Goal: Task Accomplishment & Management: Complete application form

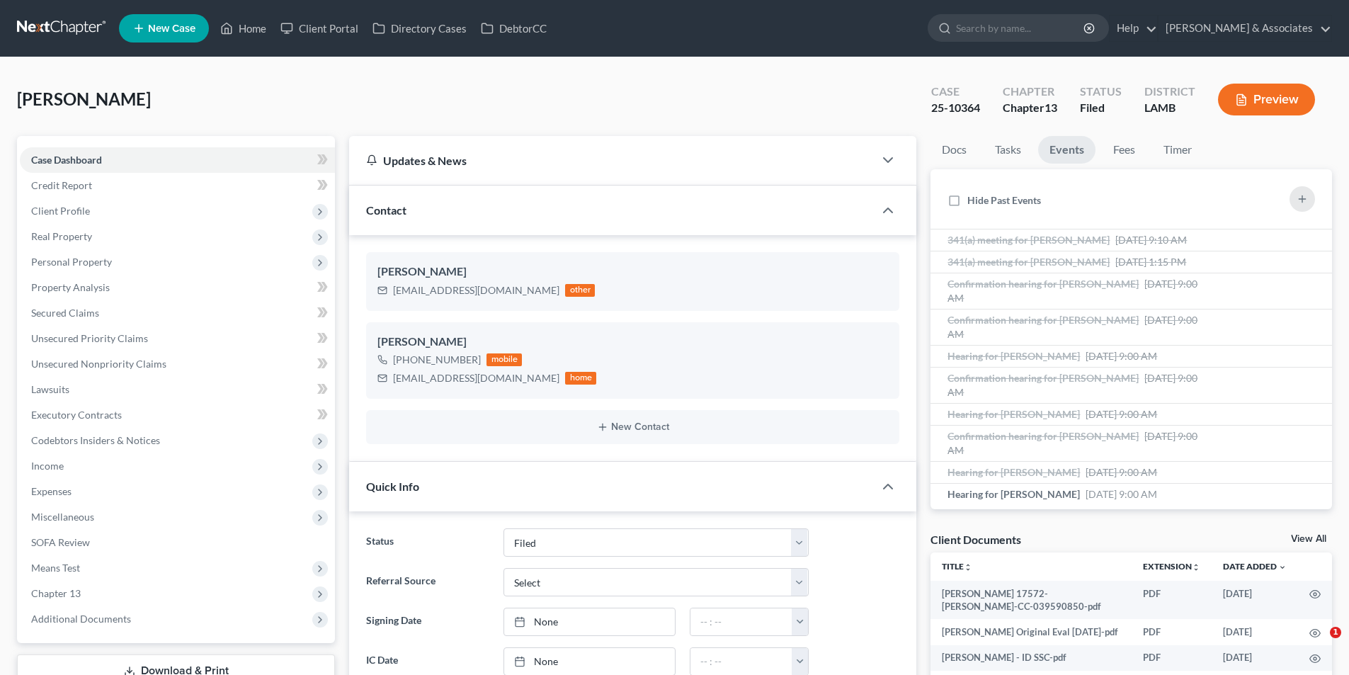
select select "8"
select select "0"
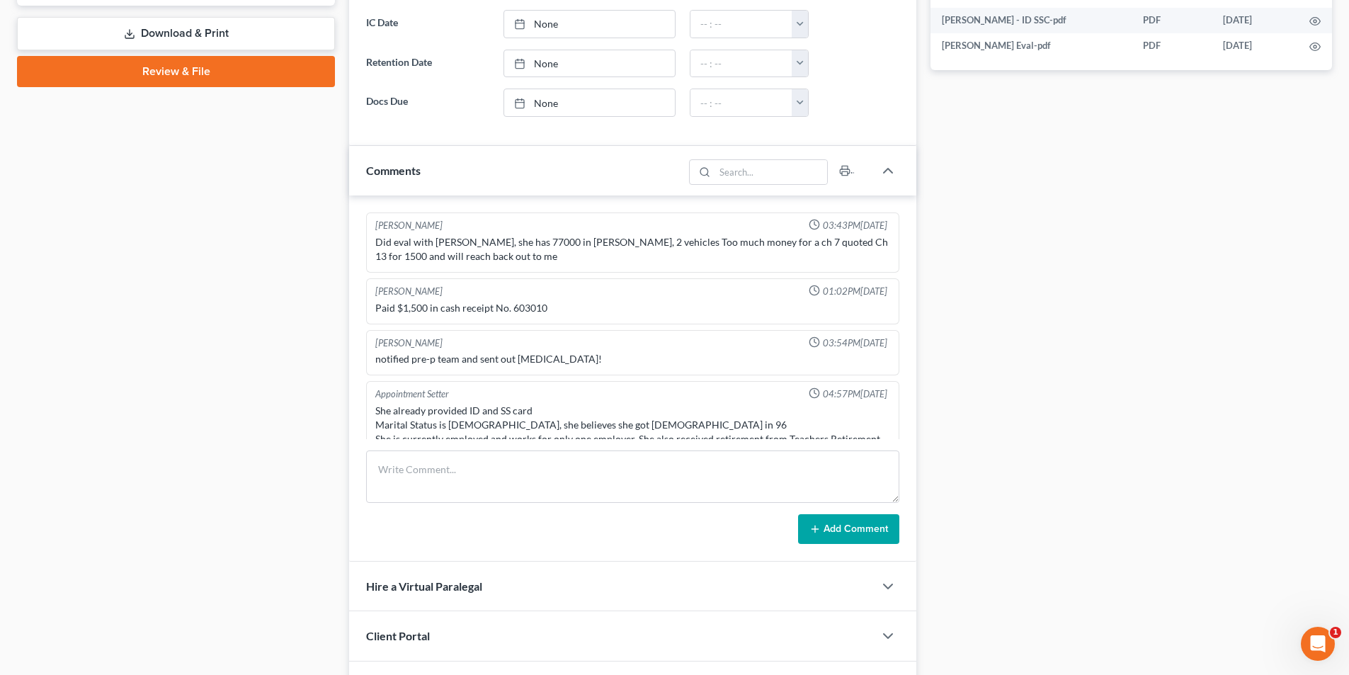
scroll to position [268, 0]
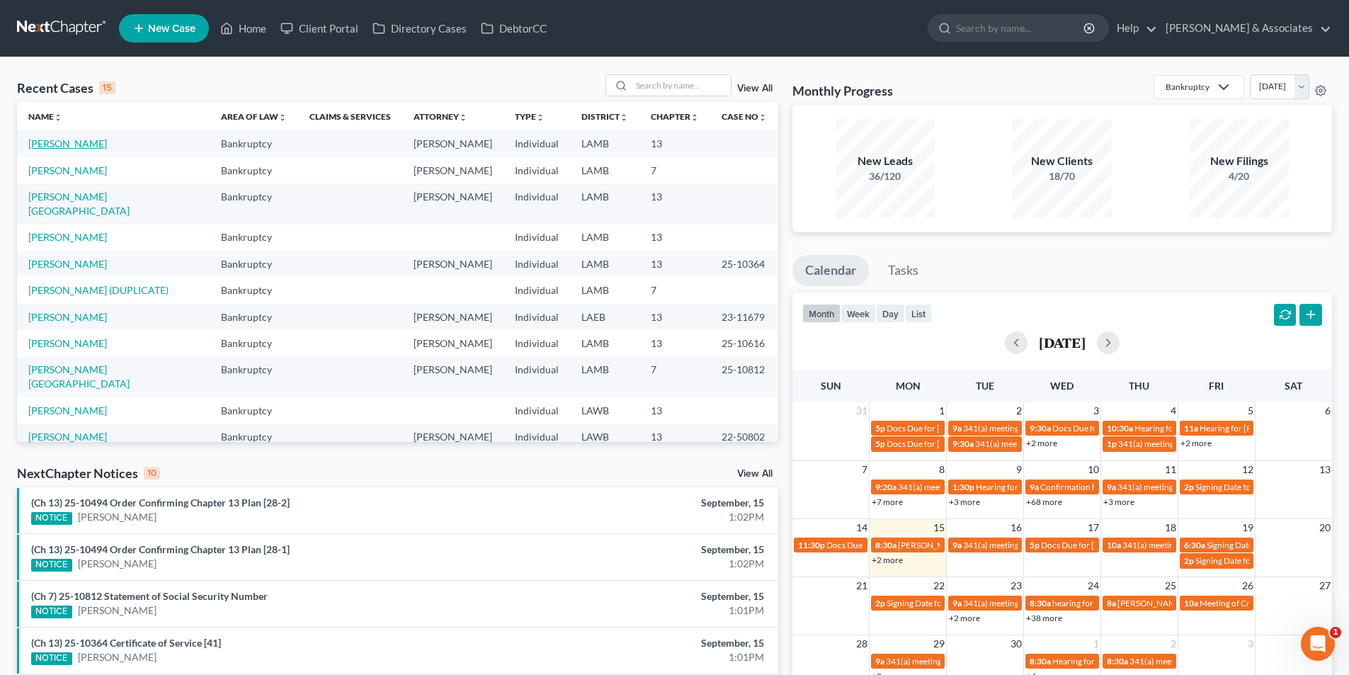
click at [74, 140] on link "Jones, Wilbert" at bounding box center [67, 143] width 79 height 12
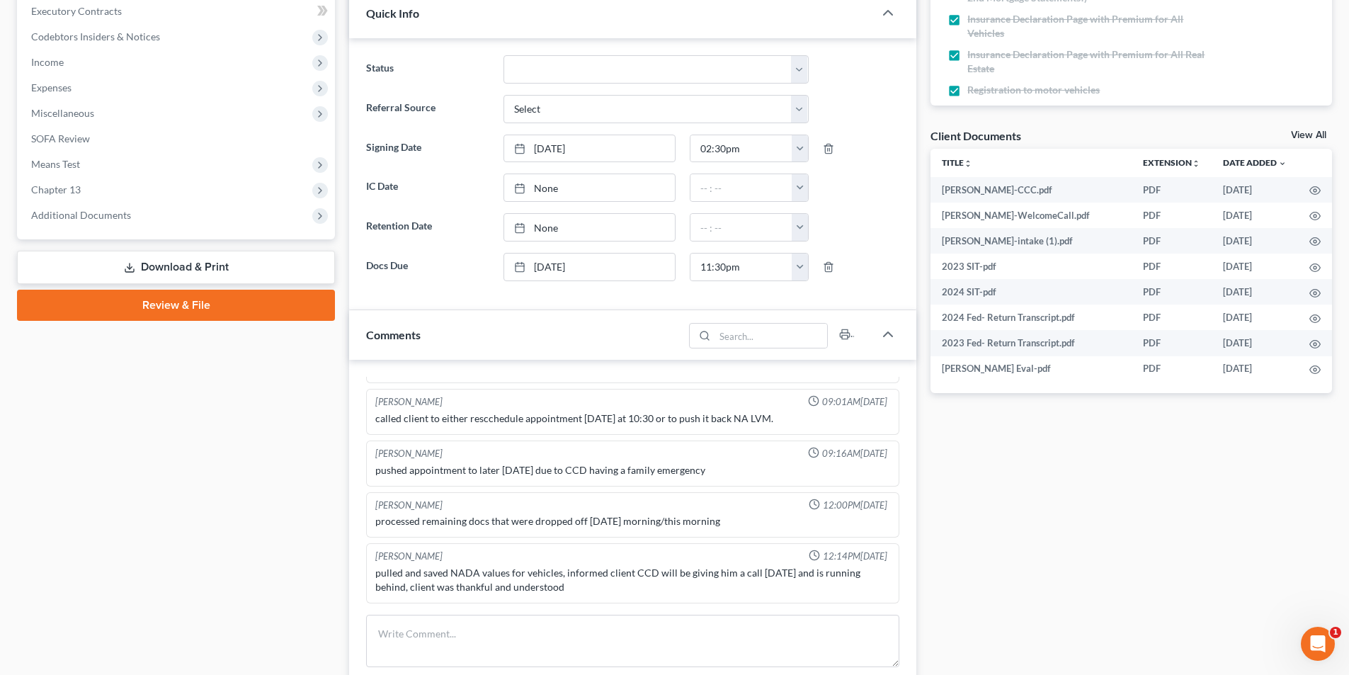
scroll to position [637, 0]
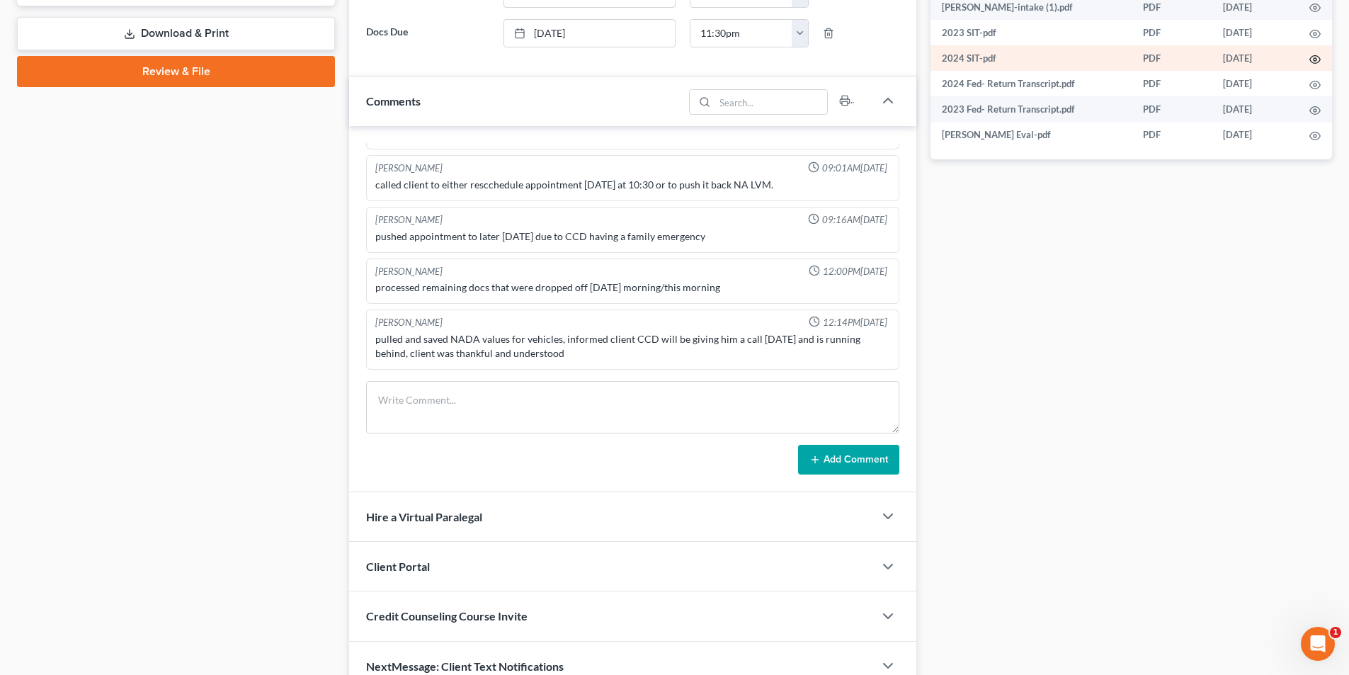
click at [1315, 54] on icon "button" at bounding box center [1314, 59] width 11 height 11
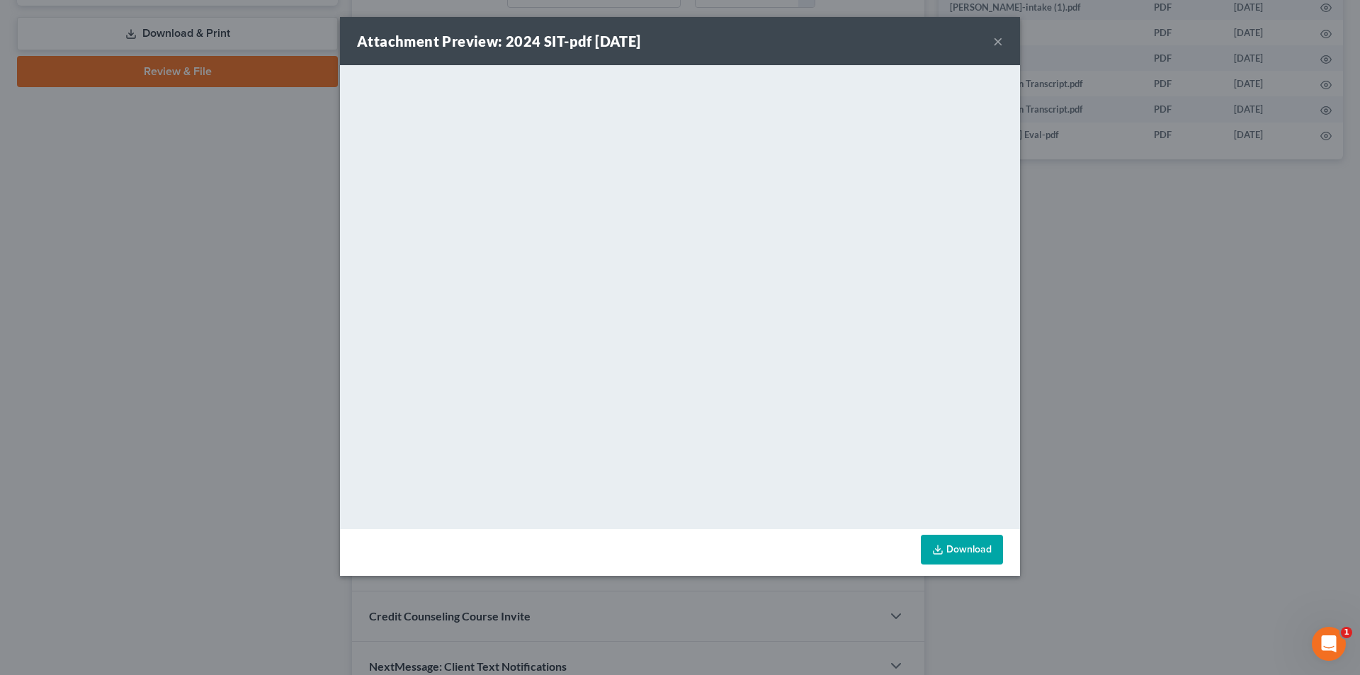
click at [998, 45] on button "×" at bounding box center [998, 41] width 10 height 17
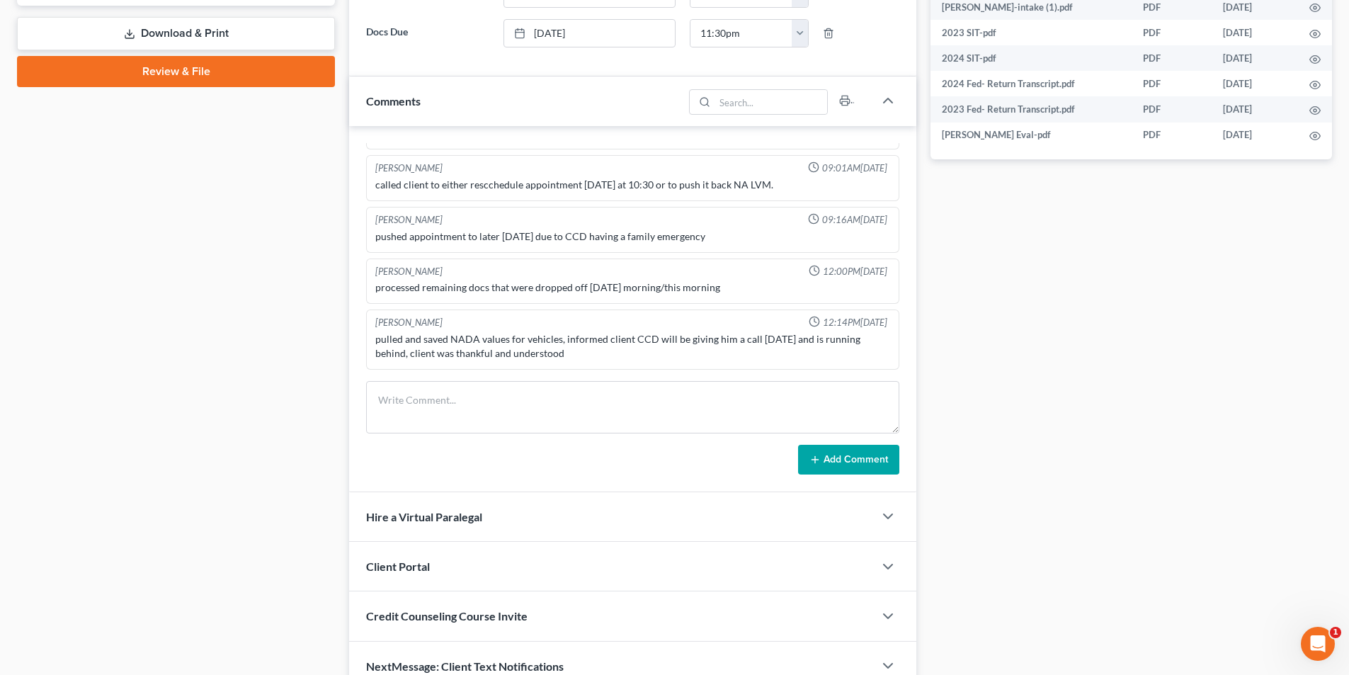
drag, startPoint x: 791, startPoint y: 347, endPoint x: 200, endPoint y: 347, distance: 591.3
click at [171, 348] on div "Case Dashboard Payments Invoices Payments Payments Credit Report Client Profile" at bounding box center [176, 95] width 332 height 1192
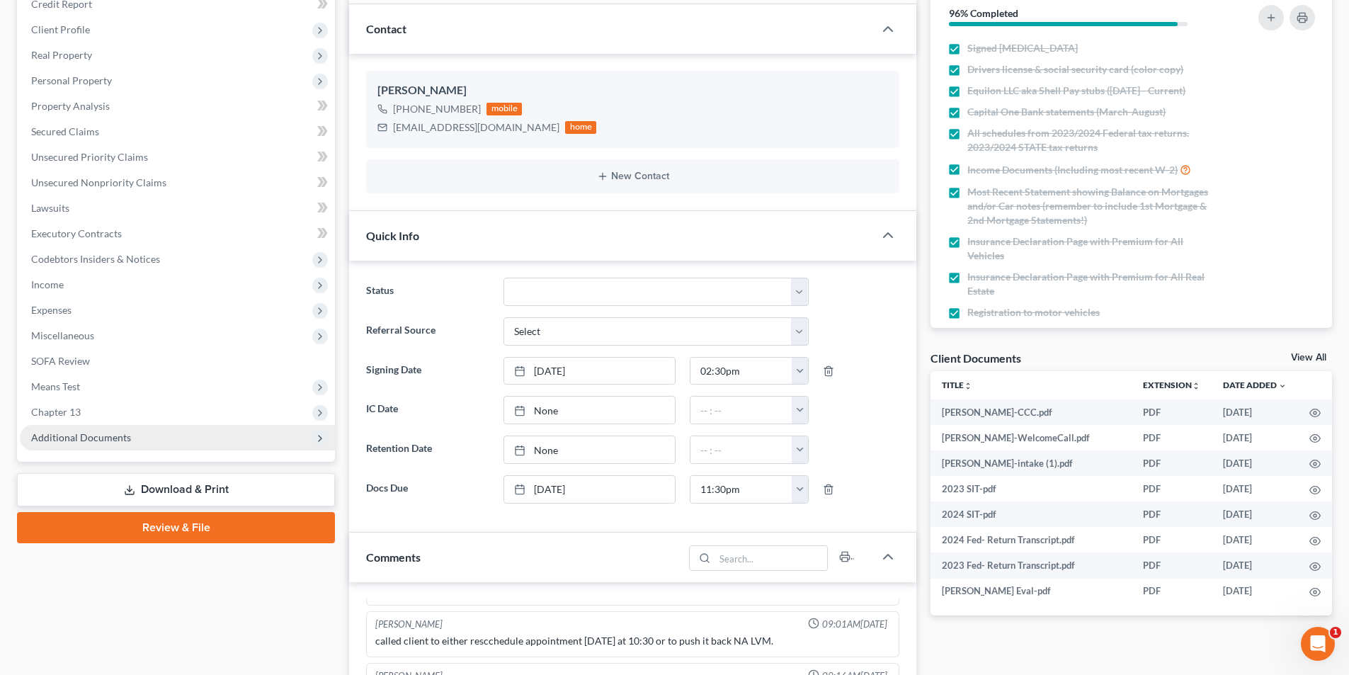
scroll to position [142, 0]
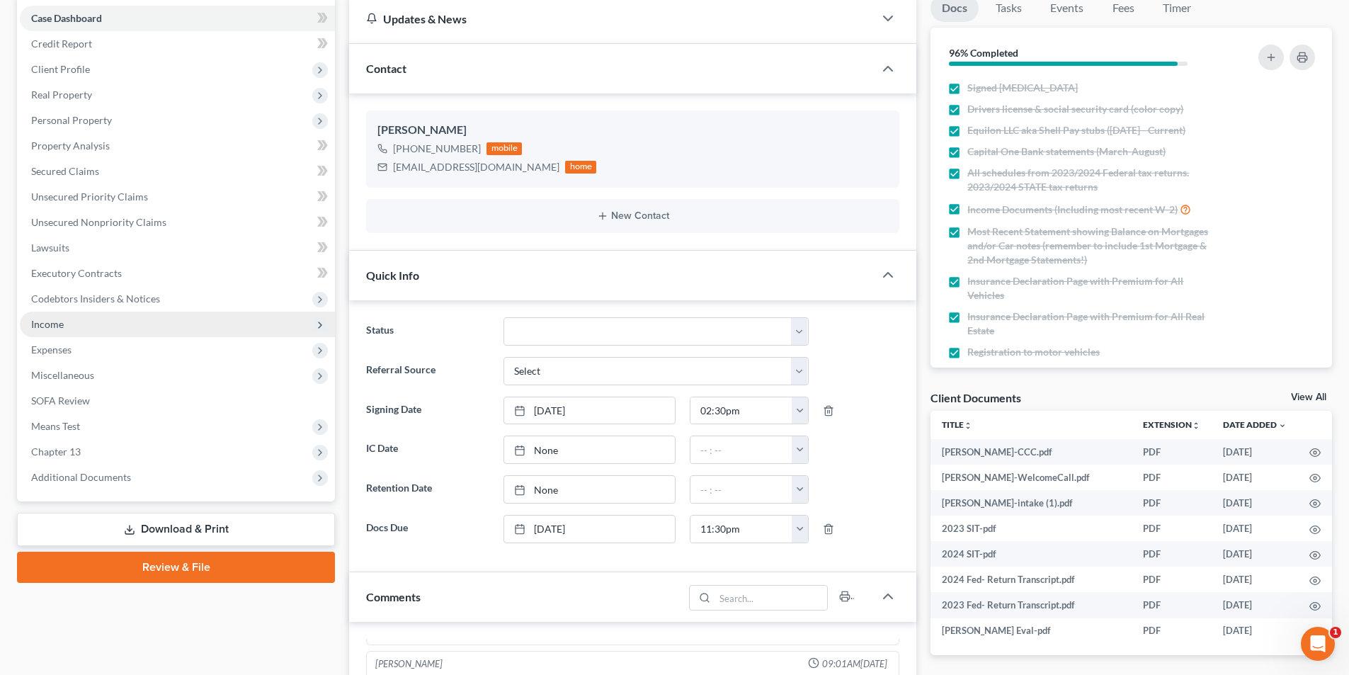
click at [77, 322] on span "Income" at bounding box center [177, 324] width 315 height 25
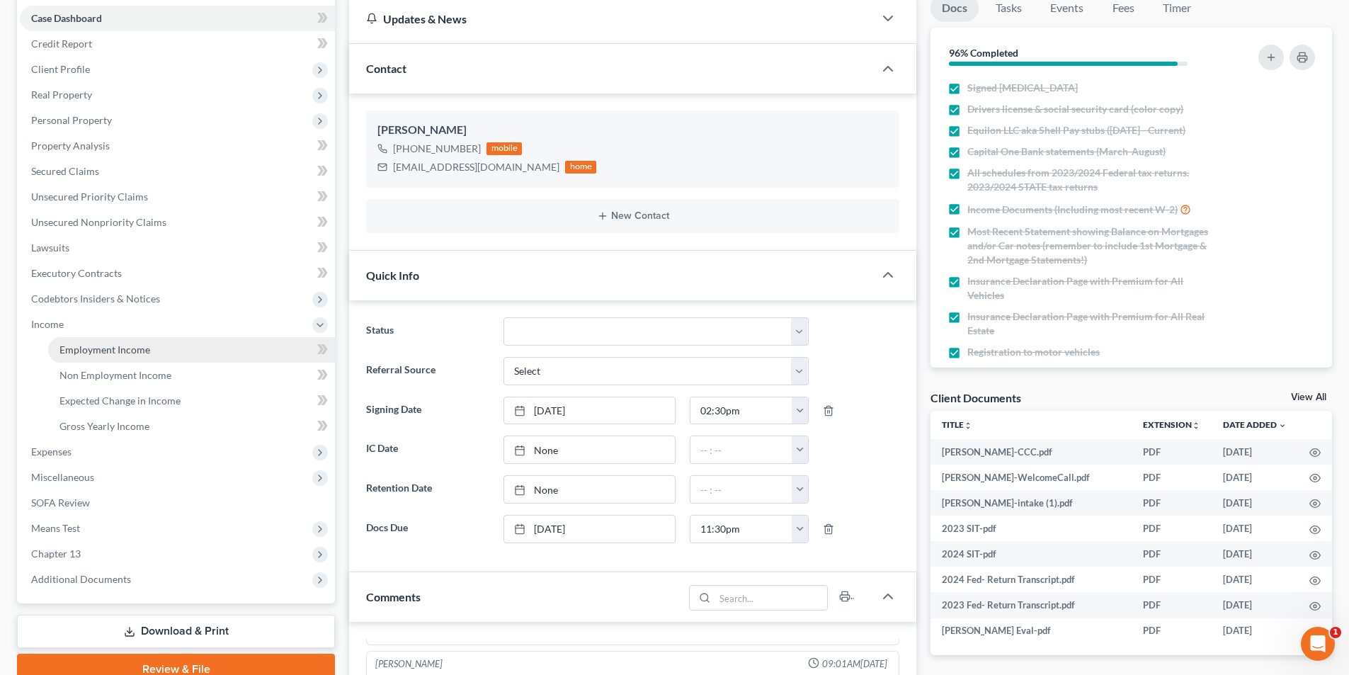
click at [86, 351] on span "Employment Income" at bounding box center [104, 349] width 91 height 12
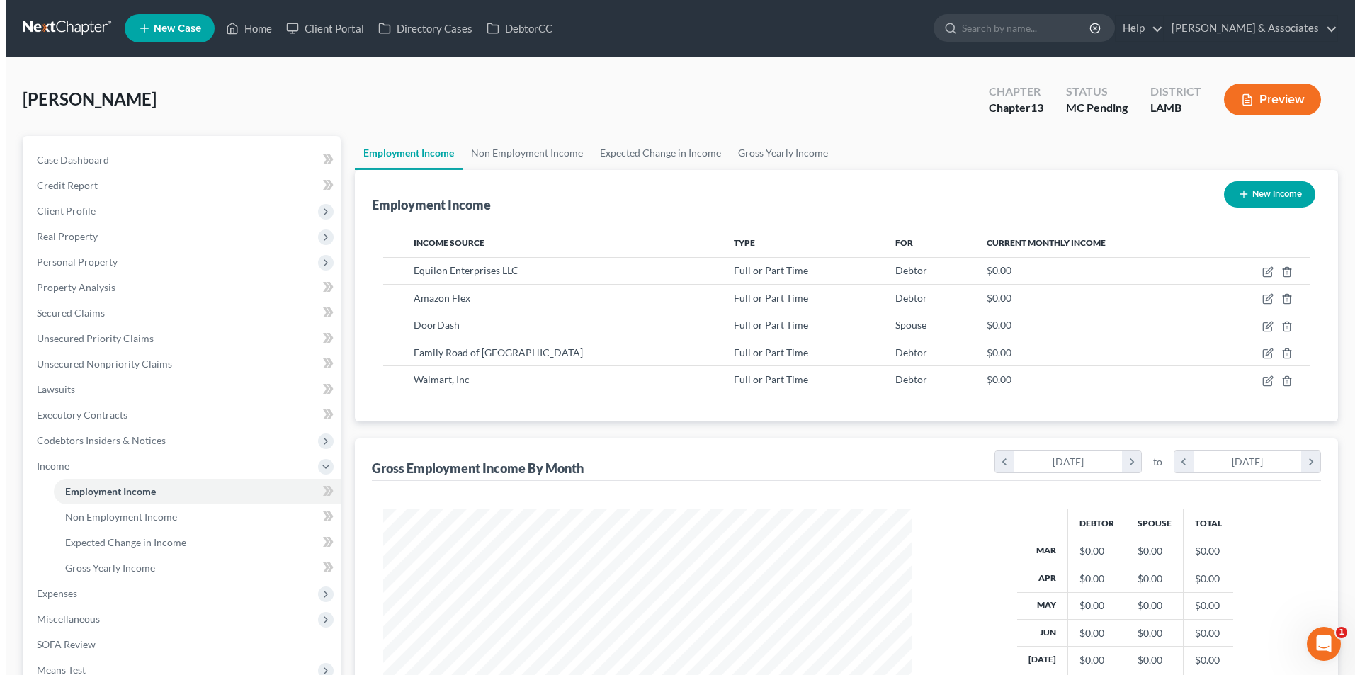
scroll to position [264, 557]
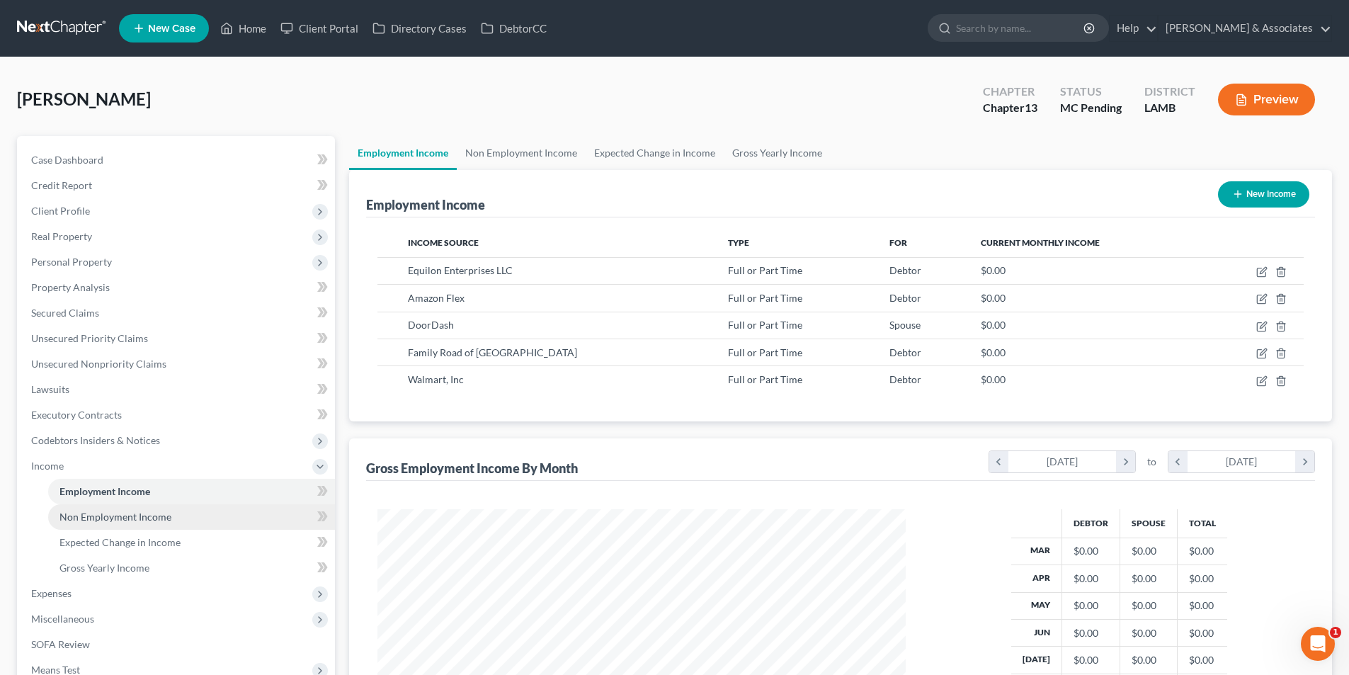
drag, startPoint x: 142, startPoint y: 515, endPoint x: 175, endPoint y: 515, distance: 33.3
click at [142, 515] on span "Non Employment Income" at bounding box center [115, 517] width 112 height 12
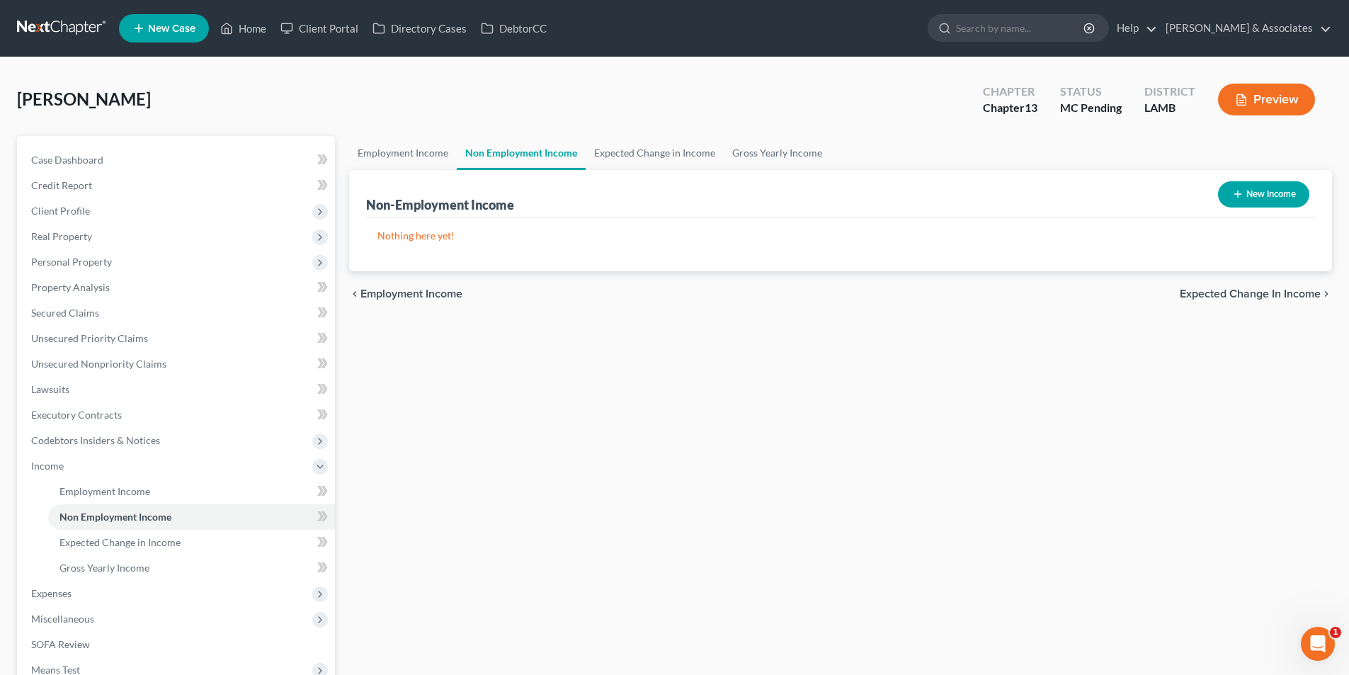
click at [1276, 198] on button "New Income" at bounding box center [1263, 194] width 91 height 26
select select "0"
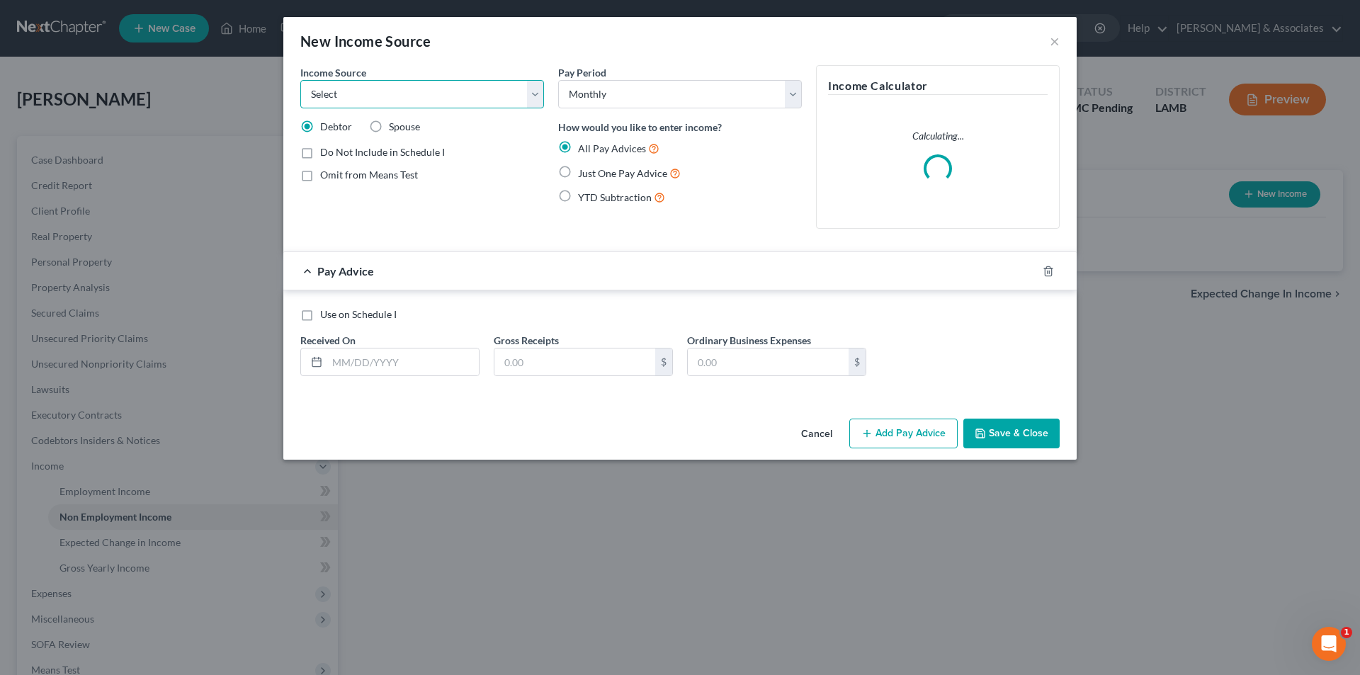
click at [409, 85] on select "Select Unemployment Disability (from employer) Pension Retirement Social Securi…" at bounding box center [422, 94] width 244 height 28
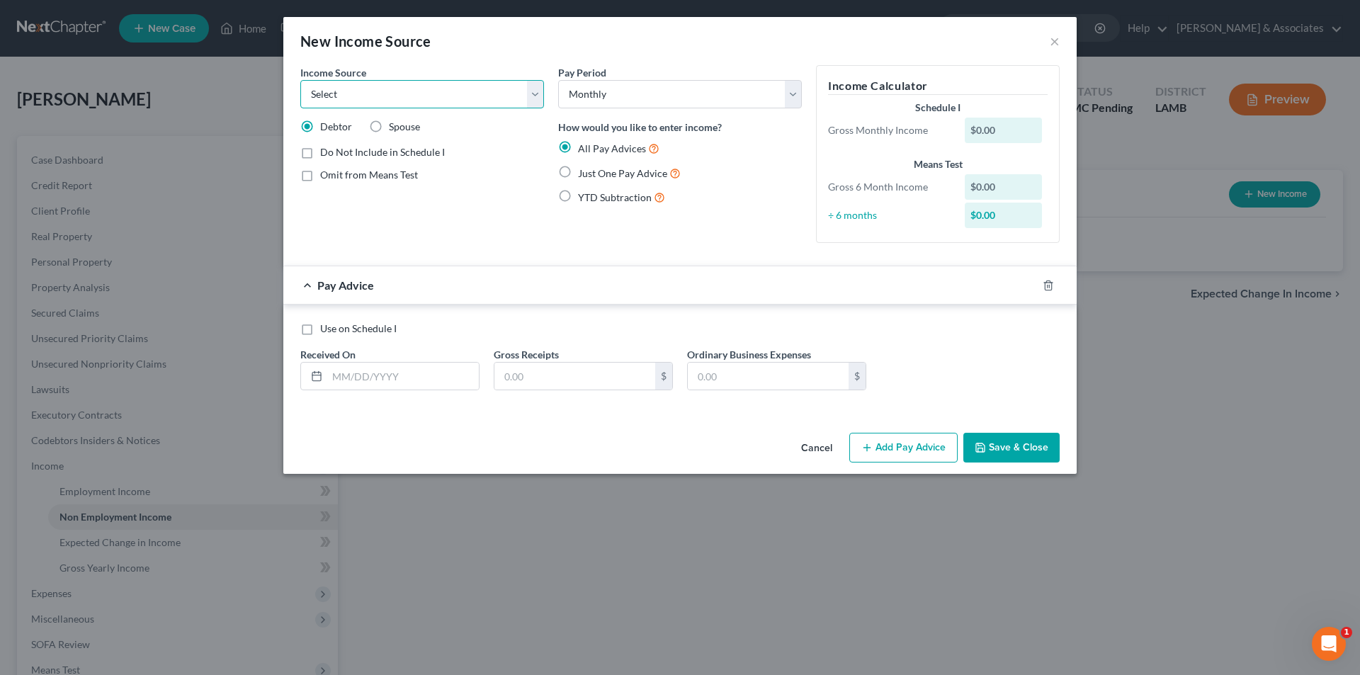
select select "13"
click at [300, 80] on select "Select Unemployment Disability (from employer) Pension Retirement Social Securi…" at bounding box center [422, 94] width 244 height 28
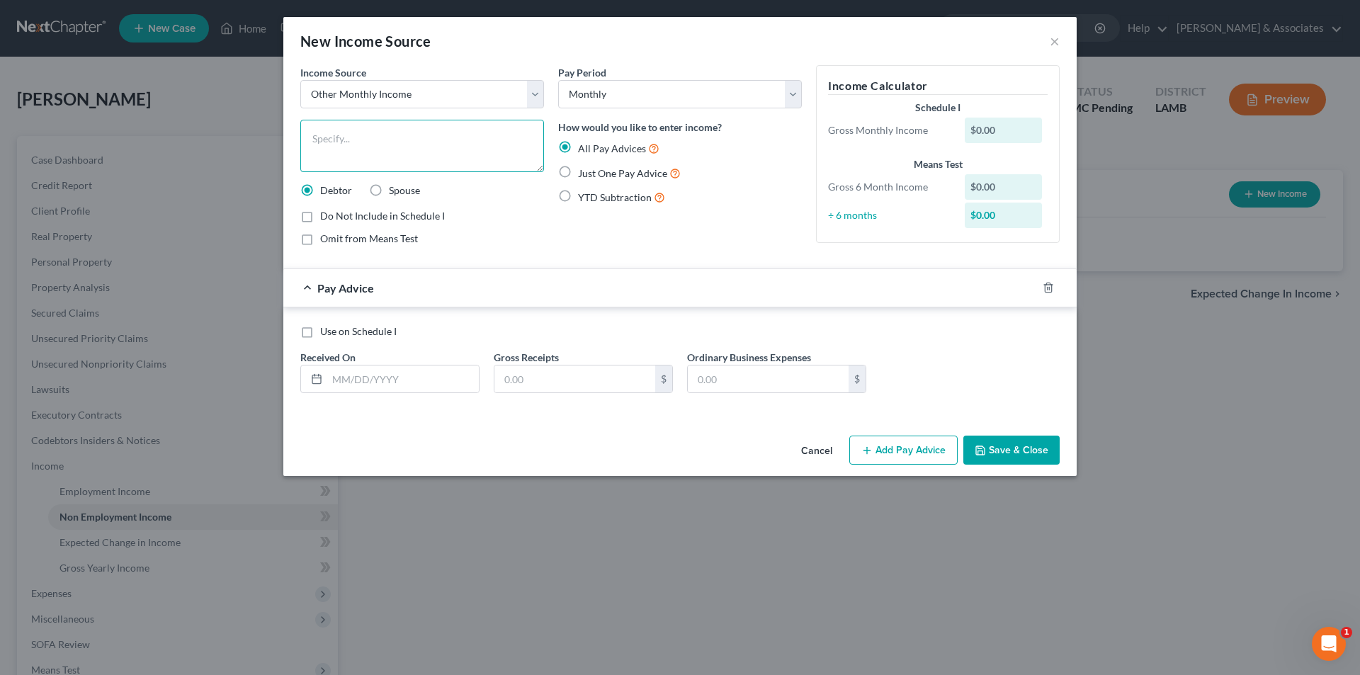
click at [394, 138] on textarea at bounding box center [422, 146] width 244 height 52
type textarea "Flex/Doordash"
click at [389, 184] on label "Spouse" at bounding box center [404, 190] width 31 height 14
click at [394, 184] on input "Spouse" at bounding box center [398, 187] width 9 height 9
radio input "true"
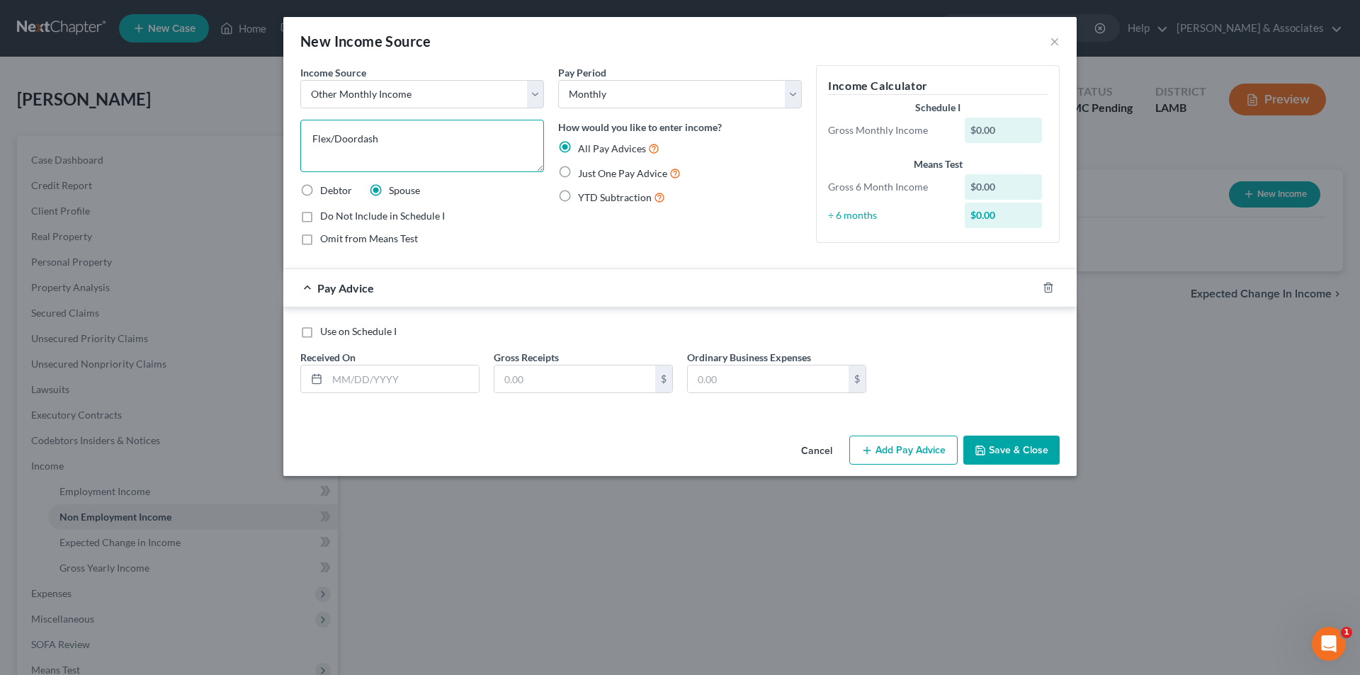
click at [433, 144] on textarea "Flex/Doordash" at bounding box center [422, 146] width 244 height 52
type textarea "Flex/Doordash/Walmart Spark"
click at [354, 373] on input "text" at bounding box center [403, 378] width 152 height 27
type input "3/1/2025"
click at [552, 382] on input "text" at bounding box center [574, 378] width 161 height 27
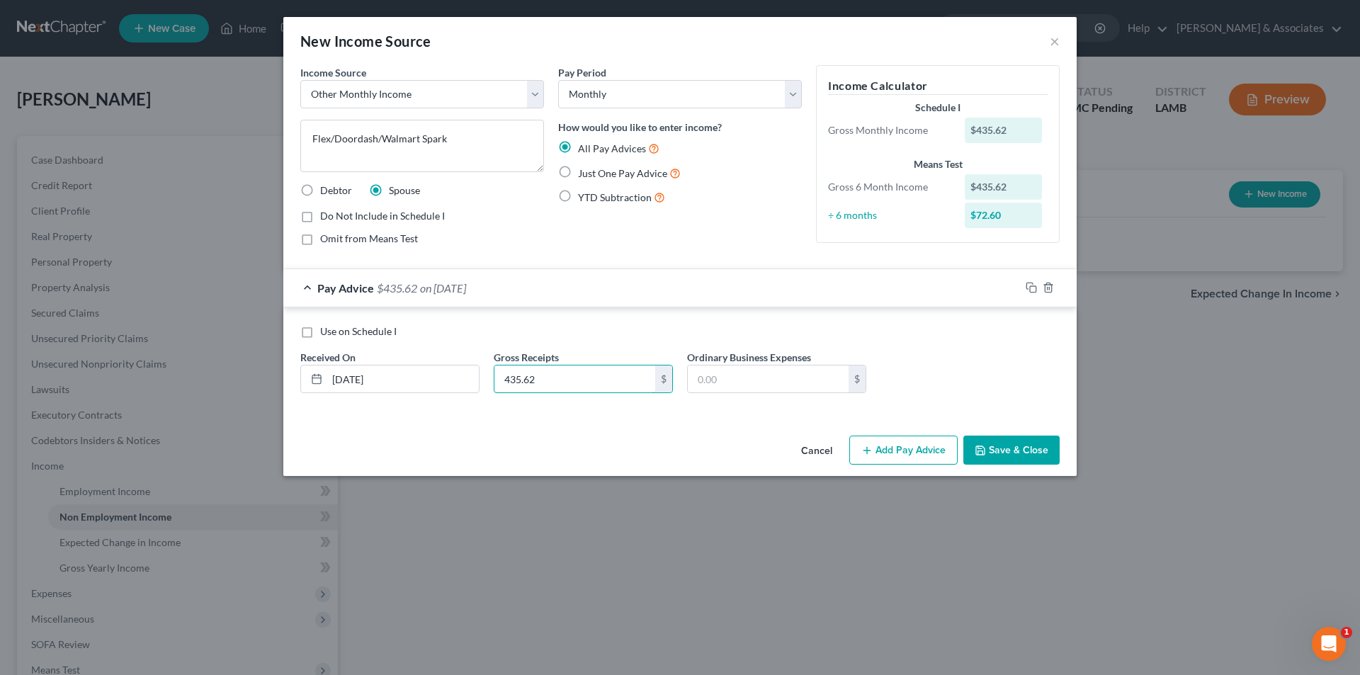
type input "435.62"
click at [878, 446] on button "Add Pay Advice" at bounding box center [903, 451] width 108 height 30
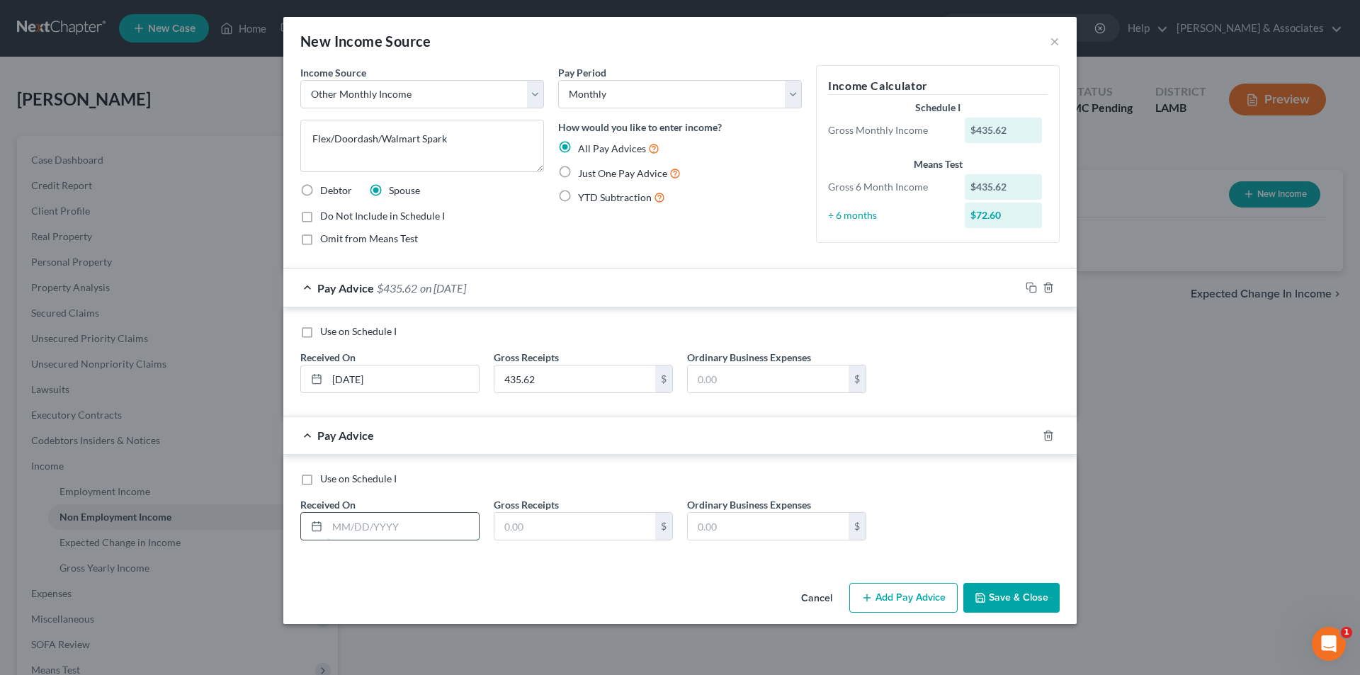
click at [428, 520] on input "text" at bounding box center [403, 526] width 152 height 27
type input "9/15/2021"
type input "72.6"
click at [355, 472] on span "Use on Schedule I" at bounding box center [358, 478] width 76 height 12
click at [335, 472] on input "Use on Schedule I" at bounding box center [330, 476] width 9 height 9
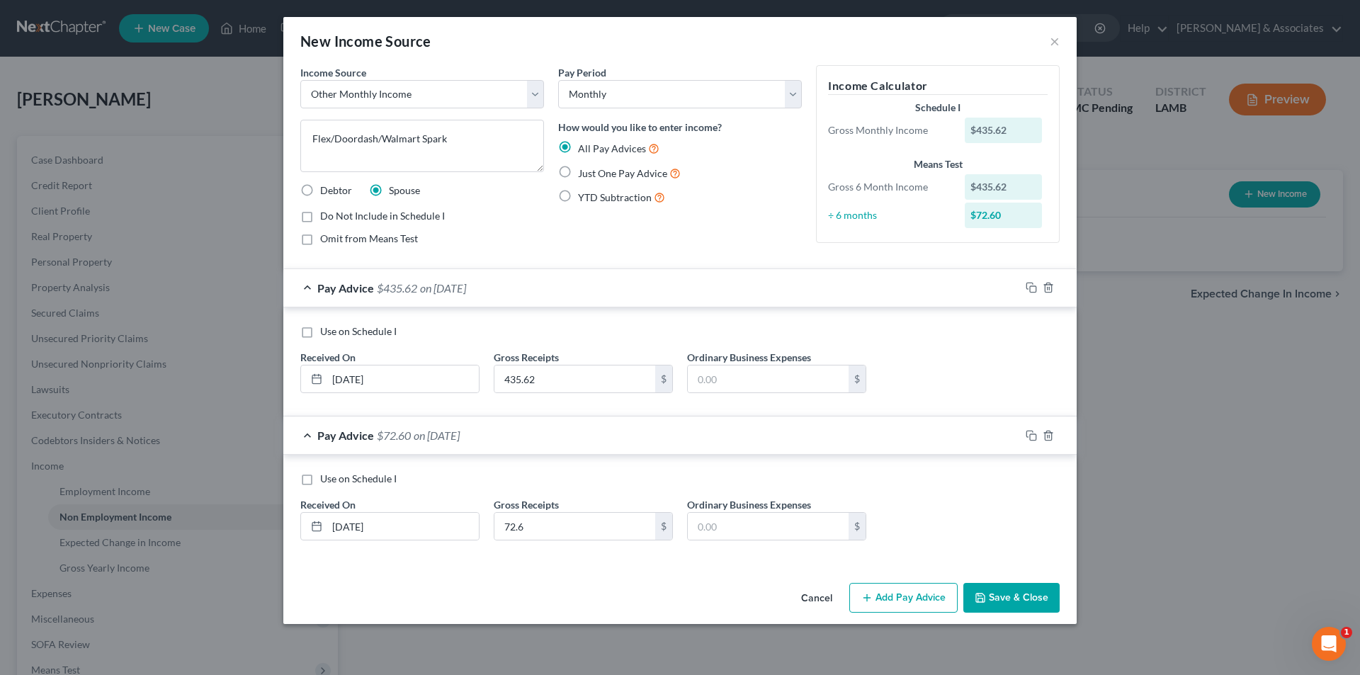
checkbox input "true"
click at [1009, 602] on button "Save & Close" at bounding box center [1011, 598] width 96 height 30
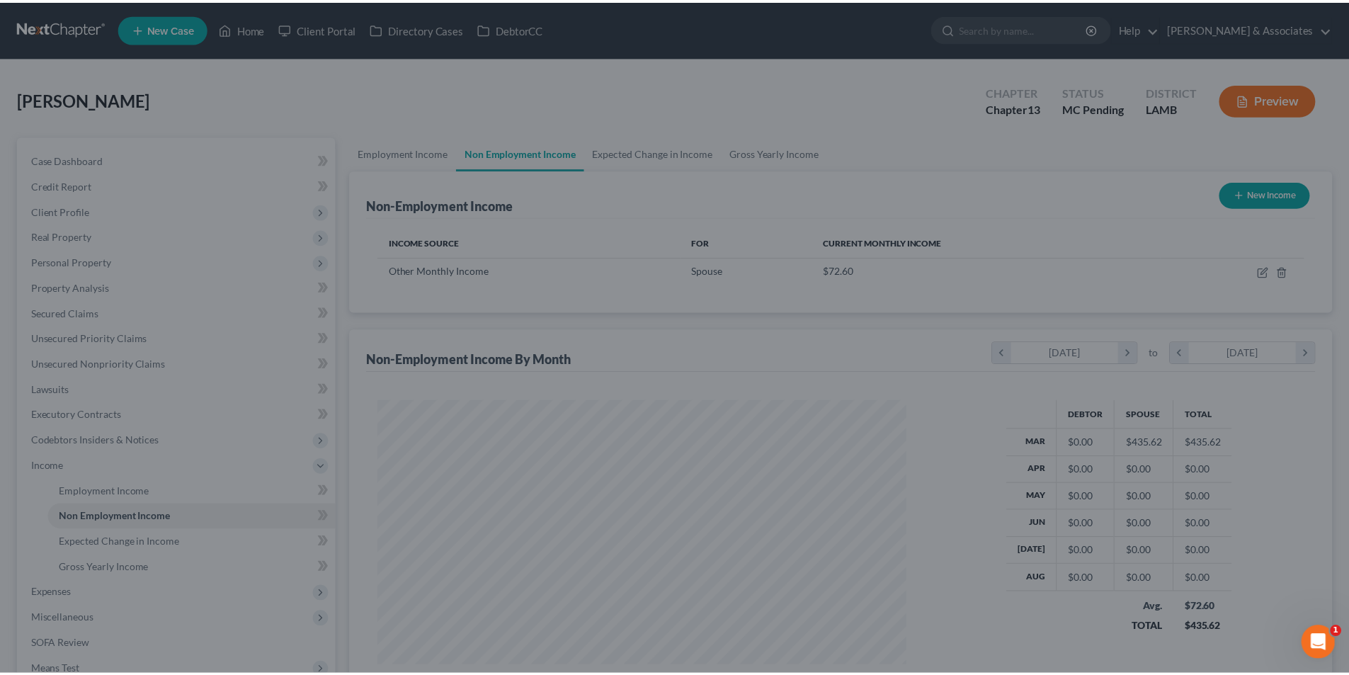
scroll to position [264, 557]
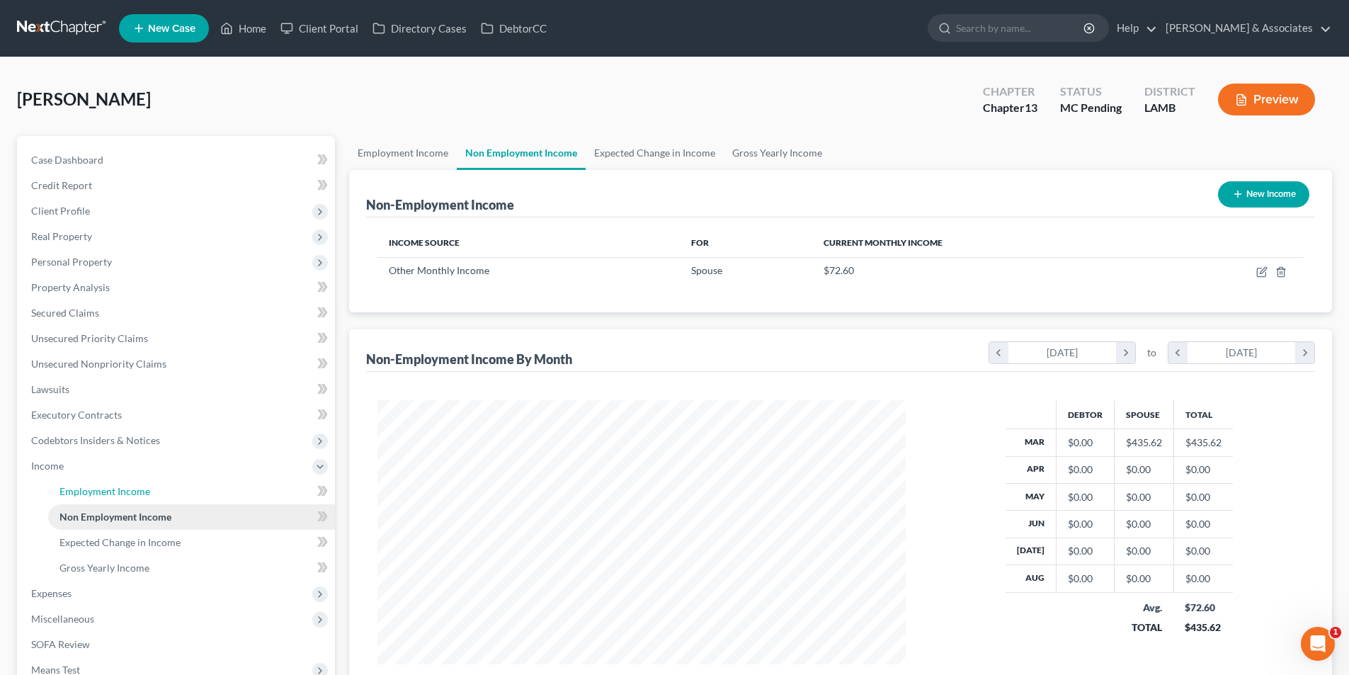
drag, startPoint x: 168, startPoint y: 493, endPoint x: 188, endPoint y: 508, distance: 25.8
click at [168, 493] on link "Employment Income" at bounding box center [191, 491] width 287 height 25
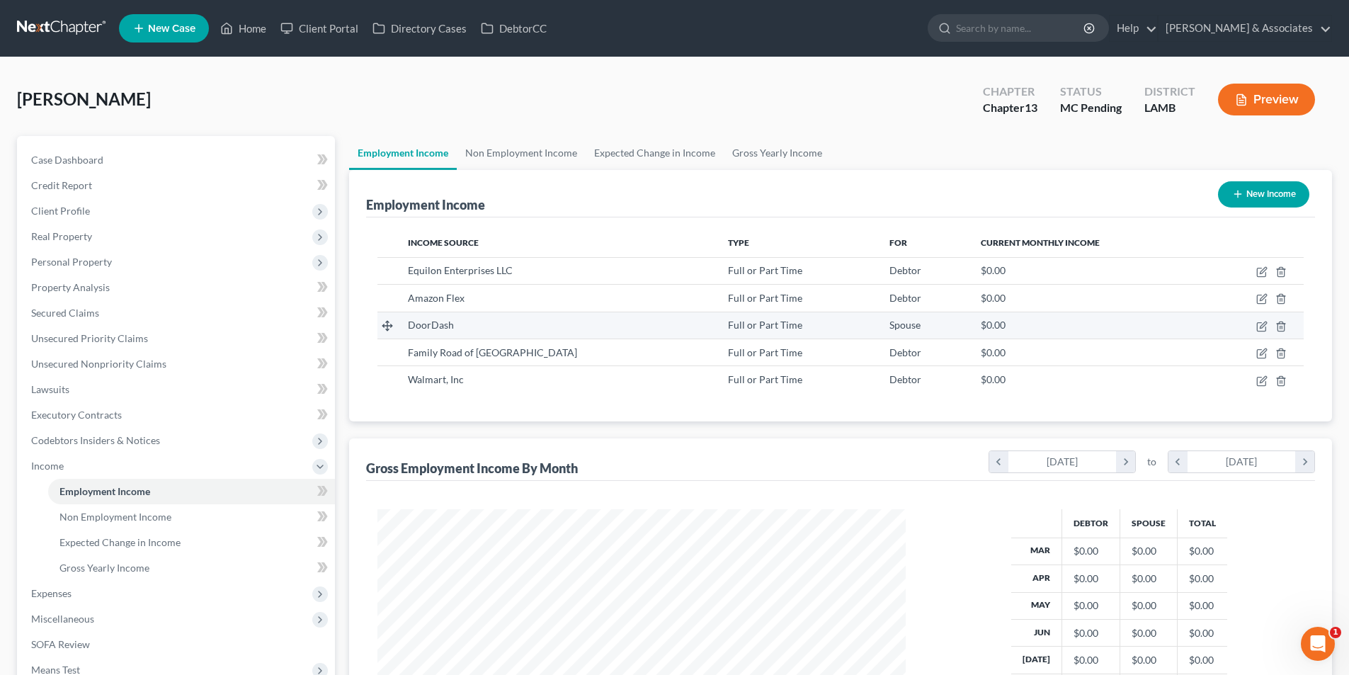
scroll to position [264, 557]
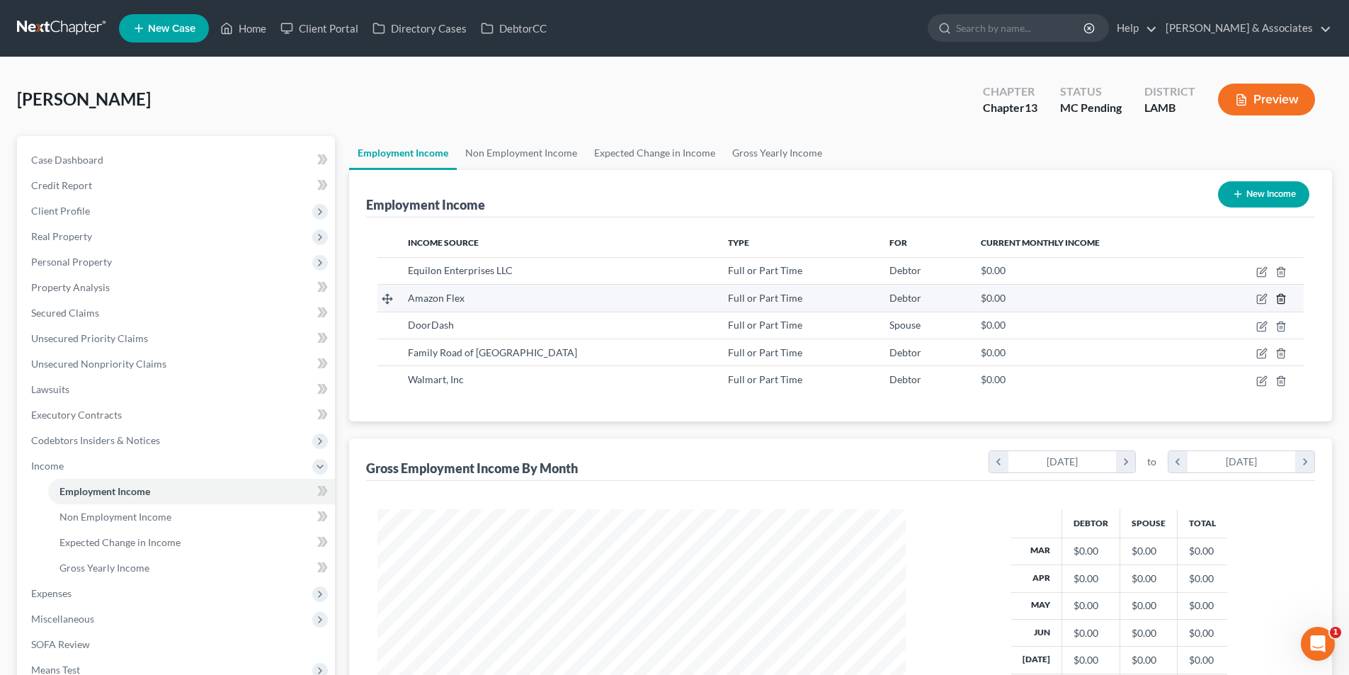
click at [1282, 300] on line "button" at bounding box center [1282, 300] width 0 height 3
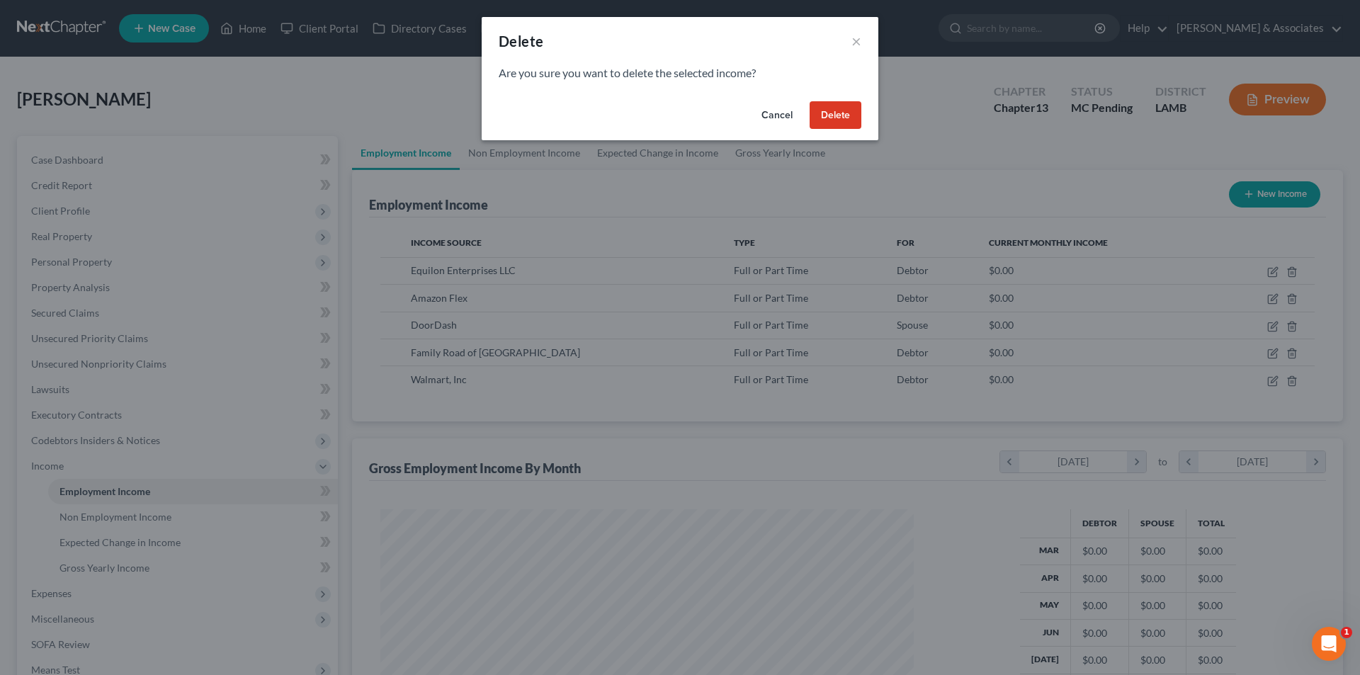
click at [819, 110] on button "Delete" at bounding box center [835, 115] width 52 height 28
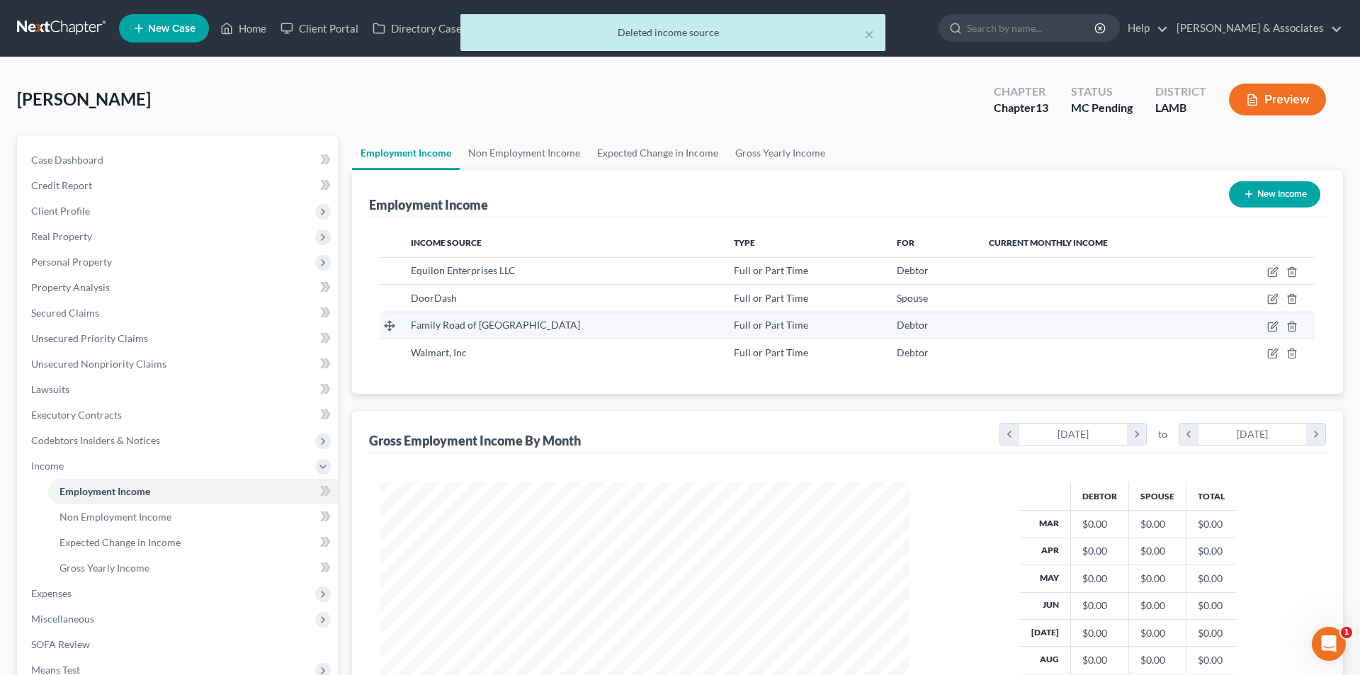
scroll to position [707871, 707578]
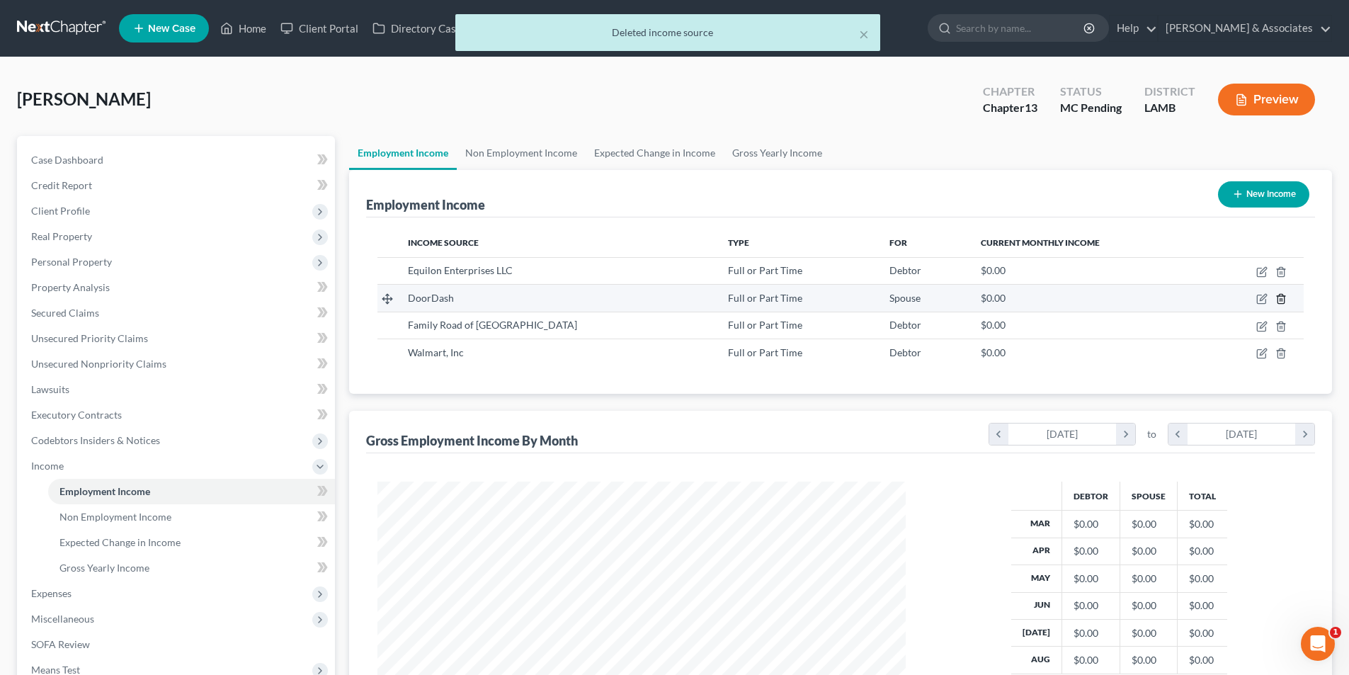
click at [1283, 298] on icon "button" at bounding box center [1280, 298] width 11 height 11
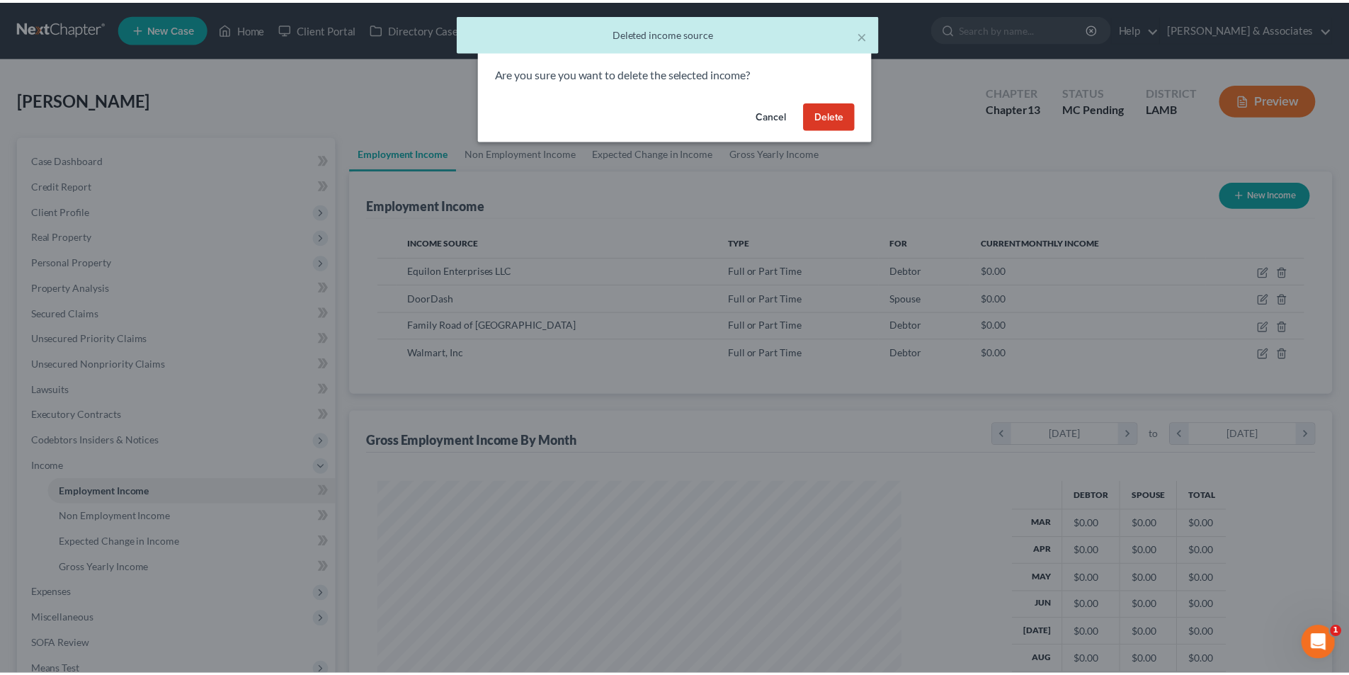
scroll to position [266, 562]
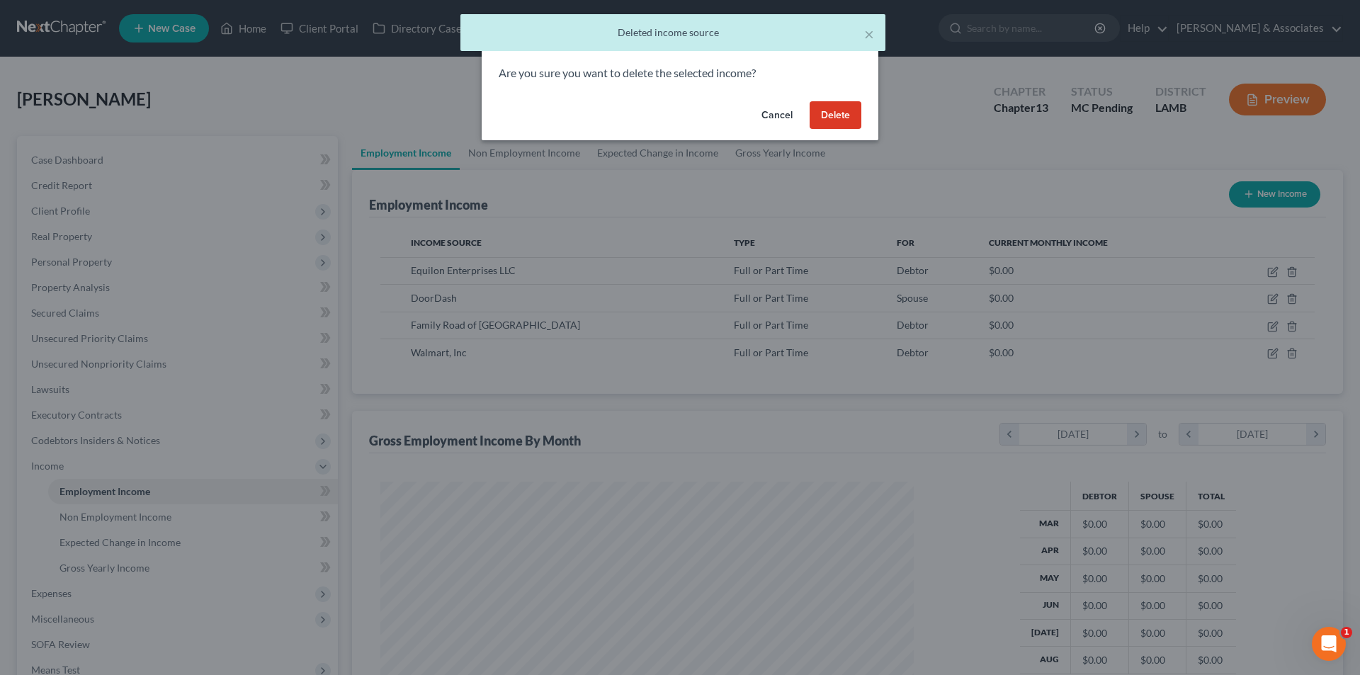
click at [844, 115] on button "Delete" at bounding box center [835, 115] width 52 height 28
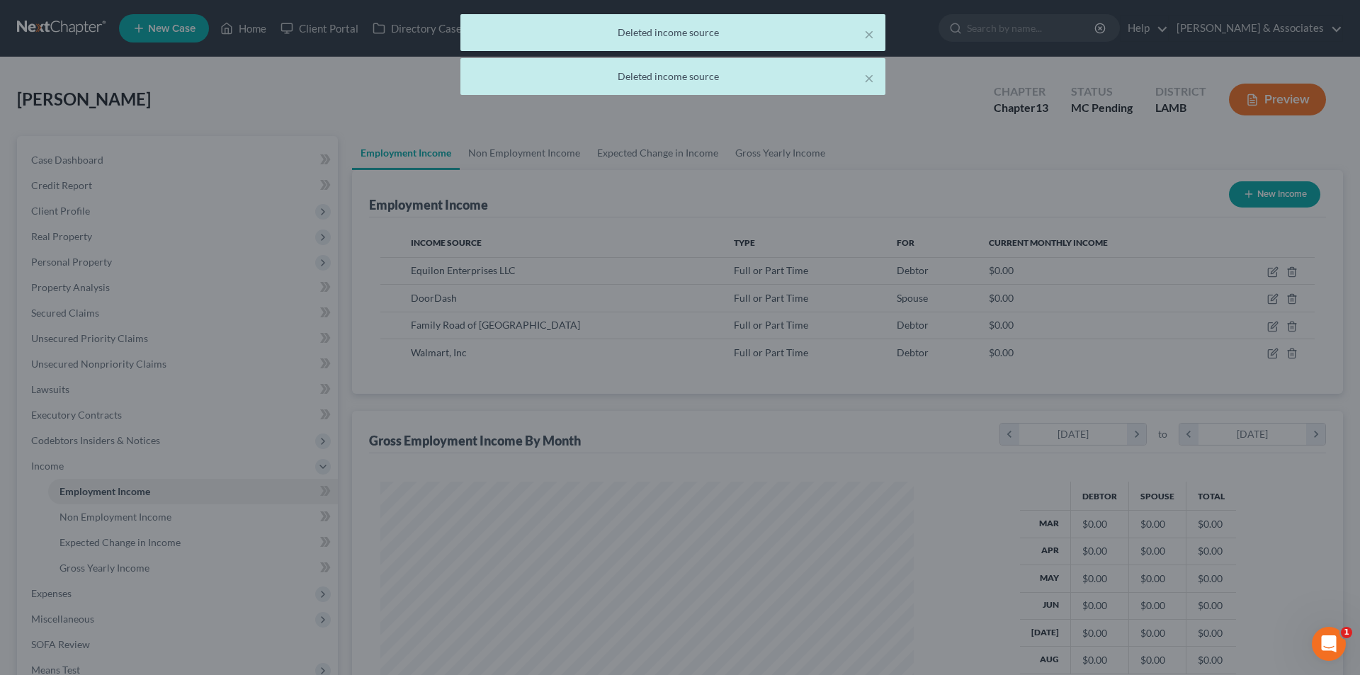
scroll to position [707871, 707578]
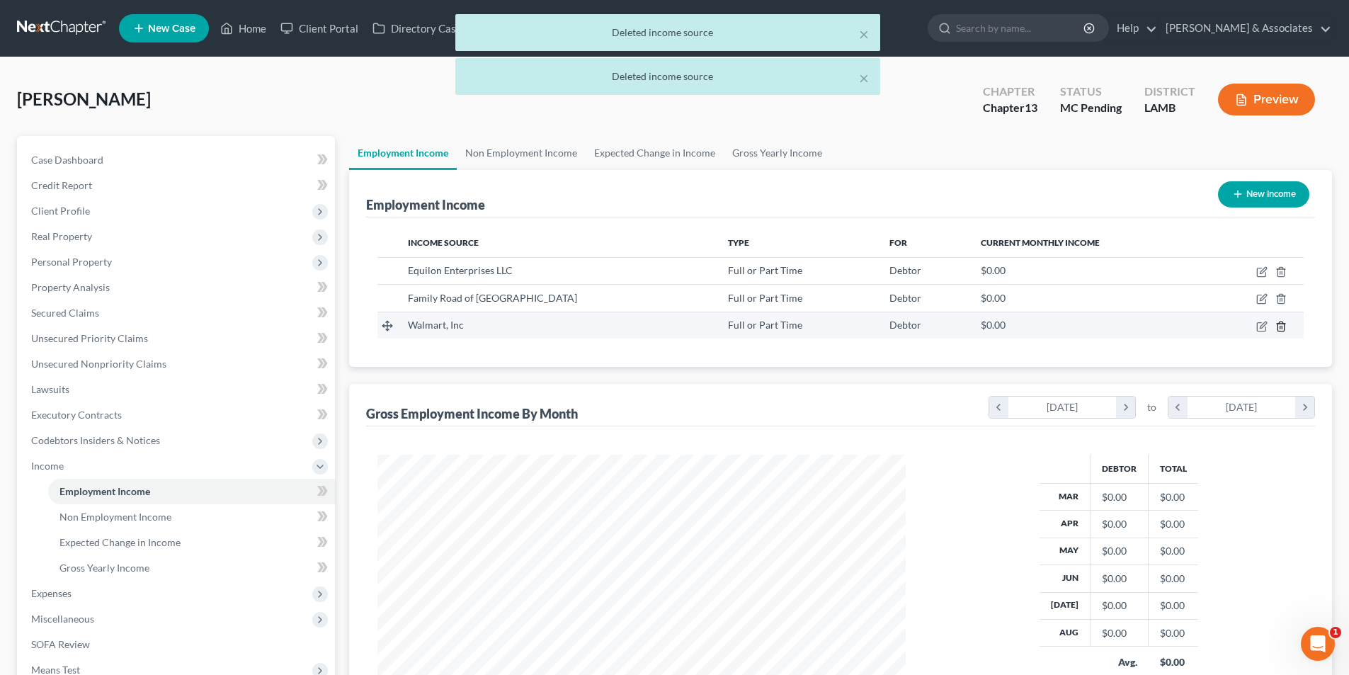
click at [1279, 328] on icon "button" at bounding box center [1280, 326] width 11 height 11
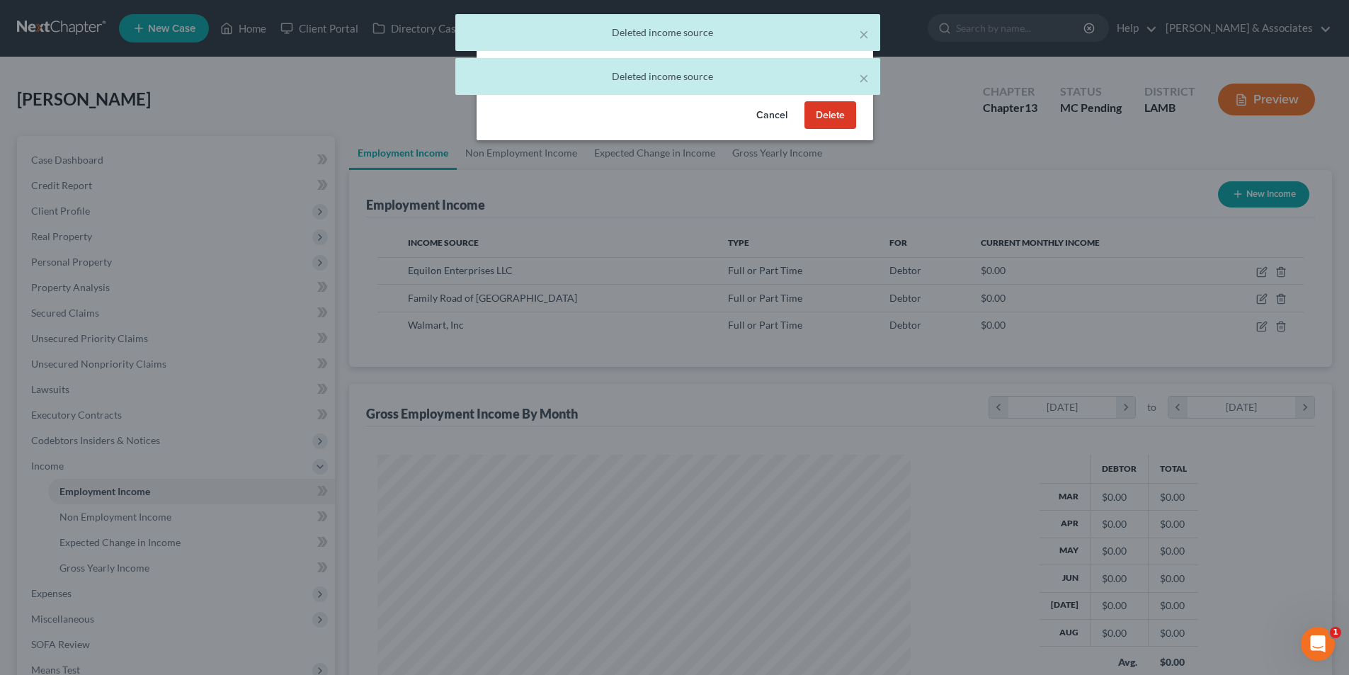
scroll to position [266, 562]
click at [853, 119] on button "Delete" at bounding box center [835, 115] width 52 height 28
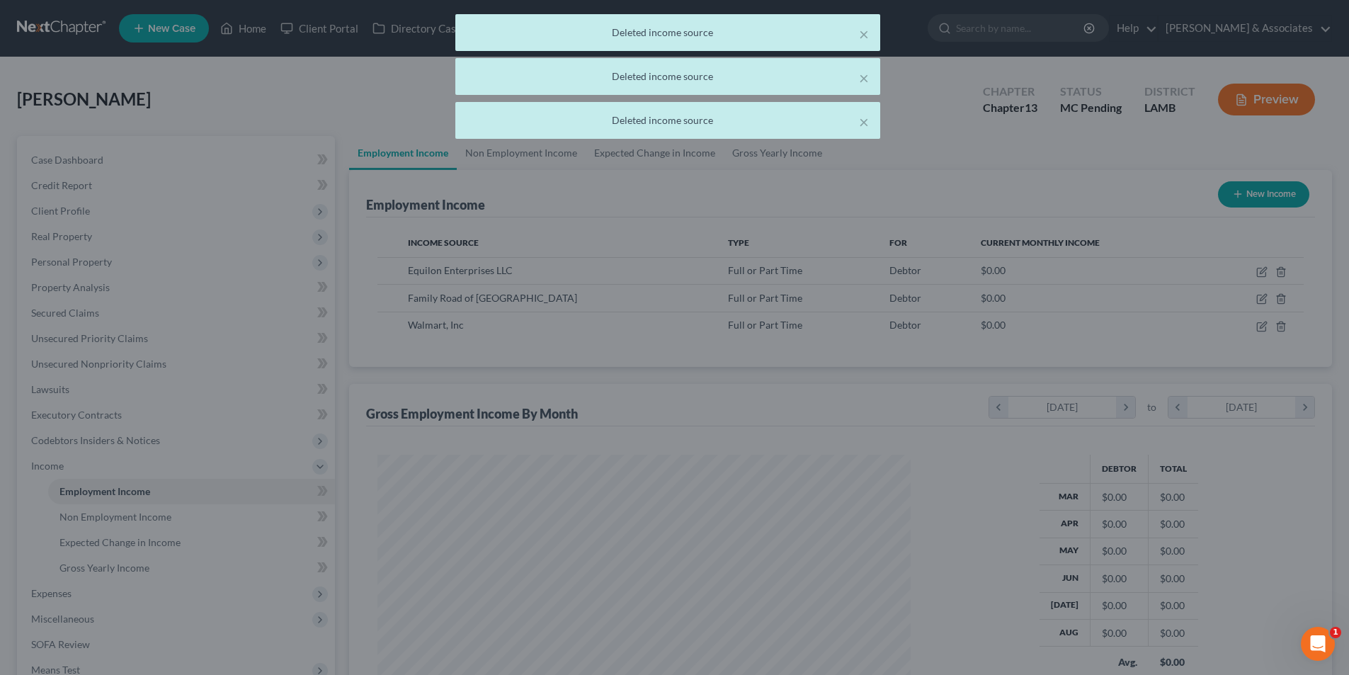
scroll to position [264, 557]
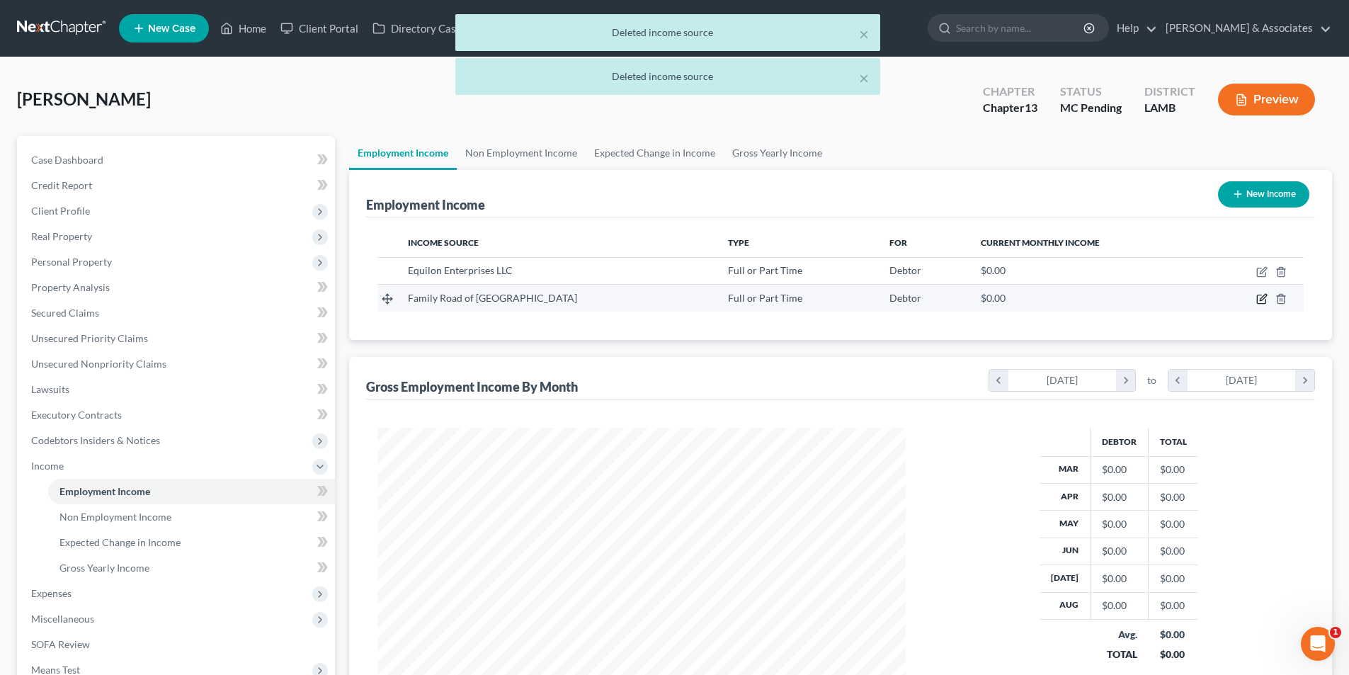
click at [1260, 300] on icon "button" at bounding box center [1261, 298] width 11 height 11
select select "0"
select select "19"
select select "2"
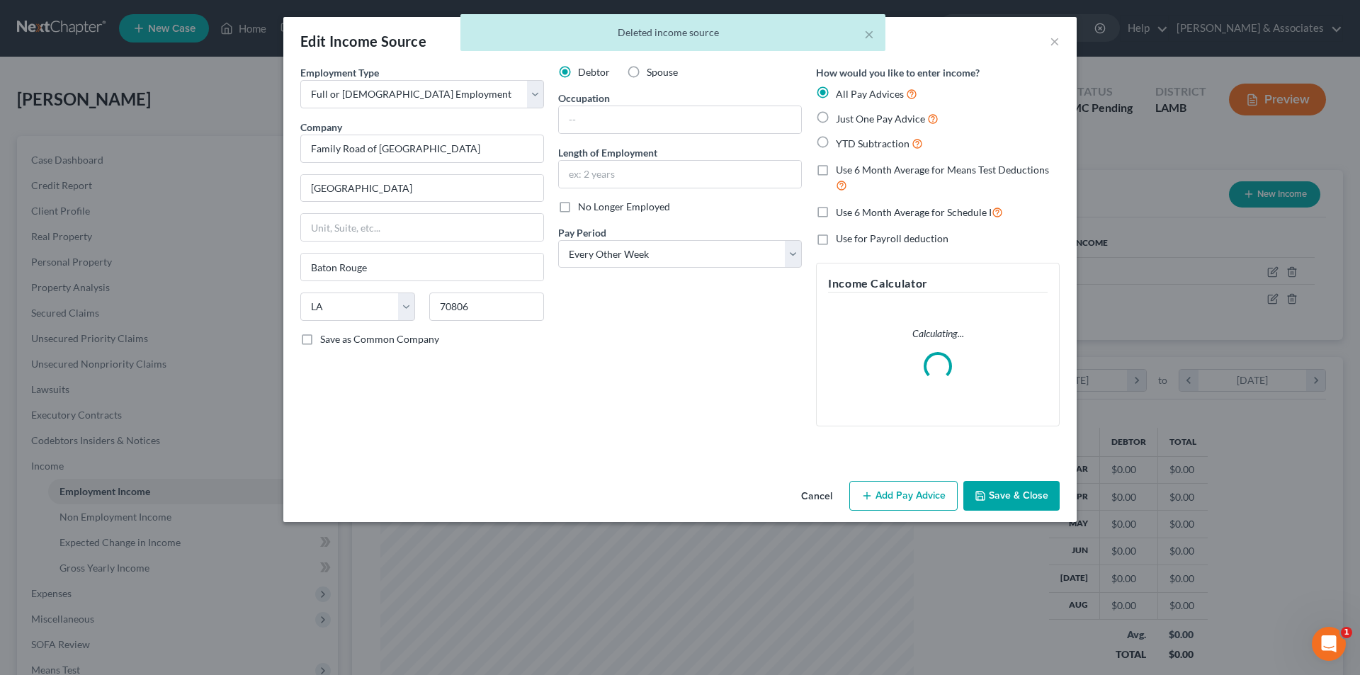
click at [927, 506] on button "Add Pay Advice" at bounding box center [903, 496] width 108 height 30
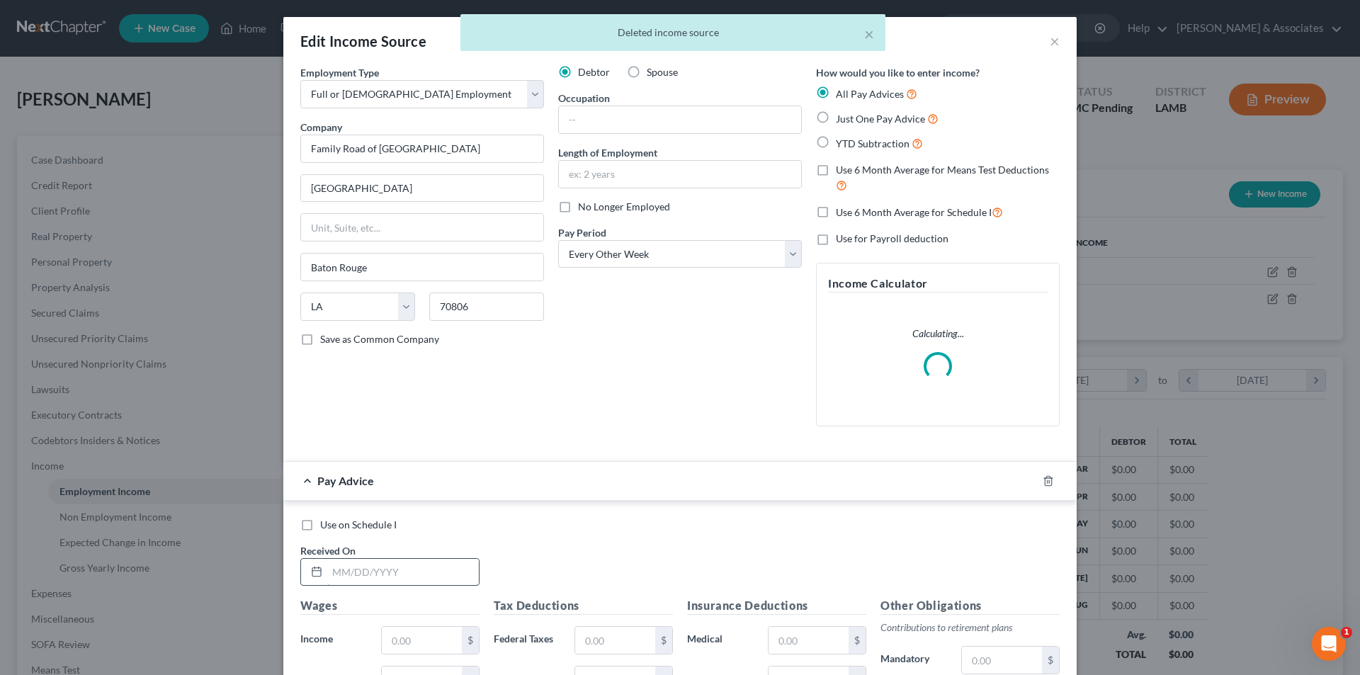
scroll to position [142, 0]
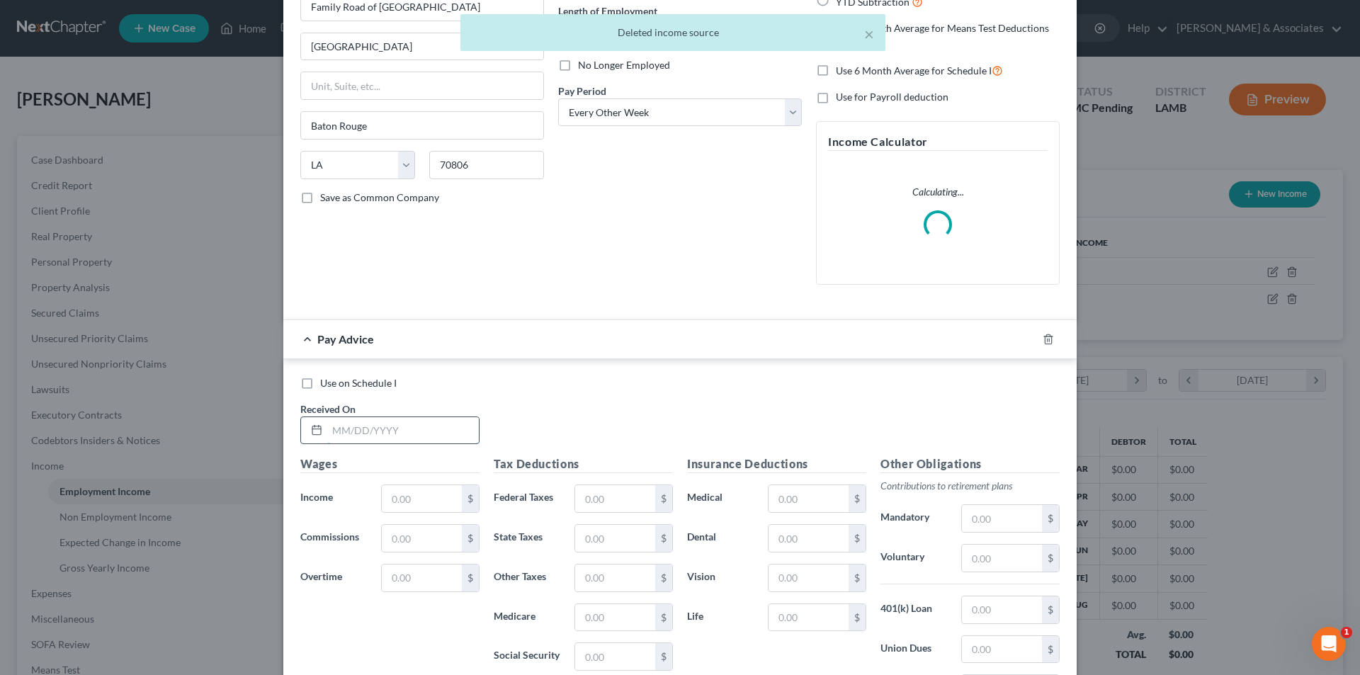
click at [385, 420] on input "text" at bounding box center [403, 430] width 152 height 27
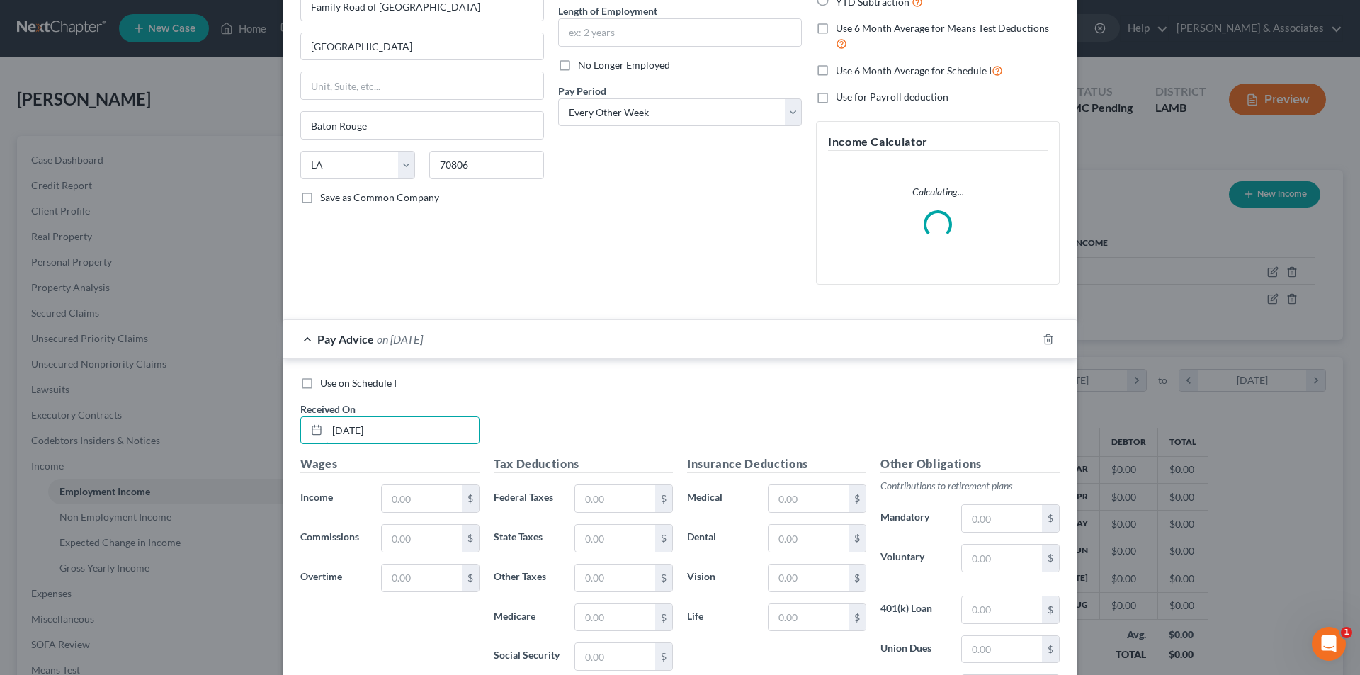
type input "3/1/2025"
type input "18,191.76"
type input "1,759.58"
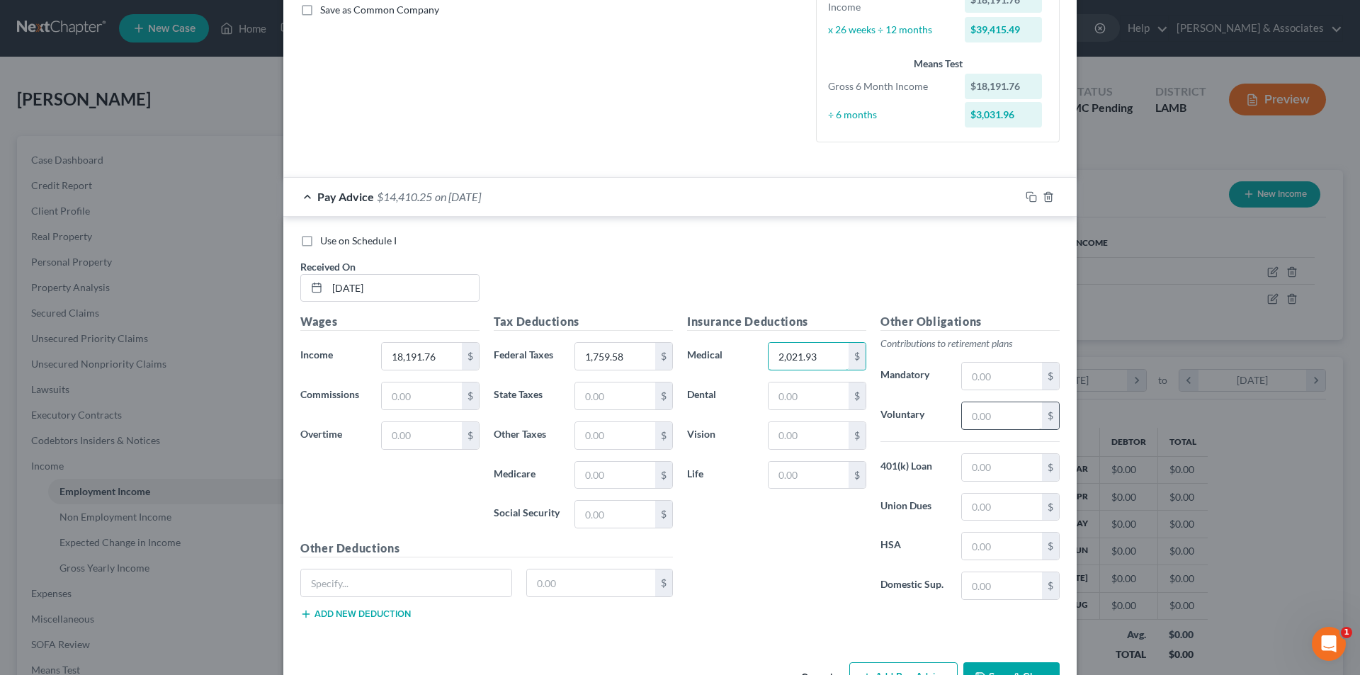
type input "2,021.93"
click at [1023, 419] on input "text" at bounding box center [1002, 415] width 80 height 27
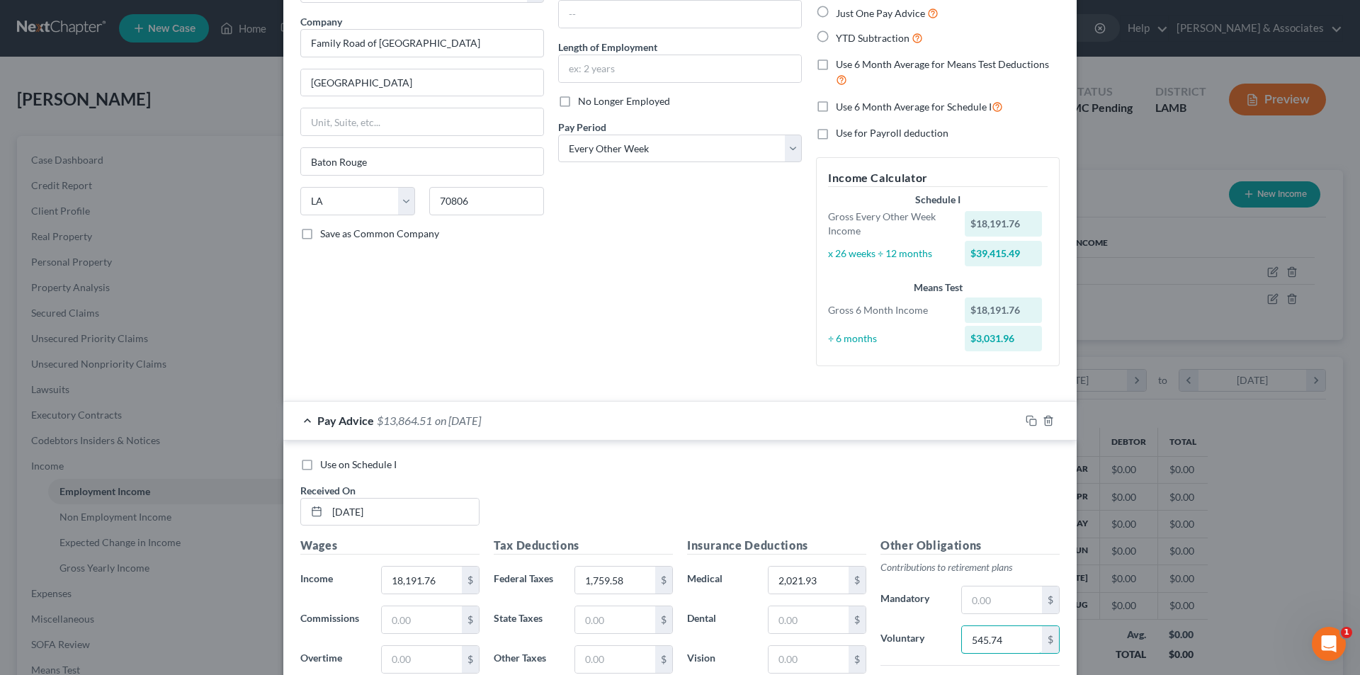
scroll to position [0, 0]
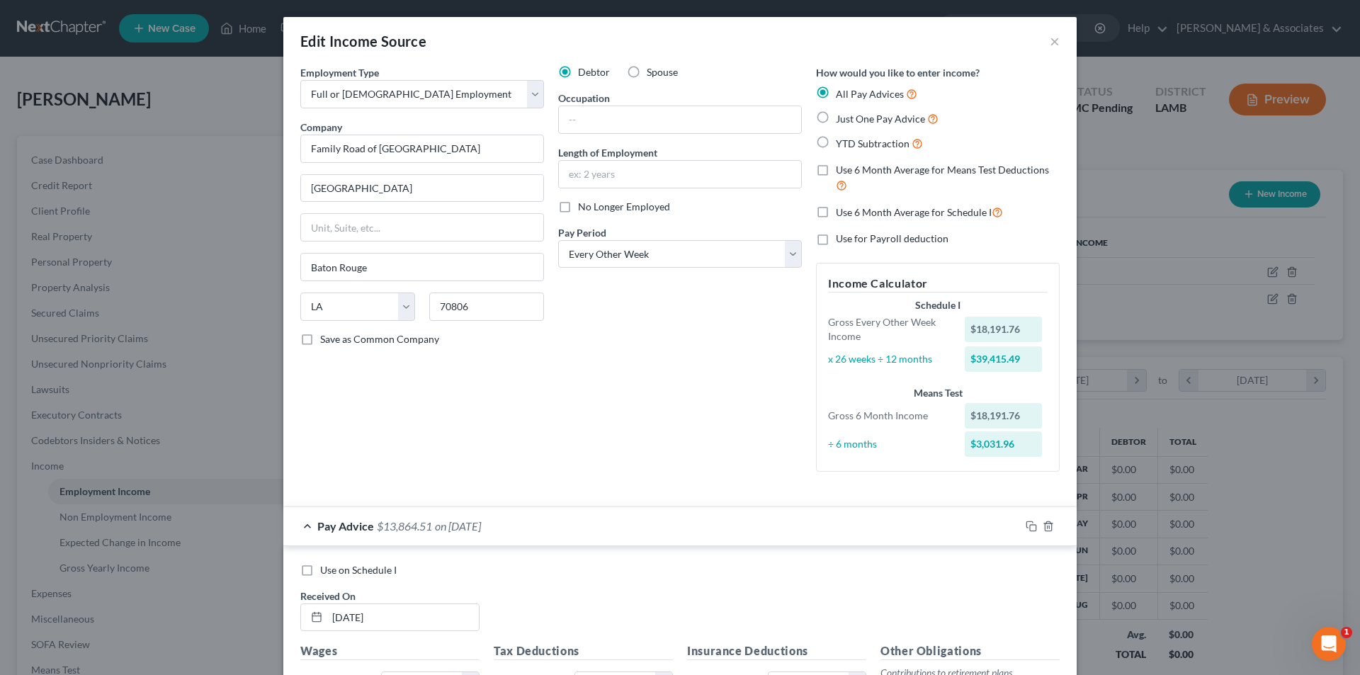
type input "545.74"
click at [887, 211] on span "Use 6 Month Average for Schedule I" at bounding box center [914, 212] width 156 height 12
click at [850, 211] on input "Use 6 Month Average for Schedule I" at bounding box center [845, 208] width 9 height 9
checkbox input "true"
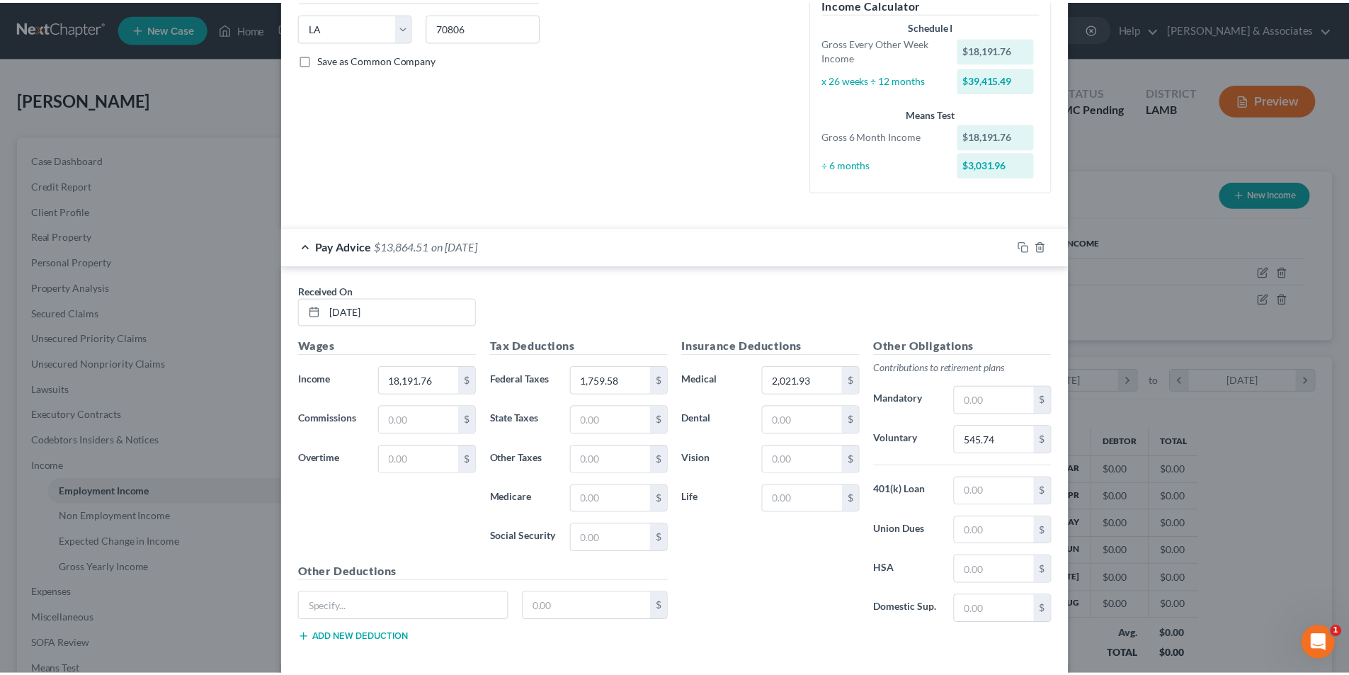
scroll to position [349, 0]
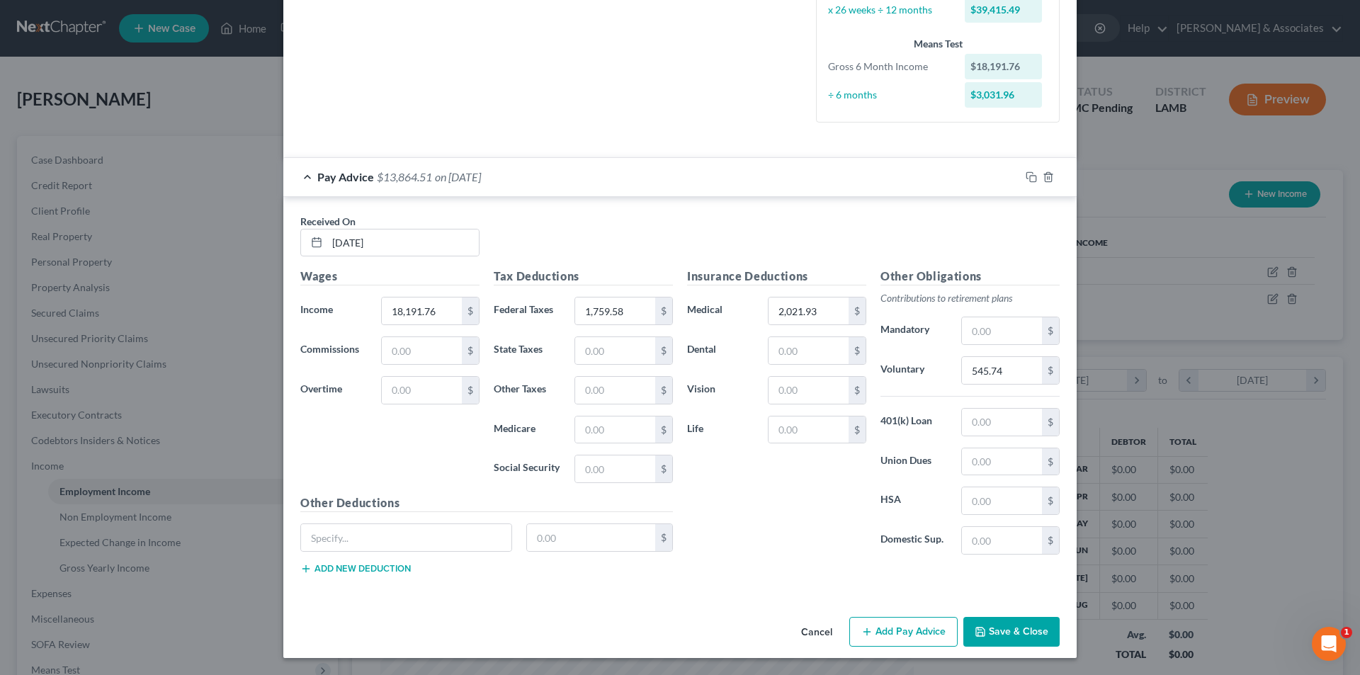
click at [1028, 639] on button "Save & Close" at bounding box center [1011, 632] width 96 height 30
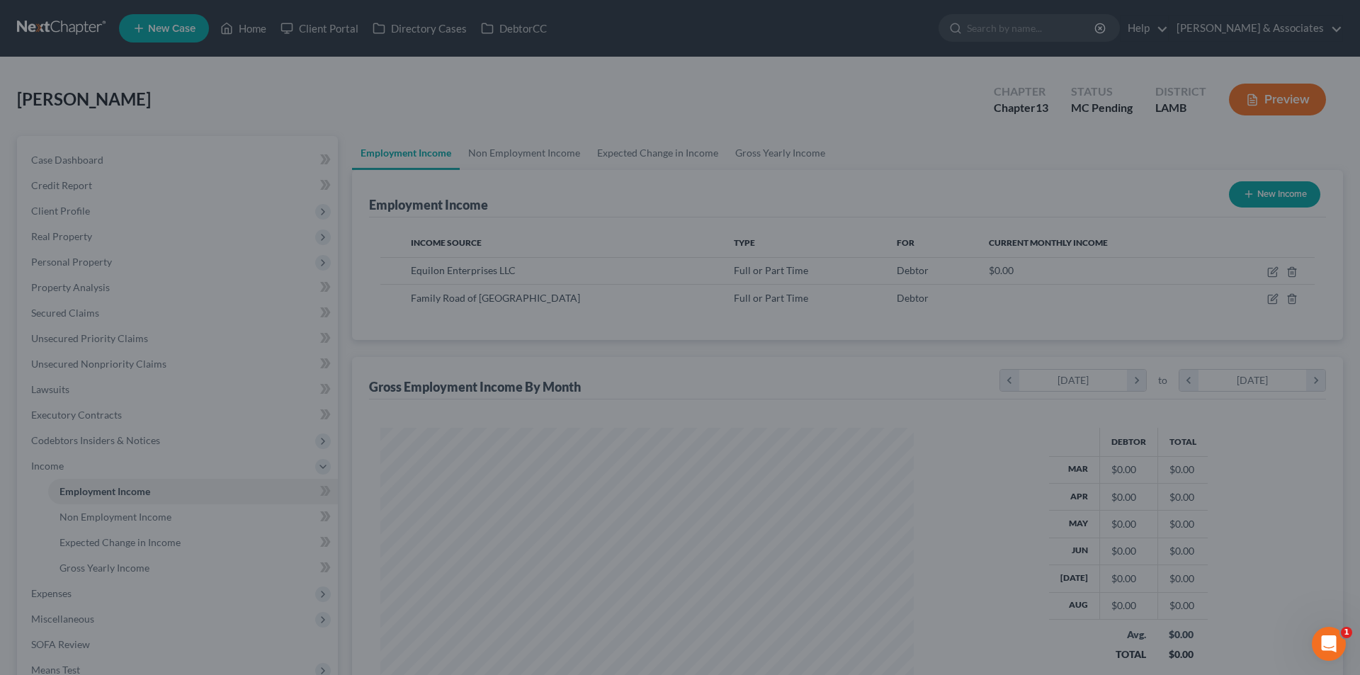
scroll to position [707871, 707578]
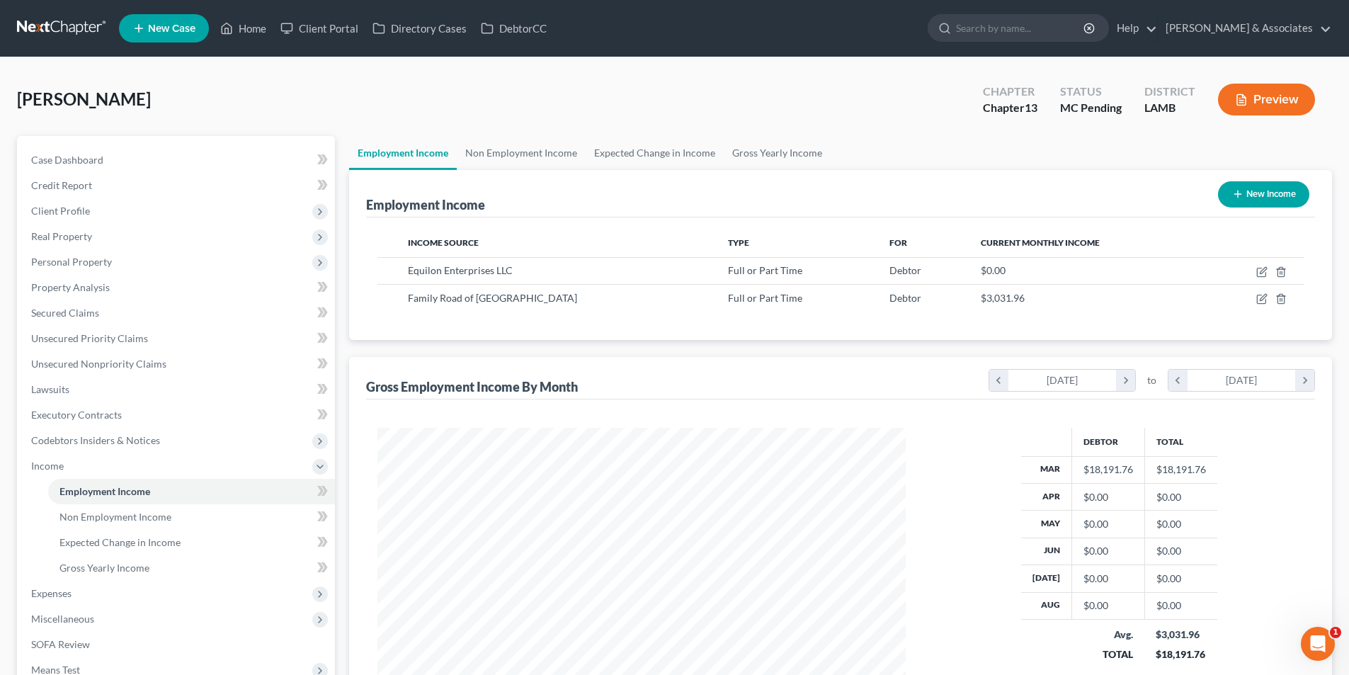
click at [910, 126] on div "Jones, Wilbert Upgraded Chapter Chapter 13 Status MC Pending District LAMB Prev…" at bounding box center [674, 105] width 1315 height 62
click at [1263, 273] on icon "button" at bounding box center [1263, 270] width 6 height 6
select select "0"
select select "45"
select select "2"
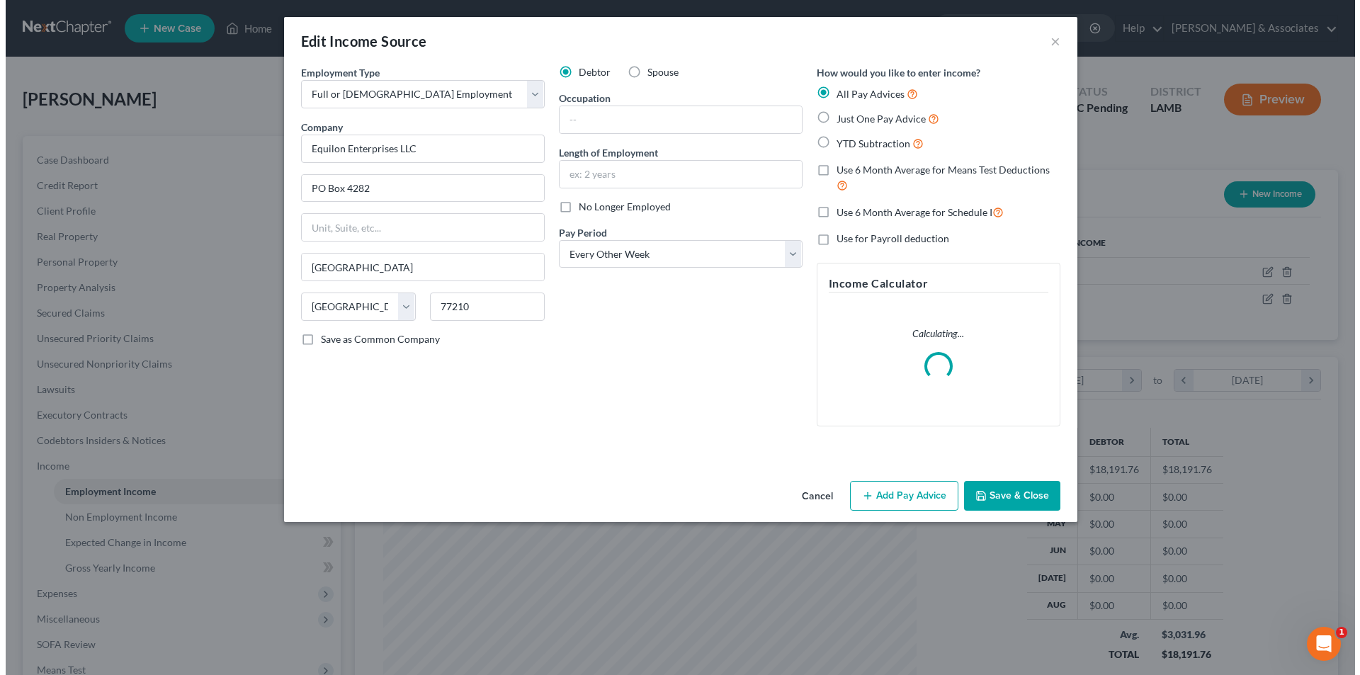
scroll to position [266, 562]
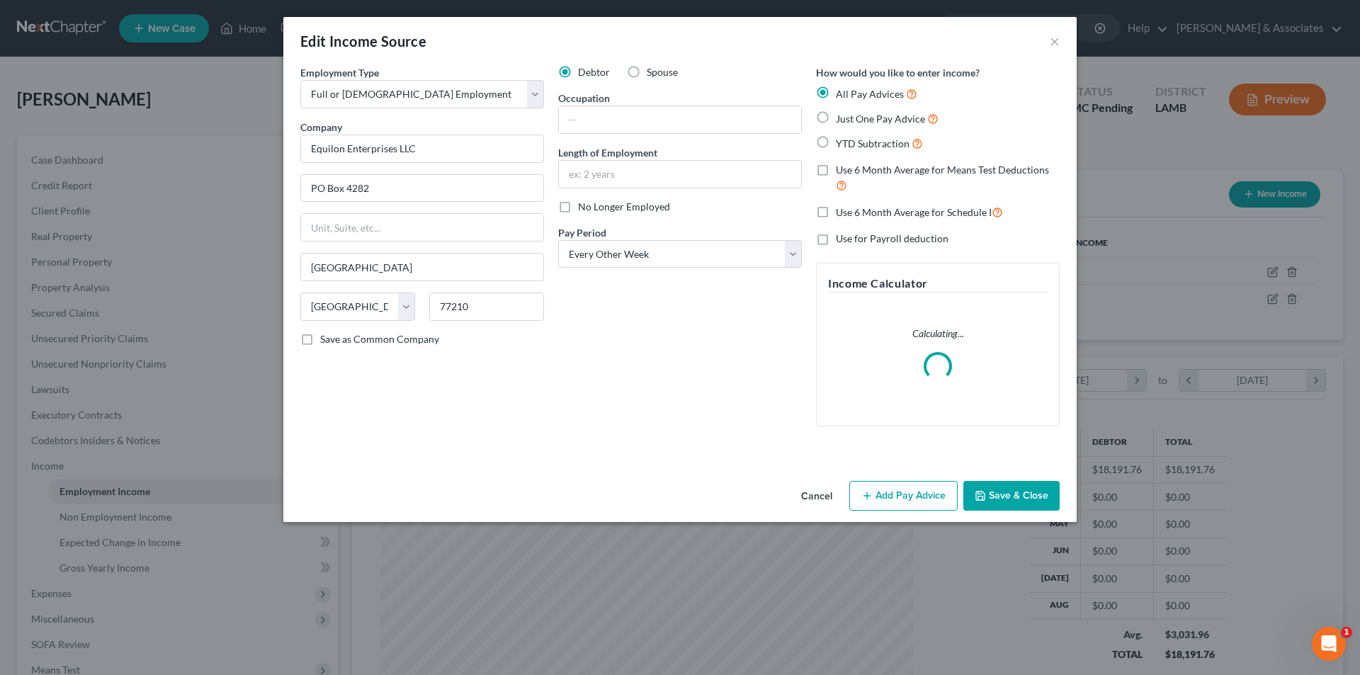
click at [897, 492] on button "Add Pay Advice" at bounding box center [903, 496] width 108 height 30
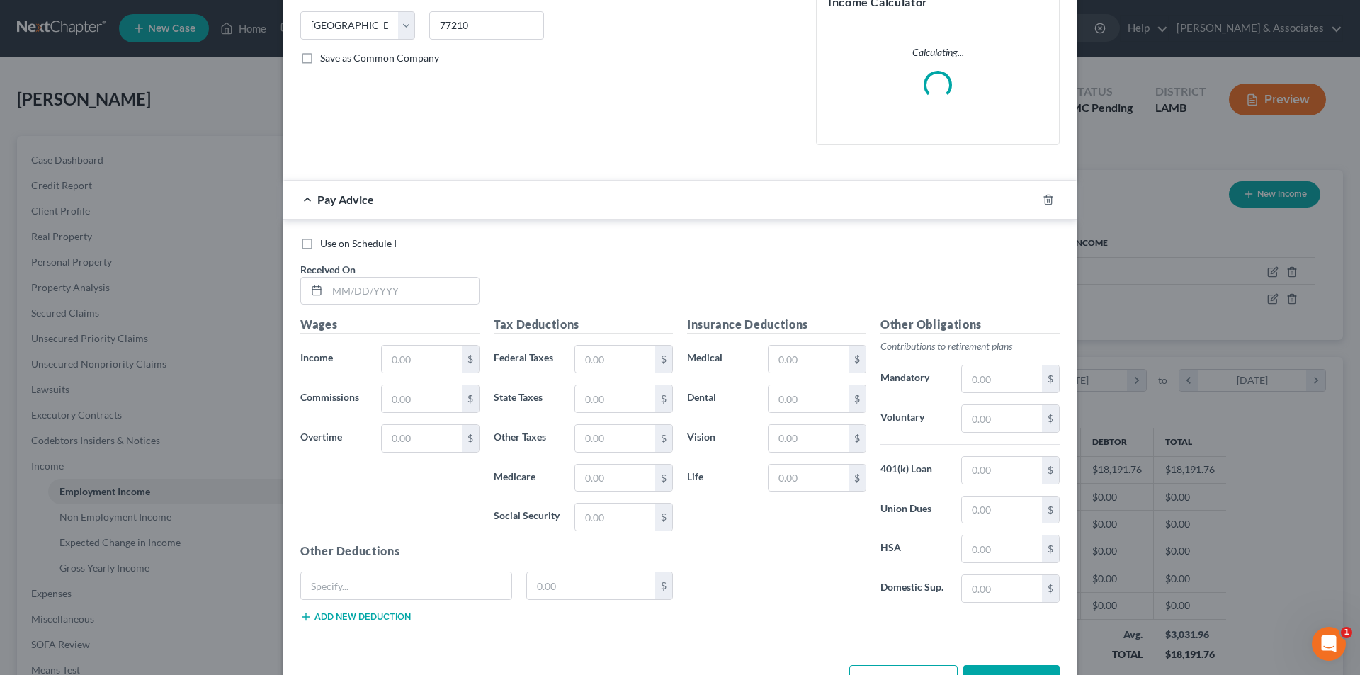
scroll to position [283, 0]
click at [359, 277] on input "text" at bounding box center [403, 288] width 152 height 27
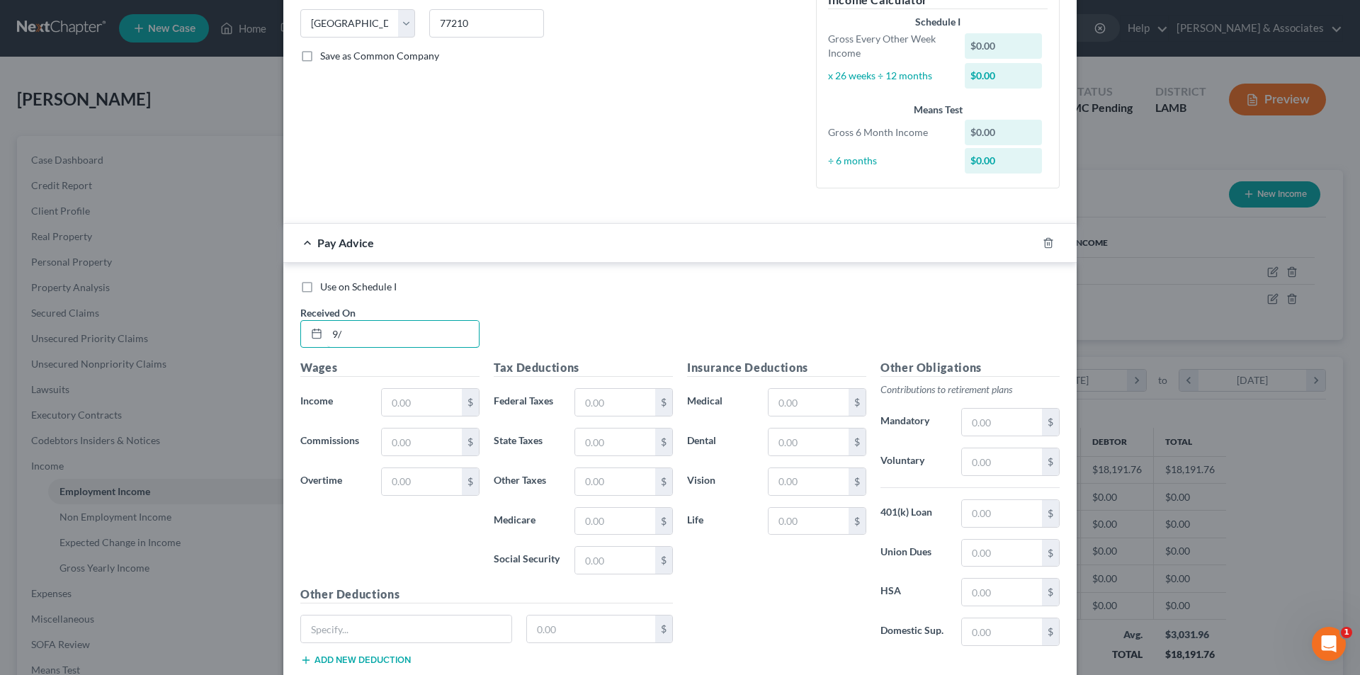
type input "9"
type input "3/1/2025"
type input "60,481.39"
type input "3,803.95"
click at [826, 404] on input "text" at bounding box center [808, 402] width 80 height 27
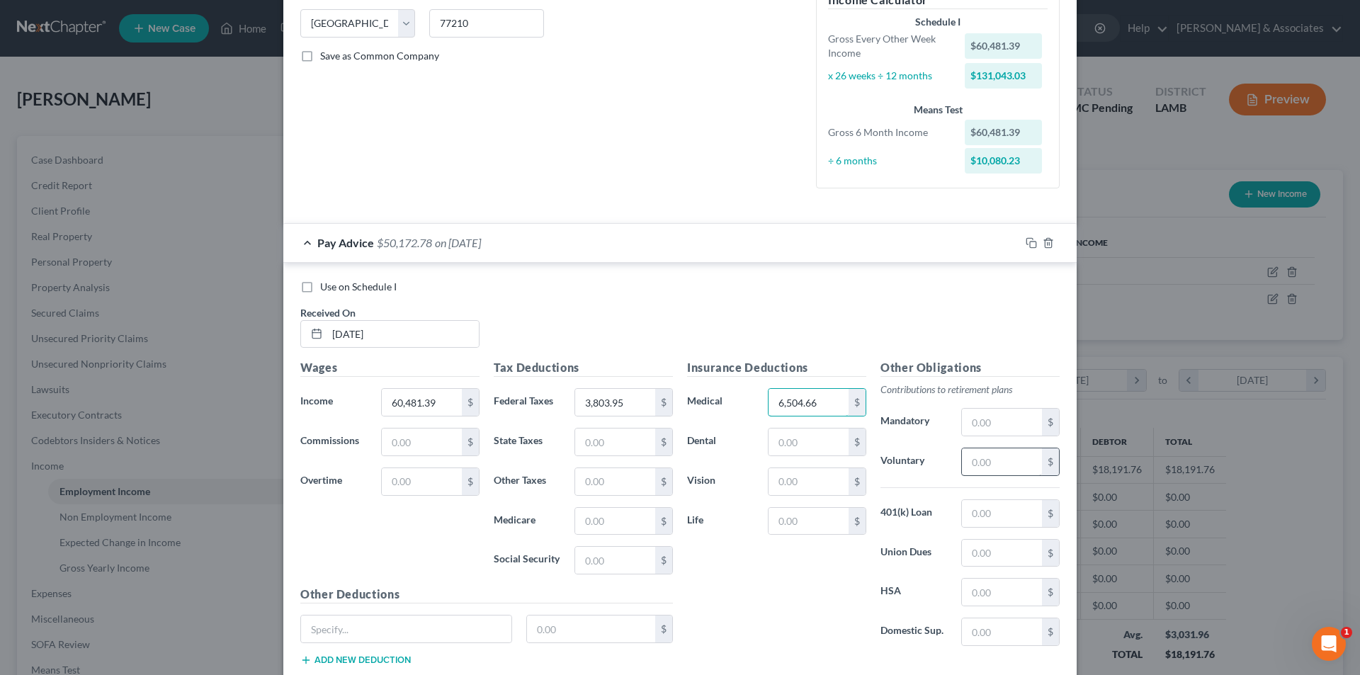
type input "6,504.66"
click at [984, 459] on input "text" at bounding box center [1002, 461] width 80 height 27
type input "5,103.27"
click at [972, 514] on input "text" at bounding box center [1002, 513] width 80 height 27
click at [940, 491] on div "Other Obligations Contributions to retirement plans Mandatory $ Voluntary 5,103…" at bounding box center [969, 508] width 193 height 298
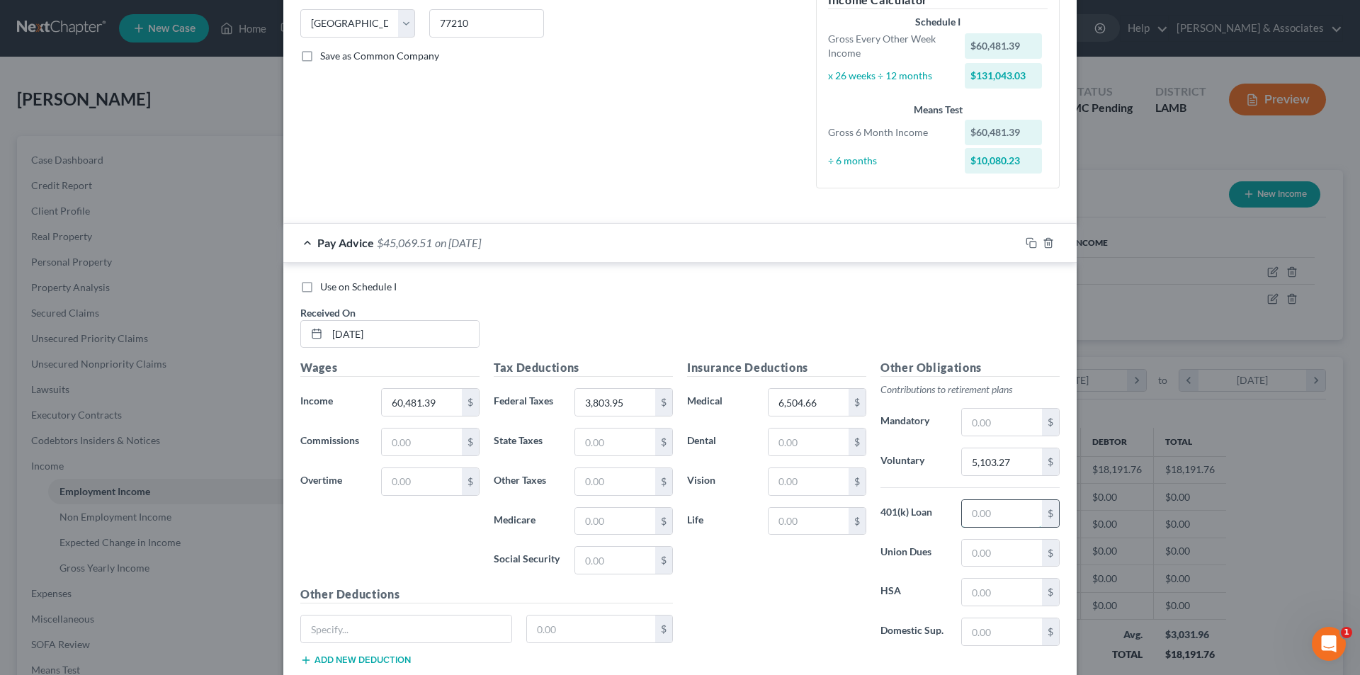
click at [1003, 513] on input "text" at bounding box center [1002, 513] width 80 height 27
type input "2,170.14"
click at [998, 593] on input "text" at bounding box center [1002, 592] width 80 height 27
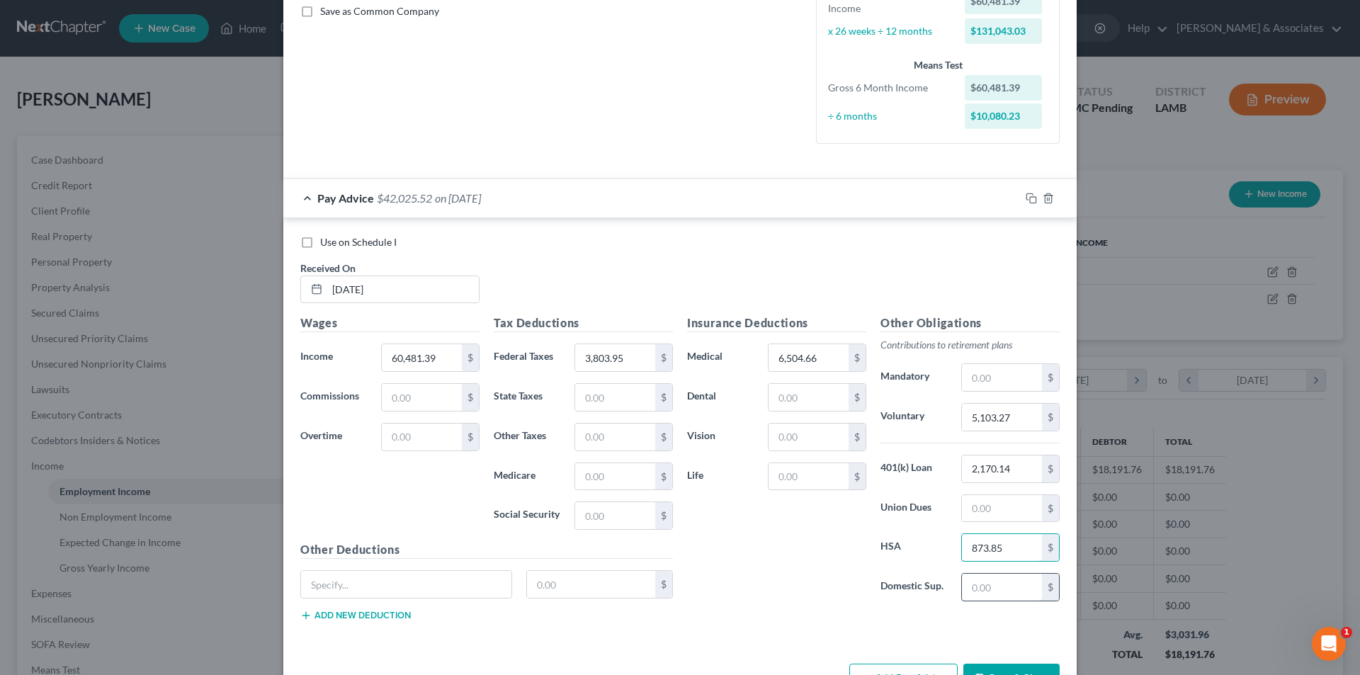
scroll to position [375, 0]
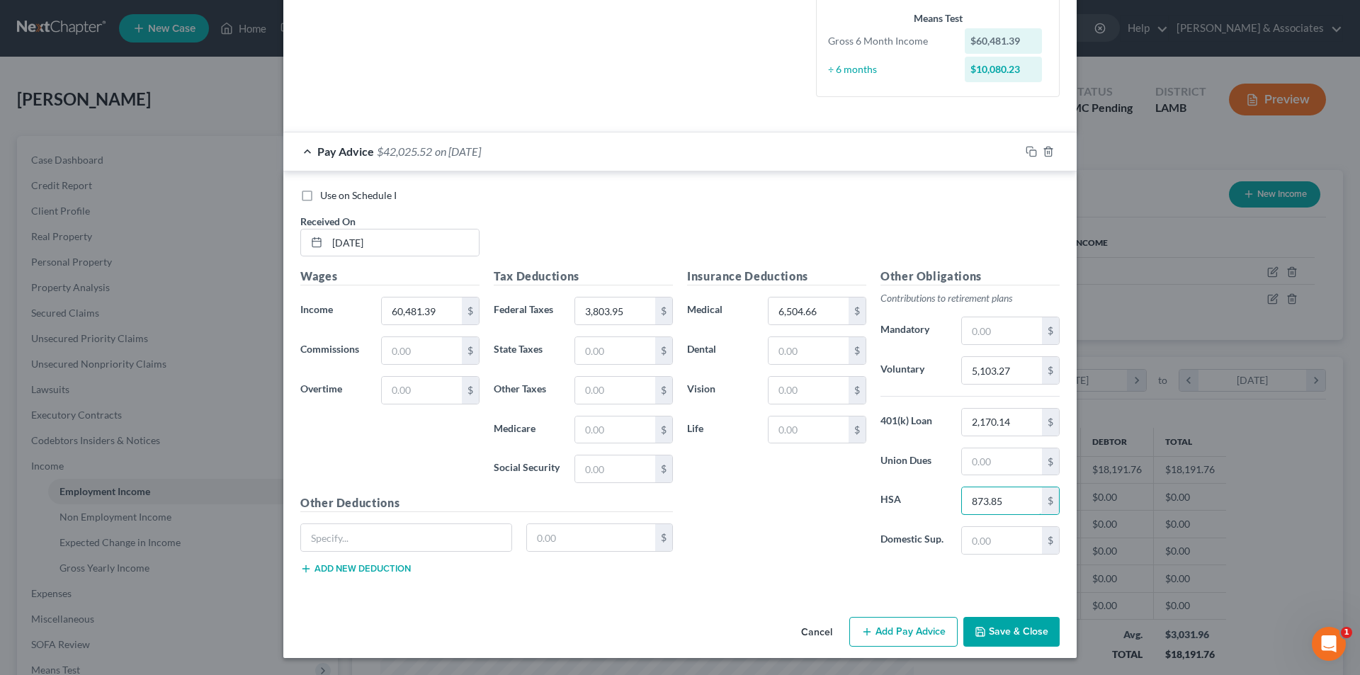
type input "873.85"
click at [938, 643] on button "Add Pay Advice" at bounding box center [903, 632] width 108 height 30
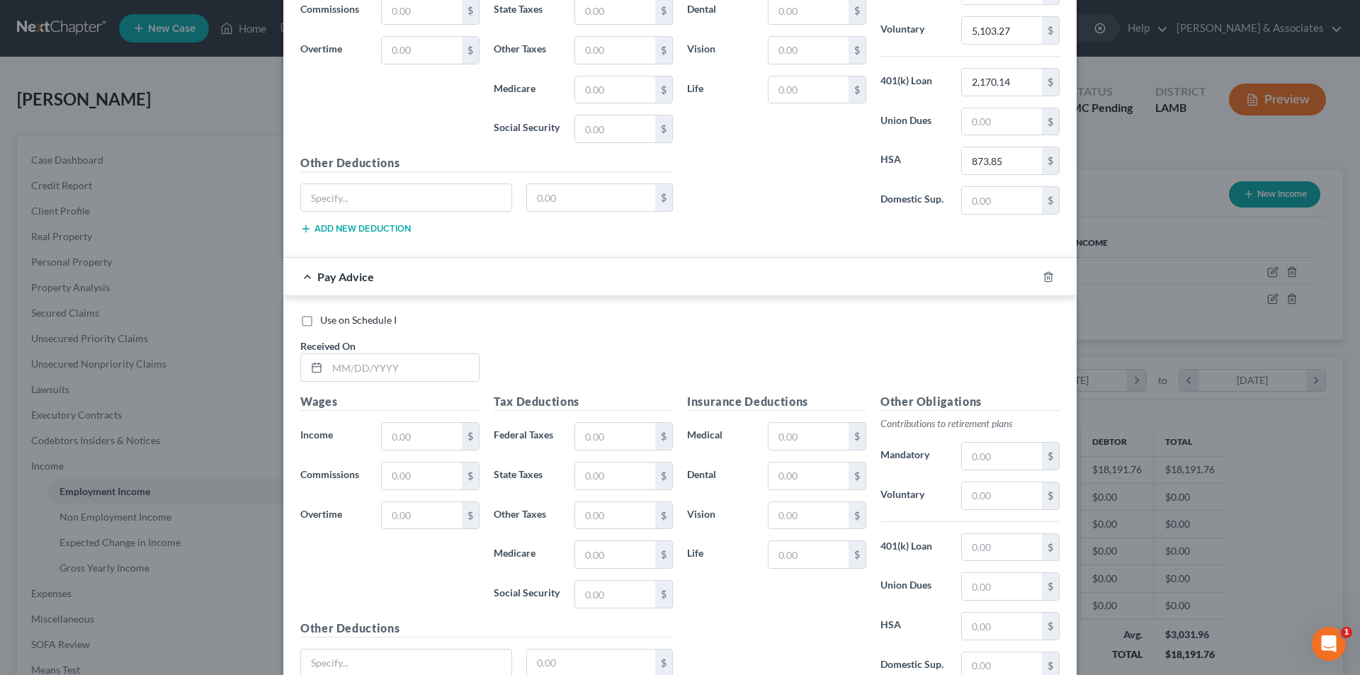
scroll to position [725, 0]
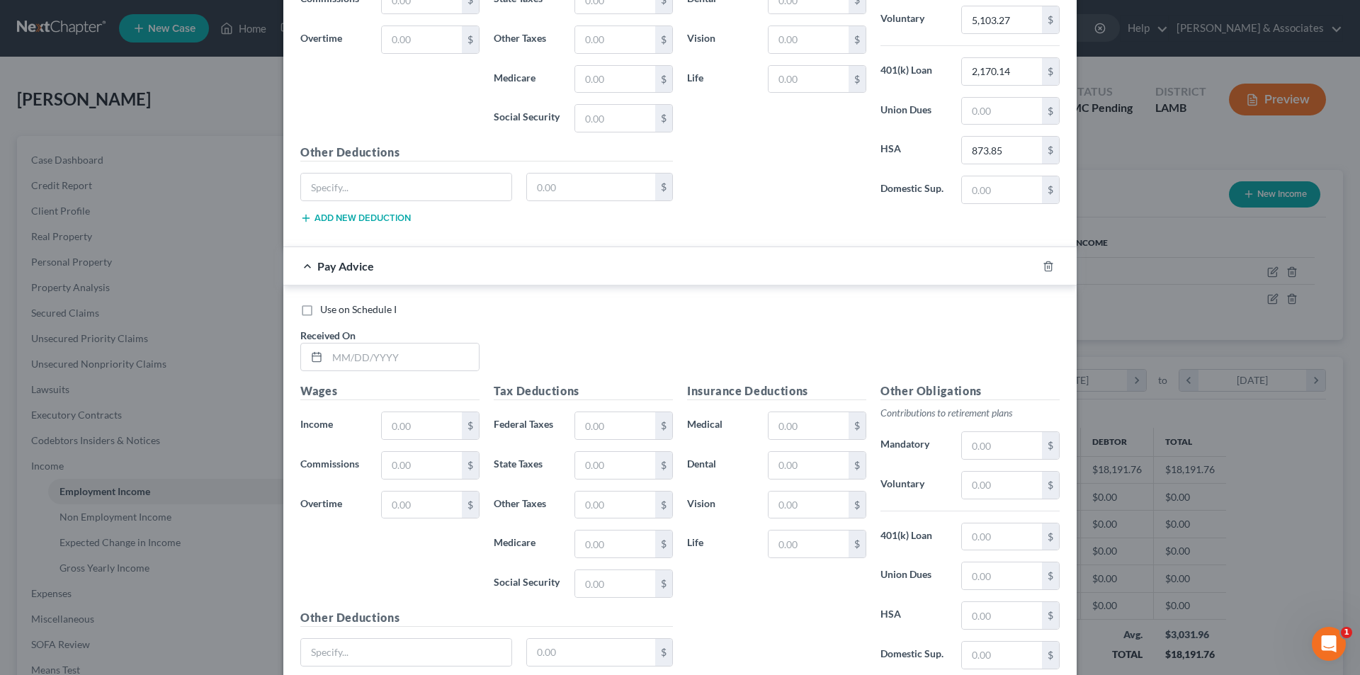
click at [341, 302] on div "Use on Schedule I Received On * Wages Income * $ Commissions $ Overtime $ Tax D…" at bounding box center [679, 498] width 793 height 426
click at [366, 309] on span "Use on Schedule I" at bounding box center [358, 309] width 76 height 12
click at [335, 309] on input "Use on Schedule I" at bounding box center [330, 306] width 9 height 9
checkbox input "true"
click at [363, 351] on input "text" at bounding box center [403, 356] width 152 height 27
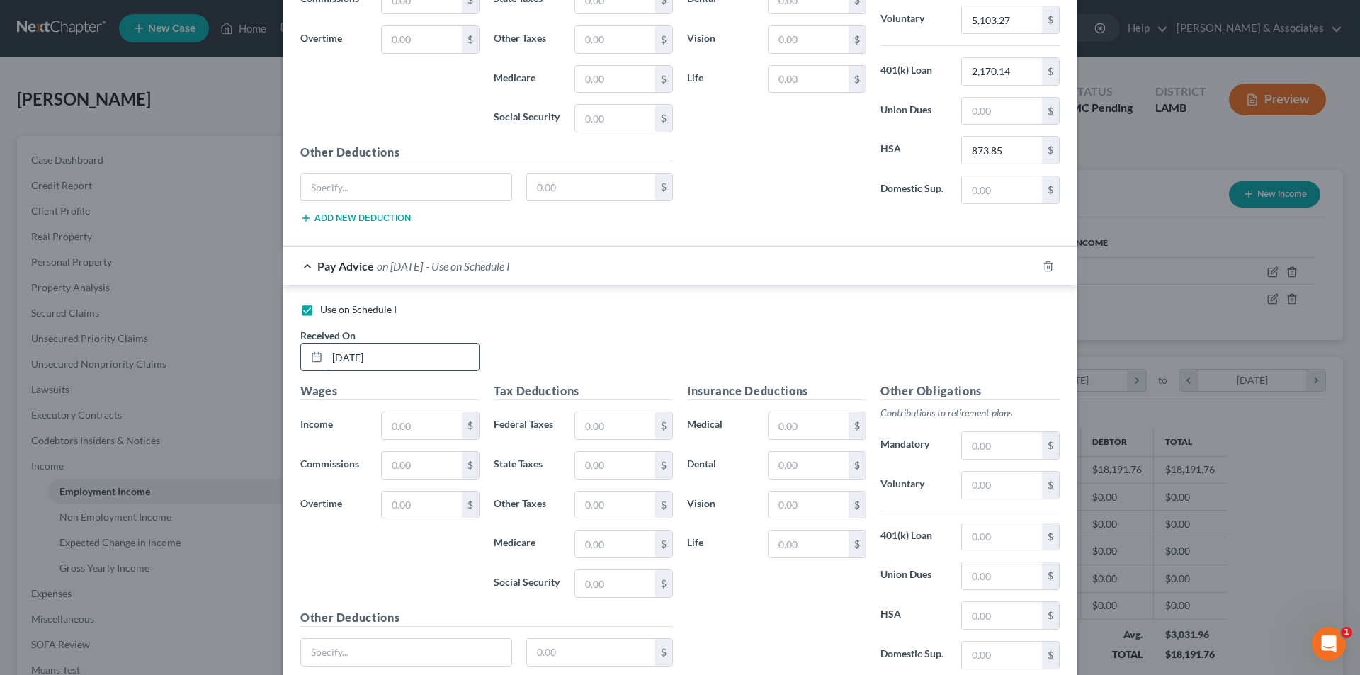
type input "9/15/2021"
type input "10,080.23"
click at [632, 426] on input "text" at bounding box center [615, 425] width 80 height 27
type input "633.99"
click at [787, 420] on input "text" at bounding box center [808, 425] width 80 height 27
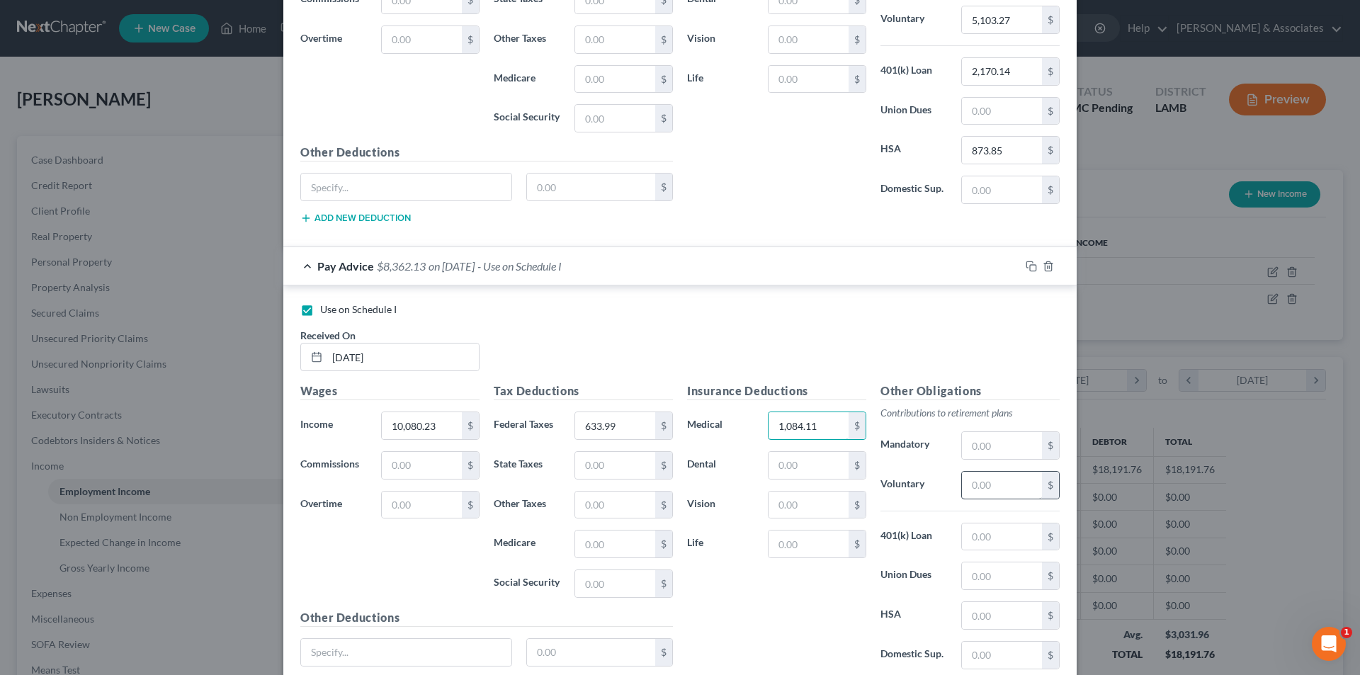
type input "1,084.11"
click at [995, 491] on input "text" at bounding box center [1002, 485] width 80 height 27
type input "850.55"
click at [969, 530] on input "text" at bounding box center [1002, 536] width 80 height 27
type input "361.69"
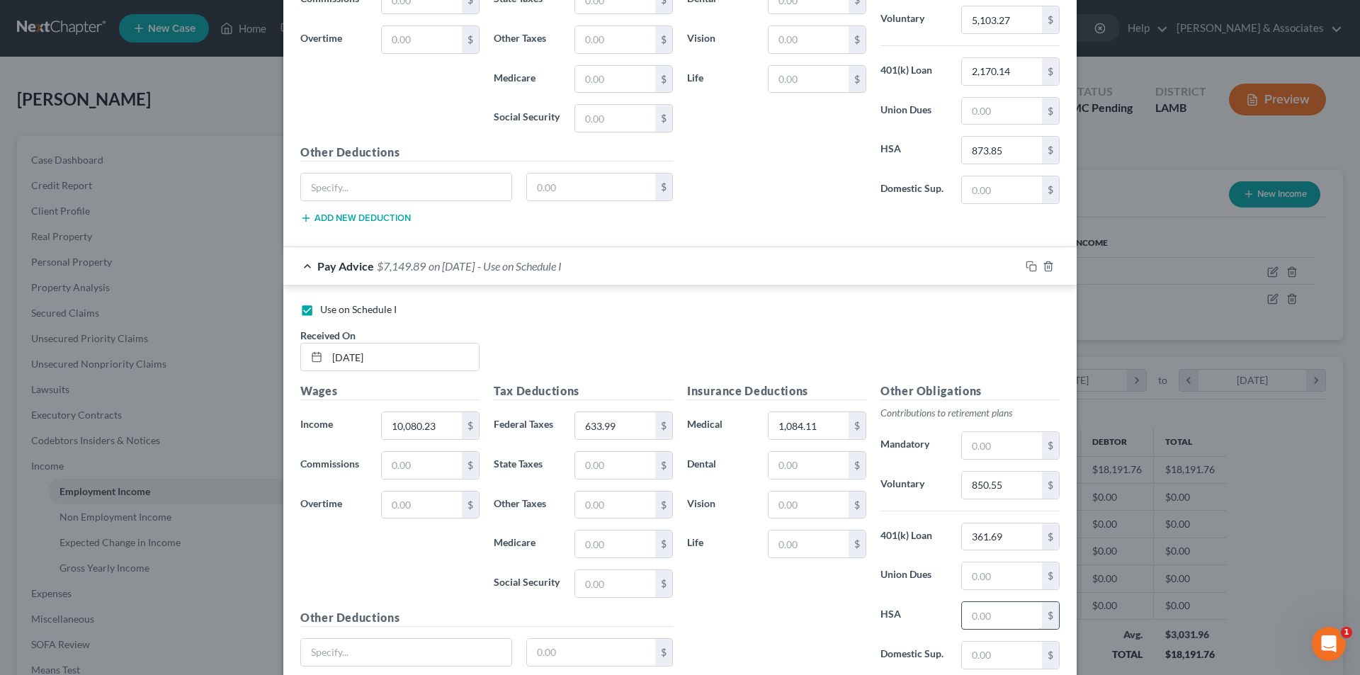
click at [979, 618] on input "text" at bounding box center [1002, 615] width 80 height 27
click at [964, 574] on input "text" at bounding box center [1002, 575] width 80 height 27
click at [1008, 103] on input "text" at bounding box center [1002, 111] width 80 height 27
type input "873.85"
type input "0"
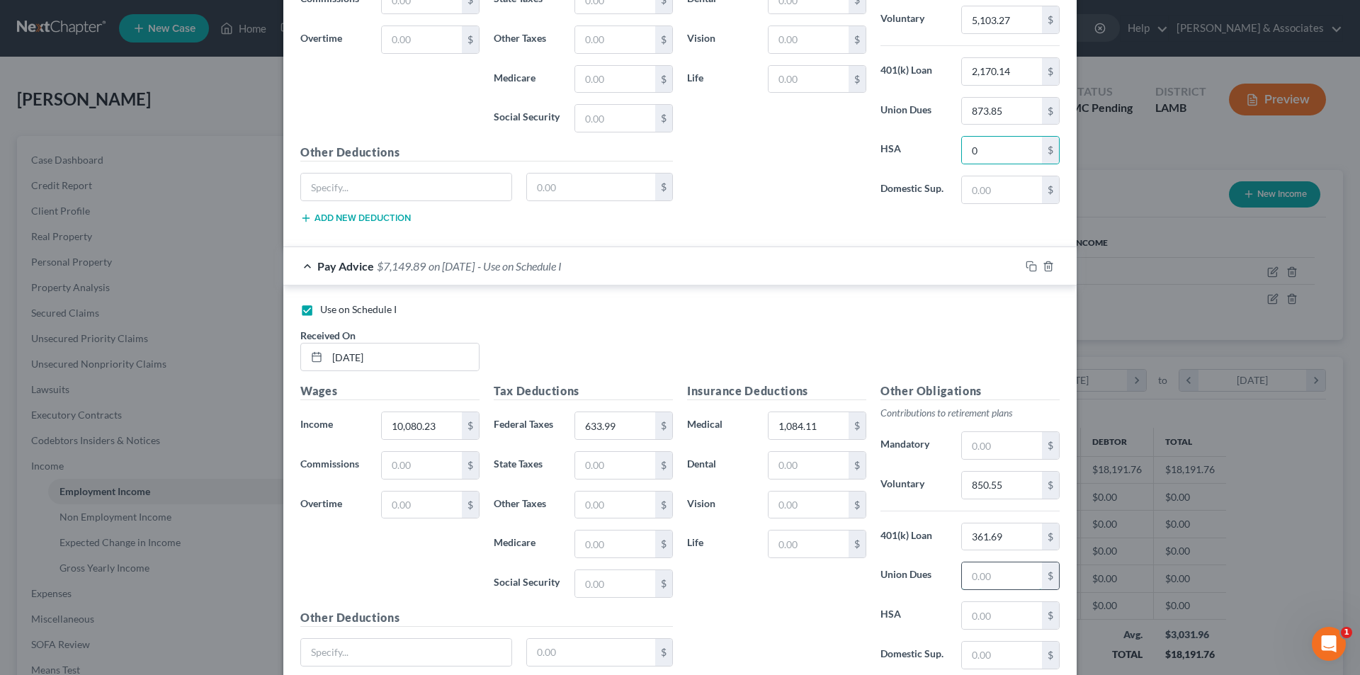
click at [1007, 574] on input "text" at bounding box center [1002, 575] width 80 height 27
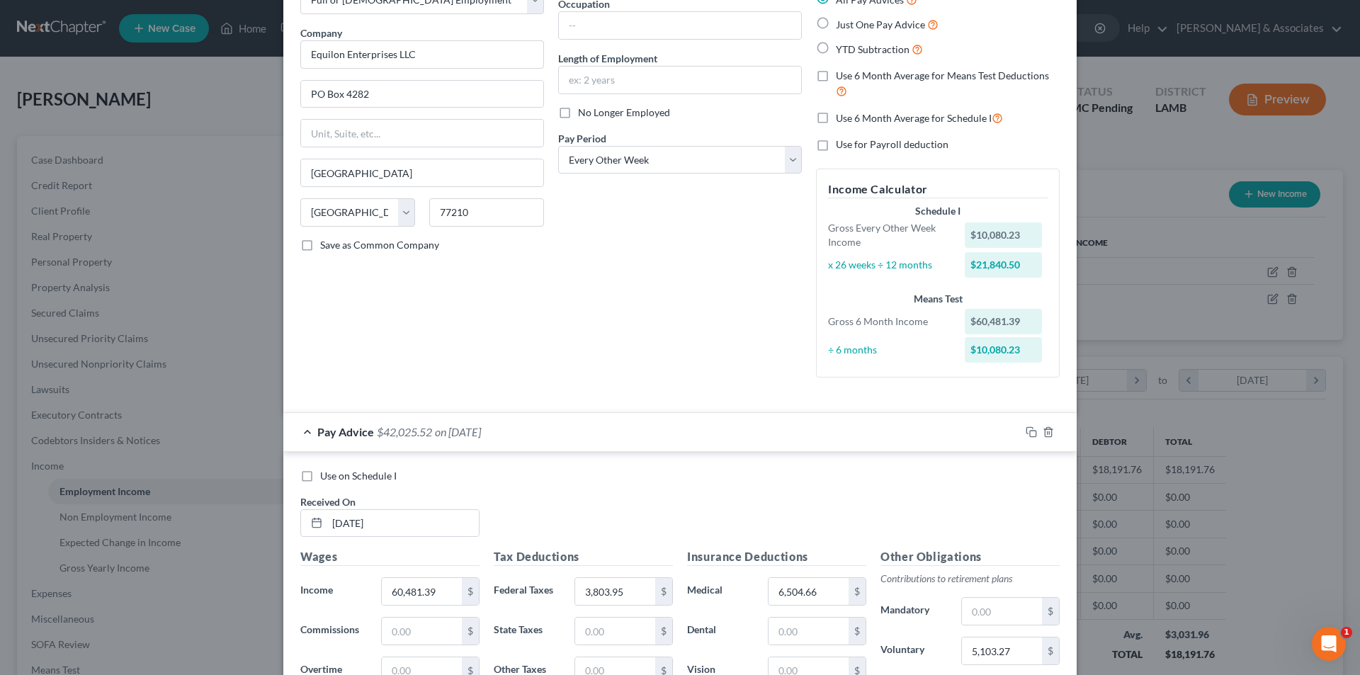
scroll to position [0, 0]
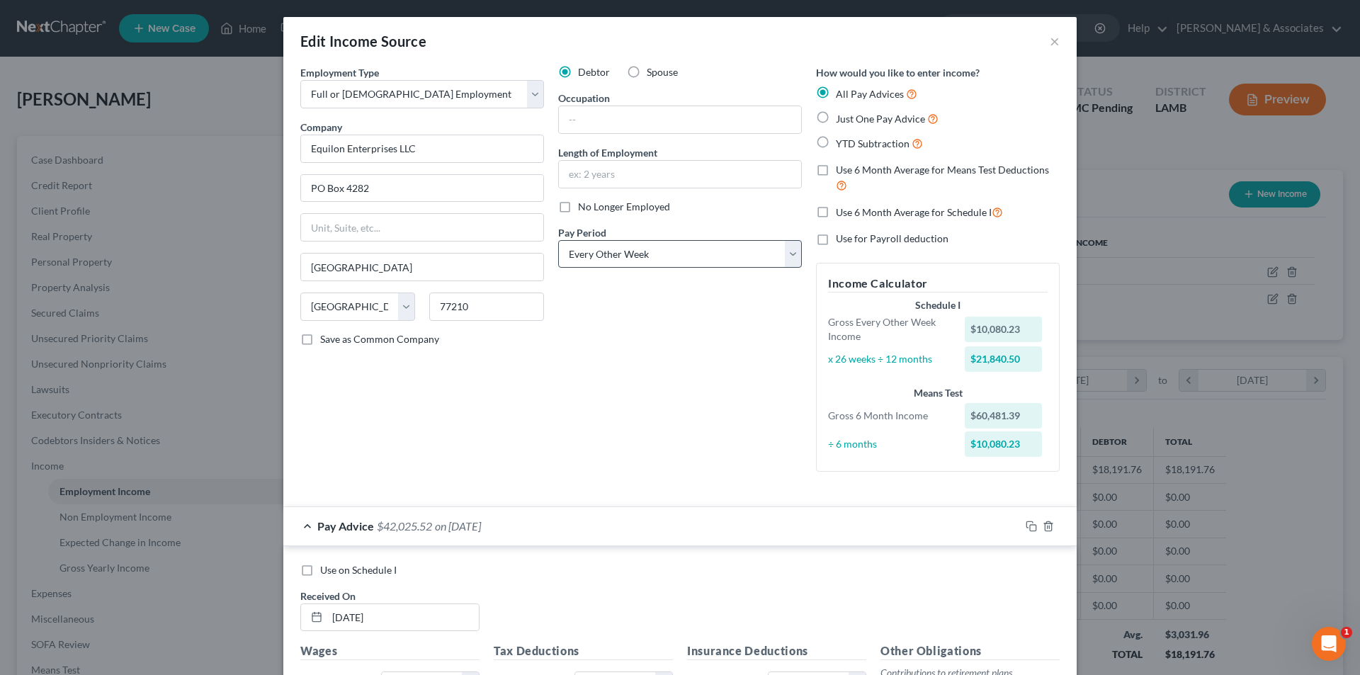
type input "145.64"
click at [625, 254] on select "Select Monthly Twice Monthly Every Other Week Weekly" at bounding box center [680, 254] width 244 height 28
select select "0"
click at [558, 240] on select "Select Monthly Twice Monthly Every Other Week Weekly" at bounding box center [680, 254] width 244 height 28
click at [660, 428] on div "Debtor Spouse Occupation Length of Employment No Longer Employed Pay Period * S…" at bounding box center [680, 274] width 258 height 418
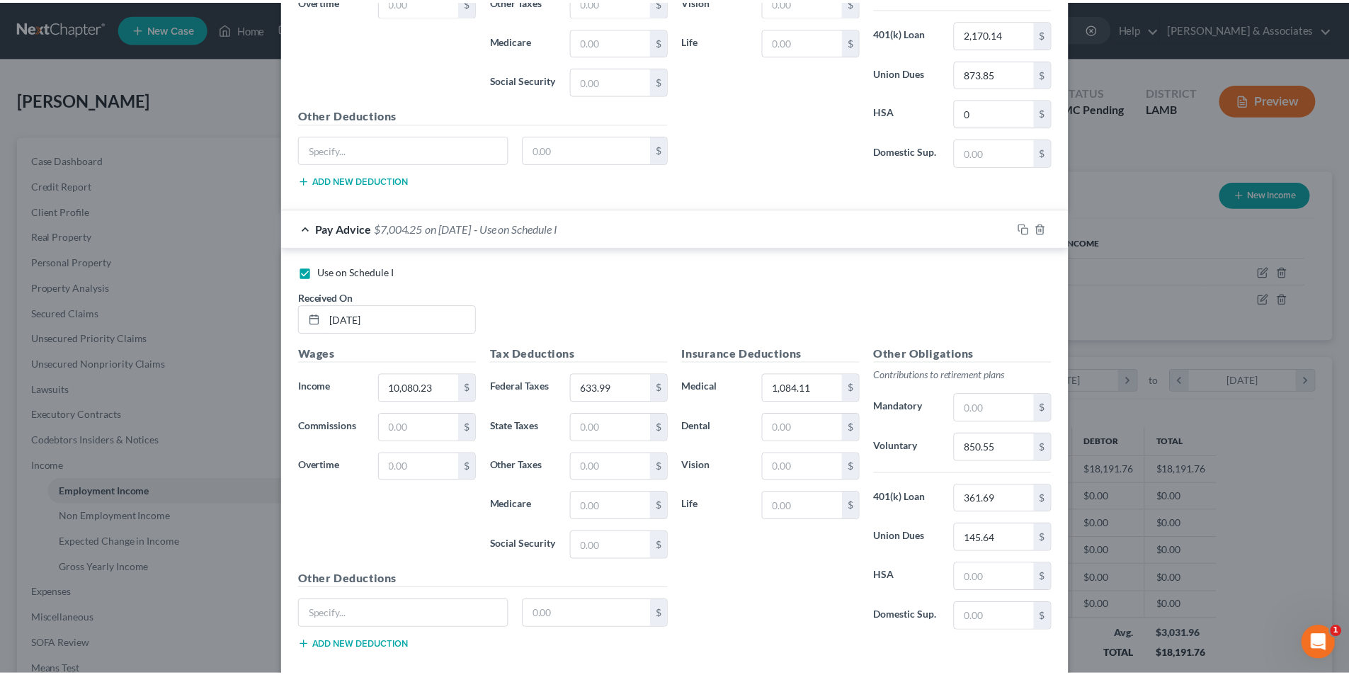
scroll to position [839, 0]
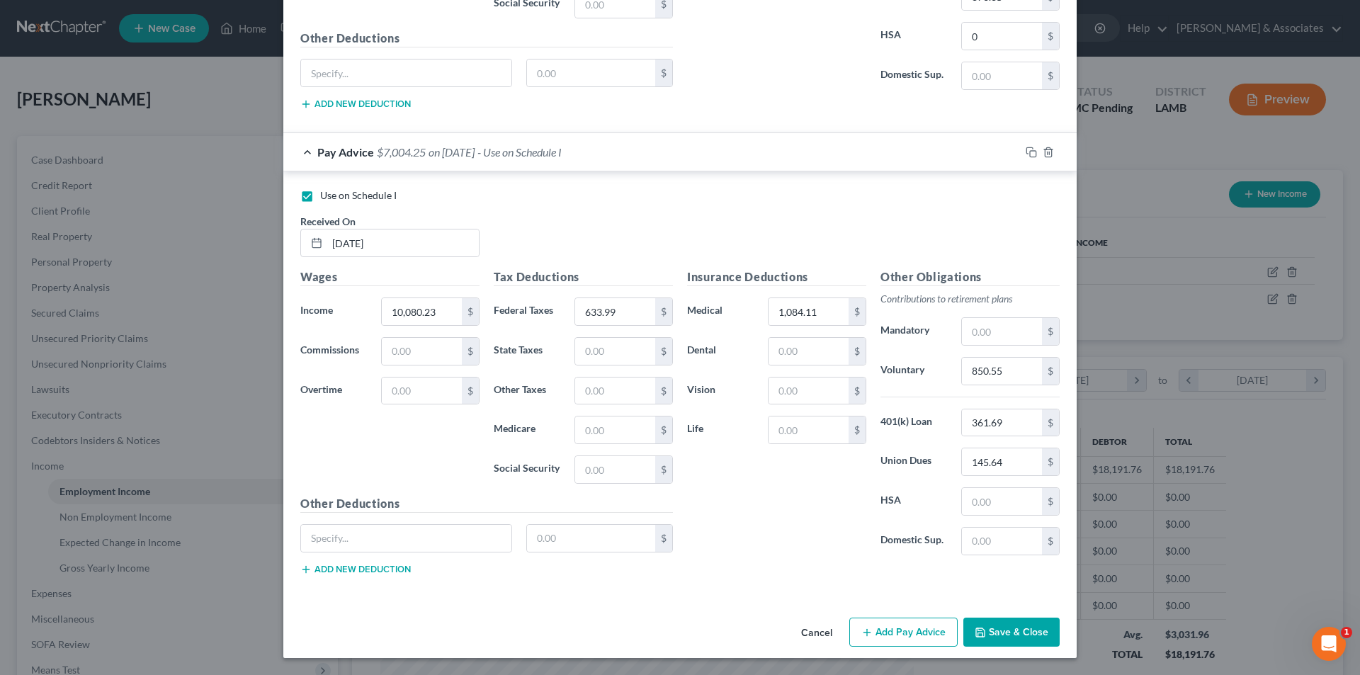
click at [1007, 636] on button "Save & Close" at bounding box center [1011, 632] width 96 height 30
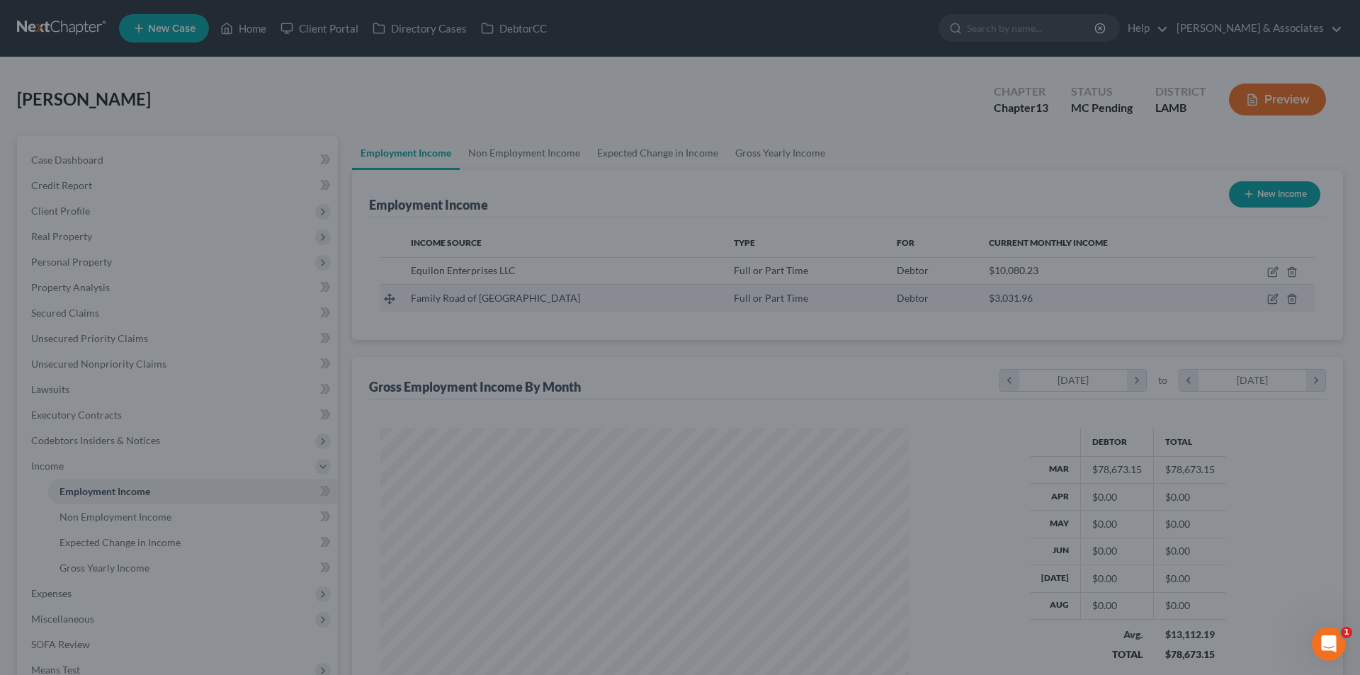
scroll to position [707871, 707578]
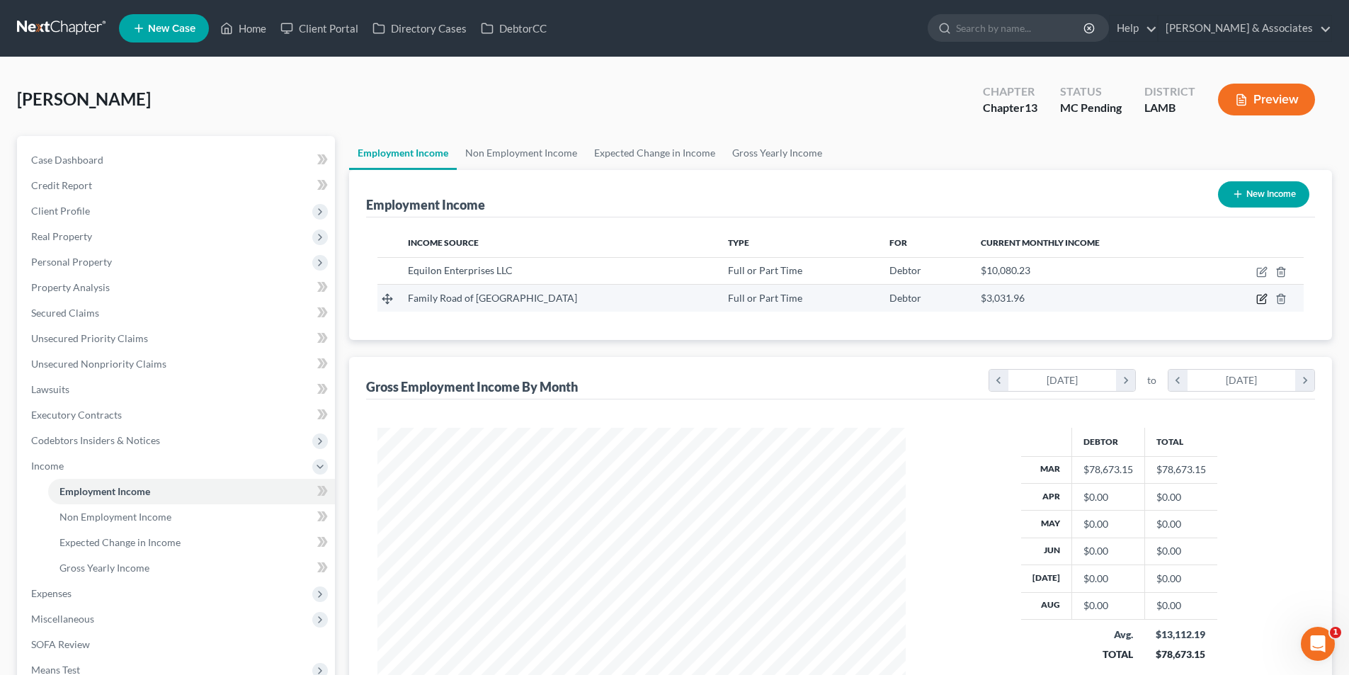
click at [1262, 300] on icon "button" at bounding box center [1261, 298] width 11 height 11
select select "0"
select select "19"
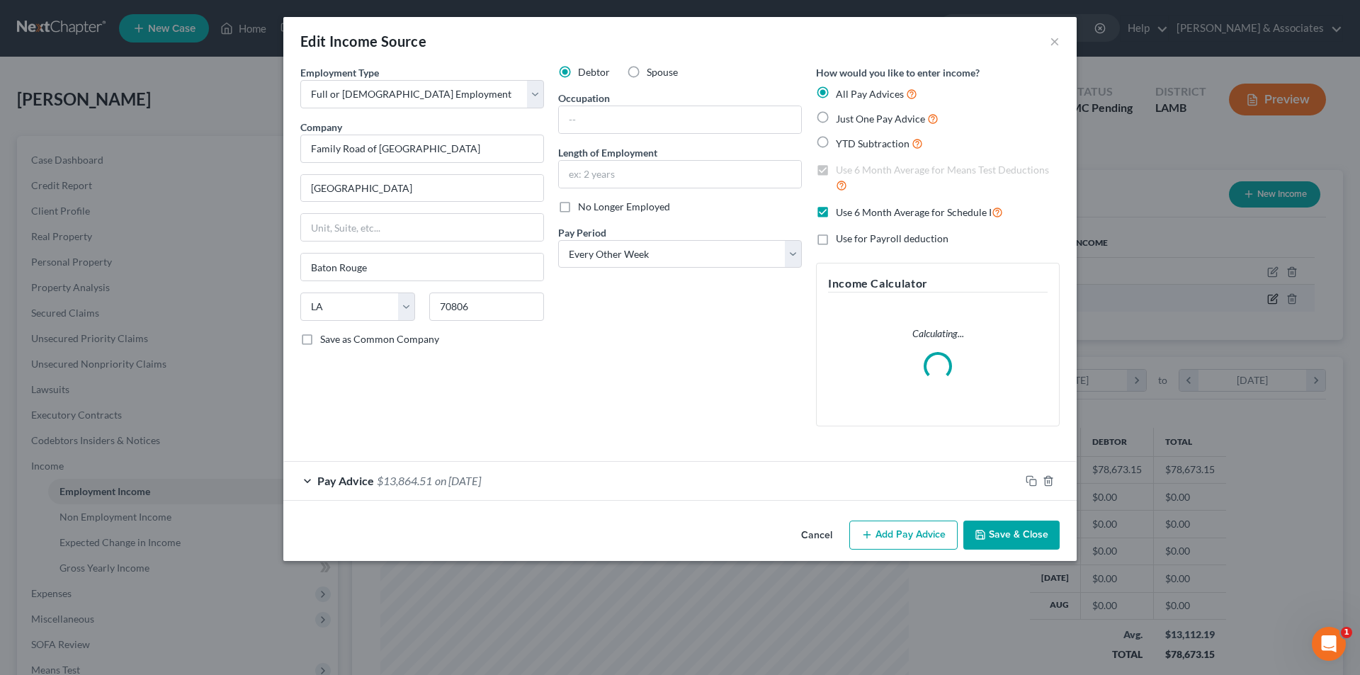
scroll to position [266, 562]
drag, startPoint x: 741, startPoint y: 255, endPoint x: 727, endPoint y: 266, distance: 17.7
click at [741, 255] on select "Select Monthly Twice Monthly Every Other Week Weekly" at bounding box center [680, 254] width 244 height 28
select select "0"
click at [558, 240] on select "Select Monthly Twice Monthly Every Other Week Weekly" at bounding box center [680, 254] width 244 height 28
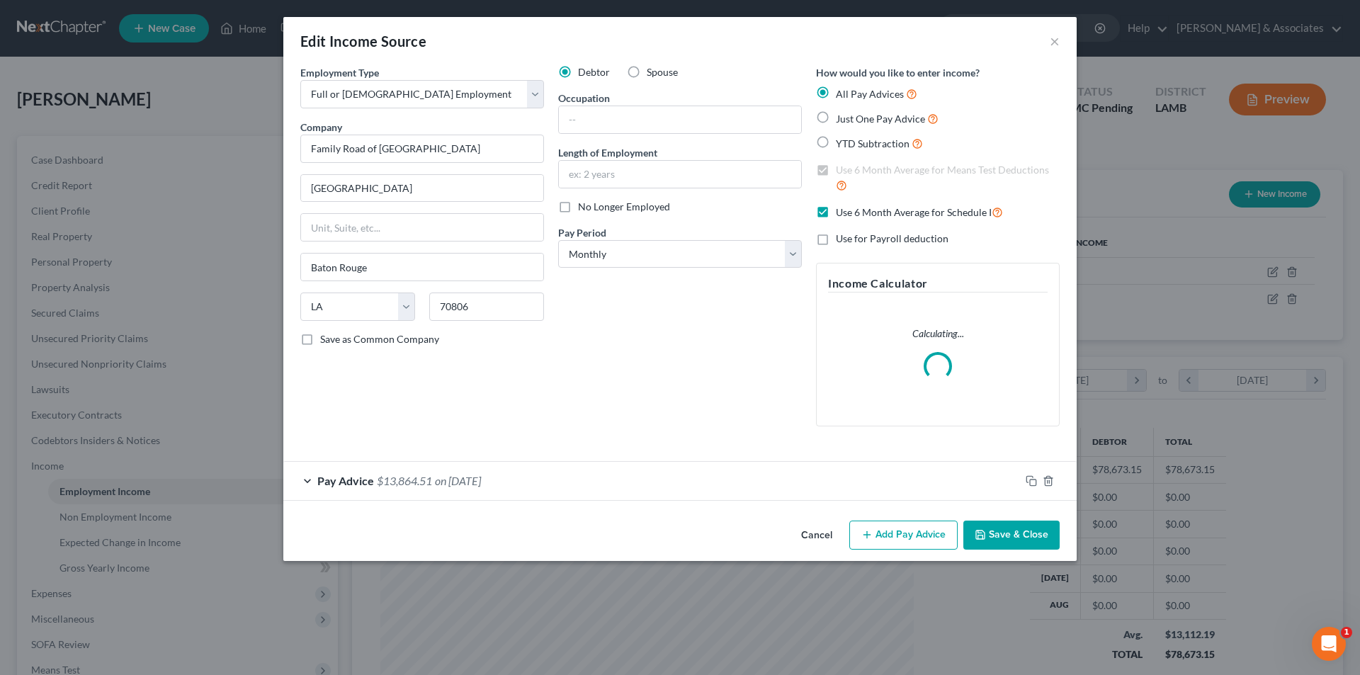
click at [904, 516] on div "Cancel Add Pay Advice Save & Close" at bounding box center [679, 538] width 793 height 47
click at [904, 533] on button "Add Pay Advice" at bounding box center [903, 535] width 108 height 30
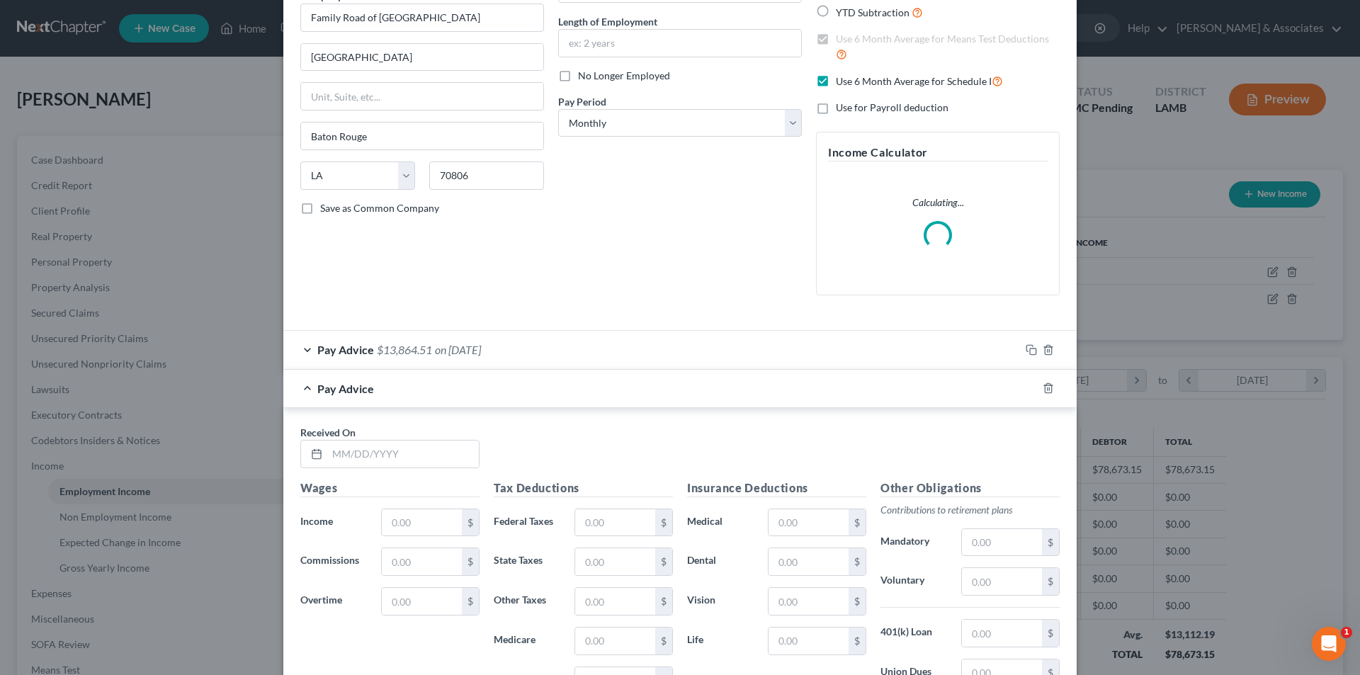
scroll to position [342, 0]
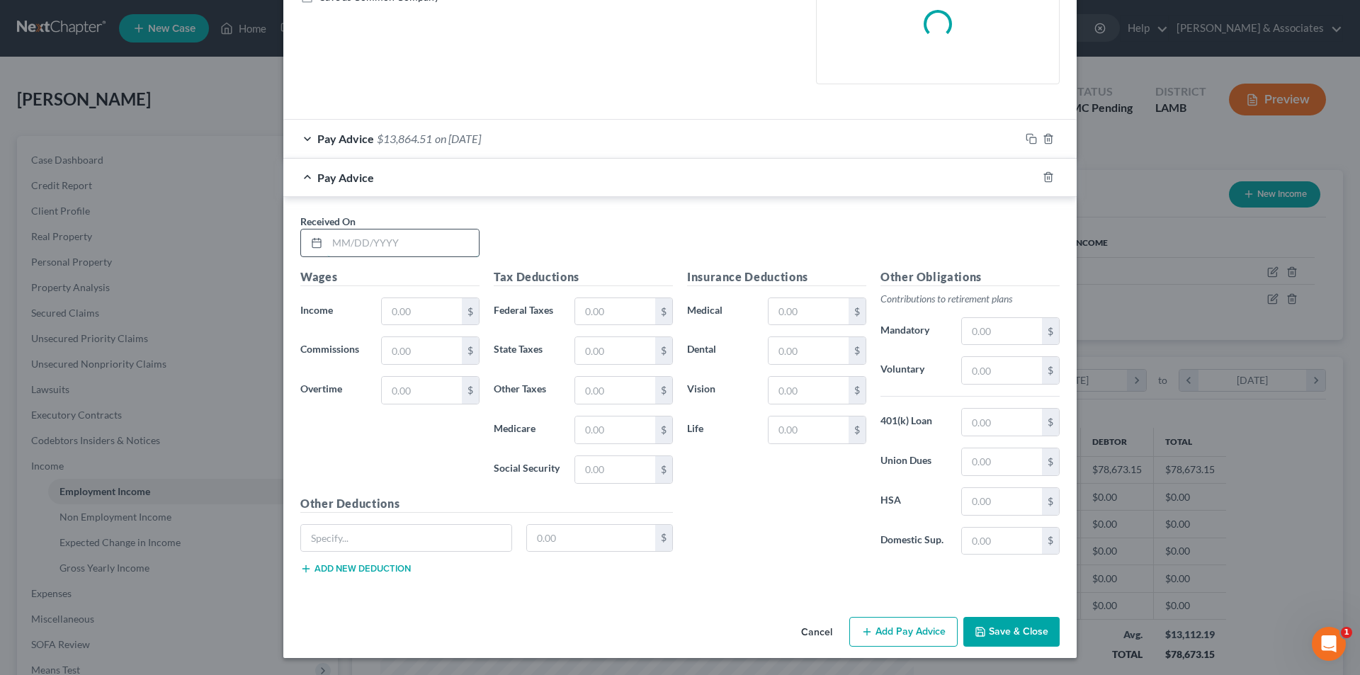
click at [385, 239] on input "text" at bounding box center [403, 242] width 152 height 27
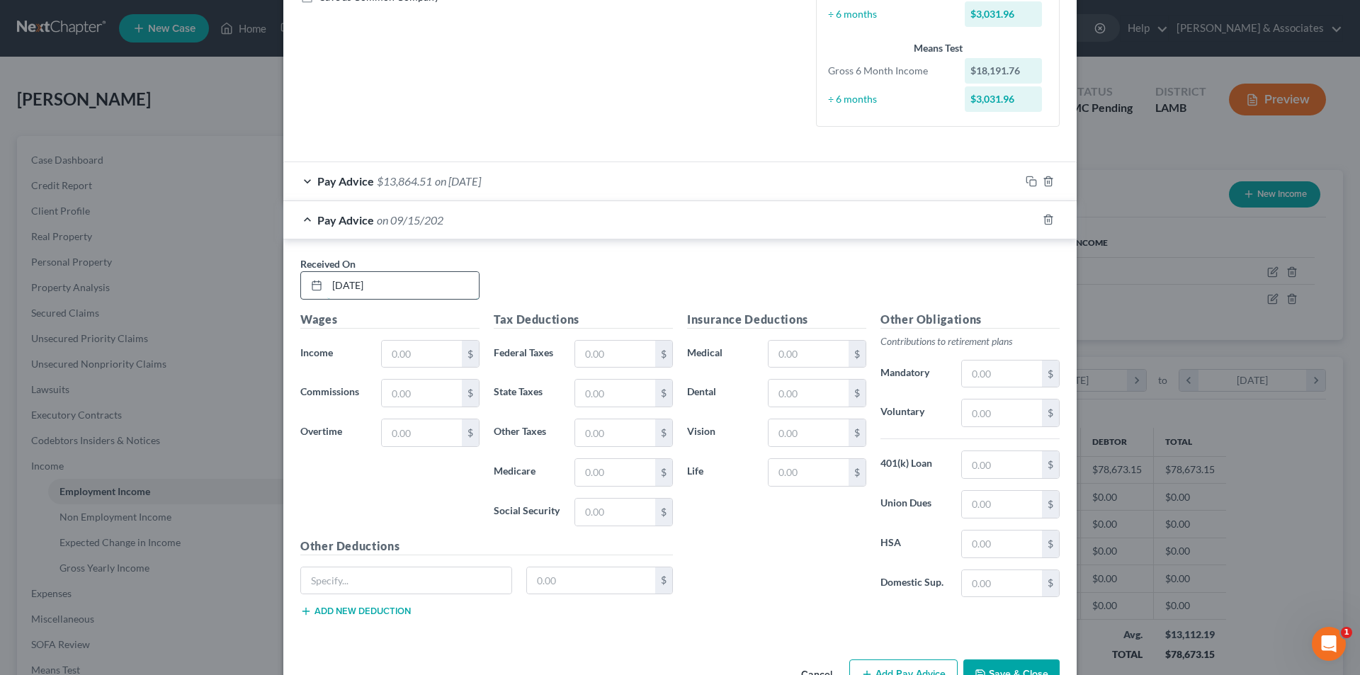
type input "9/15/2021"
type input "3,031.96"
click at [614, 358] on input "text" at bounding box center [615, 354] width 80 height 27
type input "293.26"
click at [805, 342] on input "text" at bounding box center [808, 354] width 80 height 27
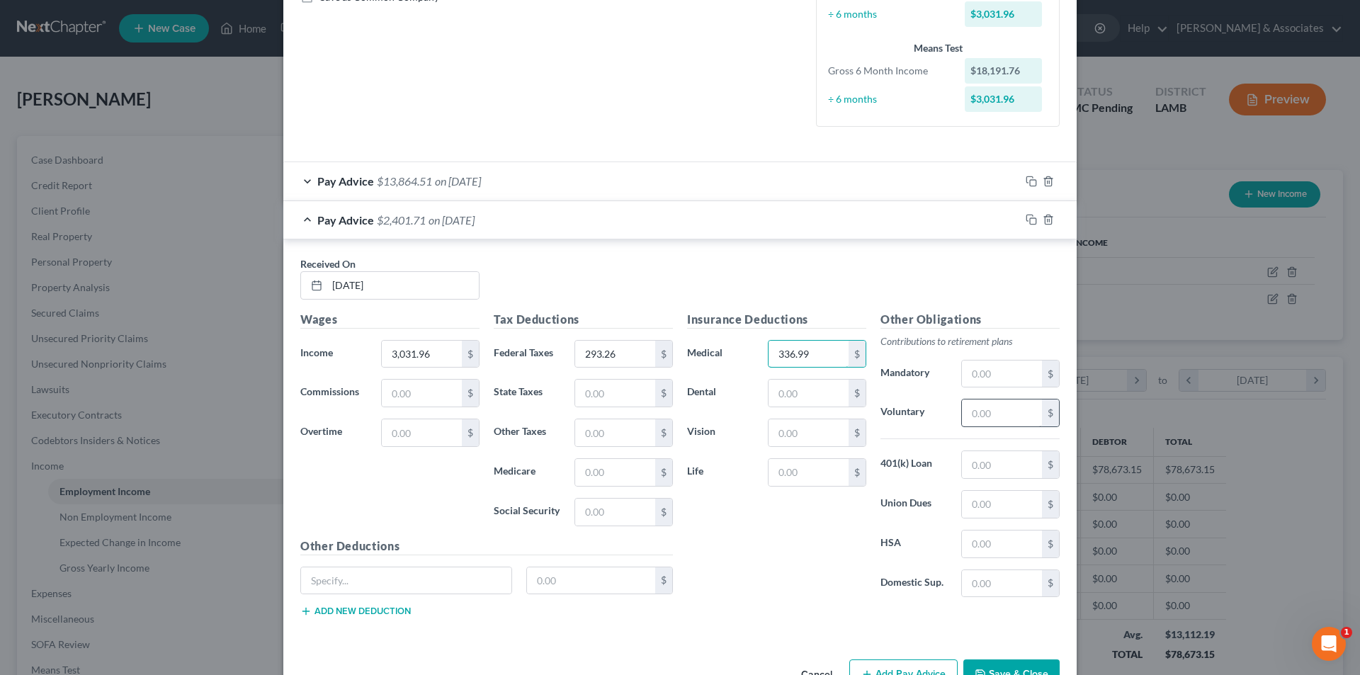
type input "336.99"
click at [998, 419] on input "text" at bounding box center [1002, 412] width 80 height 27
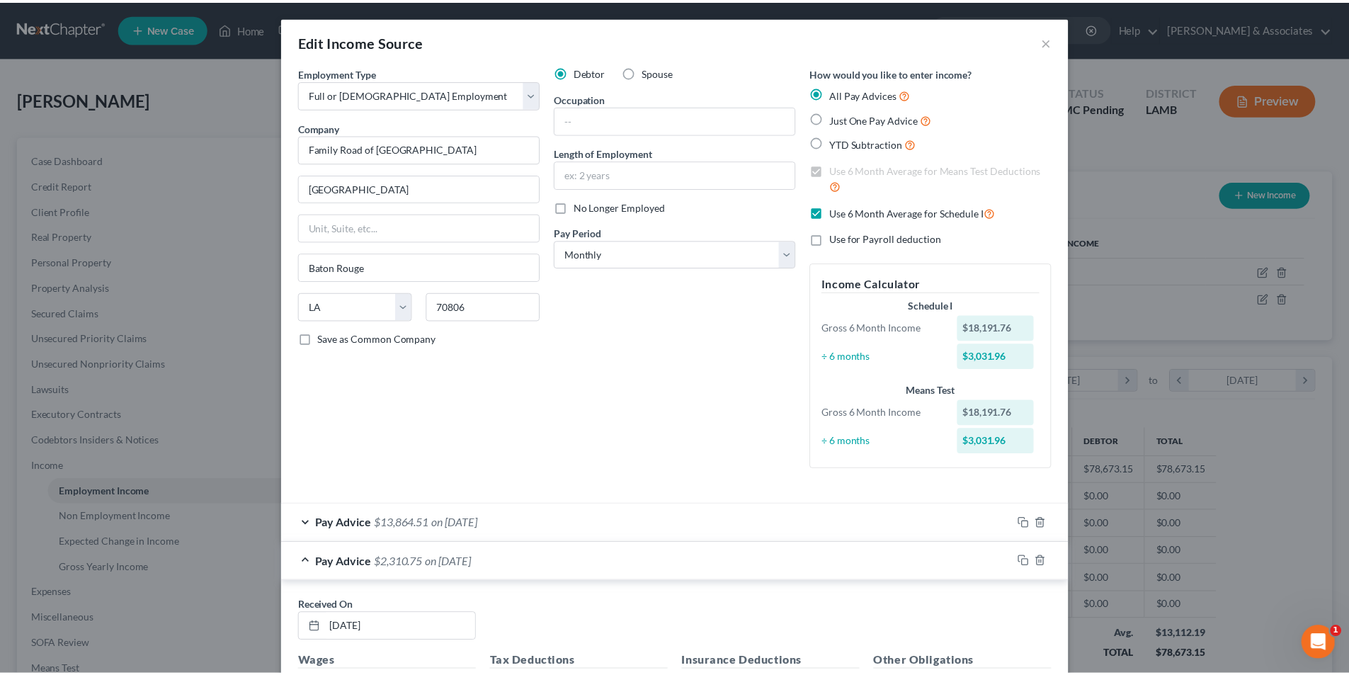
scroll to position [385, 0]
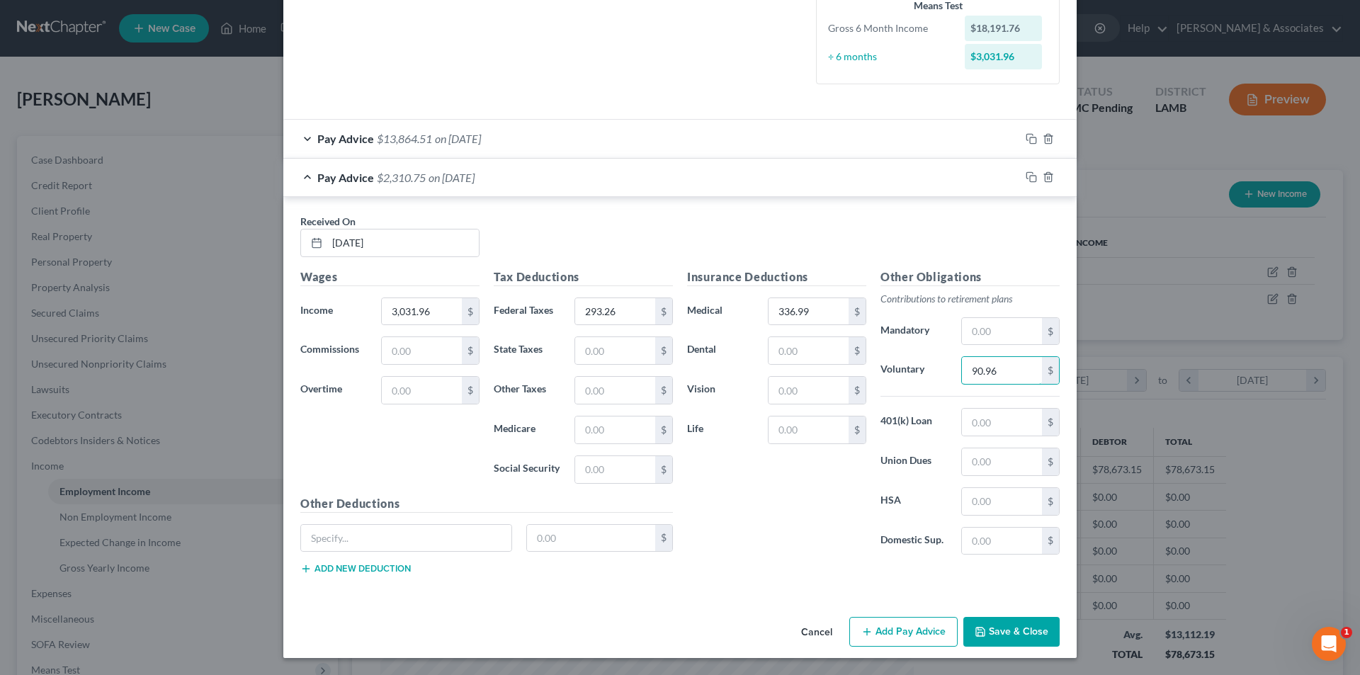
type input "90.96"
click at [1011, 650] on div "Cancel Add Pay Advice Save & Close" at bounding box center [679, 634] width 793 height 47
click at [1002, 625] on button "Save & Close" at bounding box center [1011, 632] width 96 height 30
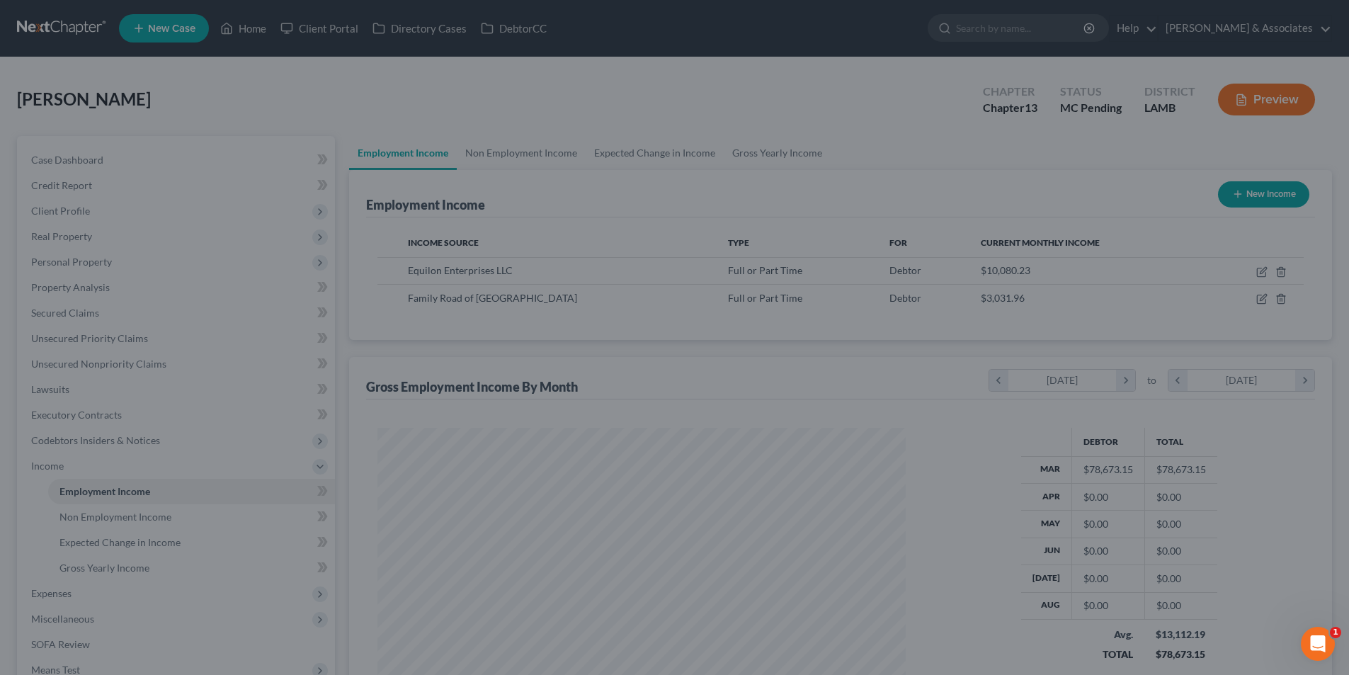
scroll to position [707871, 707578]
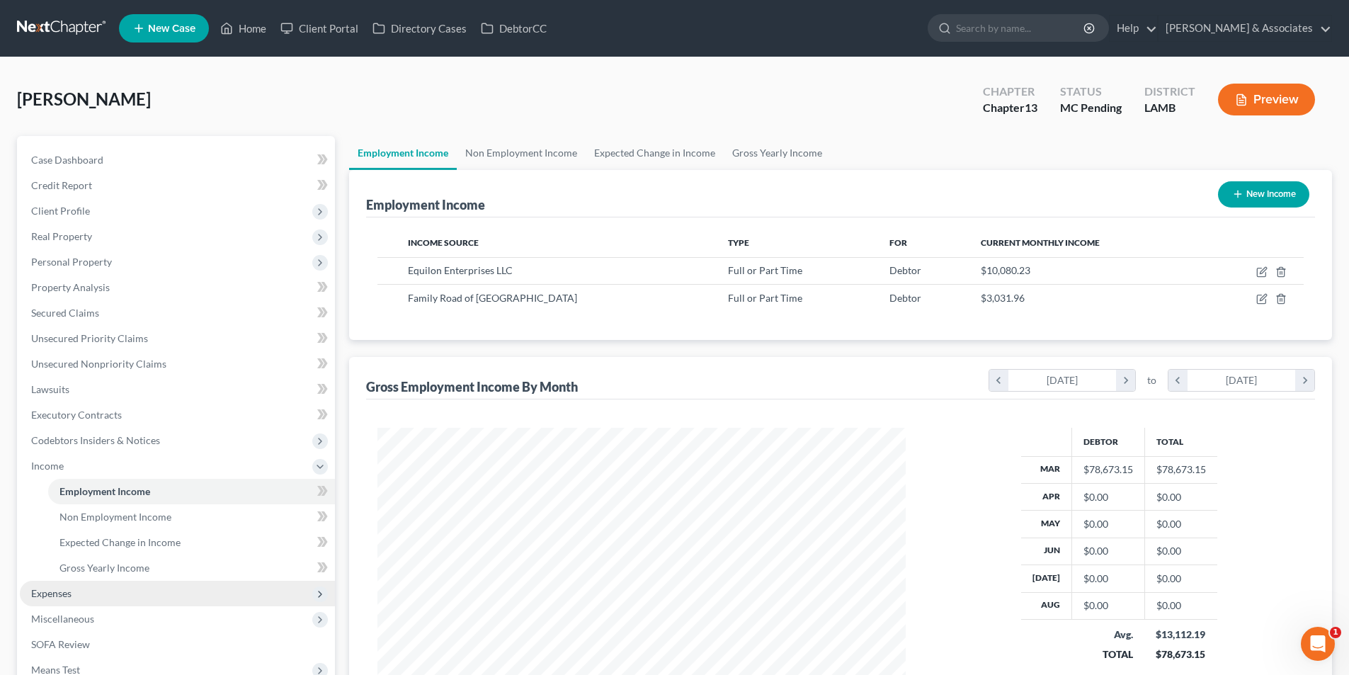
click at [132, 593] on span "Expenses" at bounding box center [177, 593] width 315 height 25
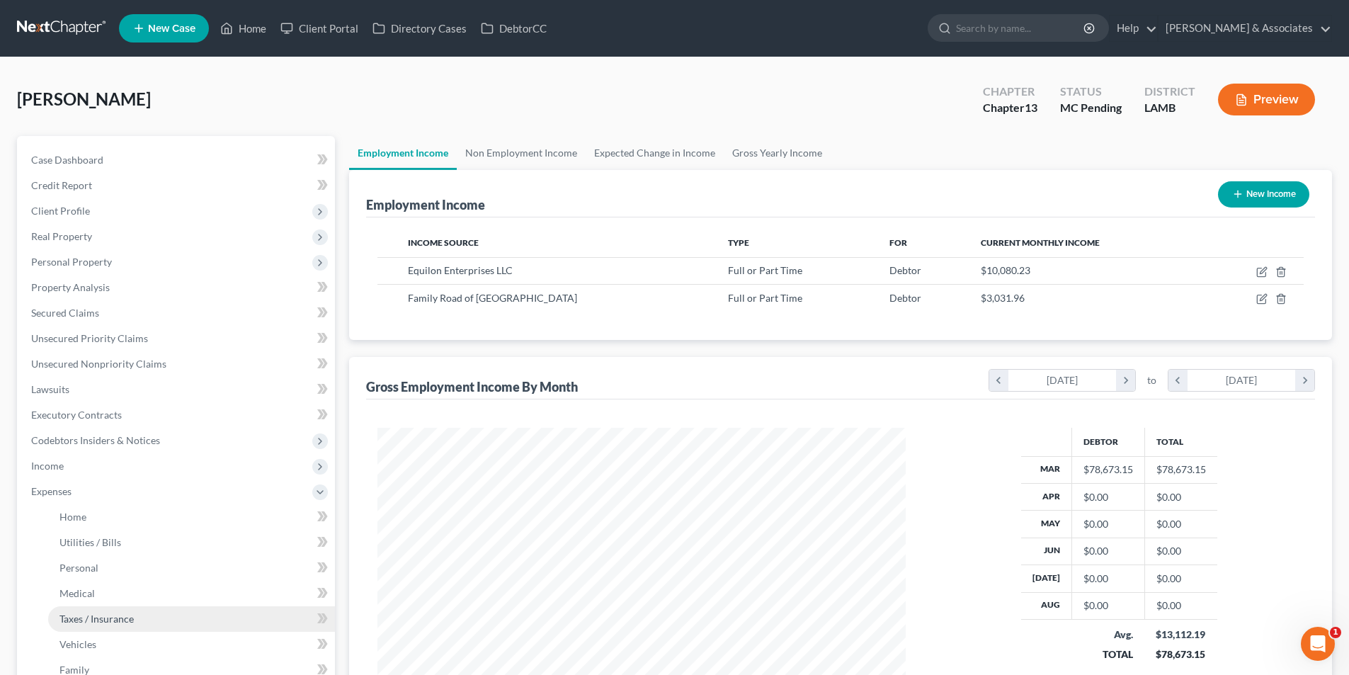
click at [129, 611] on link "Taxes / Insurance" at bounding box center [191, 618] width 287 height 25
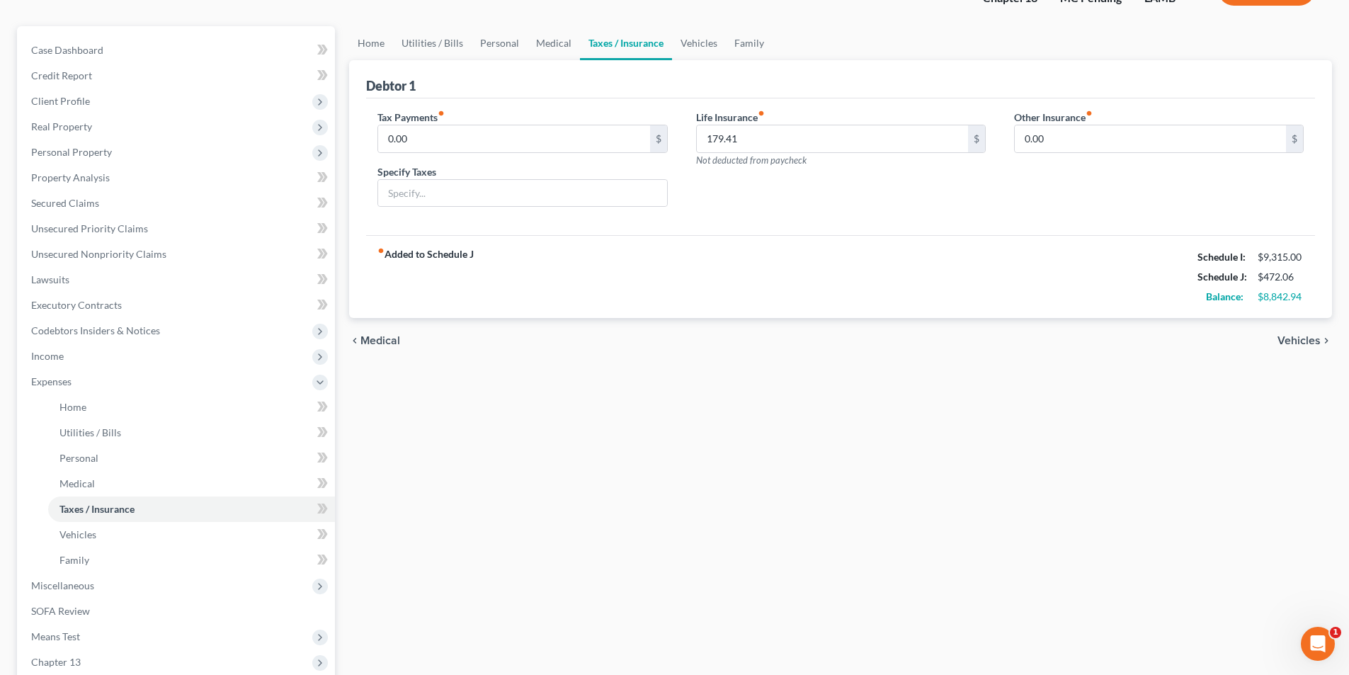
scroll to position [282, 0]
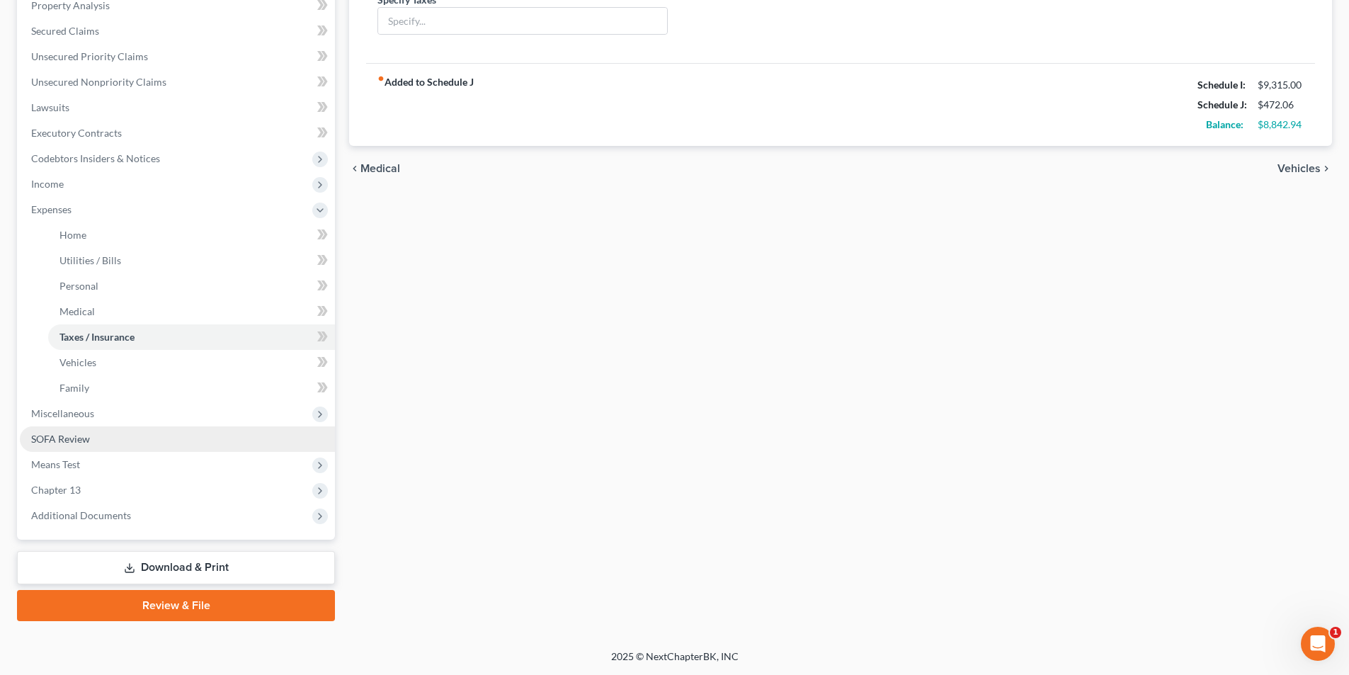
click at [64, 448] on link "SOFA Review" at bounding box center [177, 438] width 315 height 25
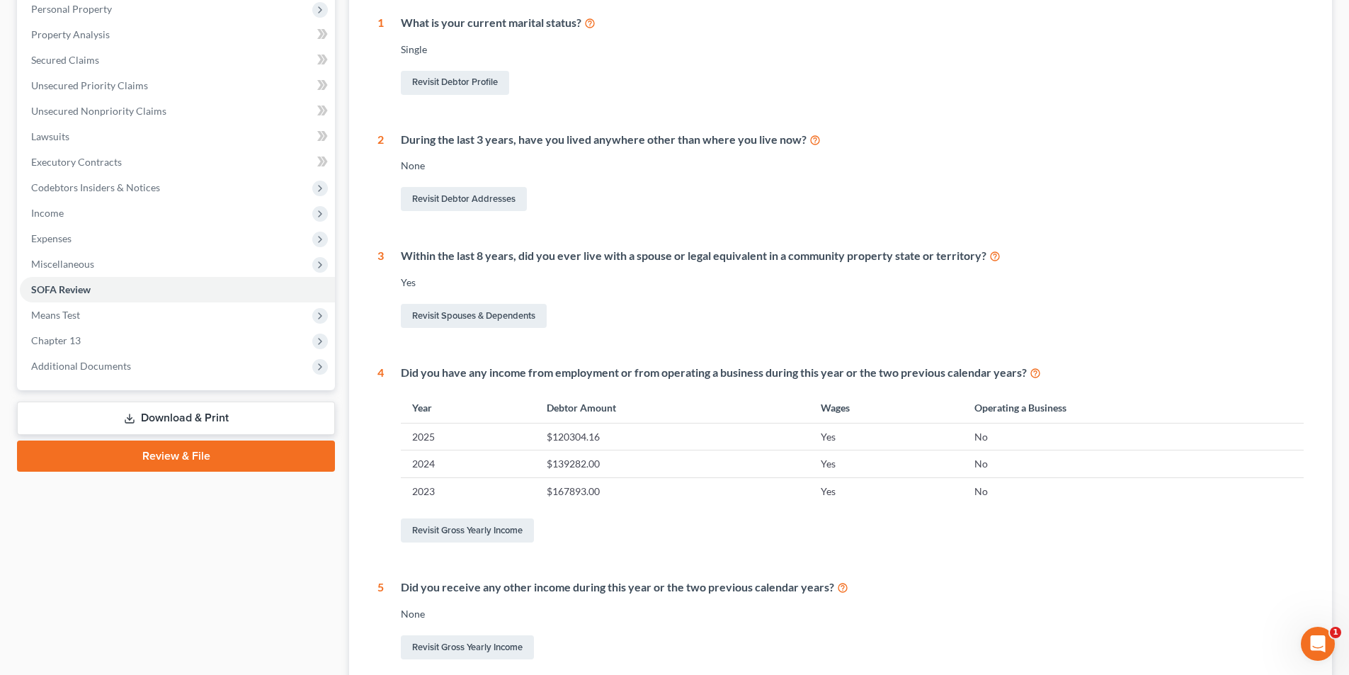
scroll to position [390, 0]
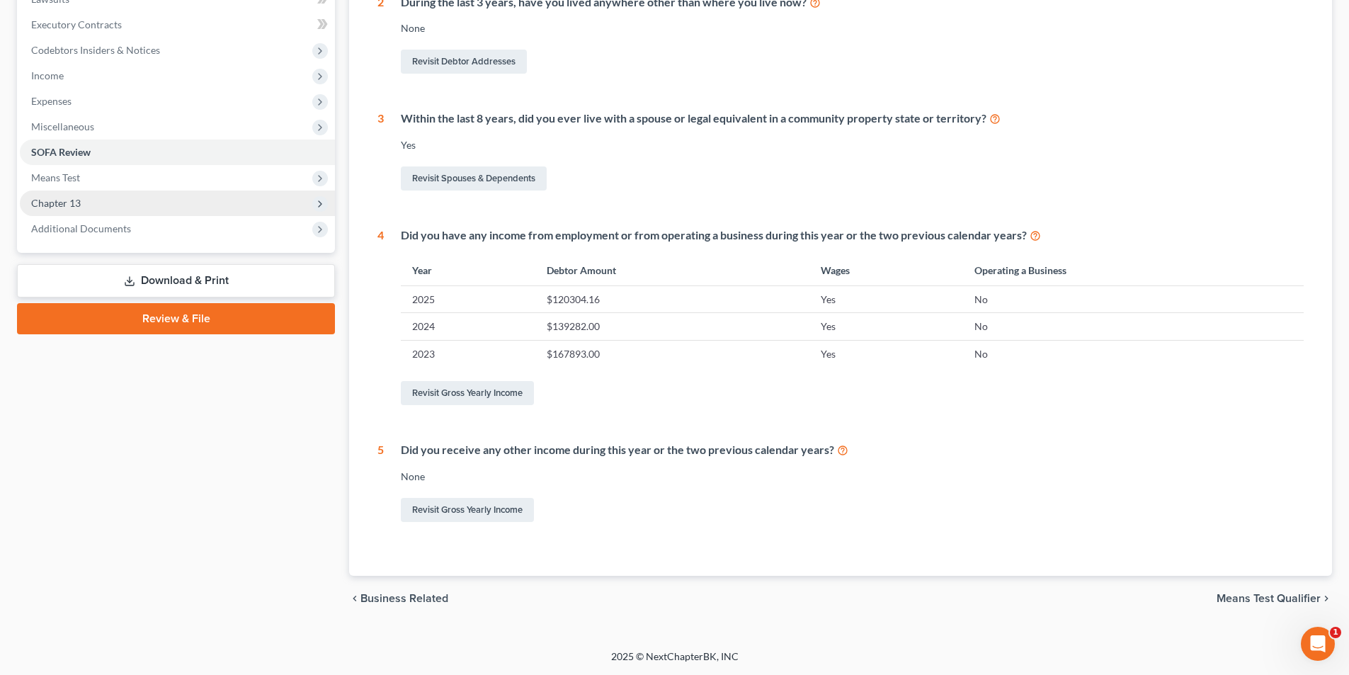
click at [113, 193] on span "Chapter 13" at bounding box center [177, 202] width 315 height 25
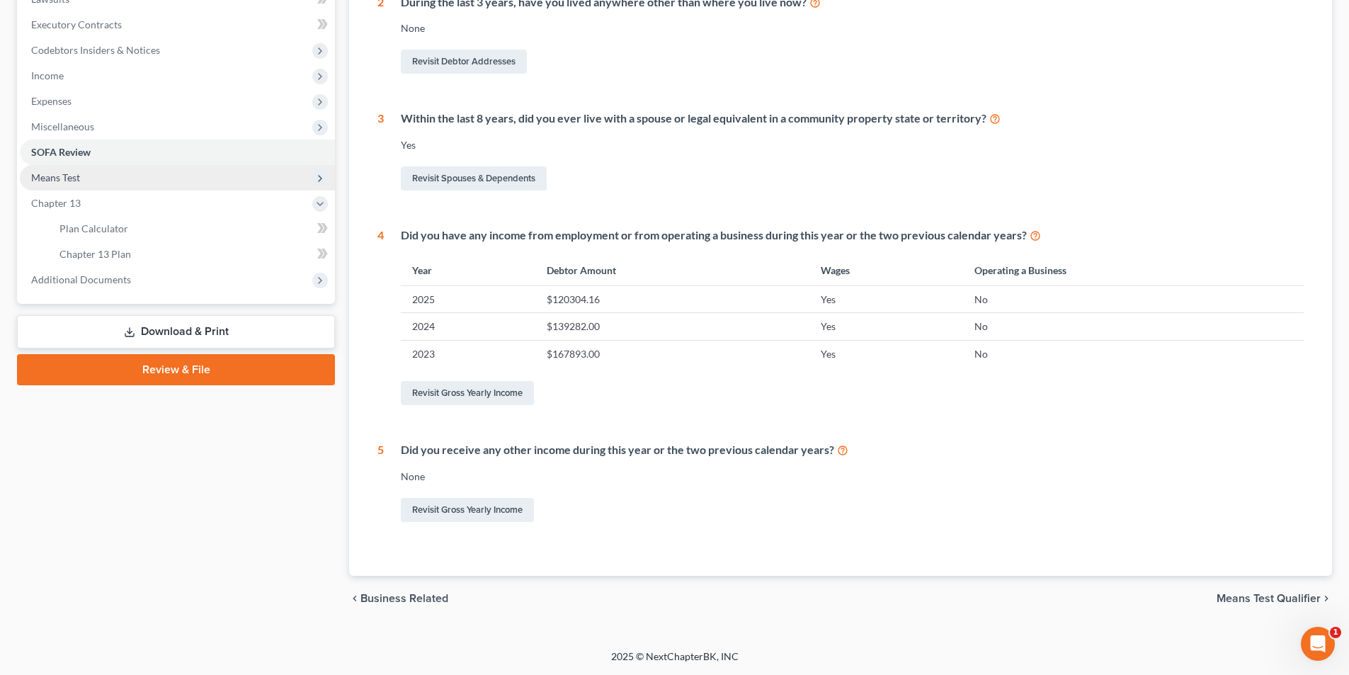
click at [116, 171] on span "Means Test" at bounding box center [177, 177] width 315 height 25
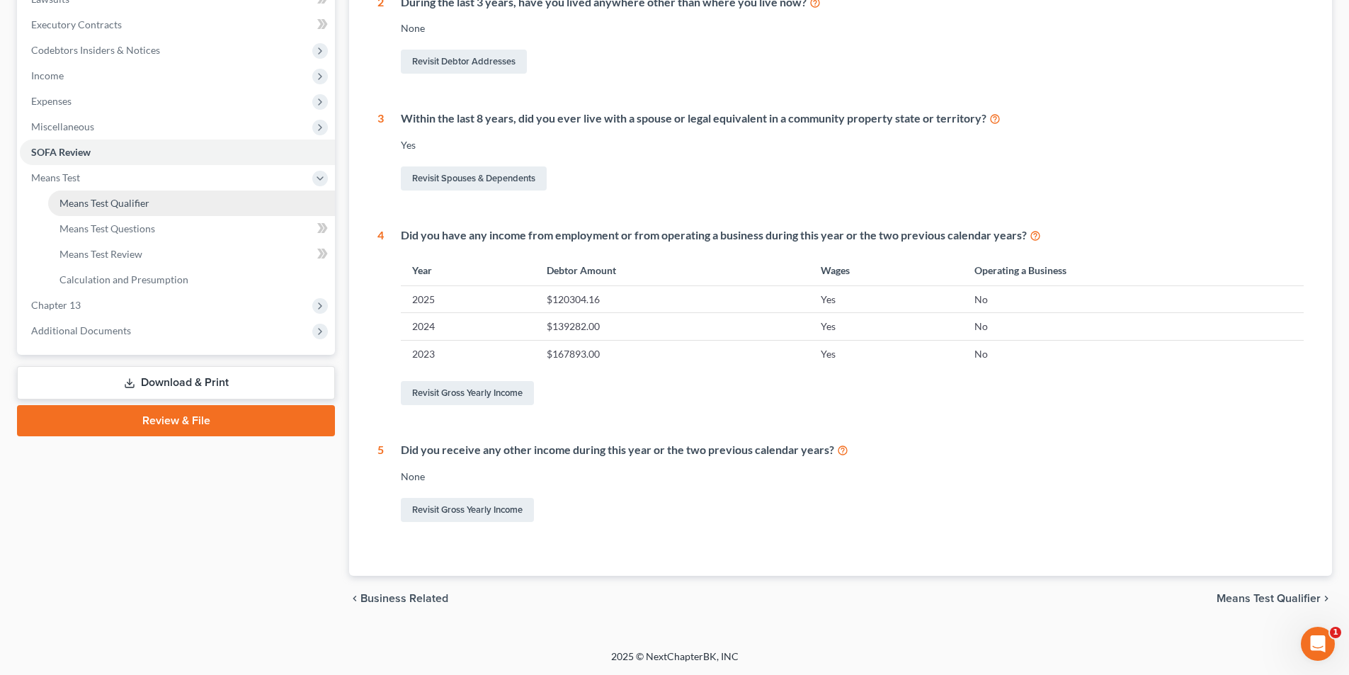
click at [123, 197] on span "Means Test Qualifier" at bounding box center [104, 203] width 90 height 12
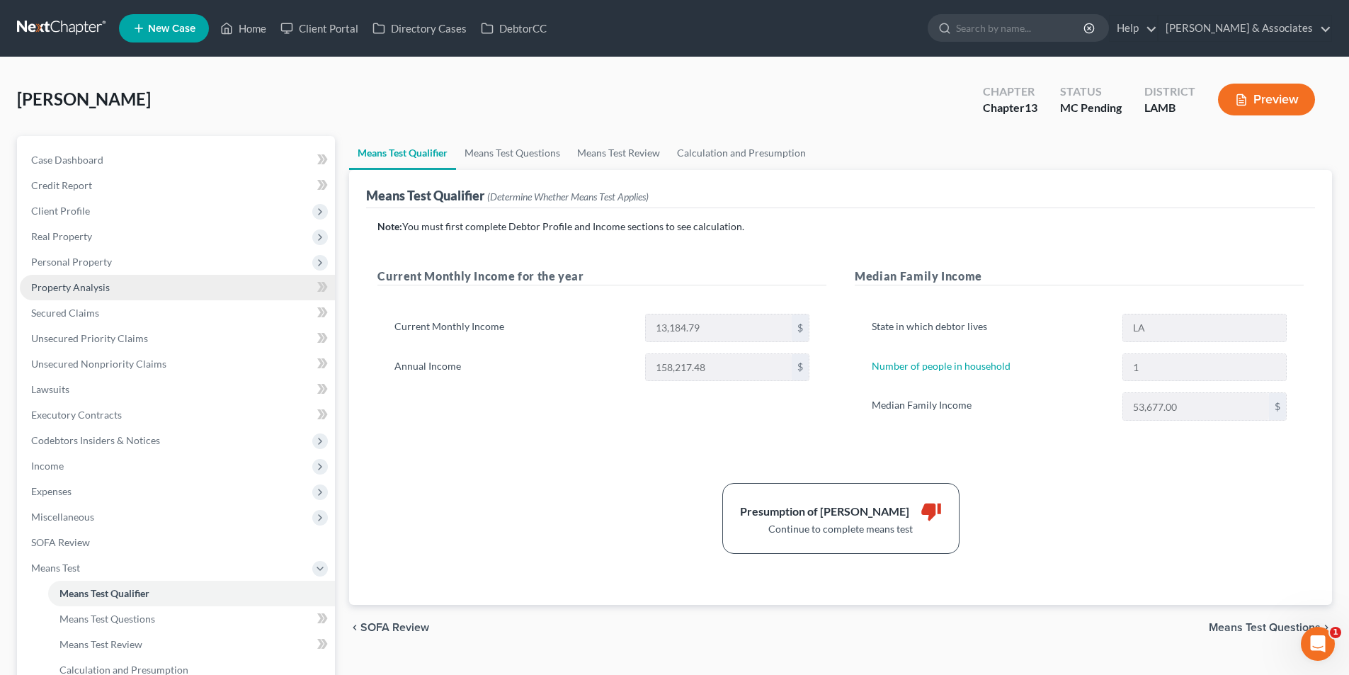
click at [120, 296] on link "Property Analysis" at bounding box center [177, 287] width 315 height 25
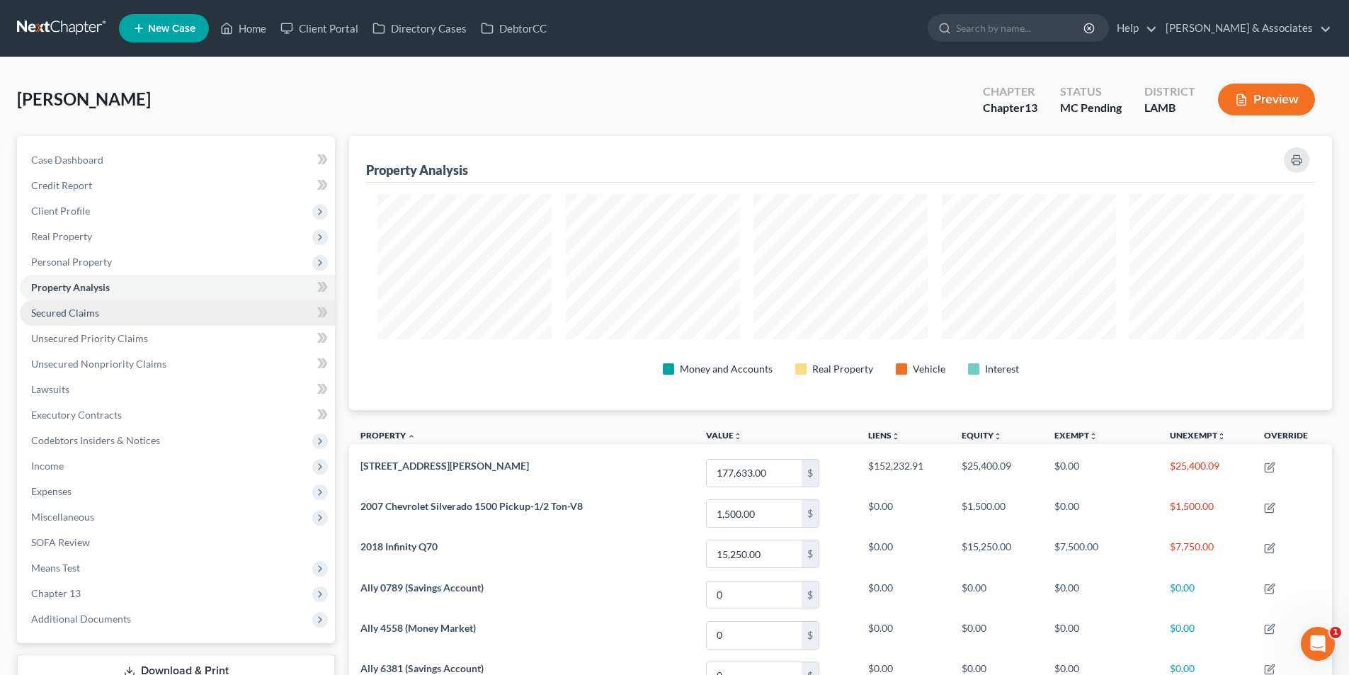
scroll to position [274, 983]
click at [115, 307] on link "Secured Claims" at bounding box center [177, 312] width 315 height 25
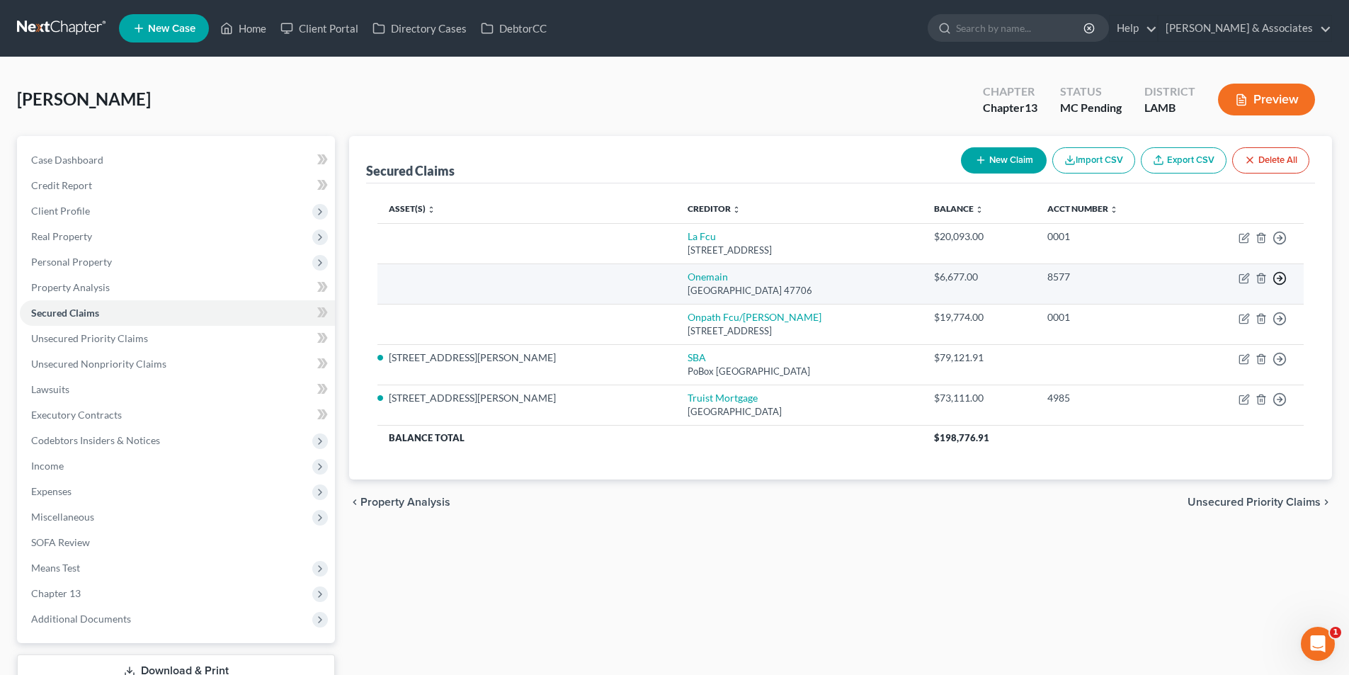
click at [1274, 282] on icon "button" at bounding box center [1280, 278] width 14 height 14
click at [1222, 310] on link "Move to F" at bounding box center [1215, 312] width 118 height 24
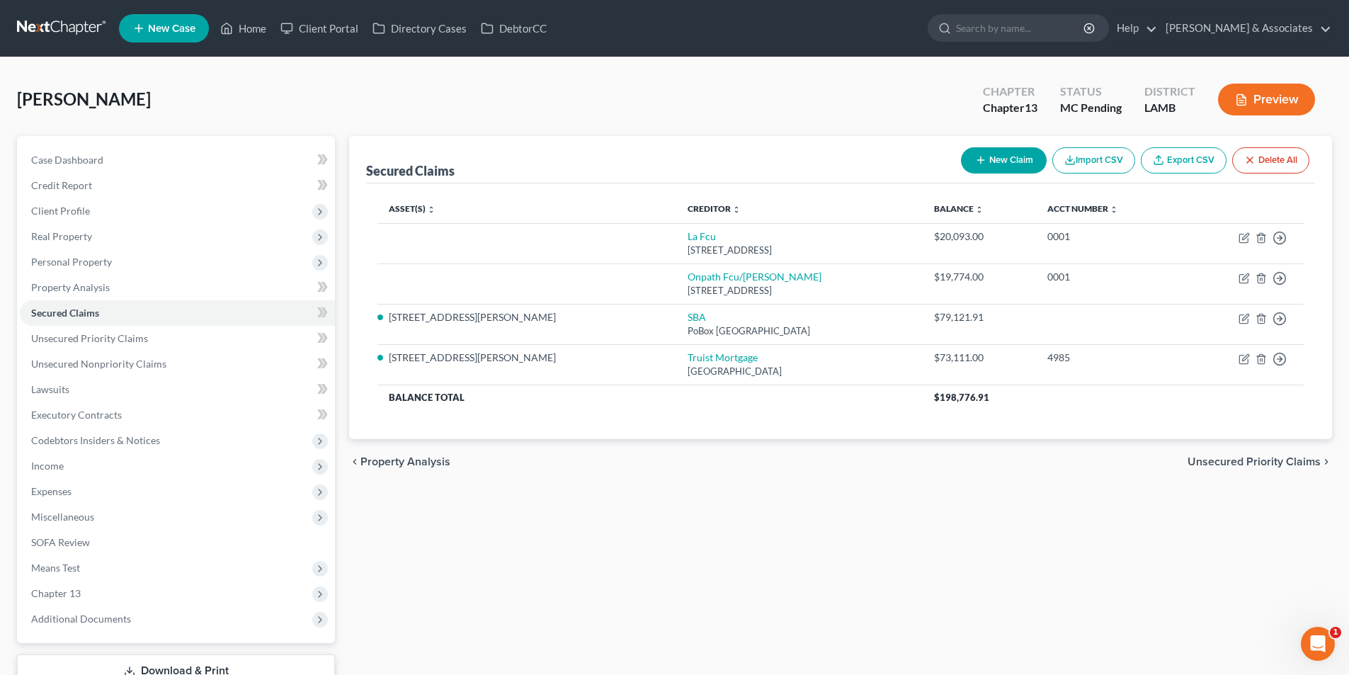
click at [1035, 520] on div "Secured Claims New Claim Import CSV Export CSV Delete All Asset(s) expand_more …" at bounding box center [840, 430] width 997 height 588
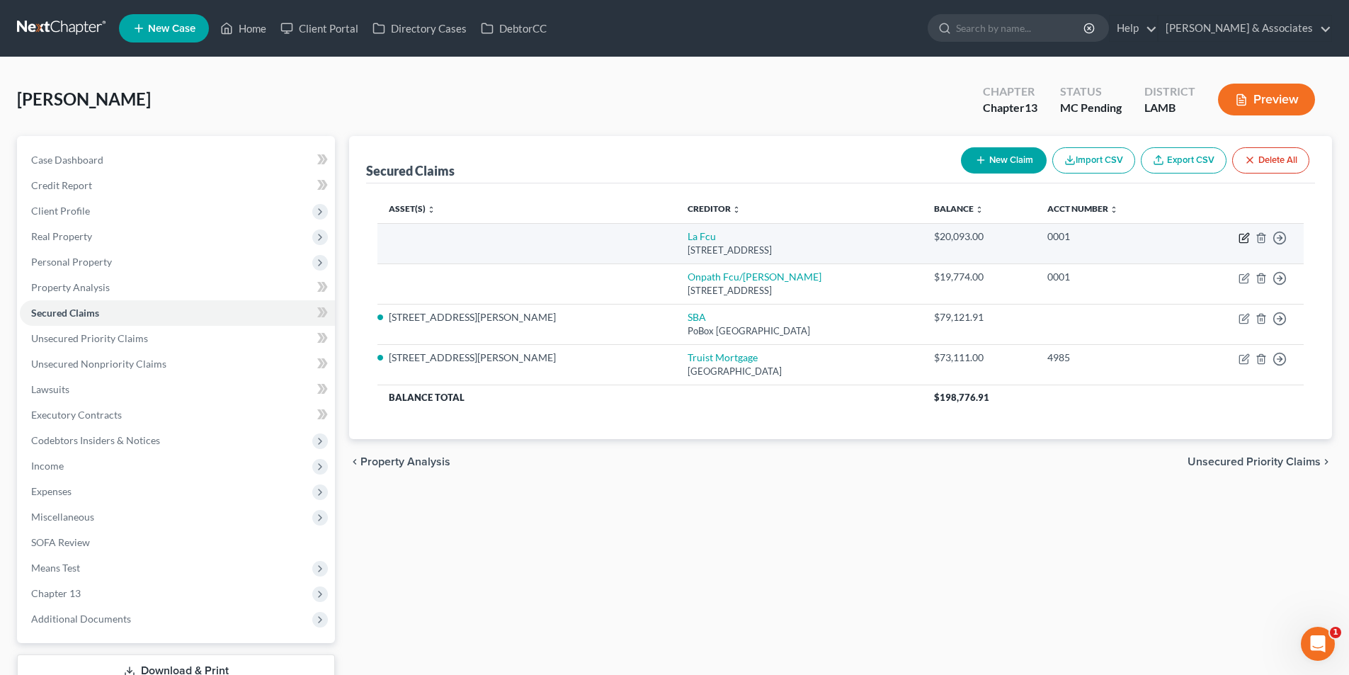
click at [1248, 241] on icon "button" at bounding box center [1243, 238] width 8 height 8
select select "19"
select select "0"
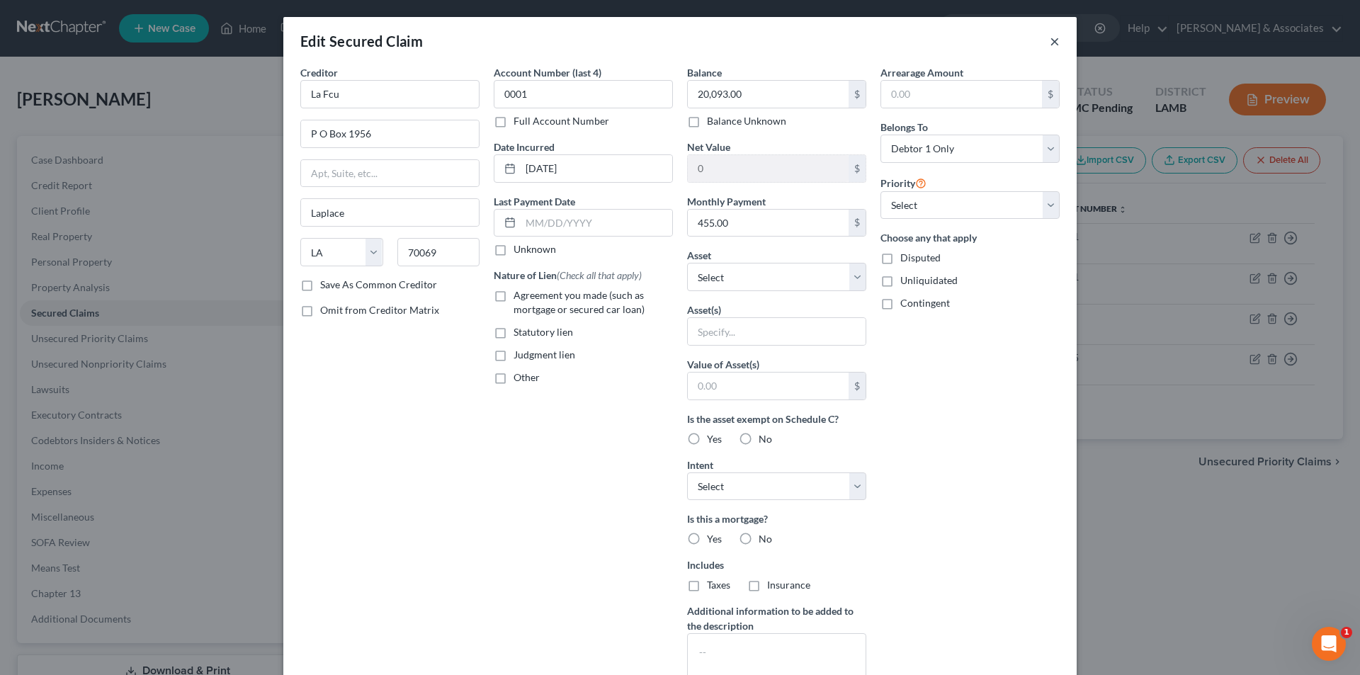
click at [1049, 43] on button "×" at bounding box center [1054, 41] width 10 height 17
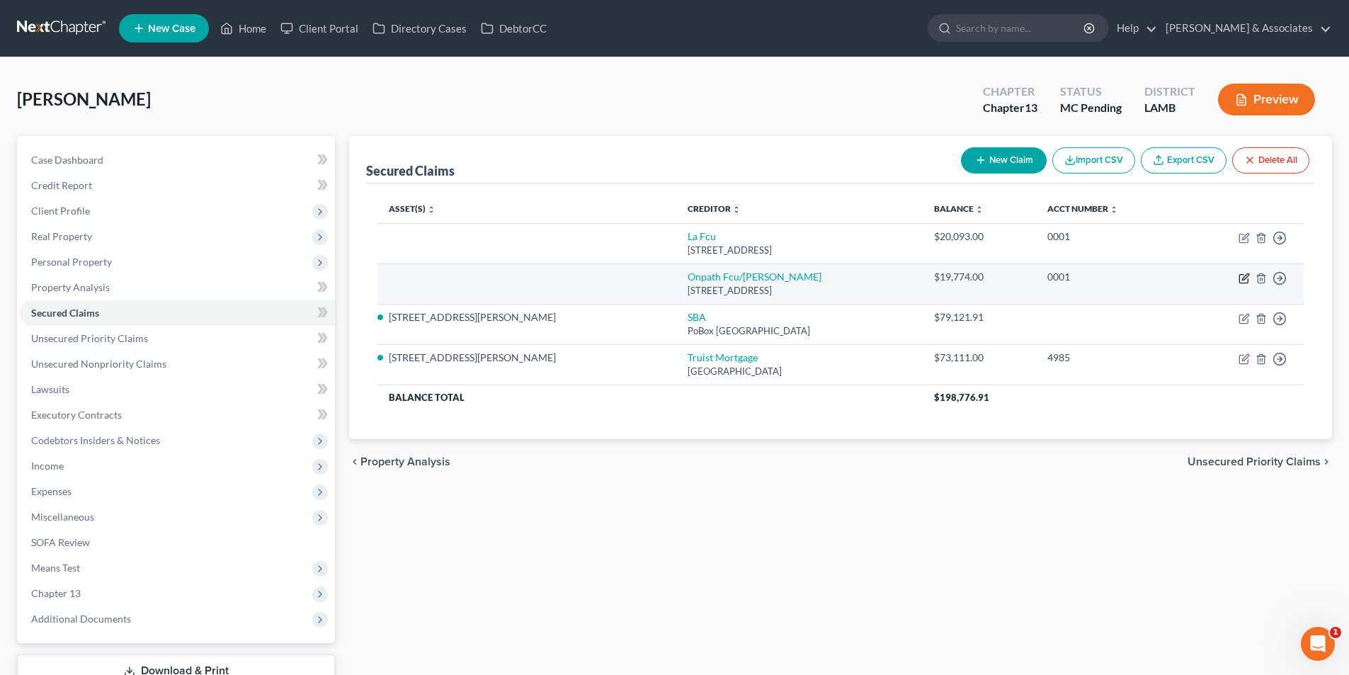
click at [1239, 275] on icon "button" at bounding box center [1243, 279] width 8 height 8
select select "19"
select select "0"
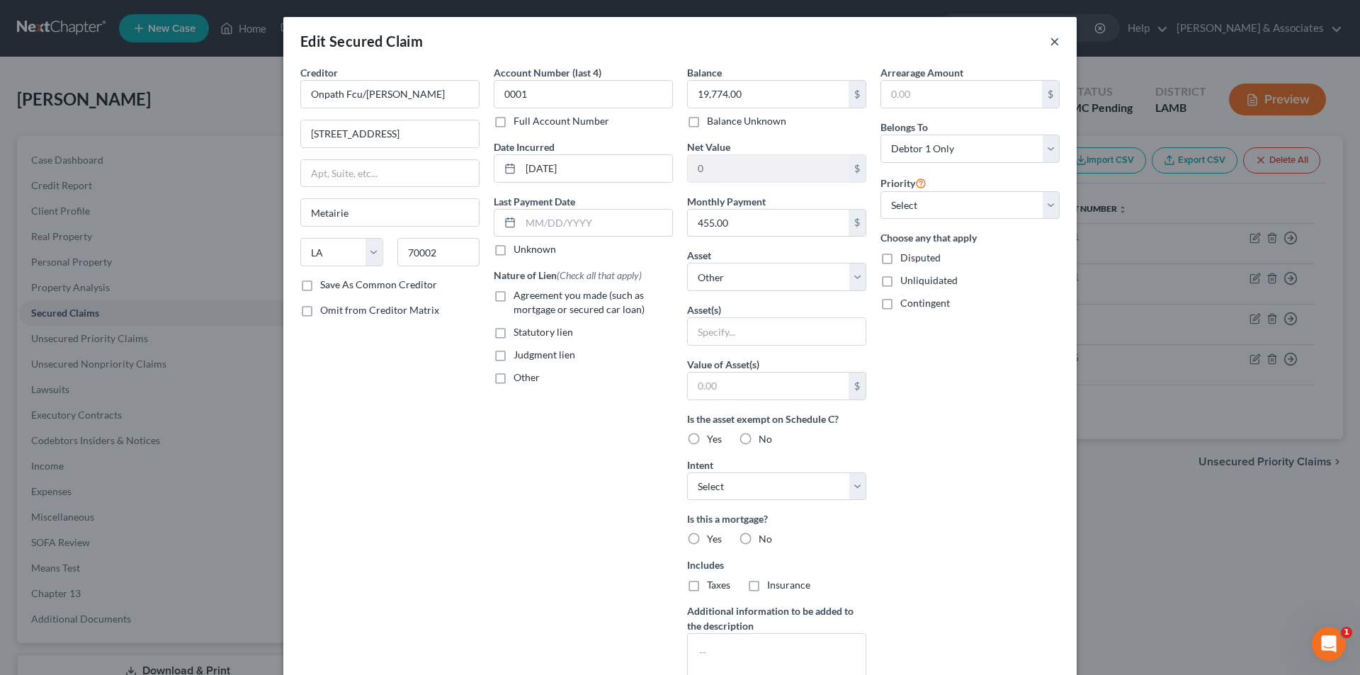
click at [1049, 40] on button "×" at bounding box center [1054, 41] width 10 height 17
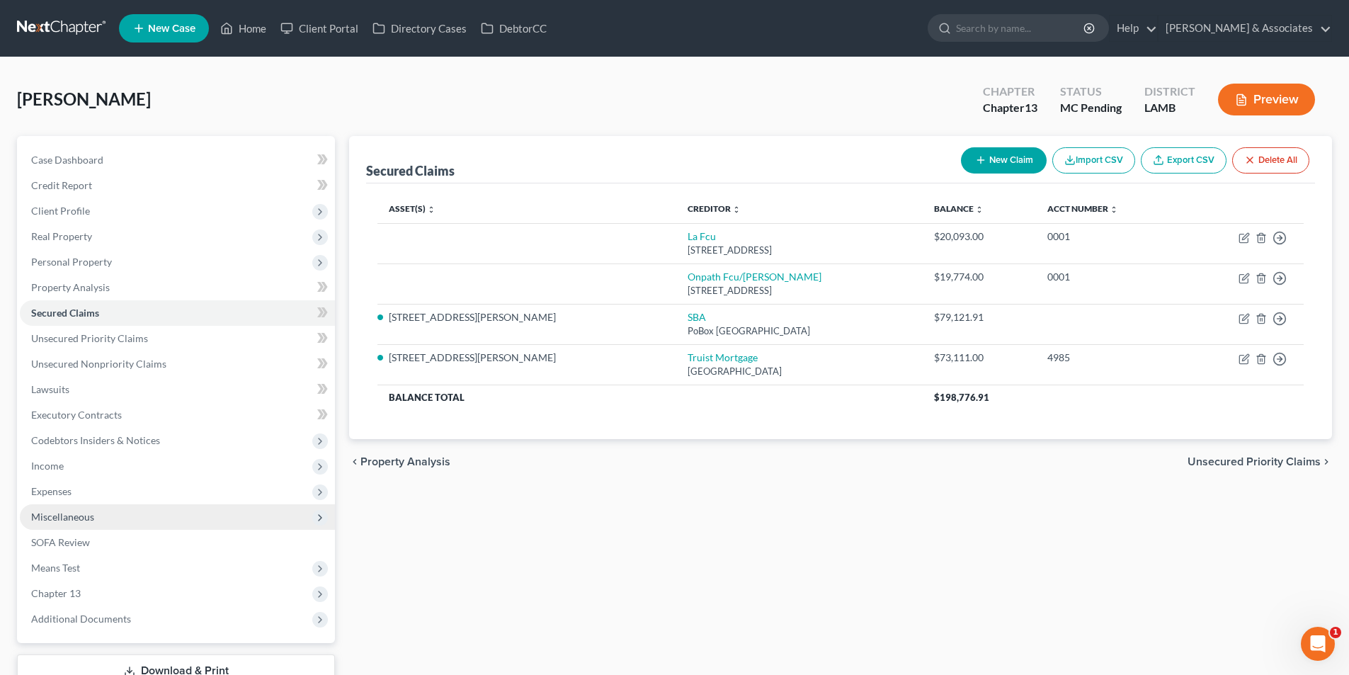
click at [210, 512] on span "Miscellaneous" at bounding box center [177, 516] width 315 height 25
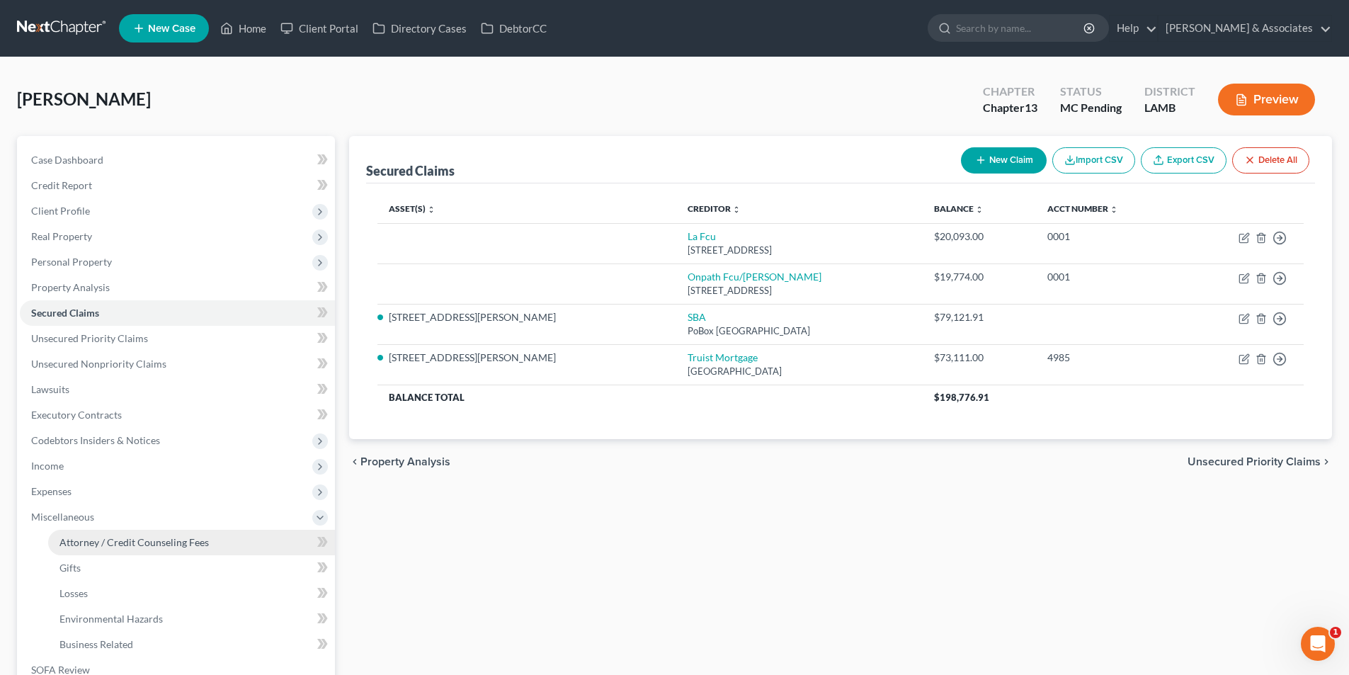
click at [181, 538] on span "Attorney / Credit Counseling Fees" at bounding box center [133, 542] width 149 height 12
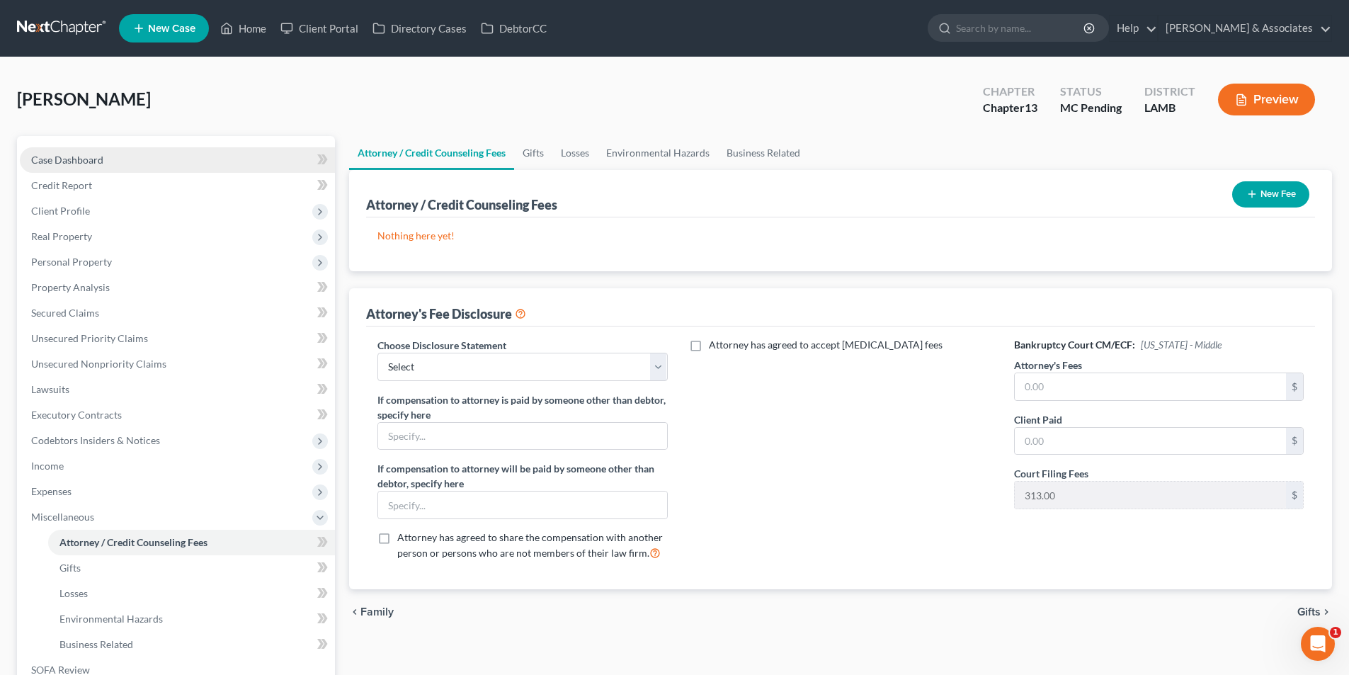
click at [214, 164] on link "Case Dashboard" at bounding box center [177, 159] width 315 height 25
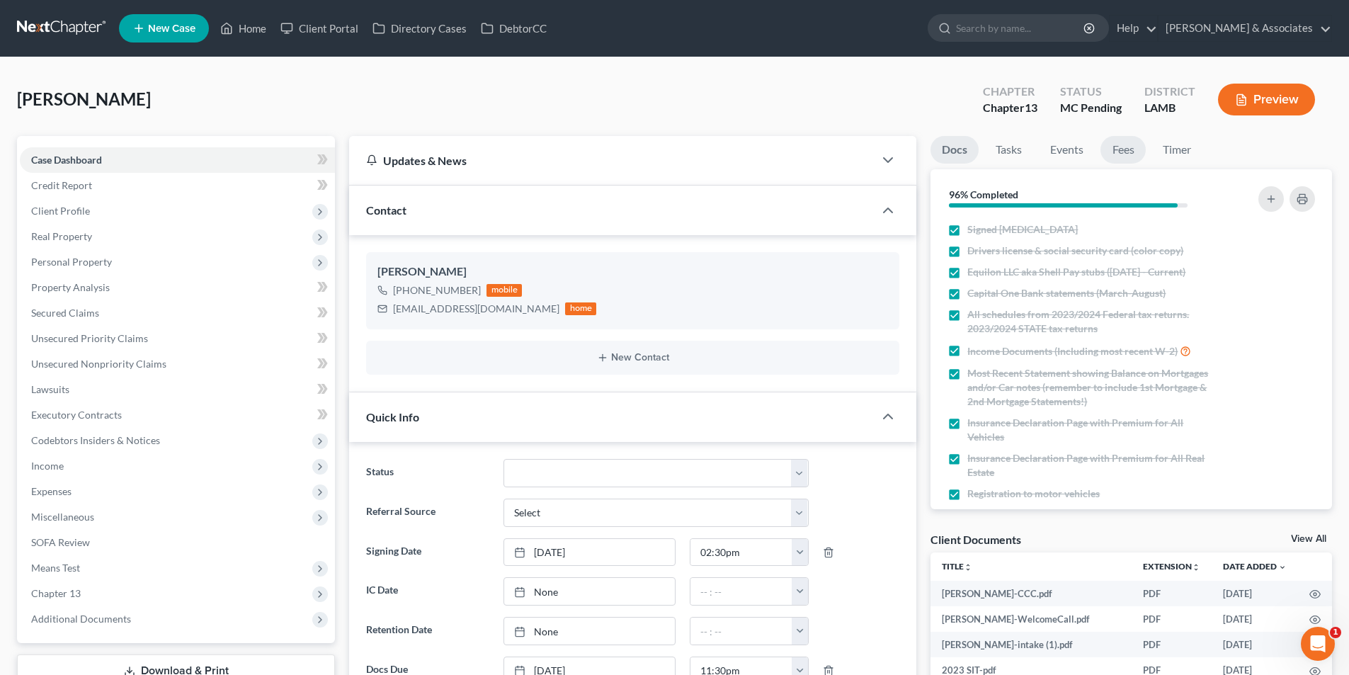
click at [1142, 144] on link "Fees" at bounding box center [1122, 150] width 45 height 28
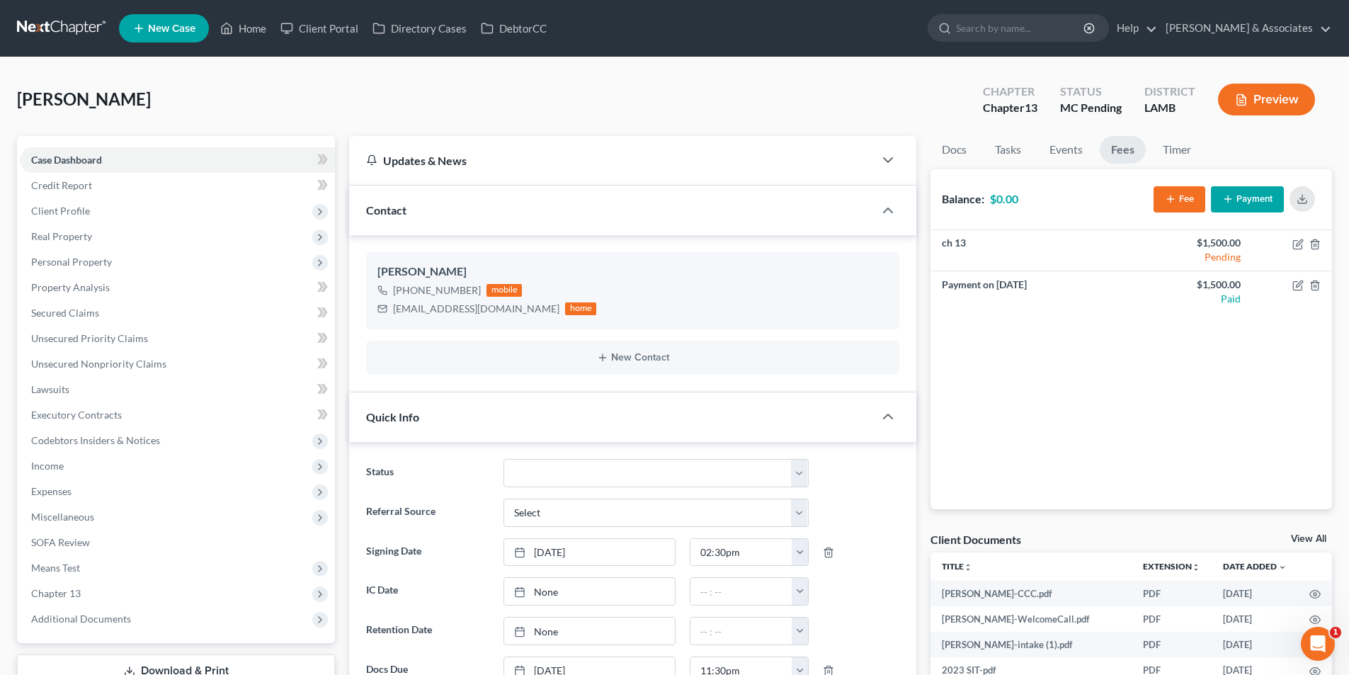
scroll to position [419, 0]
click at [101, 367] on span "Unsecured Nonpriority Claims" at bounding box center [98, 364] width 135 height 12
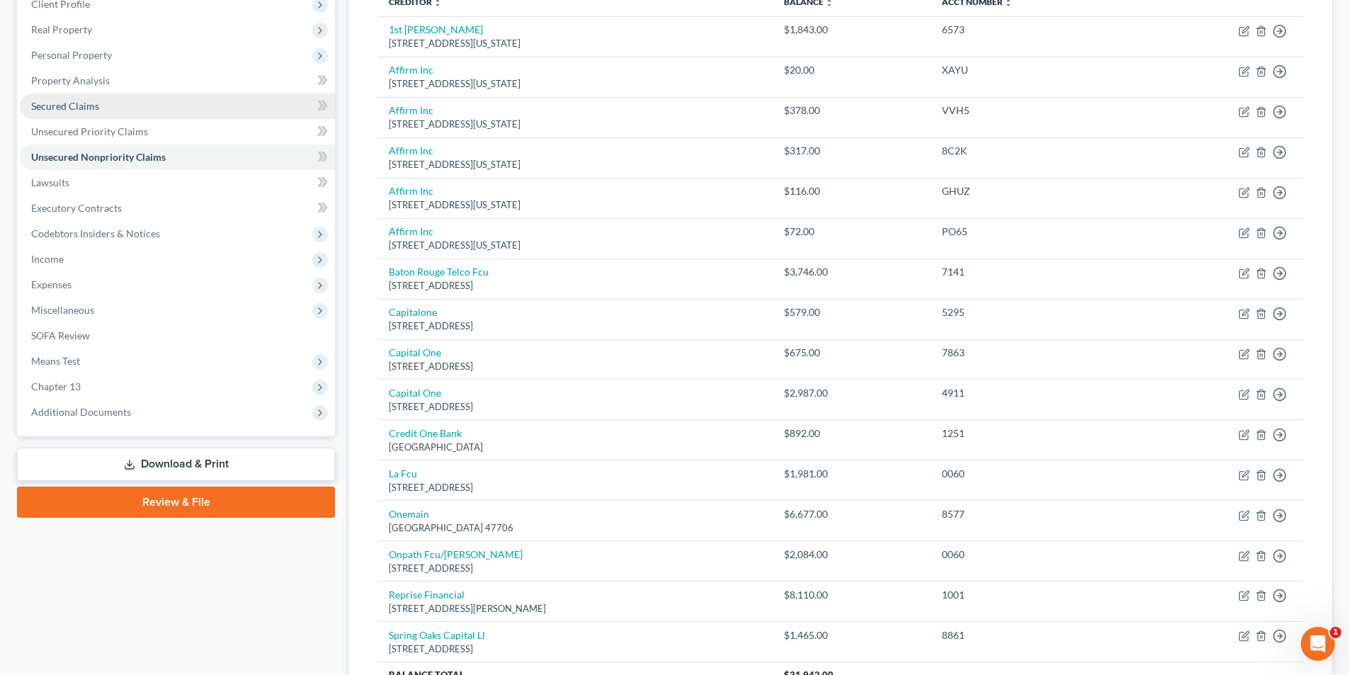
scroll to position [64, 0]
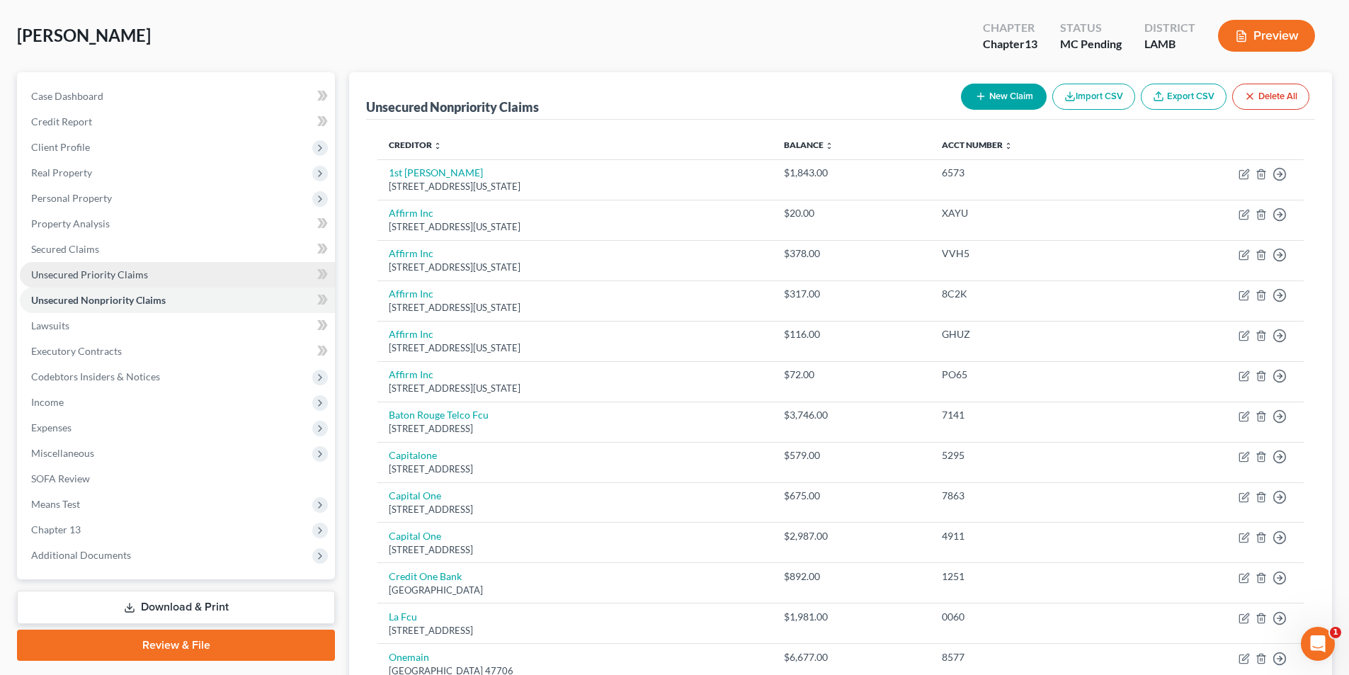
click at [154, 262] on link "Unsecured Priority Claims" at bounding box center [177, 274] width 315 height 25
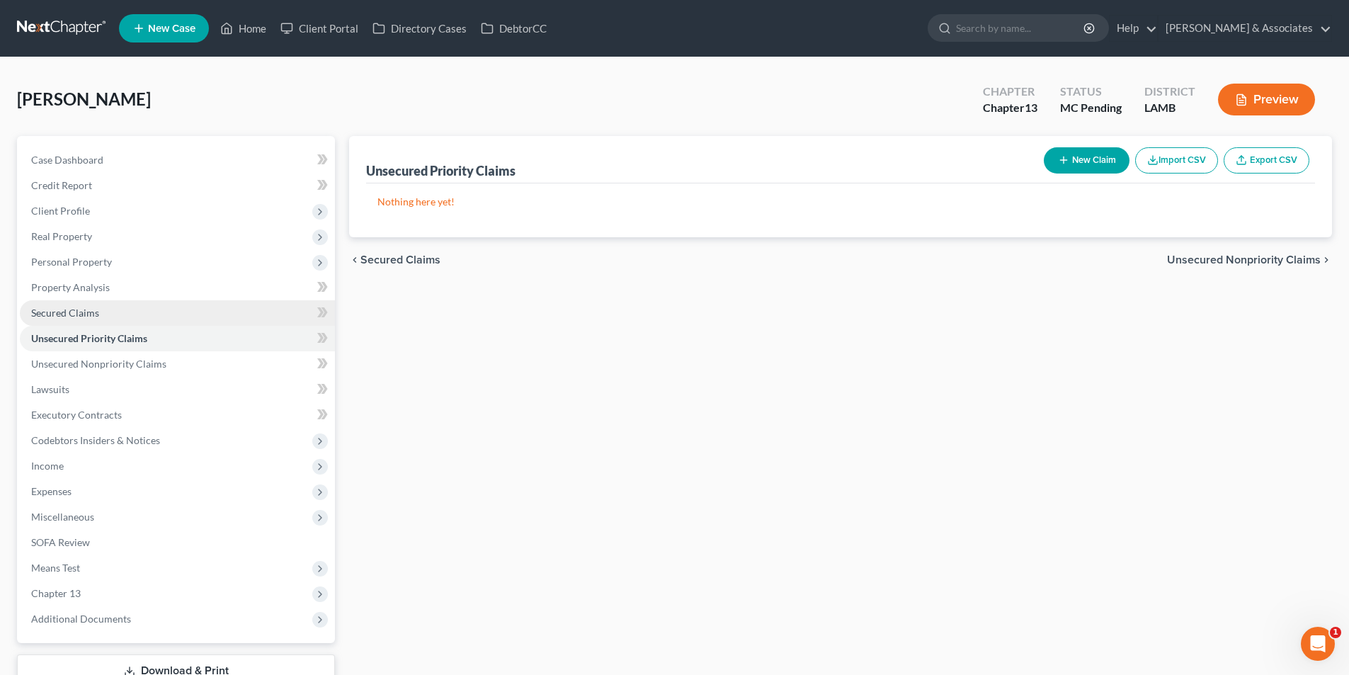
click at [181, 317] on link "Secured Claims" at bounding box center [177, 312] width 315 height 25
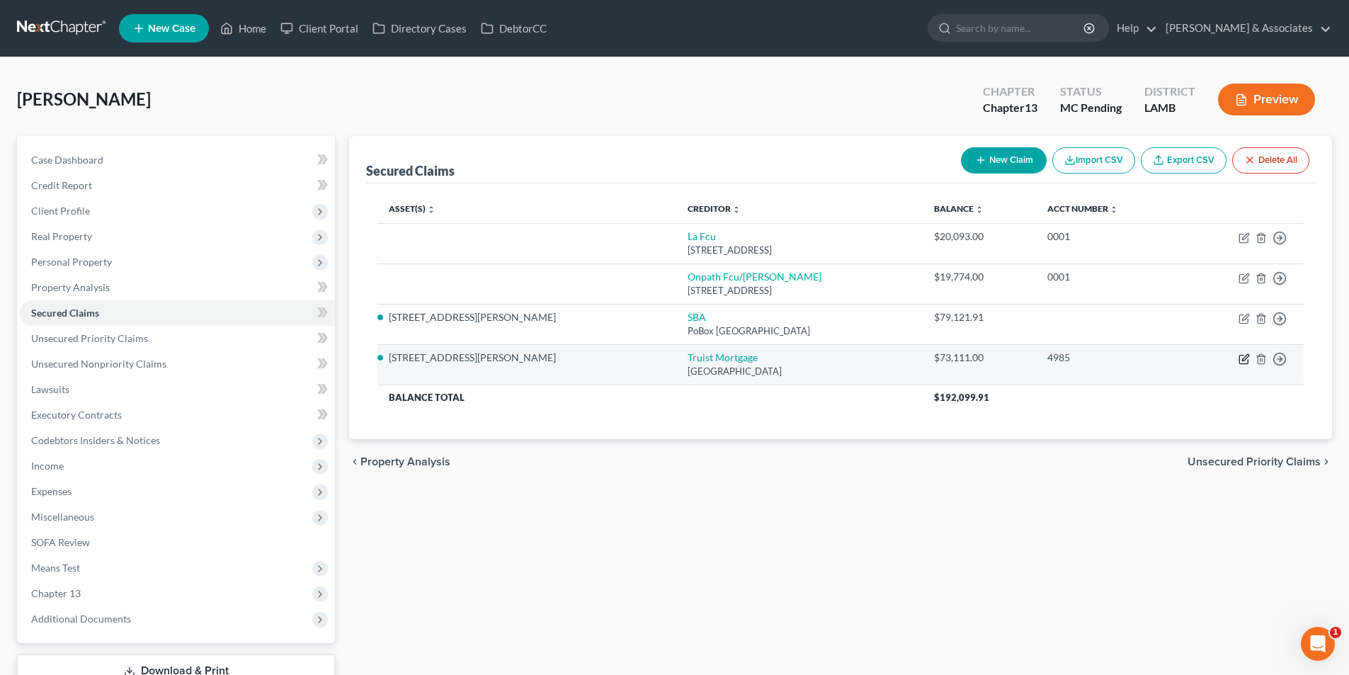
click at [1249, 358] on icon "button" at bounding box center [1244, 358] width 11 height 11
select select "48"
select select "9"
select select "2"
select select "4"
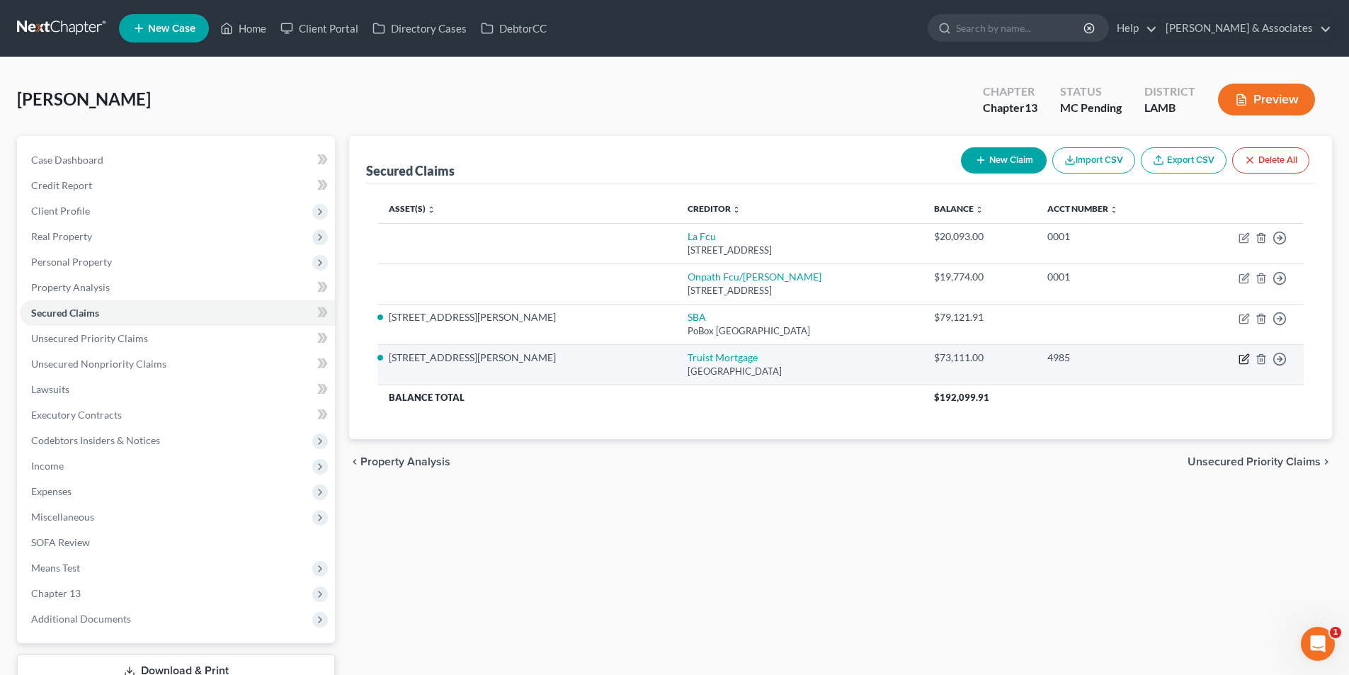
select select "0"
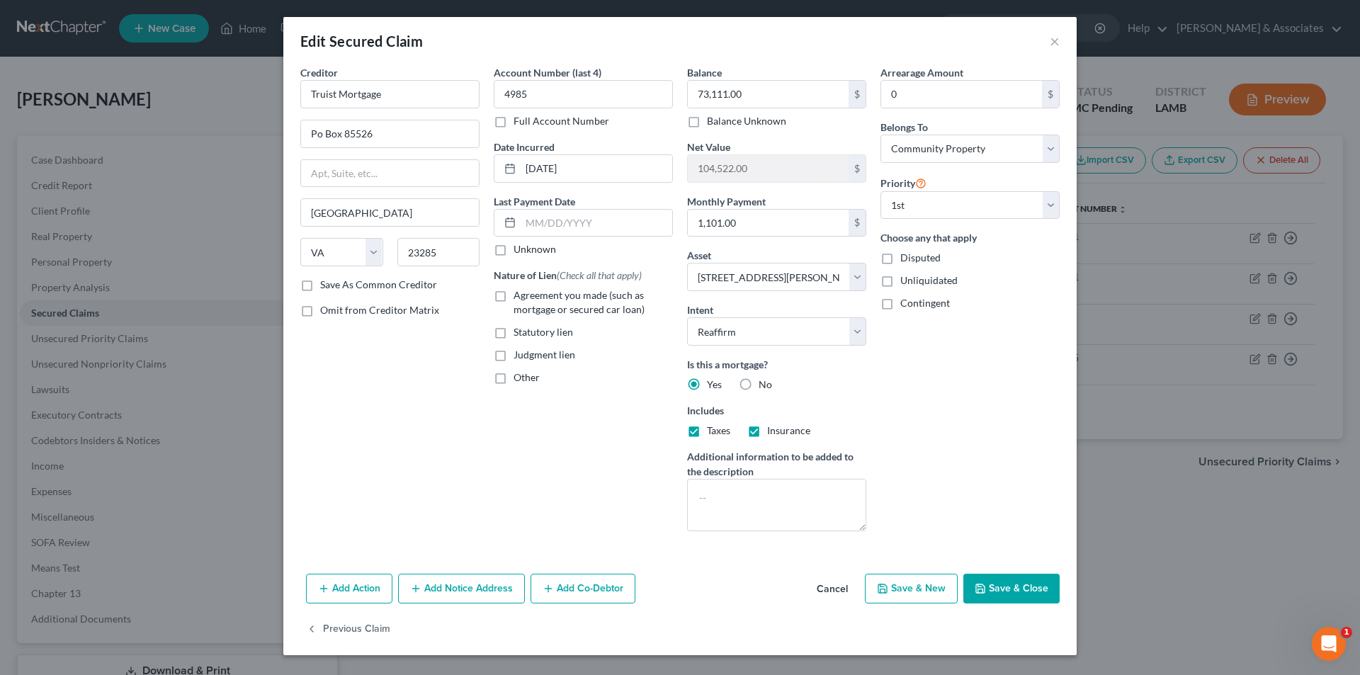
click at [839, 600] on button "Cancel" at bounding box center [832, 589] width 54 height 28
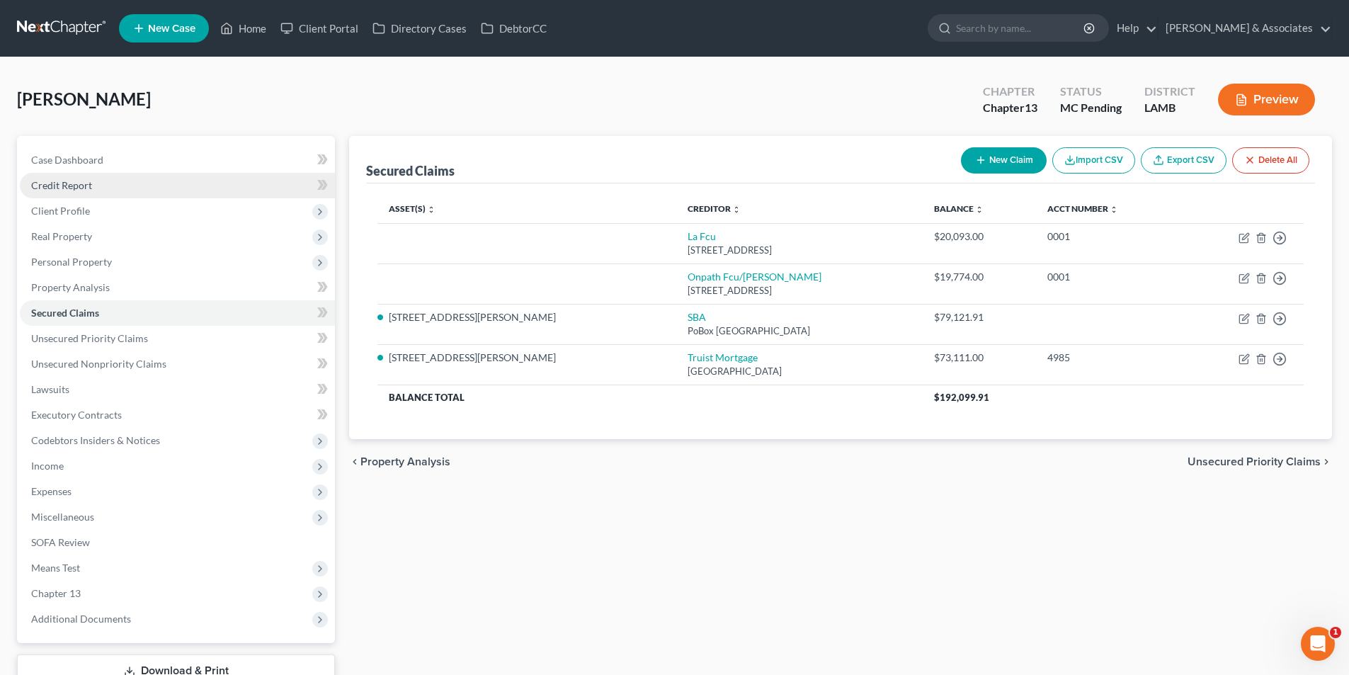
click at [120, 197] on link "Credit Report" at bounding box center [177, 185] width 315 height 25
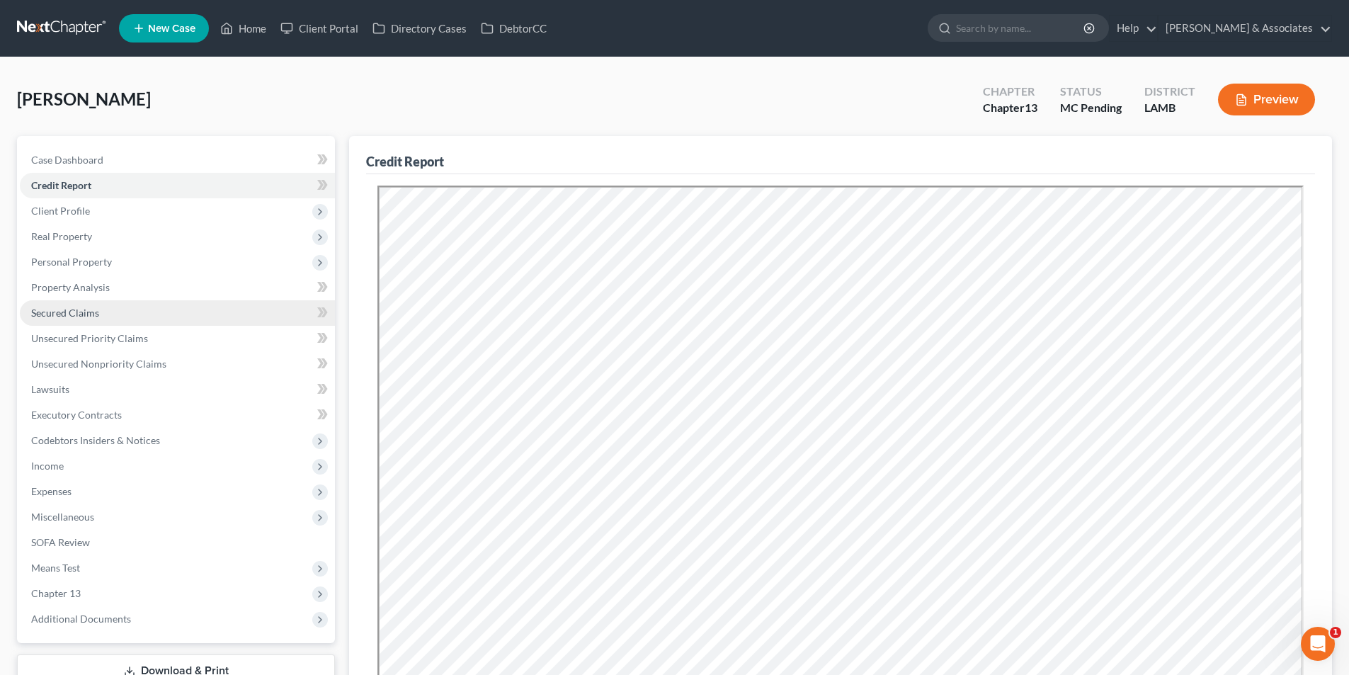
click at [140, 307] on link "Secured Claims" at bounding box center [177, 312] width 315 height 25
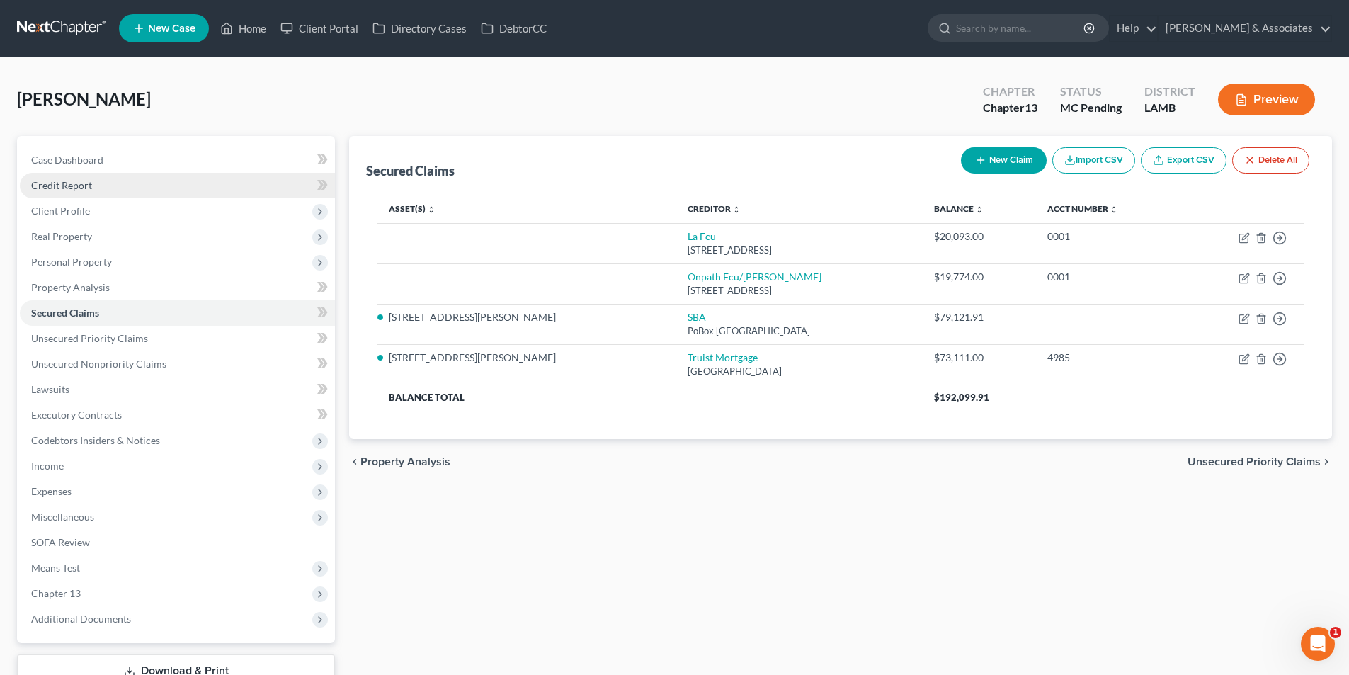
click at [90, 188] on span "Credit Report" at bounding box center [61, 185] width 61 height 12
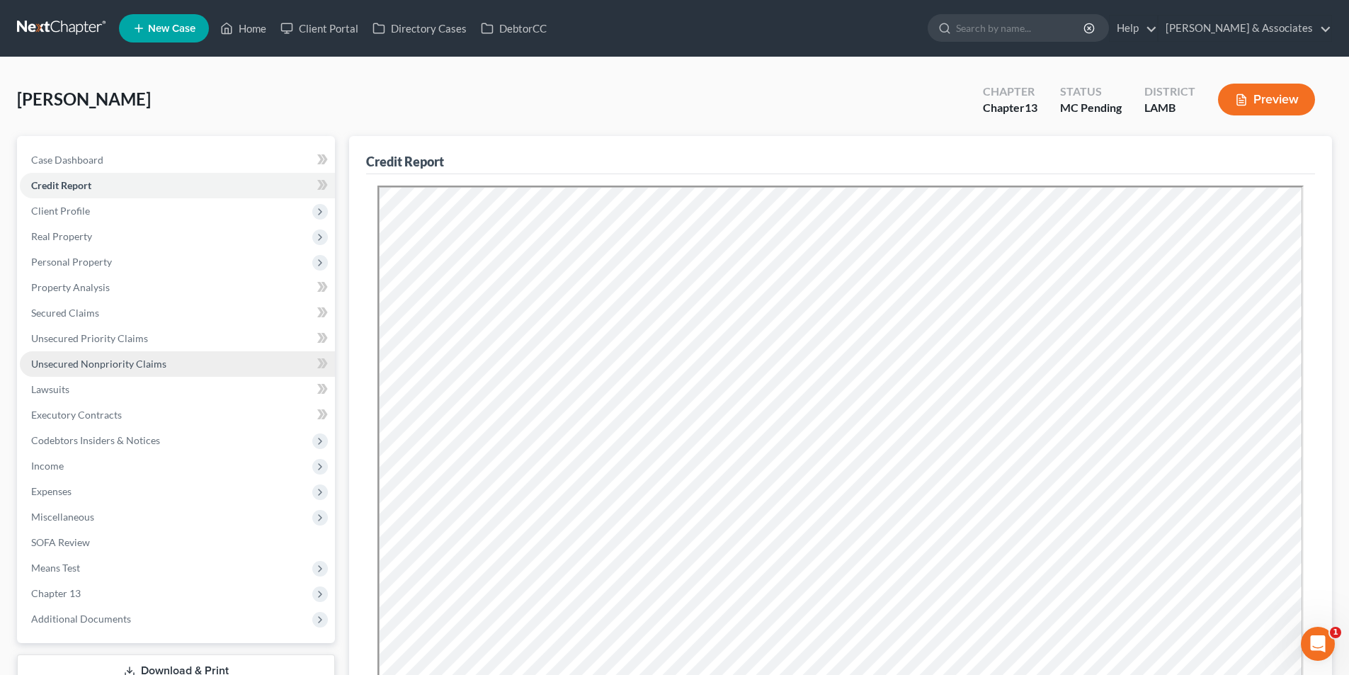
click at [81, 356] on link "Unsecured Nonpriority Claims" at bounding box center [177, 363] width 315 height 25
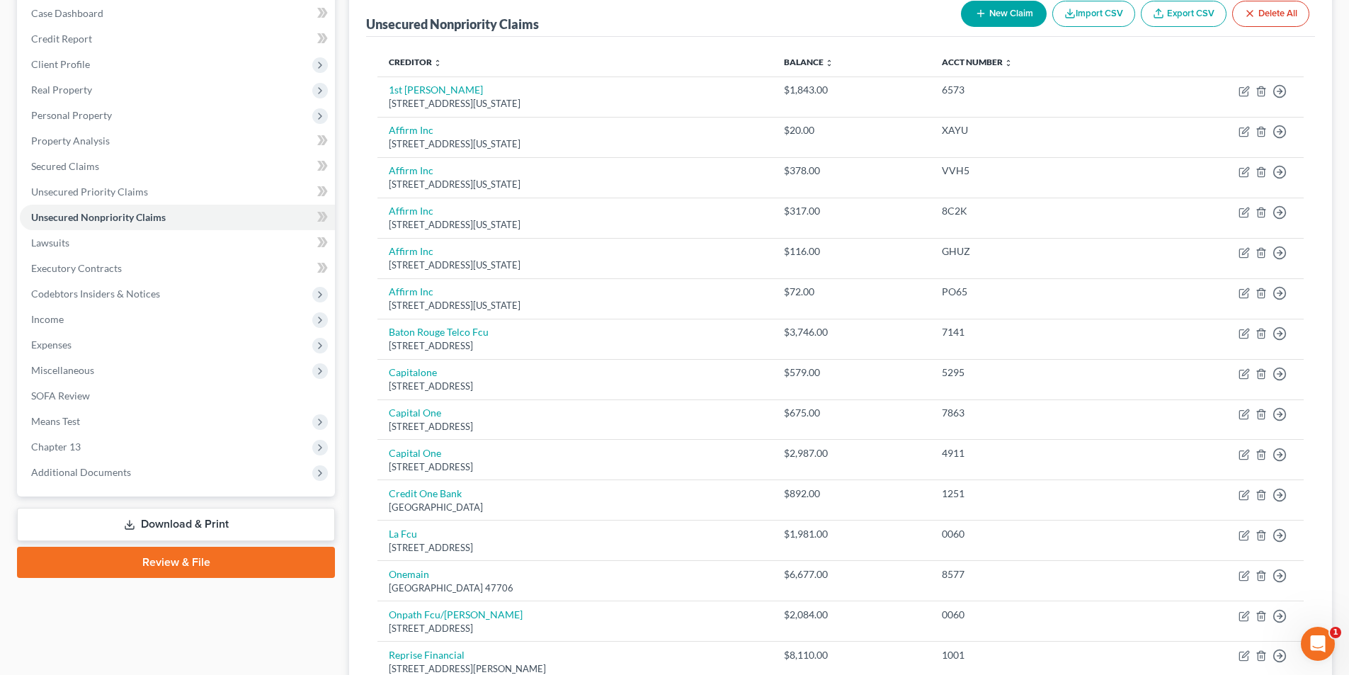
scroll to position [347, 0]
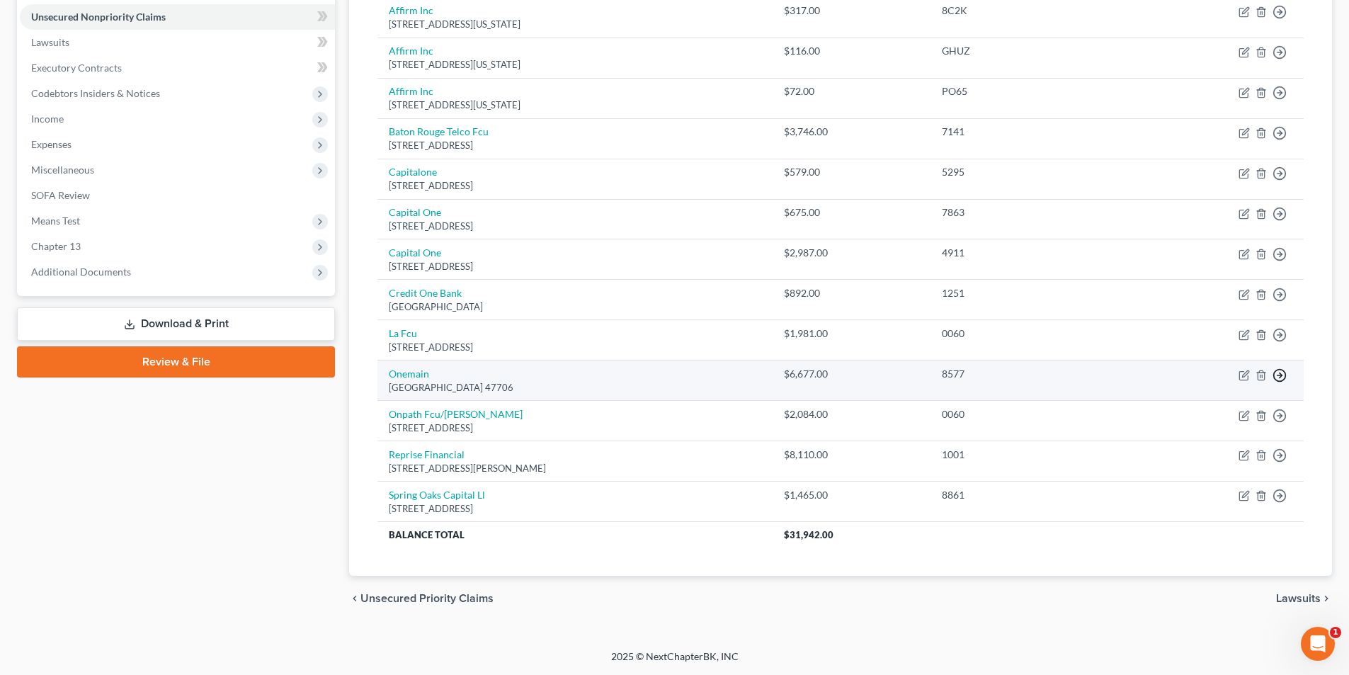
click at [1282, 370] on icon "button" at bounding box center [1280, 375] width 14 height 14
click at [1219, 387] on link "Move to D" at bounding box center [1215, 385] width 118 height 24
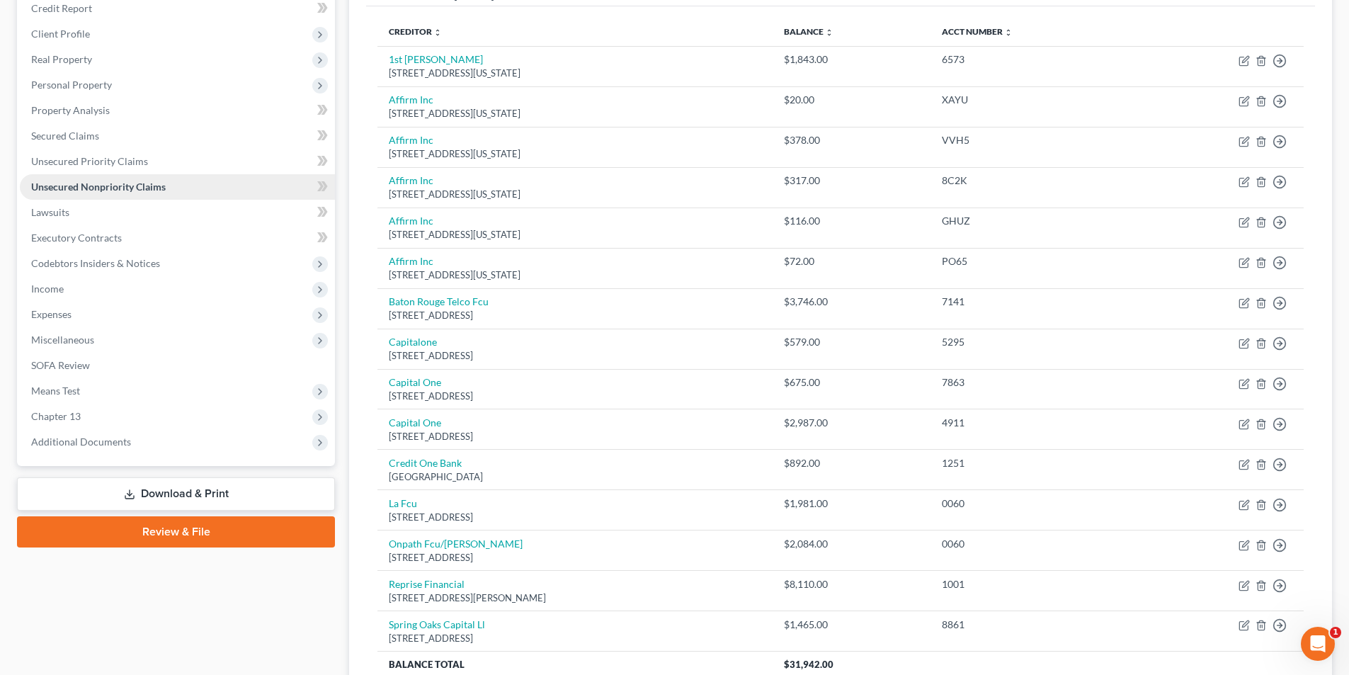
scroll to position [23, 0]
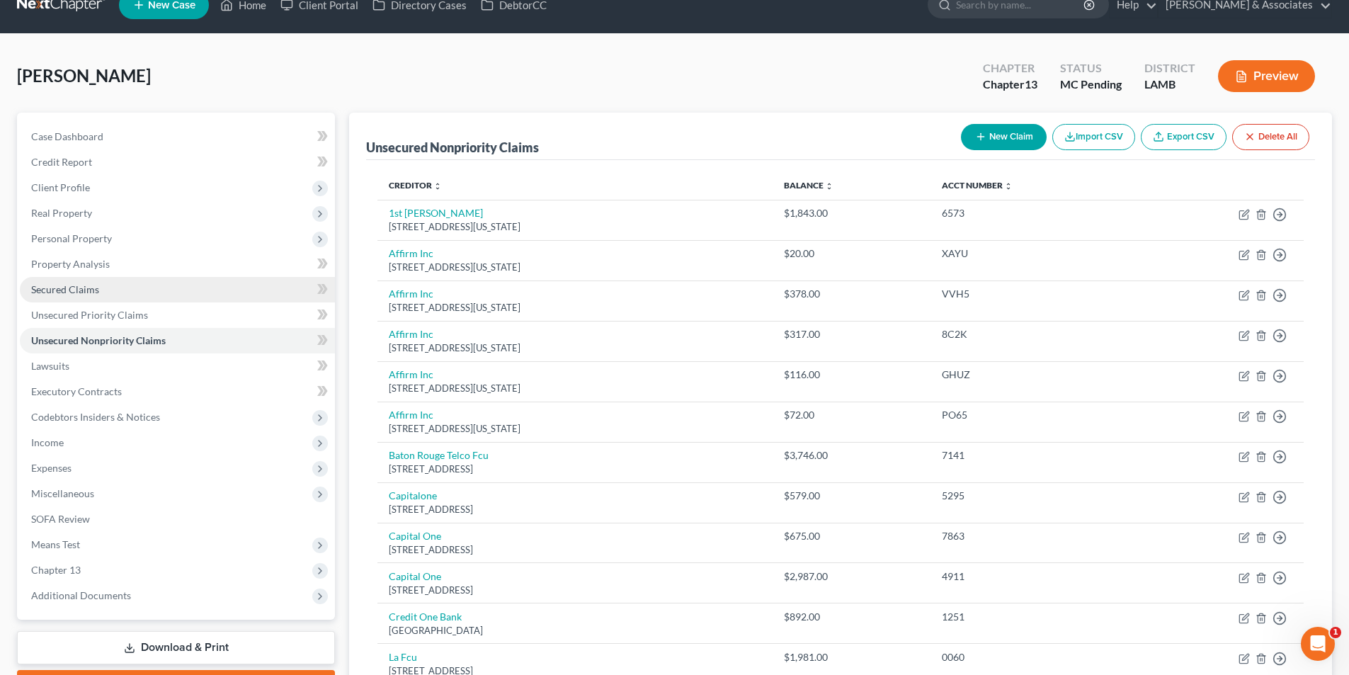
click at [67, 291] on span "Secured Claims" at bounding box center [65, 289] width 68 height 12
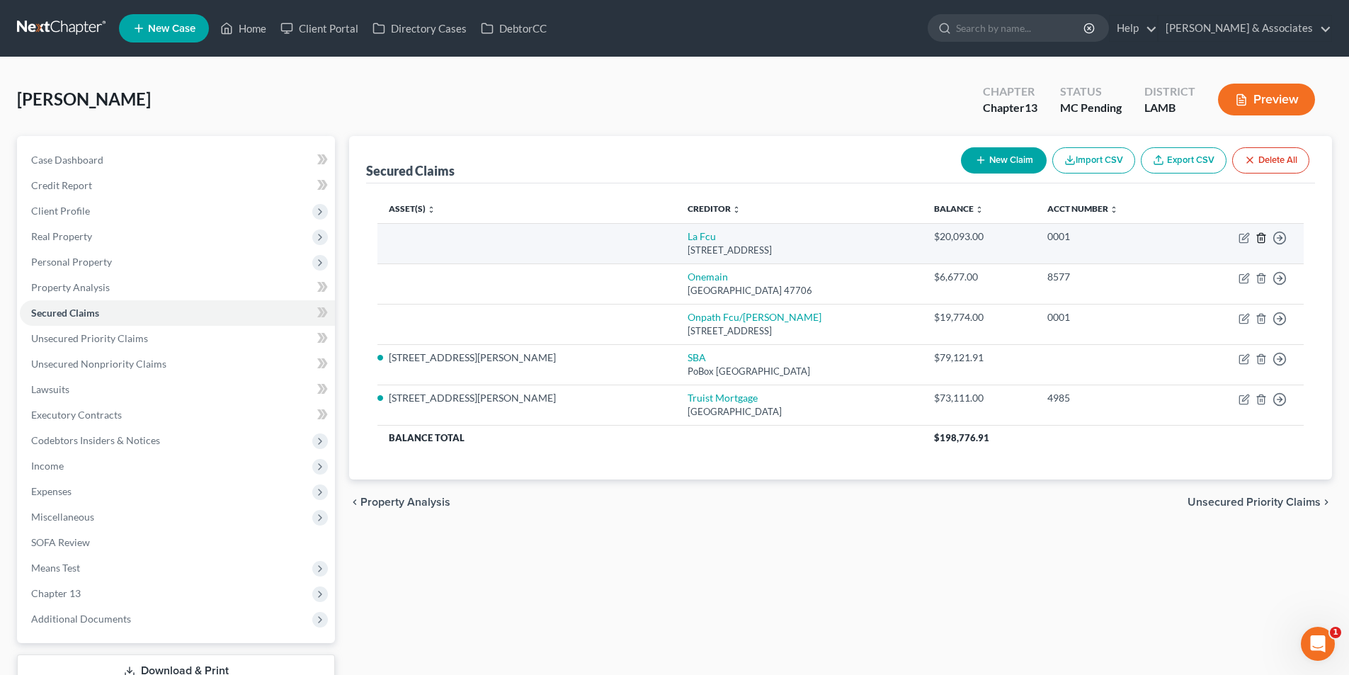
click at [1260, 236] on icon "button" at bounding box center [1261, 237] width 11 height 11
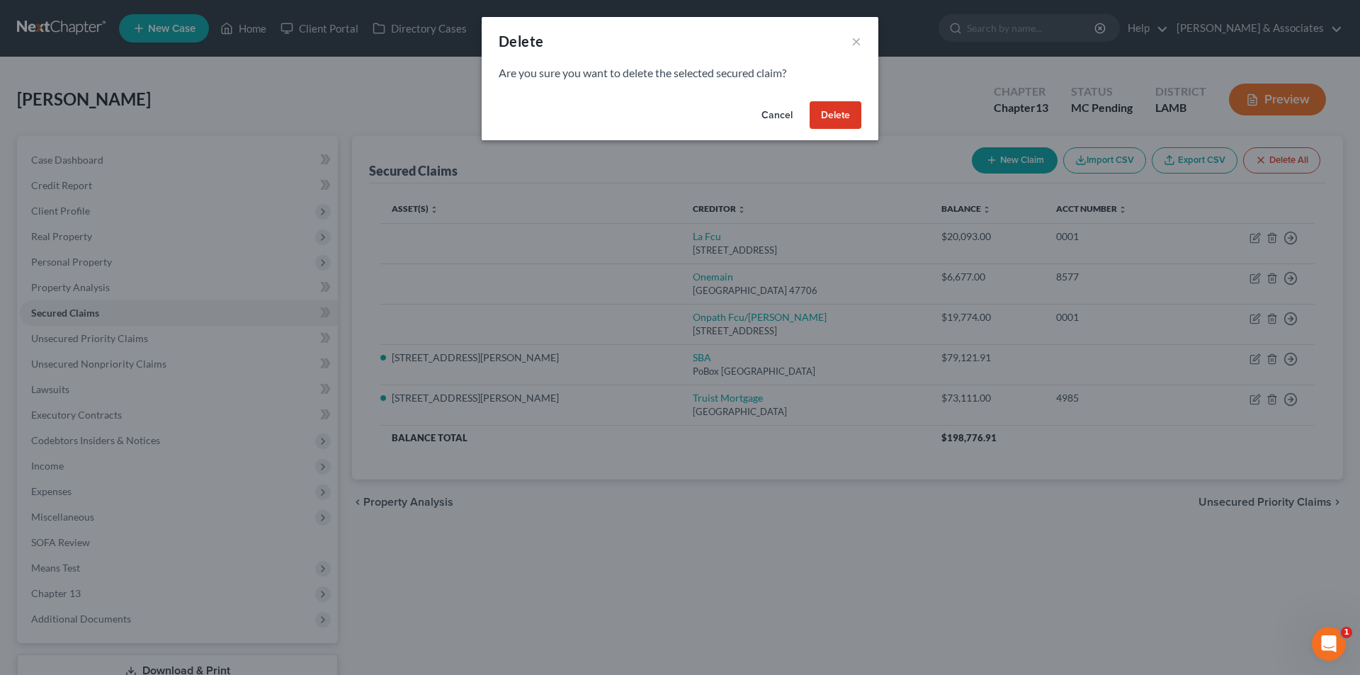
click at [784, 115] on button "Cancel" at bounding box center [777, 115] width 54 height 28
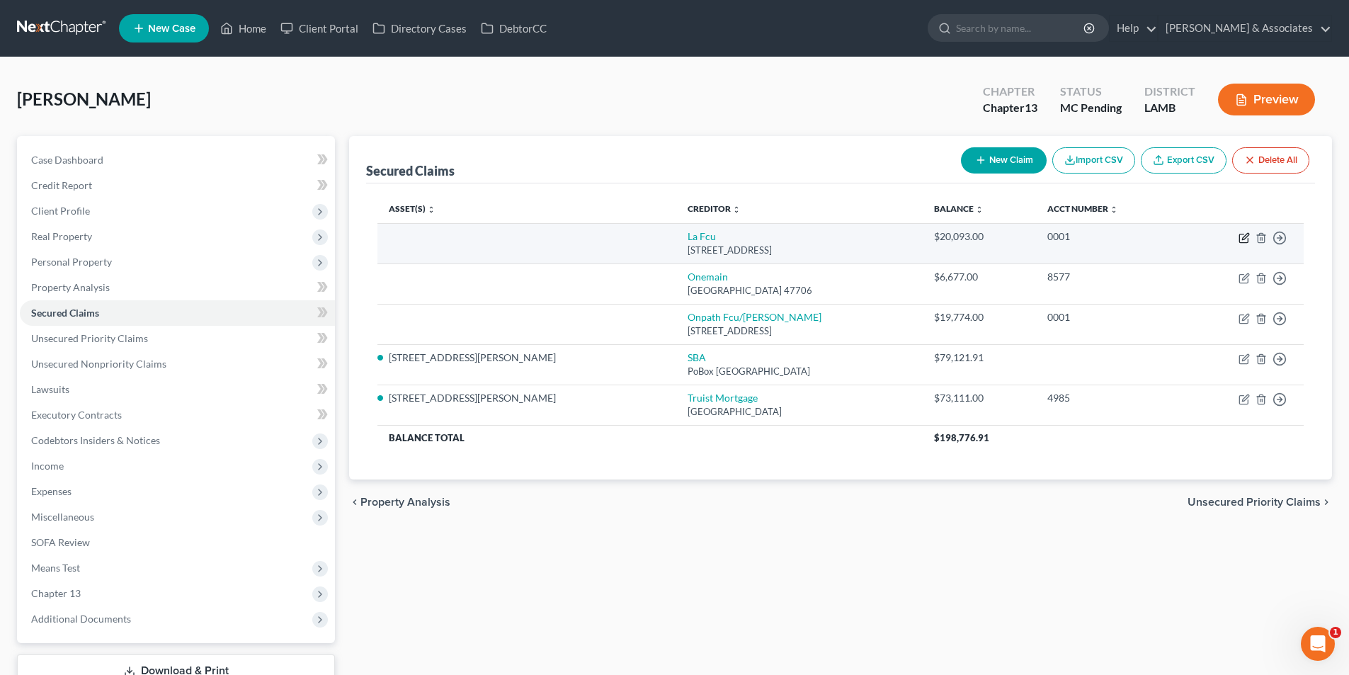
click at [1241, 238] on icon "button" at bounding box center [1244, 237] width 11 height 11
select select "19"
select select "0"
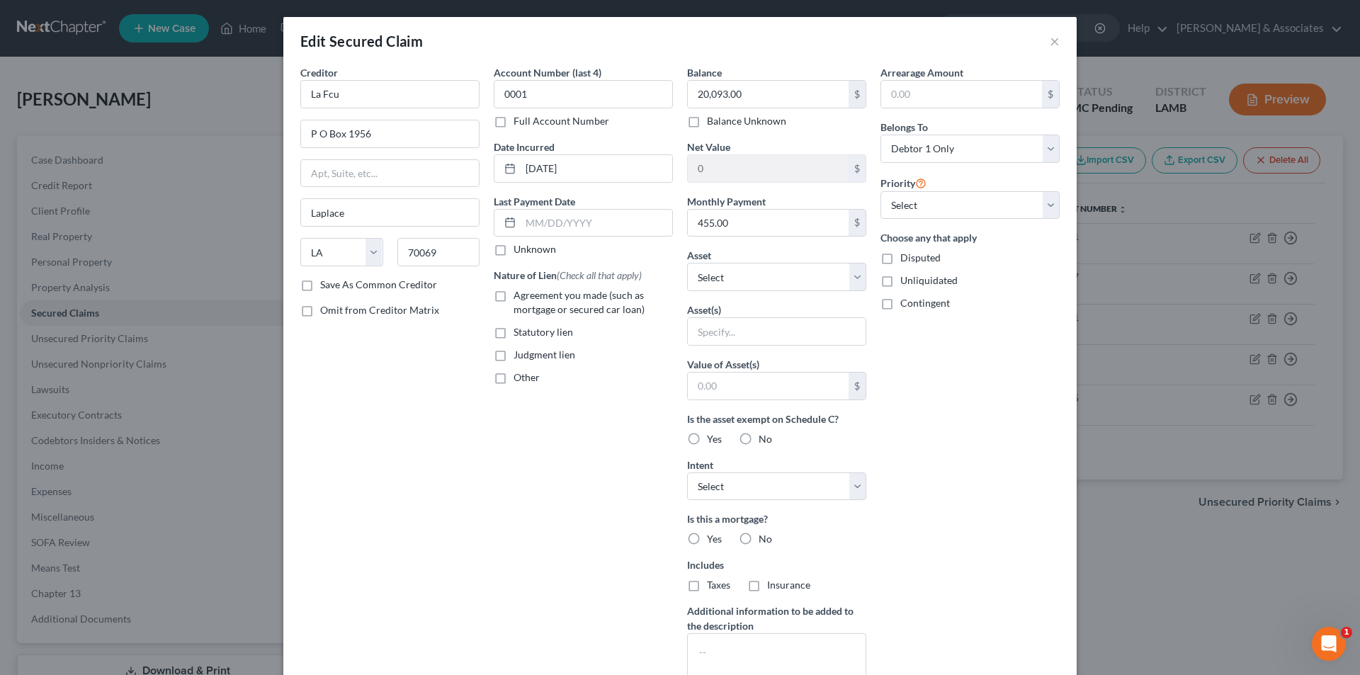
click at [729, 125] on label "Balance Unknown" at bounding box center [746, 121] width 79 height 14
click at [722, 123] on input "Balance Unknown" at bounding box center [716, 118] width 9 height 9
checkbox input "true"
type input "0.00"
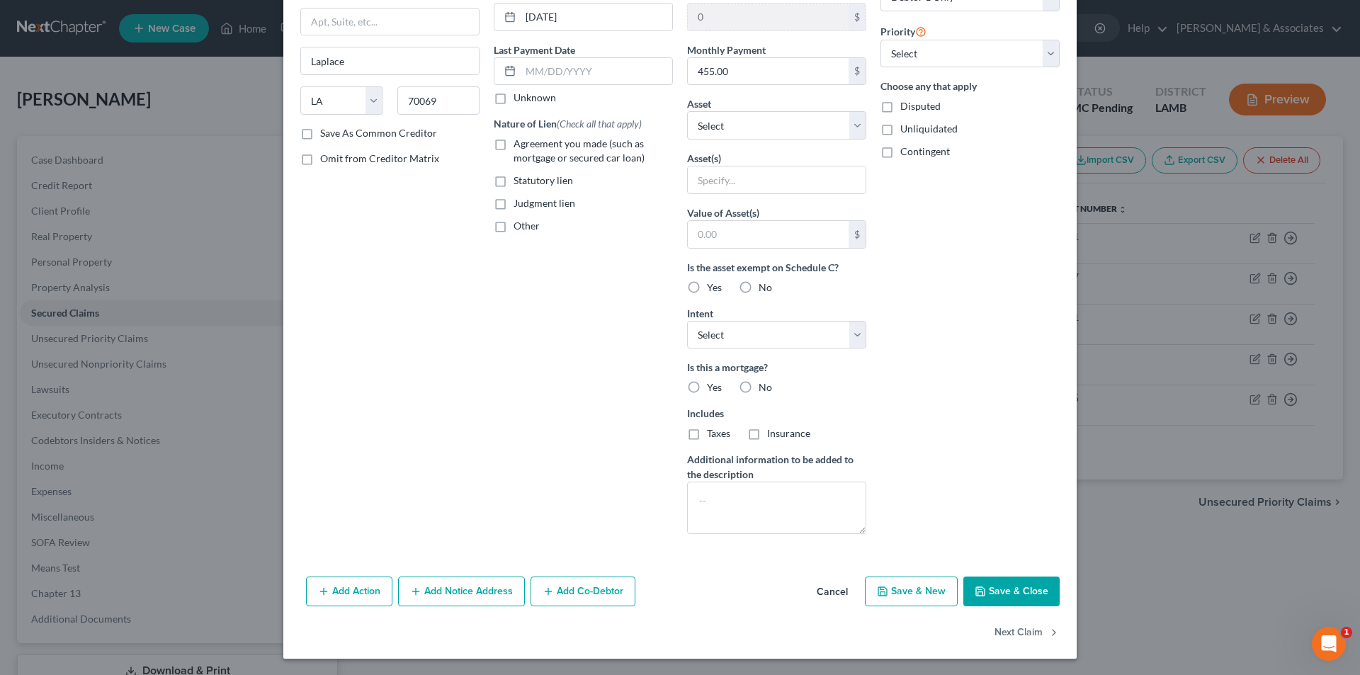
scroll to position [152, 0]
click at [979, 585] on icon "button" at bounding box center [979, 590] width 11 height 11
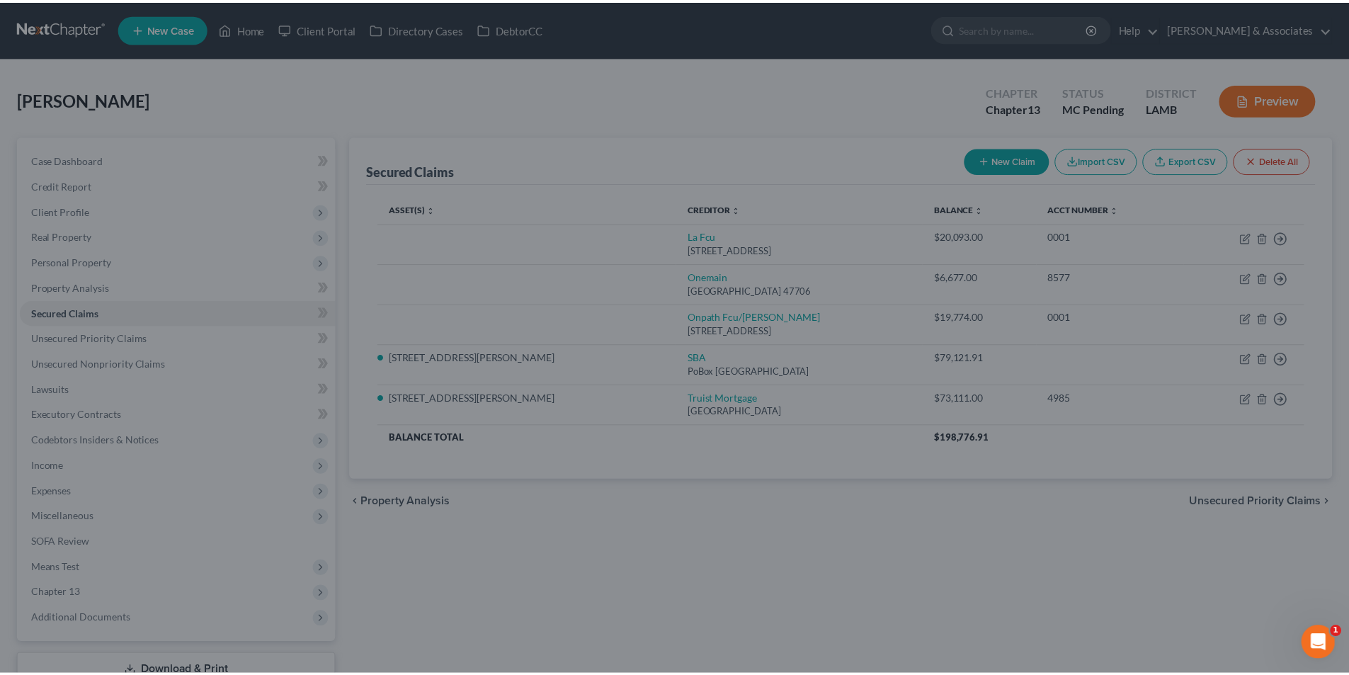
scroll to position [0, 0]
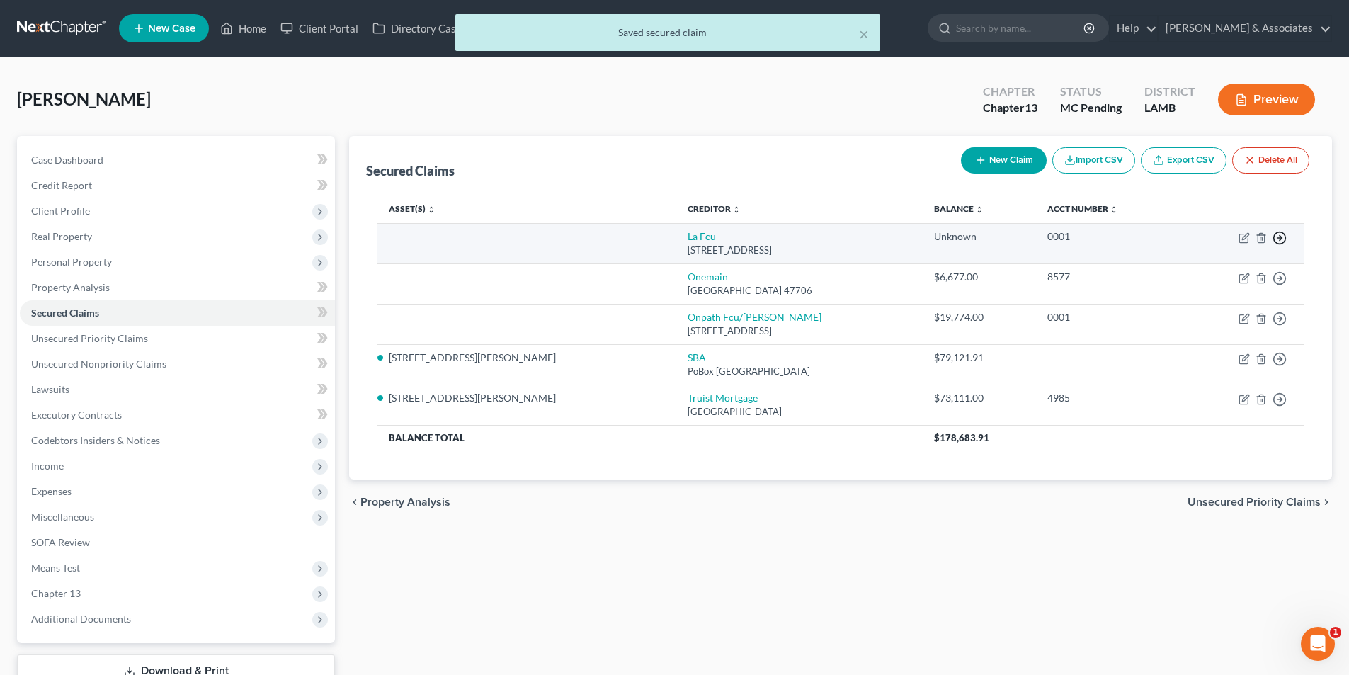
click at [1283, 231] on icon "button" at bounding box center [1280, 238] width 14 height 14
click at [1207, 277] on link "Move to F" at bounding box center [1215, 272] width 118 height 24
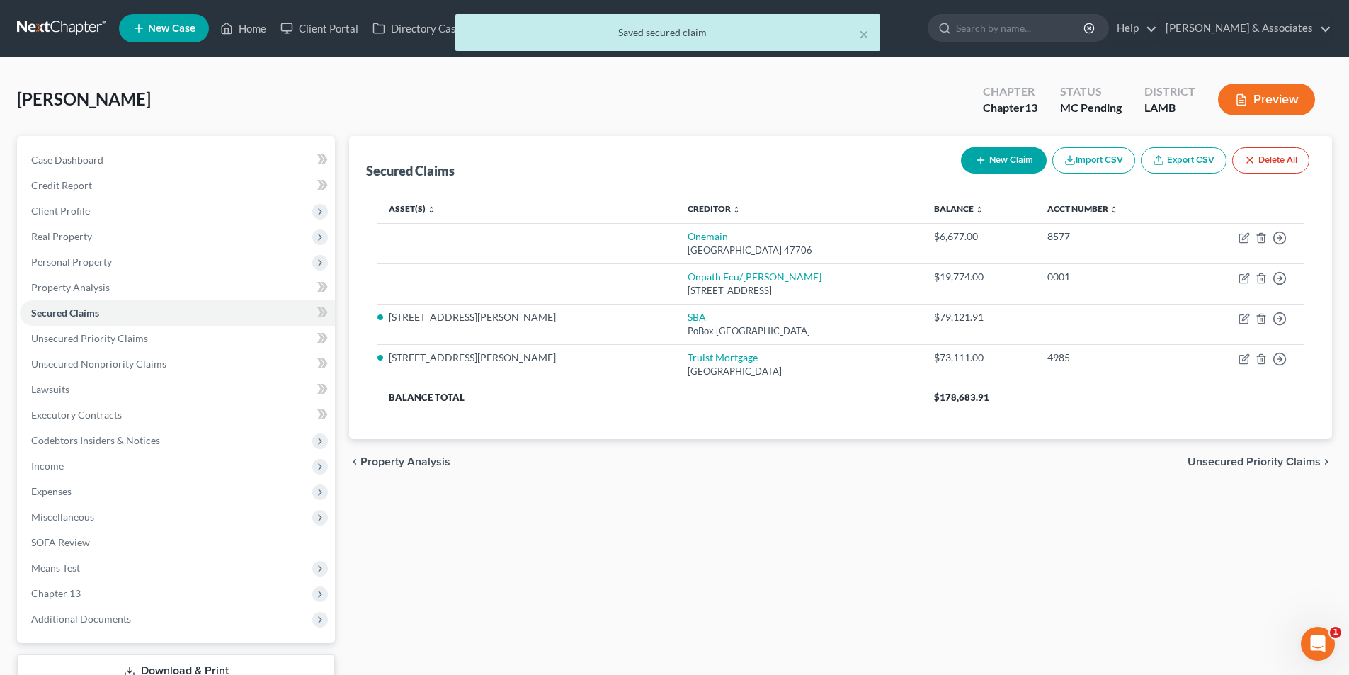
click at [913, 565] on div "Secured Claims New Claim Import CSV Export CSV Delete All Asset(s) expand_more …" at bounding box center [840, 430] width 997 height 588
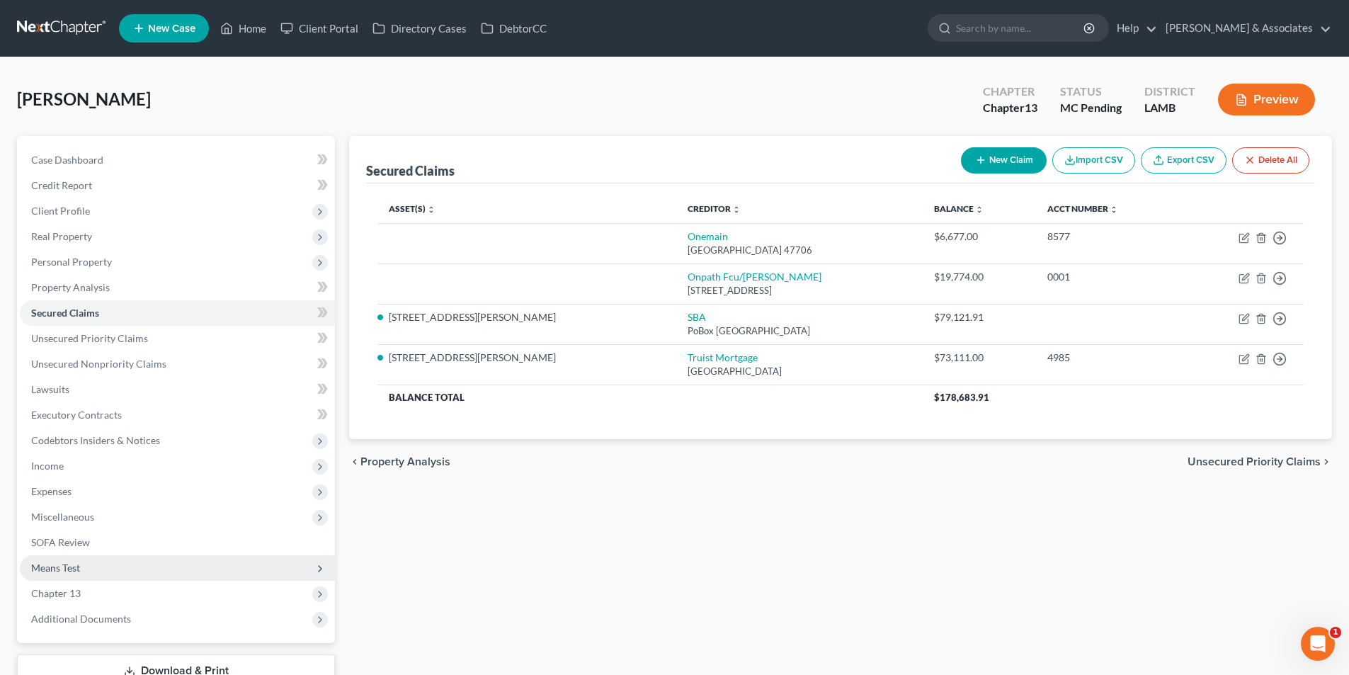
click at [49, 565] on span "Means Test" at bounding box center [55, 568] width 49 height 12
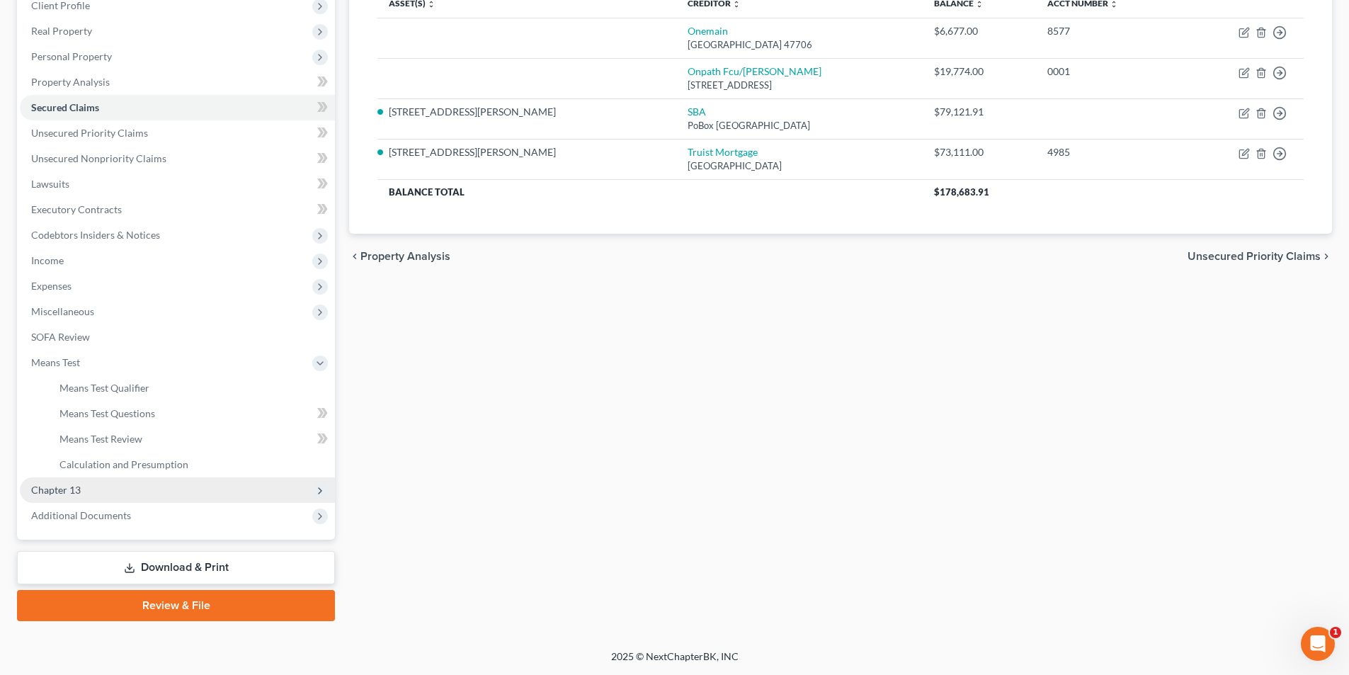
click at [132, 486] on span "Chapter 13" at bounding box center [177, 489] width 315 height 25
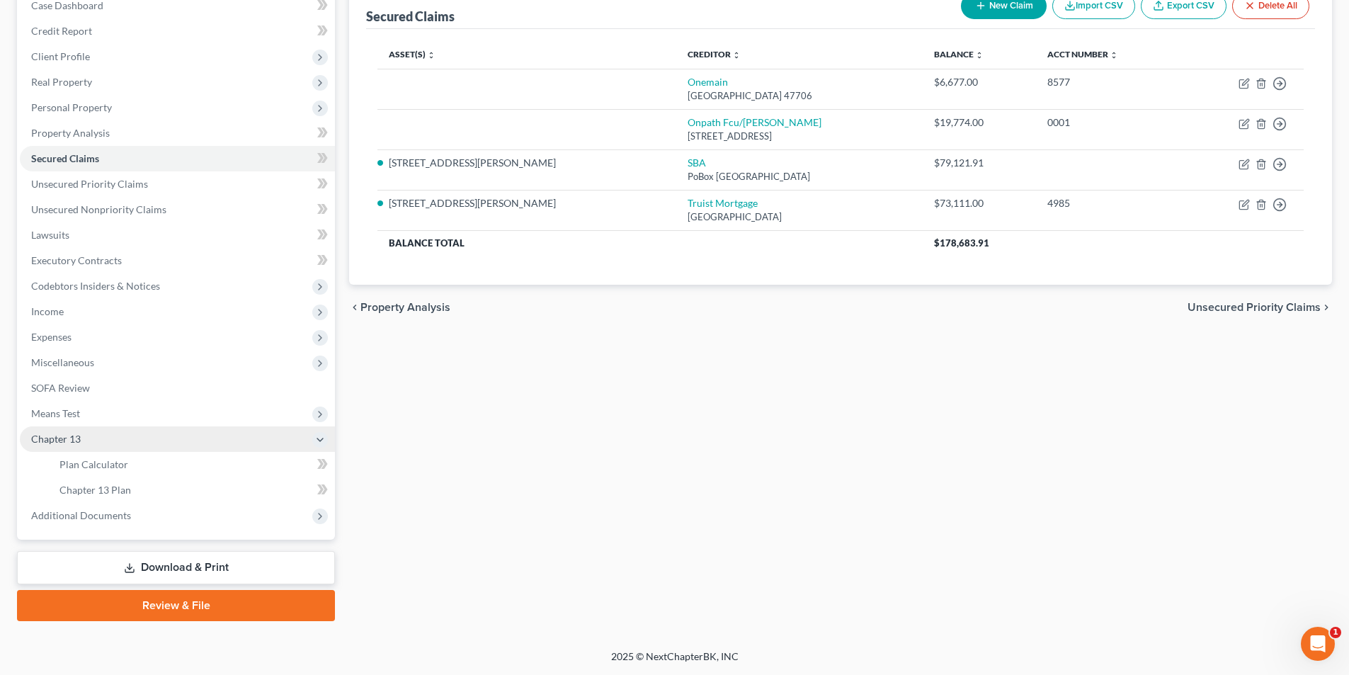
scroll to position [154, 0]
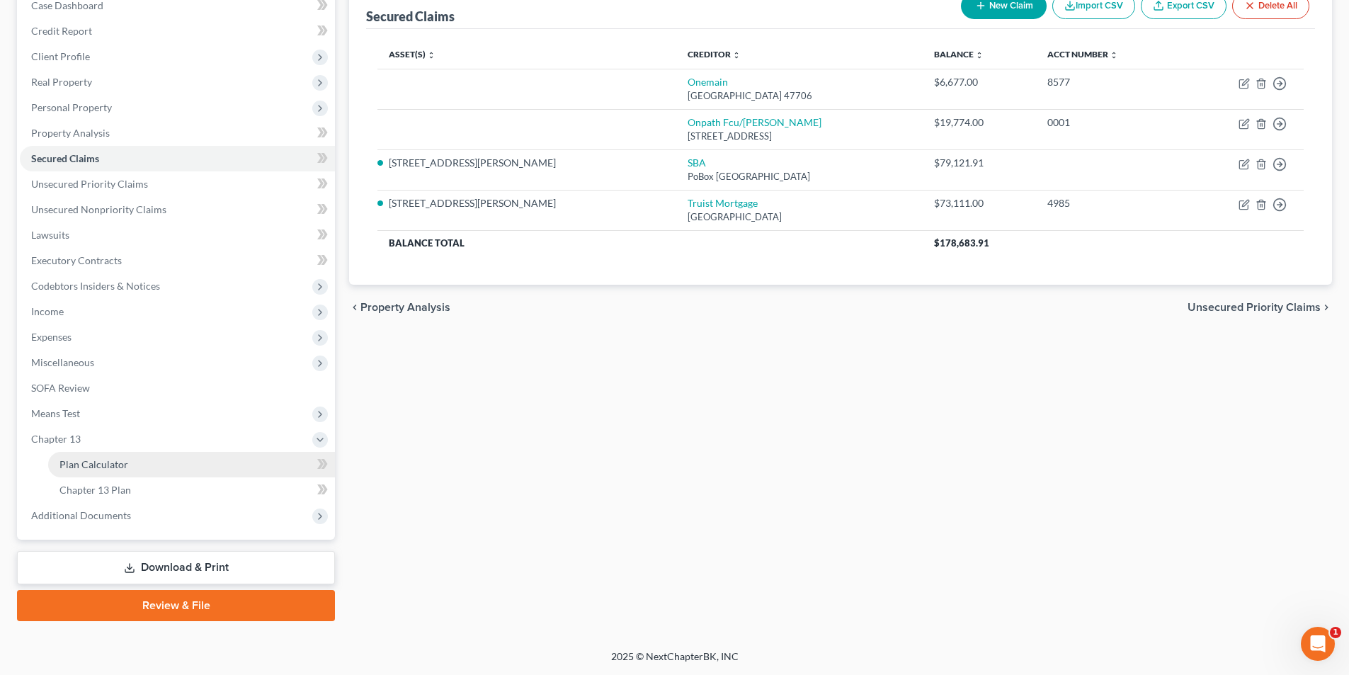
click at [143, 472] on link "Plan Calculator" at bounding box center [191, 464] width 287 height 25
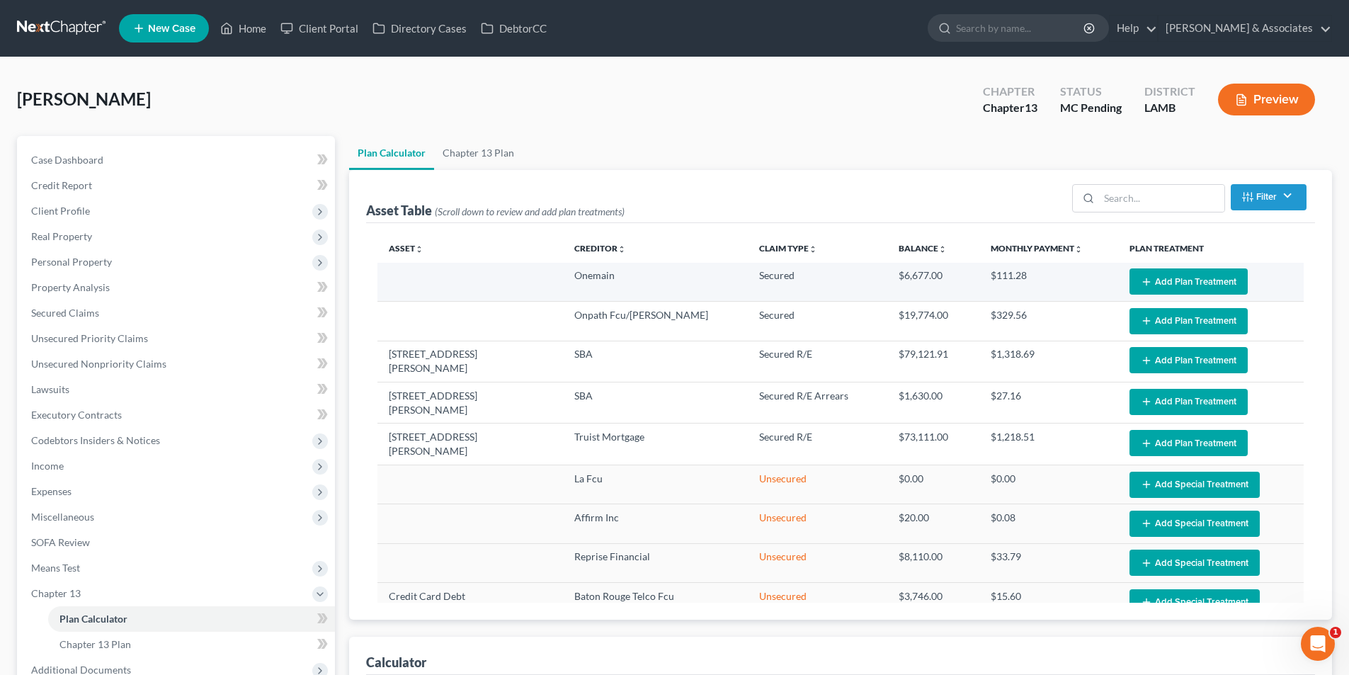
select select "59"
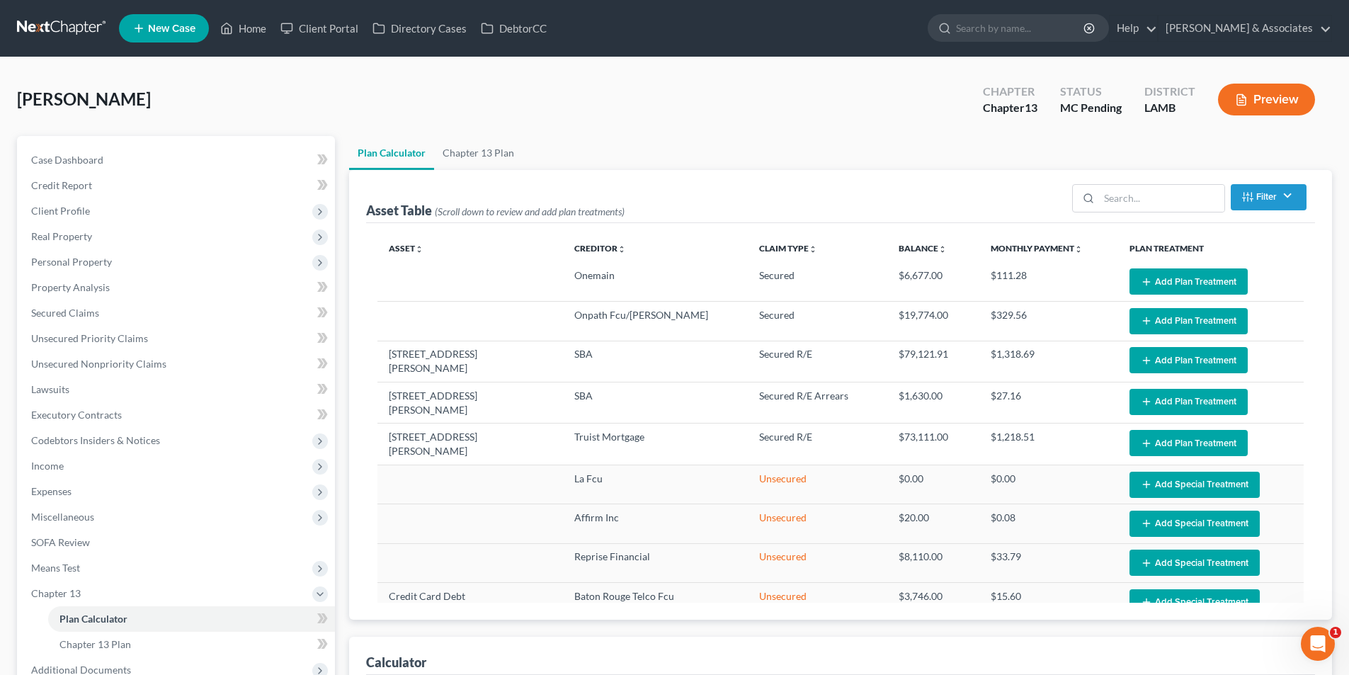
click at [1173, 273] on button "Add Plan Treatment" at bounding box center [1188, 281] width 118 height 26
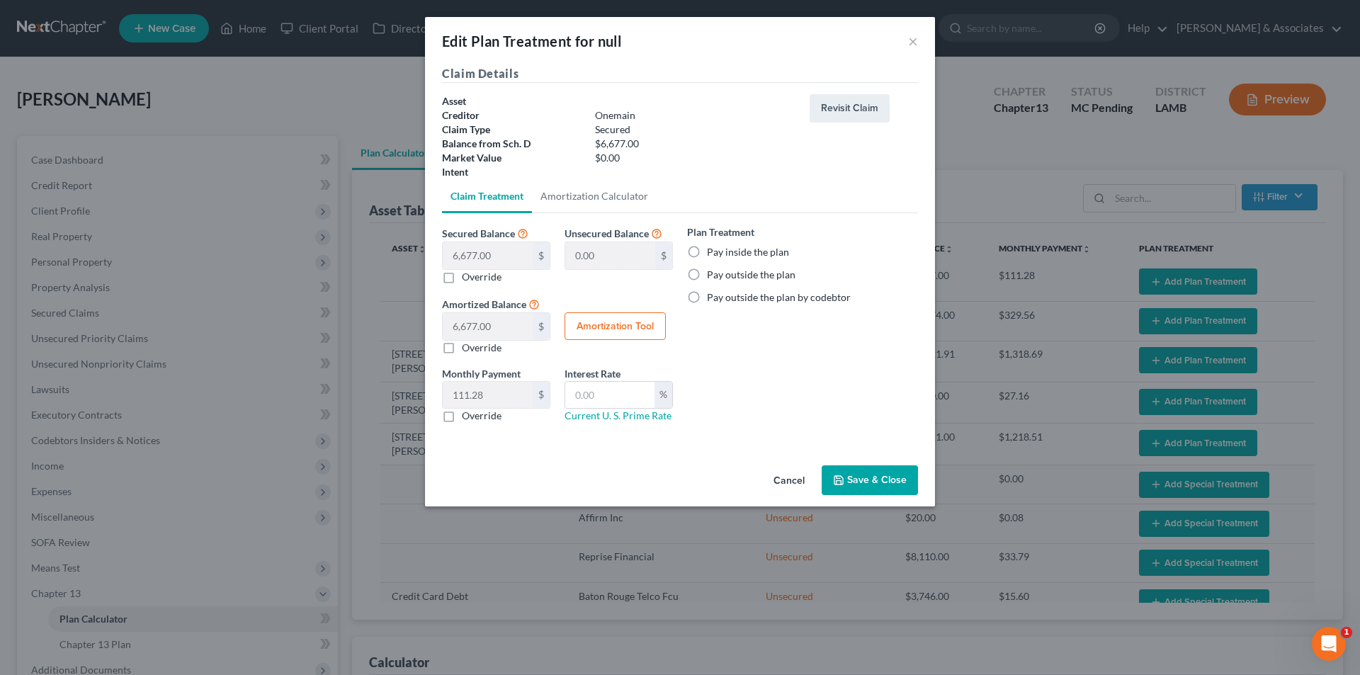
click at [722, 243] on div "Plan Treatment Pay inside the plan Pay outside the plan Pay outside the plan by…" at bounding box center [802, 264] width 231 height 80
click at [722, 257] on label "Pay inside the plan" at bounding box center [748, 252] width 82 height 14
click at [722, 254] on input "Pay inside the plan" at bounding box center [716, 249] width 9 height 9
radio input "true"
click at [462, 418] on label "Override" at bounding box center [482, 416] width 40 height 14
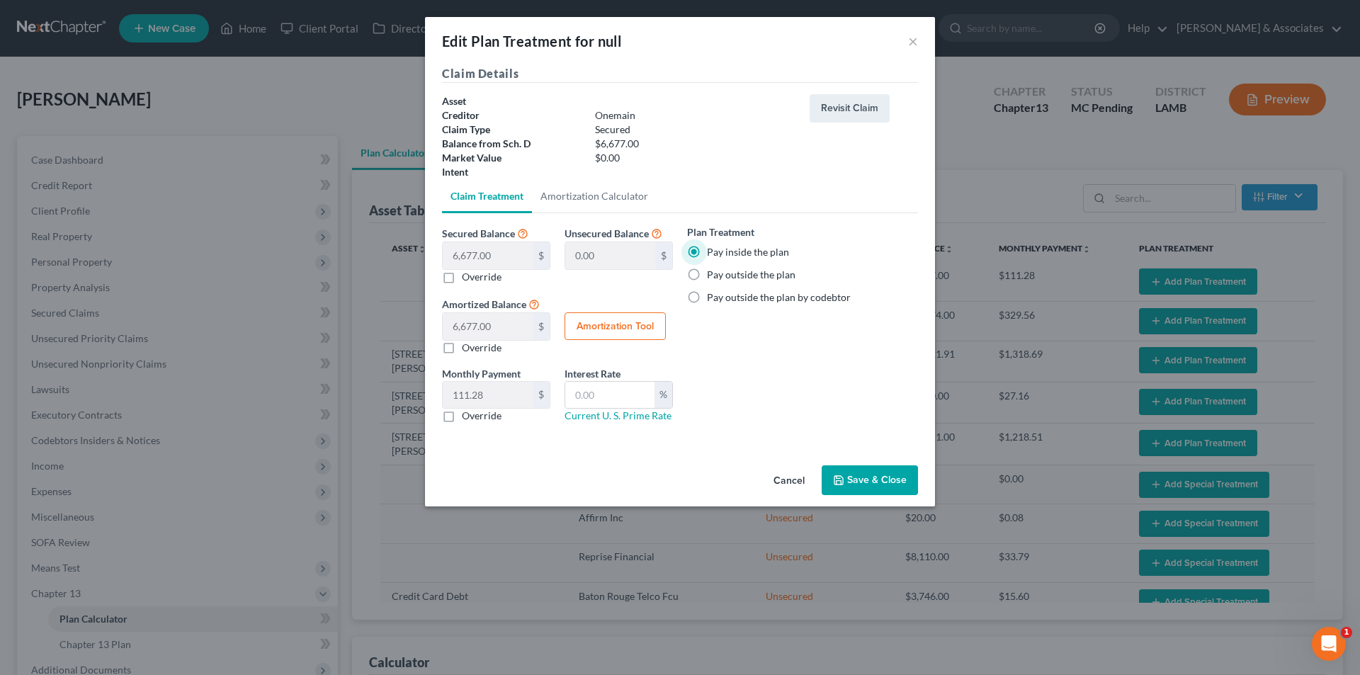
click at [467, 418] on input "Override" at bounding box center [471, 413] width 9 height 9
checkbox input "true"
click at [495, 401] on input "text" at bounding box center [488, 395] width 90 height 27
type input "182.21"
click at [844, 469] on button "Save & Close" at bounding box center [869, 480] width 96 height 30
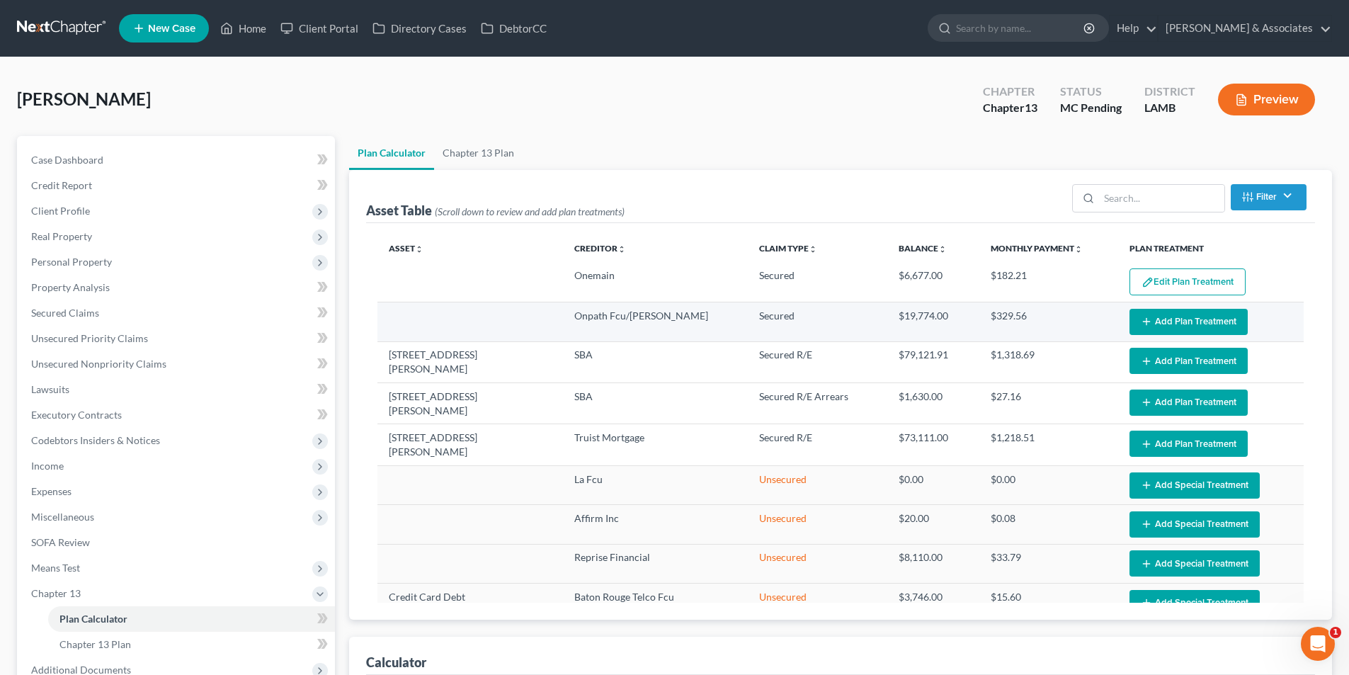
select select "59"
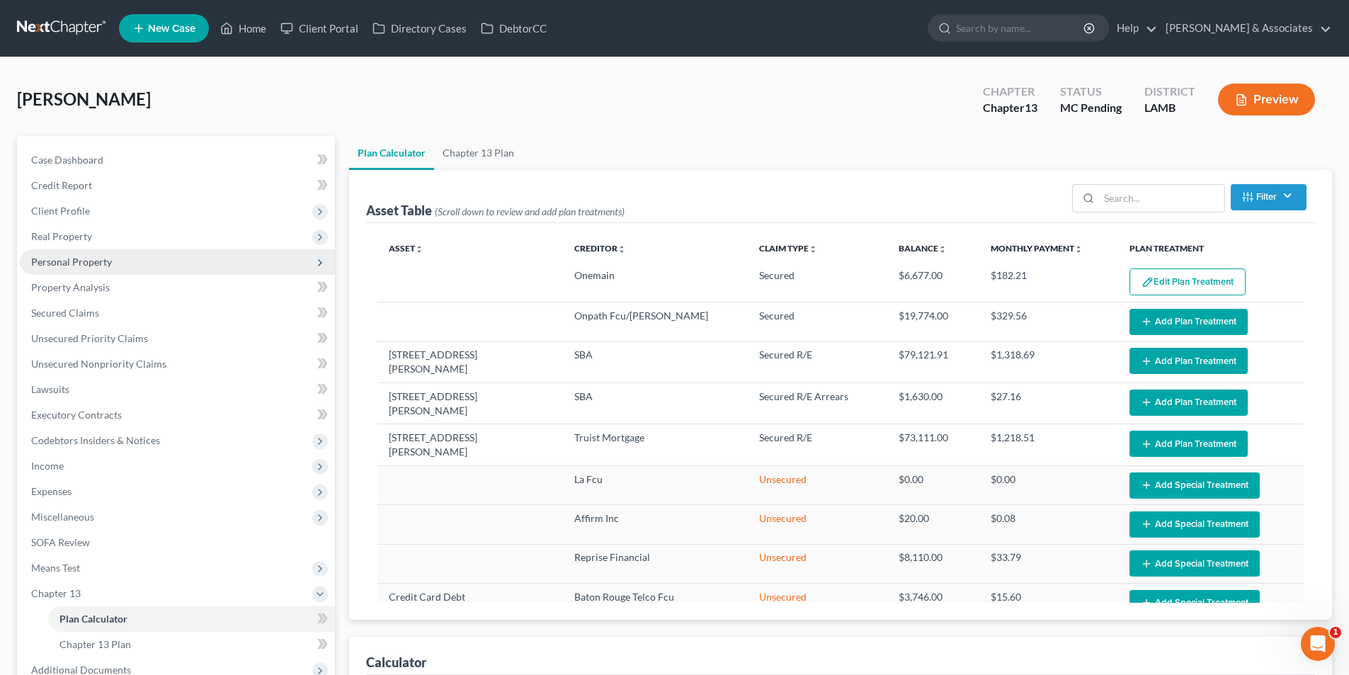
click at [136, 250] on span "Personal Property" at bounding box center [177, 261] width 315 height 25
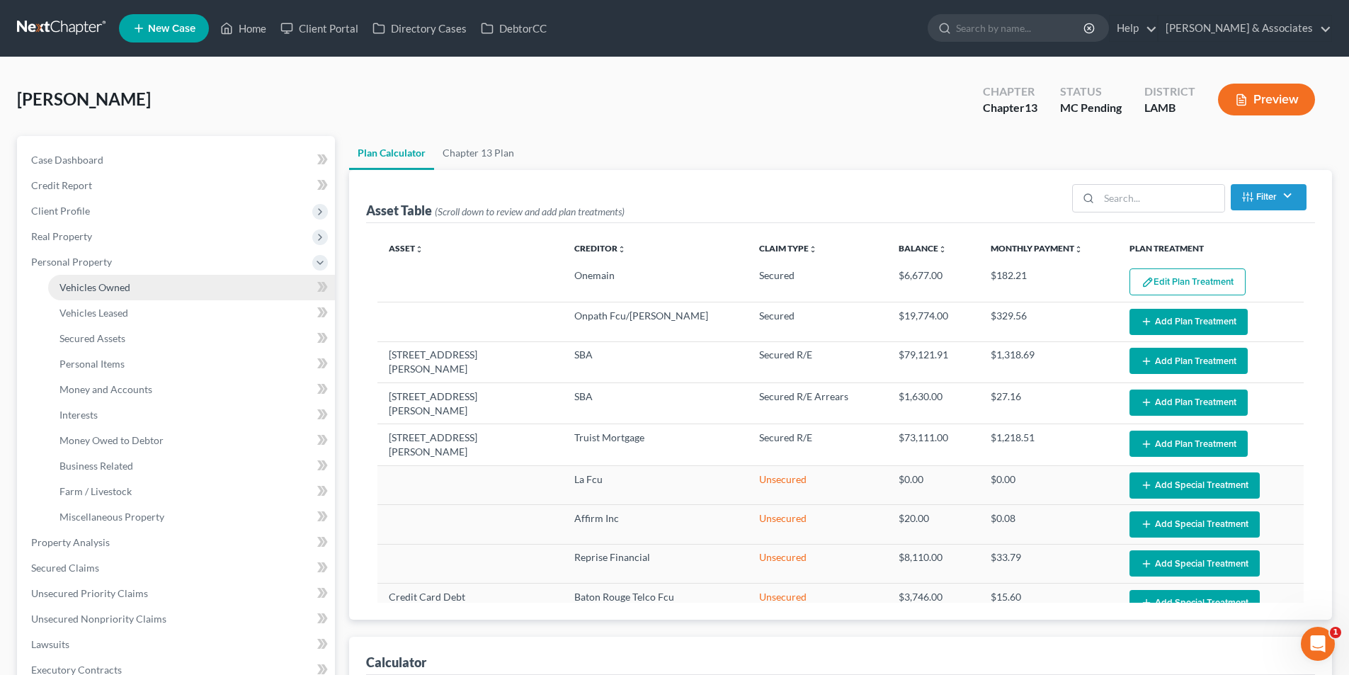
click at [132, 287] on link "Vehicles Owned" at bounding box center [191, 287] width 287 height 25
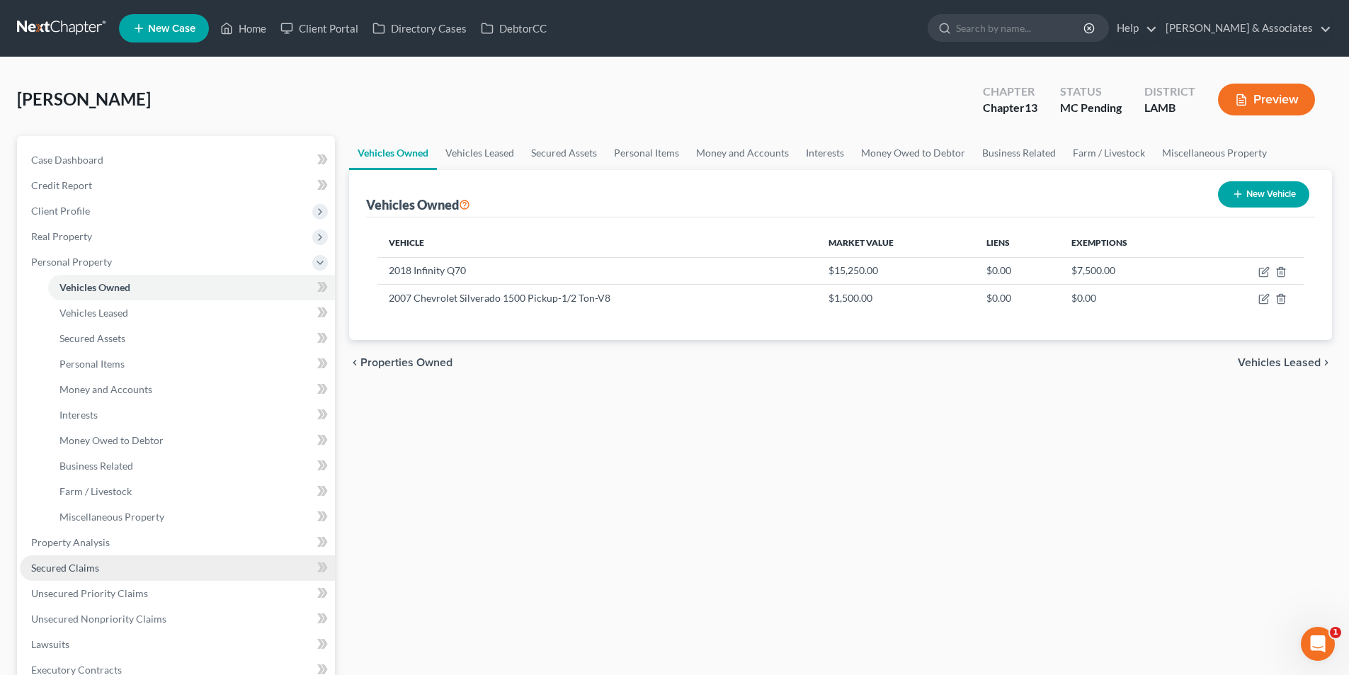
click at [99, 570] on link "Secured Claims" at bounding box center [177, 567] width 315 height 25
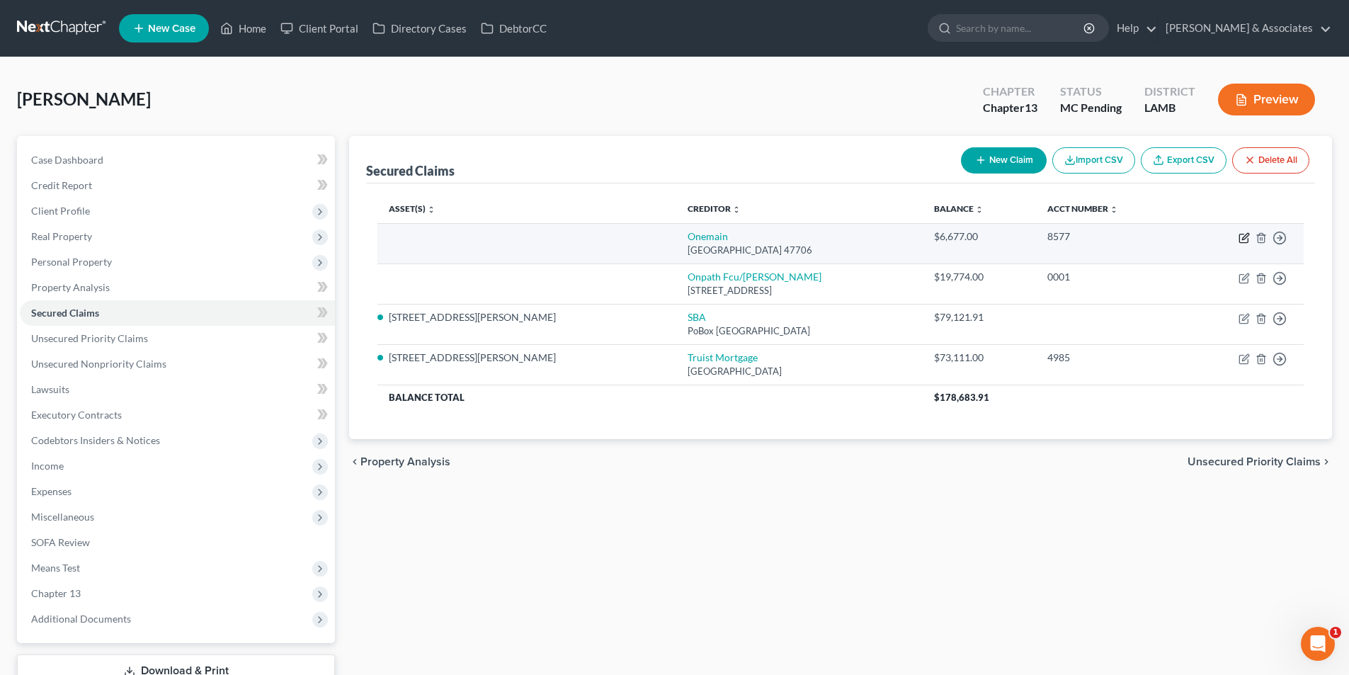
click at [1244, 238] on icon "button" at bounding box center [1244, 237] width 11 height 11
select select "15"
select select "0"
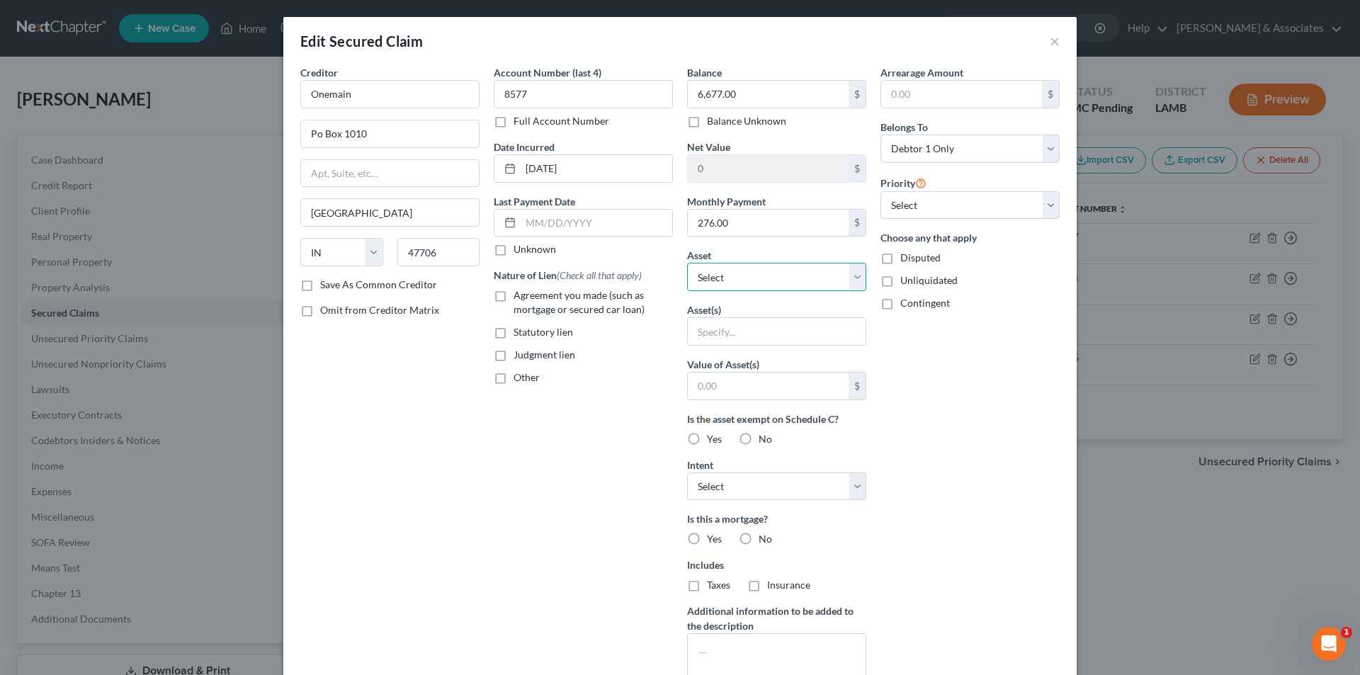
click at [727, 280] on select "Select Other Multiple Assets Louisiana Federal/OnPath CU 8343-0 (Savings Accoun…" at bounding box center [776, 277] width 179 height 28
select select "16"
click at [687, 263] on select "Select Other Multiple Assets Louisiana Federal/OnPath CU 8343-0 (Savings Accoun…" at bounding box center [776, 277] width 179 height 28
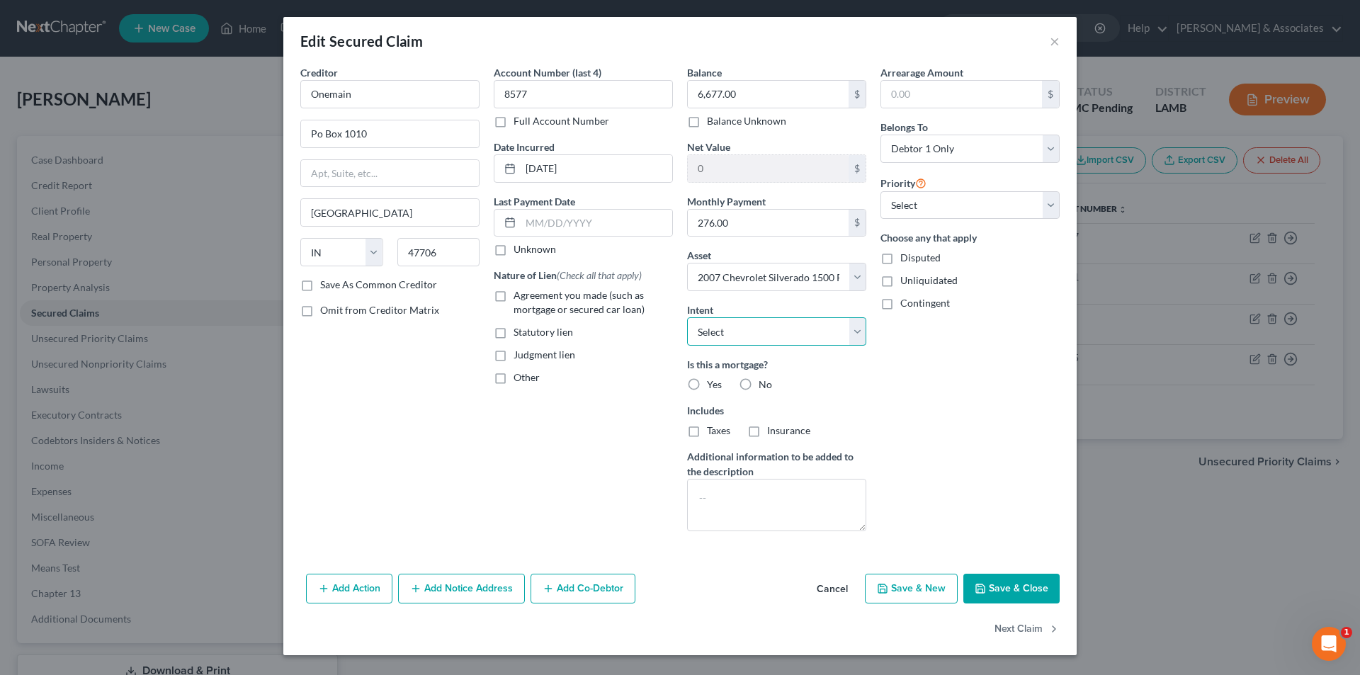
click at [818, 338] on select "Select Surrender Redeem Reaffirm Avoid Other" at bounding box center [776, 331] width 179 height 28
select select "2"
click at [687, 317] on select "Select Surrender Redeem Reaffirm Avoid Other" at bounding box center [776, 331] width 179 height 28
click at [609, 319] on div "Nature of Lien (Check all that apply) Agreement you made (such as mortgage or s…" at bounding box center [583, 326] width 179 height 117
click at [614, 296] on span "Agreement you made (such as mortgage or secured car loan)" at bounding box center [578, 302] width 131 height 26
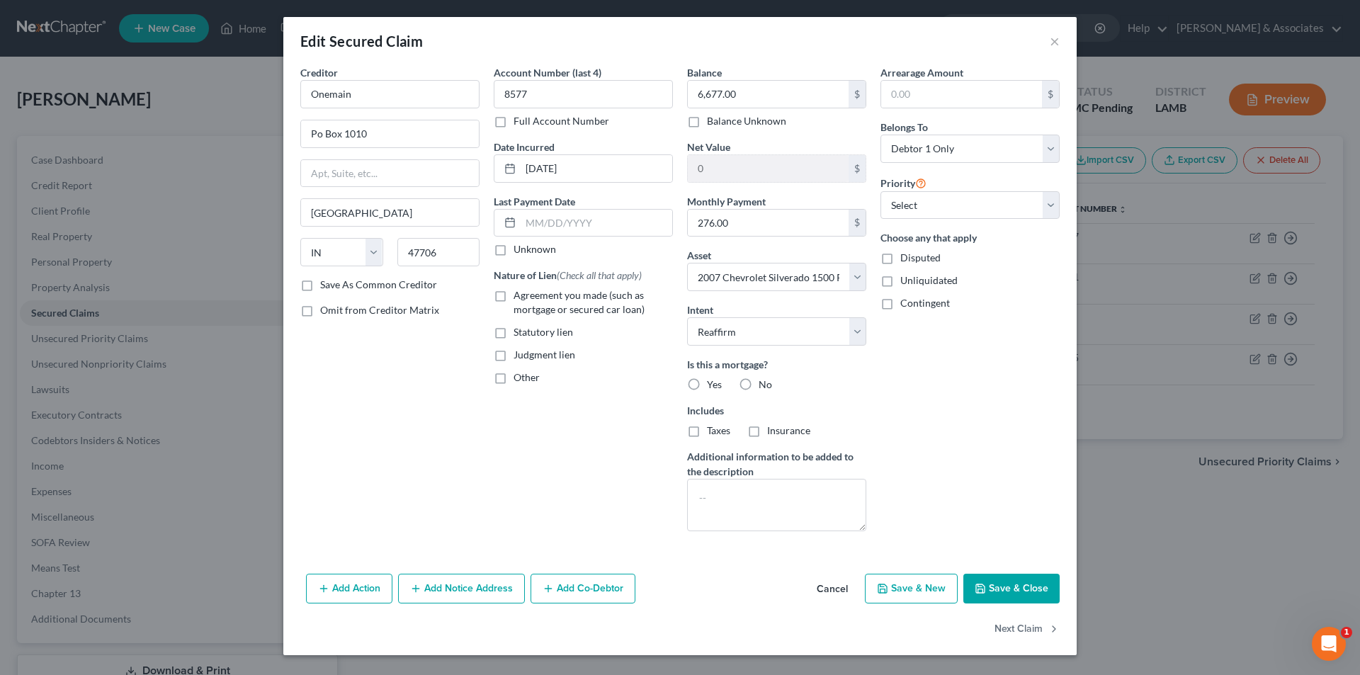
click at [528, 296] on input "Agreement you made (such as mortgage or secured car loan)" at bounding box center [523, 292] width 9 height 9
checkbox input "true"
click at [1014, 191] on select "Select 1st 2nd 3rd 4th 5th 6th 7th 8th 9th 10th 11th 12th 13th 14th 15th 16th 1…" at bounding box center [969, 205] width 179 height 28
select select "0"
click at [880, 191] on select "Select 1st 2nd 3rd 4th 5th 6th 7th 8th 9th 10th 11th 12th 13th 14th 15th 16th 1…" at bounding box center [969, 205] width 179 height 28
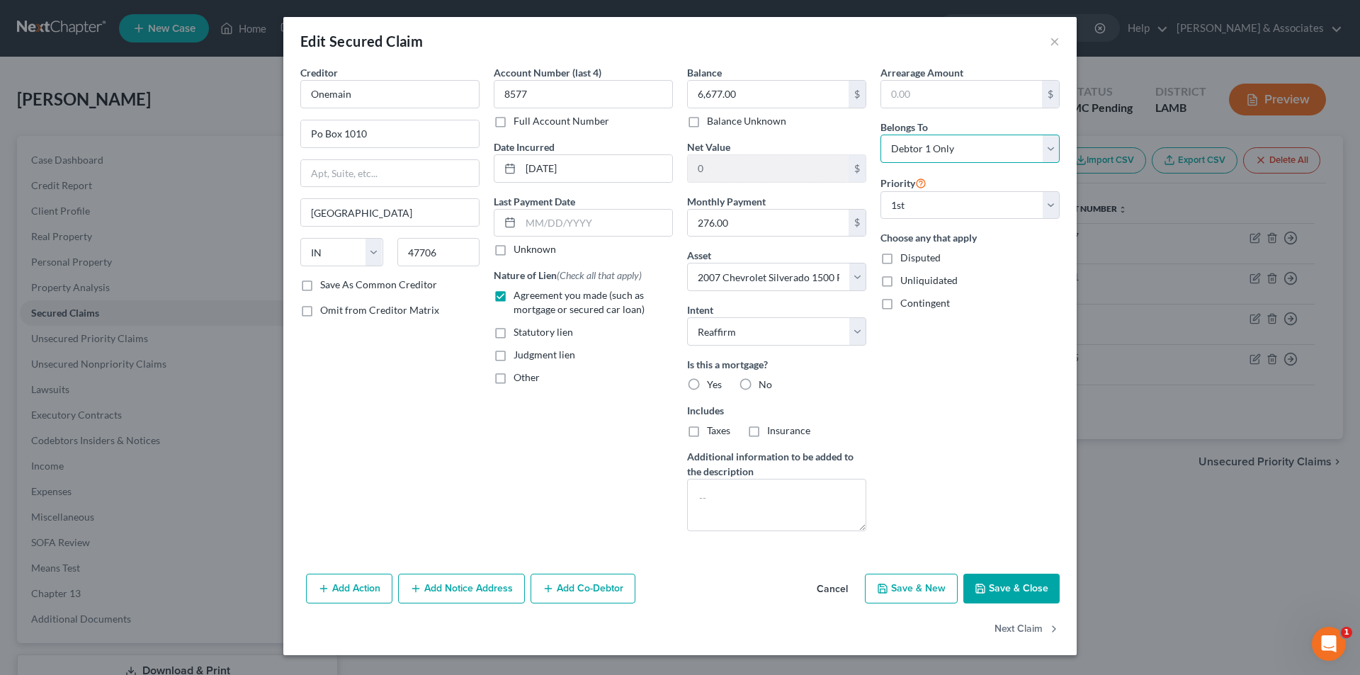
drag, startPoint x: 968, startPoint y: 140, endPoint x: 972, endPoint y: 161, distance: 21.5
click at [968, 140] on select "Select Debtor 1 Only Debtor 2 Only Debtor 1 And Debtor 2 Only At Least One Of T…" at bounding box center [969, 149] width 179 height 28
select select "4"
click at [880, 135] on select "Select Debtor 1 Only Debtor 2 Only Debtor 1 And Debtor 2 Only At Least One Of T…" at bounding box center [969, 149] width 179 height 28
click at [969, 469] on div "Arrearage Amount $ Belongs To * Select Debtor 1 Only Debtor 2 Only Debtor 1 And…" at bounding box center [969, 303] width 193 height 477
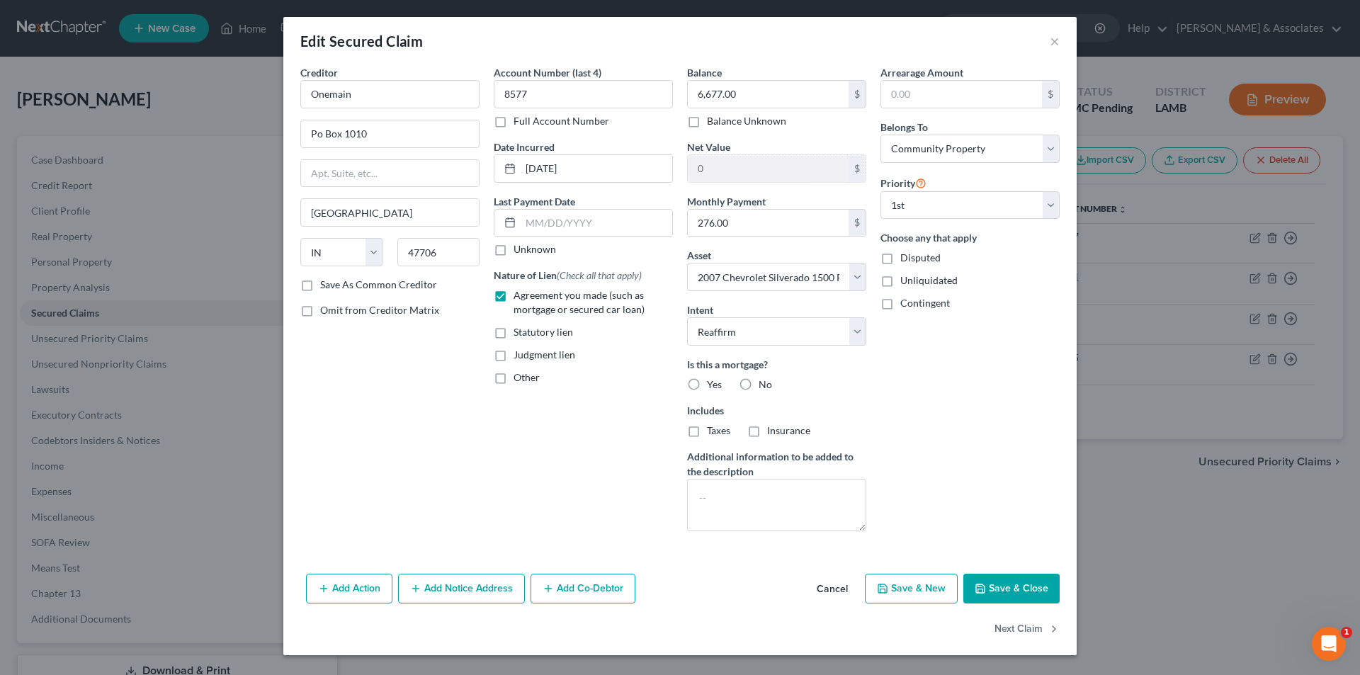
click at [1003, 602] on button "Save & Close" at bounding box center [1011, 589] width 96 height 30
select select
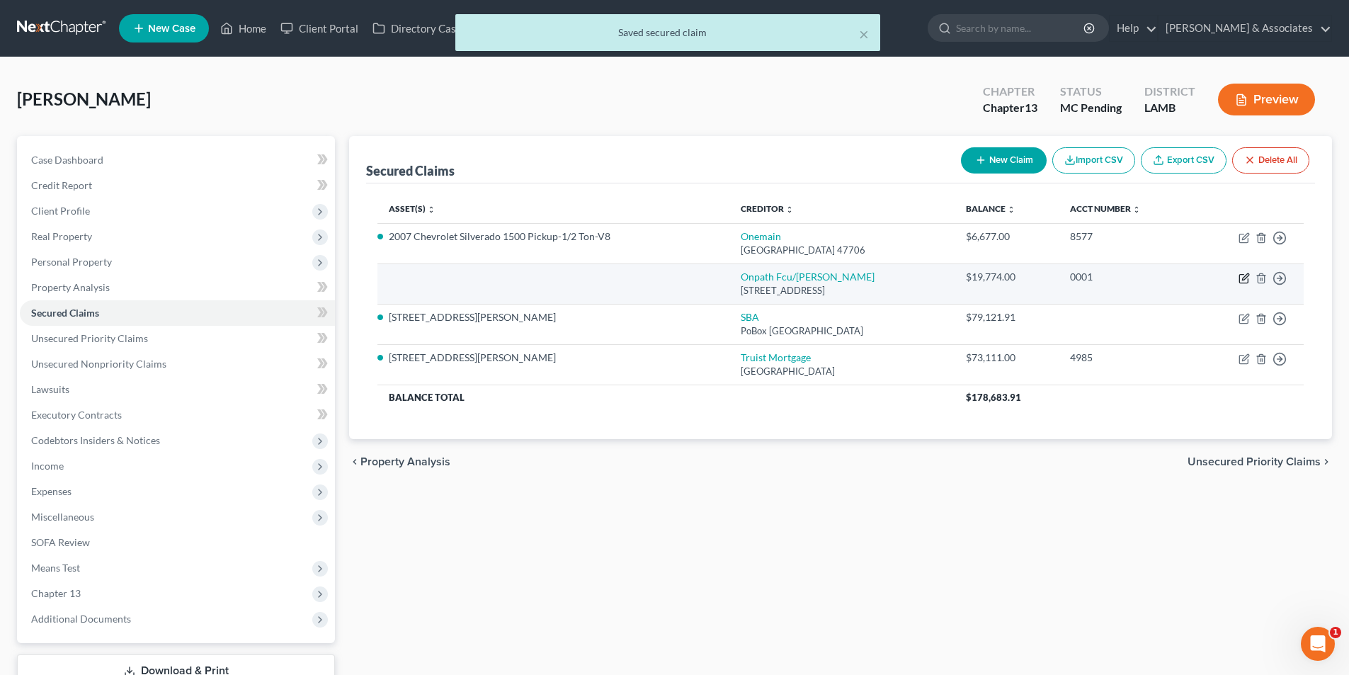
click at [1241, 277] on icon "button" at bounding box center [1244, 278] width 11 height 11
select select "19"
select select "0"
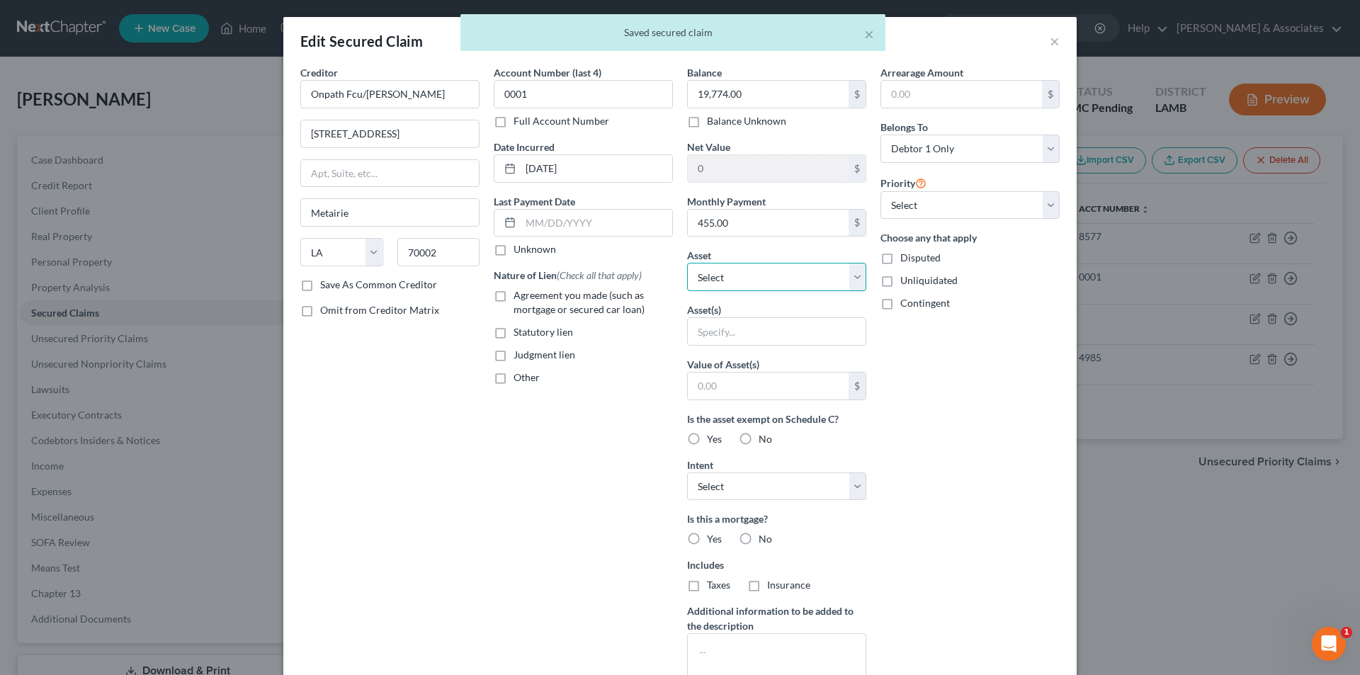
click at [791, 280] on select "Select Other Multiple Assets Louisiana Federal/OnPath CU 8343-0 (Savings Accoun…" at bounding box center [776, 277] width 179 height 28
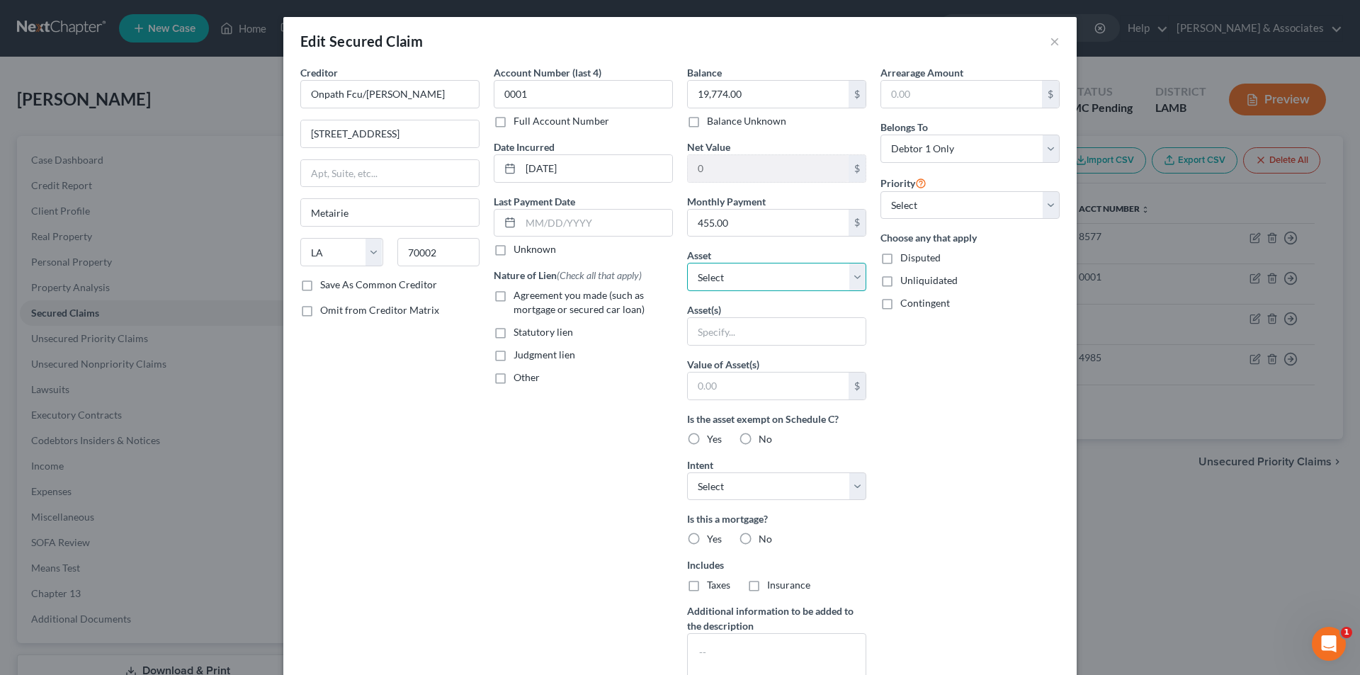
select select "15"
click at [687, 263] on select "Select Other Multiple Assets Louisiana Federal/OnPath CU 8343-0 (Savings Accoun…" at bounding box center [776, 277] width 179 height 28
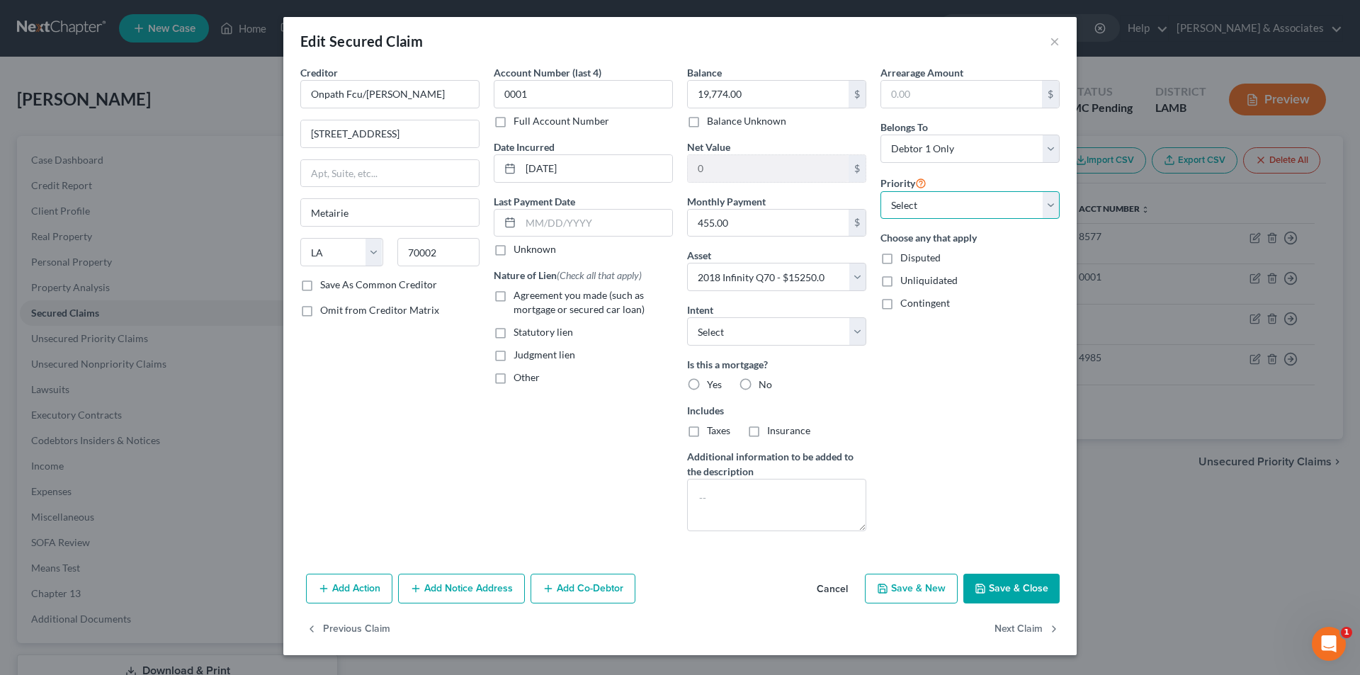
click at [993, 211] on select "Select 1st 2nd 3rd 4th 5th 6th 7th 8th 9th 10th 11th 12th 13th 14th 15th 16th 1…" at bounding box center [969, 205] width 179 height 28
select select "0"
click at [880, 191] on select "Select 1st 2nd 3rd 4th 5th 6th 7th 8th 9th 10th 11th 12th 13th 14th 15th 16th 1…" at bounding box center [969, 205] width 179 height 28
click at [986, 149] on select "Select Debtor 1 Only Debtor 2 Only Debtor 1 And Debtor 2 Only At Least One Of T…" at bounding box center [969, 149] width 179 height 28
select select "4"
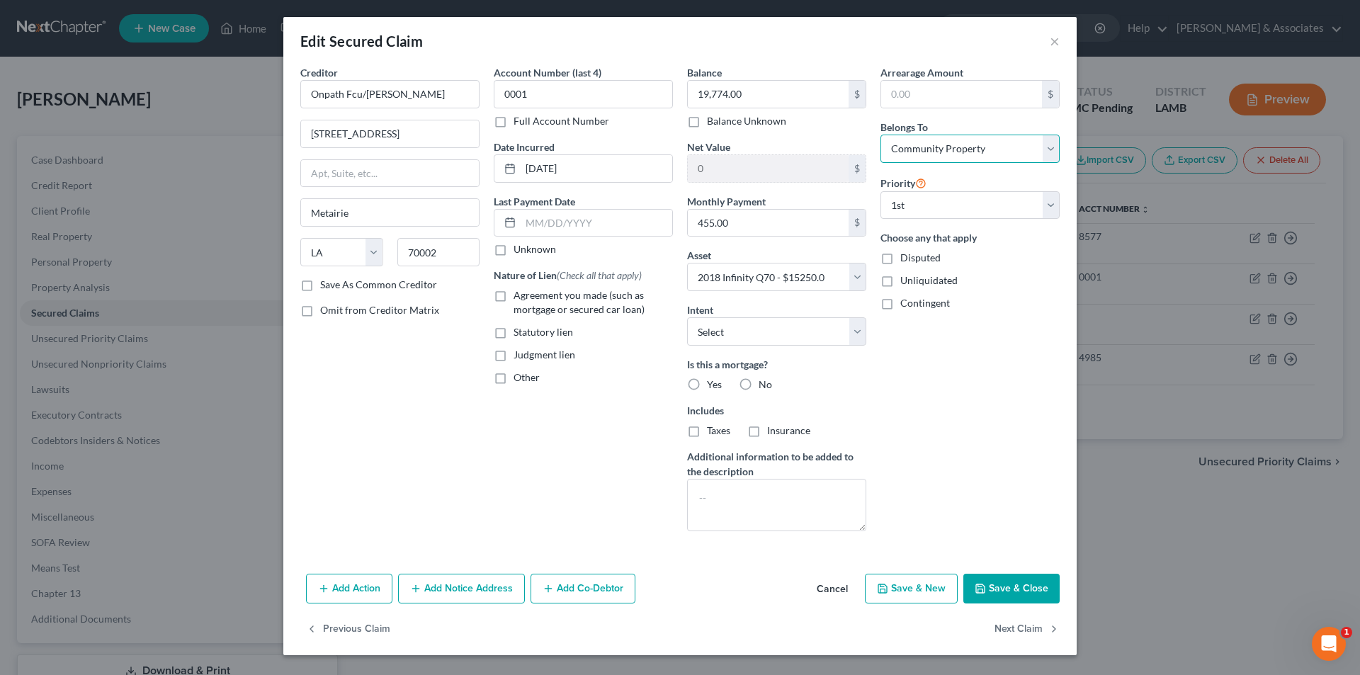
click at [880, 135] on select "Select Debtor 1 Only Debtor 2 Only Debtor 1 And Debtor 2 Only At Least One Of T…" at bounding box center [969, 149] width 179 height 28
drag, startPoint x: 798, startPoint y: 301, endPoint x: 790, endPoint y: 333, distance: 33.0
click at [795, 307] on div "Balance 19,774.00 $ Balance Unknown Balance Undetermined 19,774.00 $ Balance Un…" at bounding box center [776, 303] width 193 height 477
click at [790, 333] on select "Select Surrender Redeem Reaffirm Avoid Other" at bounding box center [776, 331] width 179 height 28
select select "2"
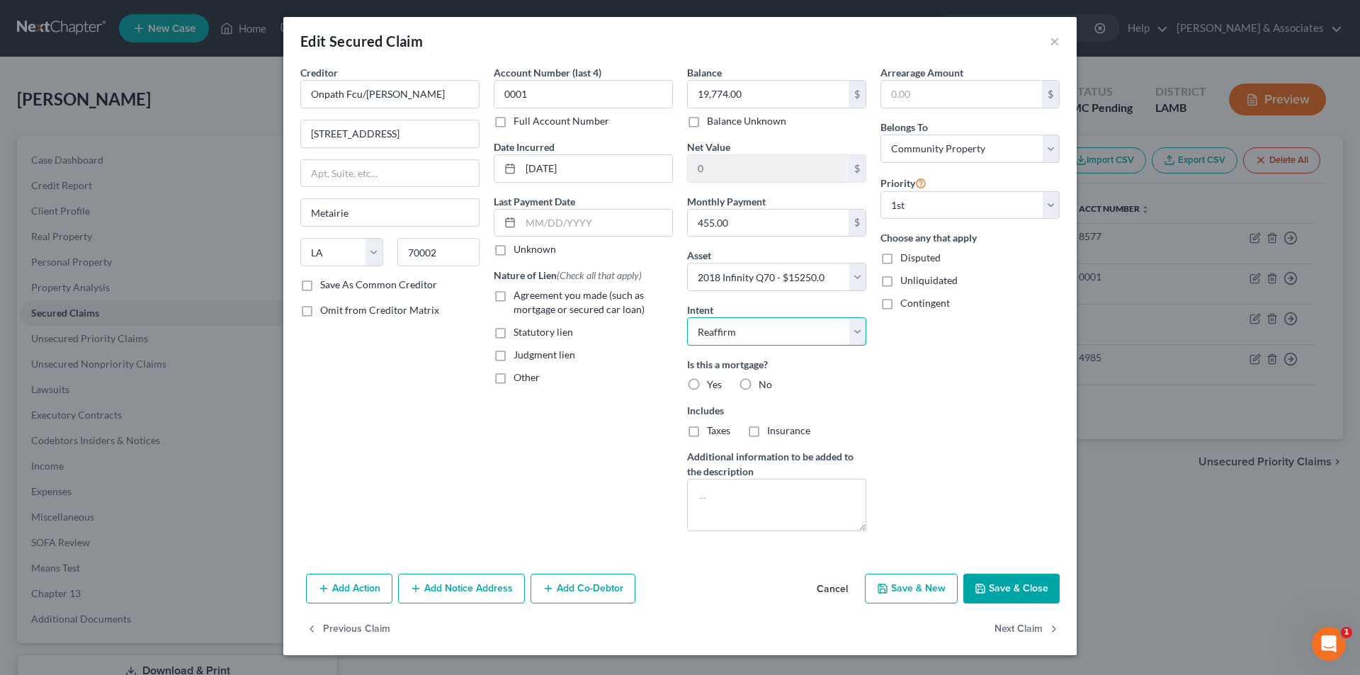
click at [687, 317] on select "Select Surrender Redeem Reaffirm Avoid Other" at bounding box center [776, 331] width 179 height 28
click at [529, 300] on span "Agreement you made (such as mortgage or secured car loan)" at bounding box center [578, 302] width 131 height 26
click at [528, 297] on input "Agreement you made (such as mortgage or secured car loan)" at bounding box center [523, 292] width 9 height 9
checkbox input "true"
click at [1014, 591] on button "Save & Close" at bounding box center [1011, 589] width 96 height 30
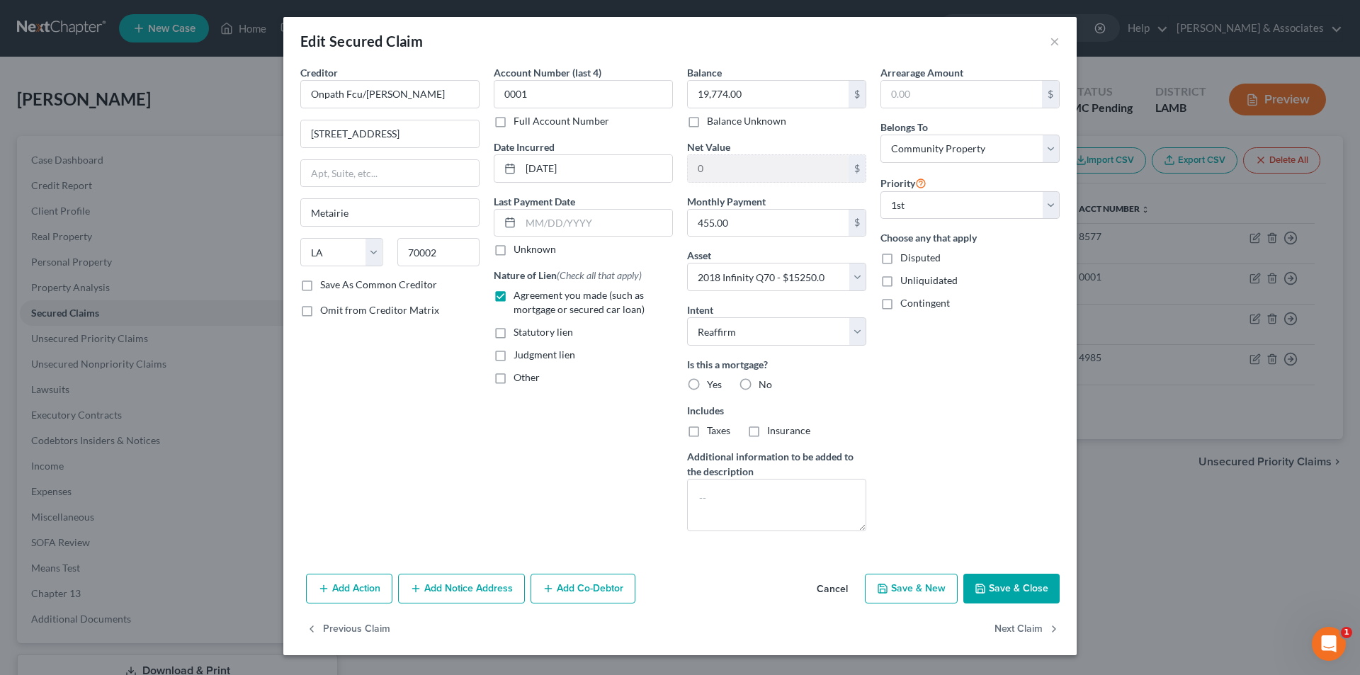
select select
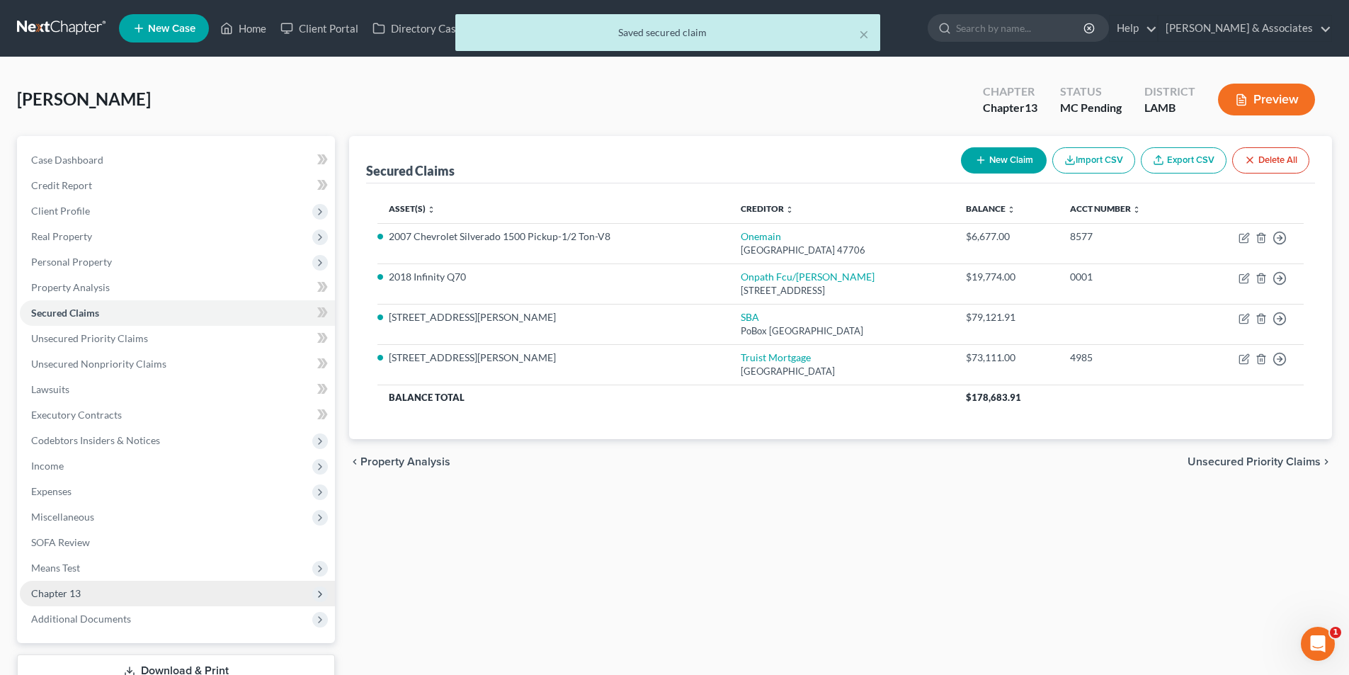
click at [104, 586] on span "Chapter 13" at bounding box center [177, 593] width 315 height 25
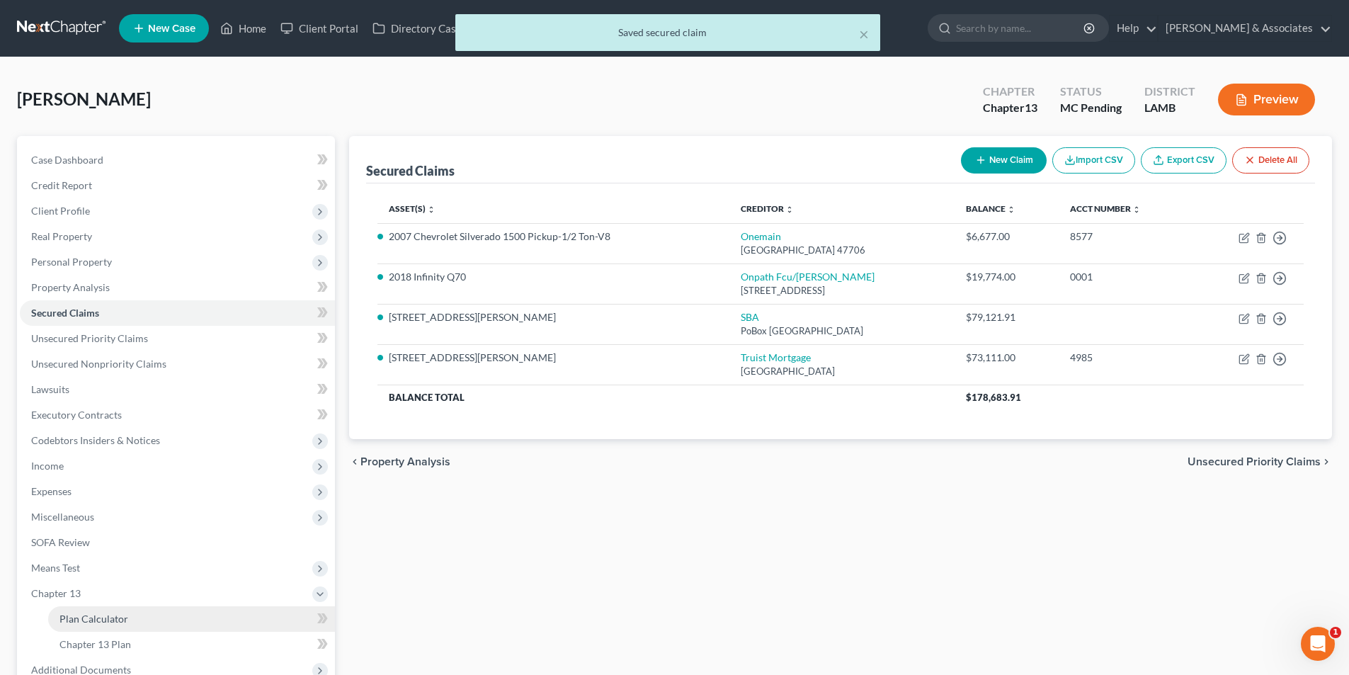
click at [164, 620] on link "Plan Calculator" at bounding box center [191, 618] width 287 height 25
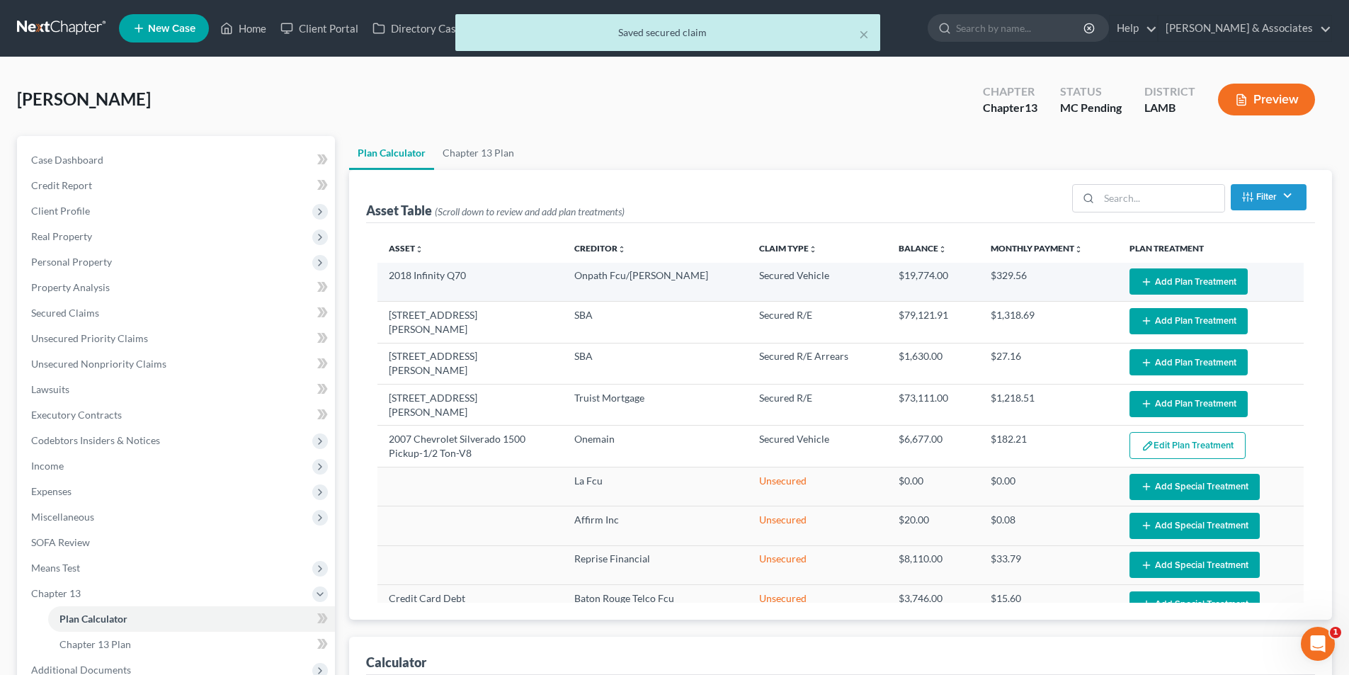
select select "59"
click at [1190, 280] on button "Add Plan Treatment" at bounding box center [1188, 281] width 118 height 26
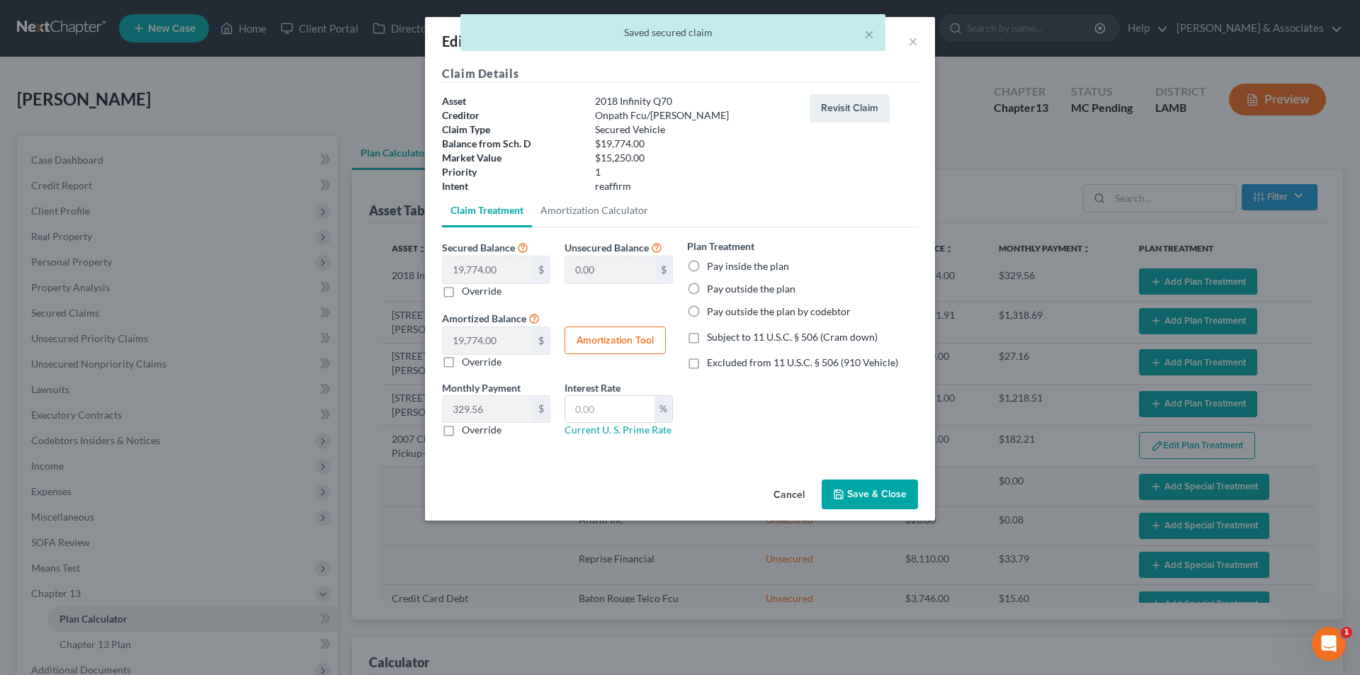
click at [747, 266] on label "Pay inside the plan" at bounding box center [748, 266] width 82 height 14
click at [722, 266] on input "Pay inside the plan" at bounding box center [716, 263] width 9 height 9
radio input "true"
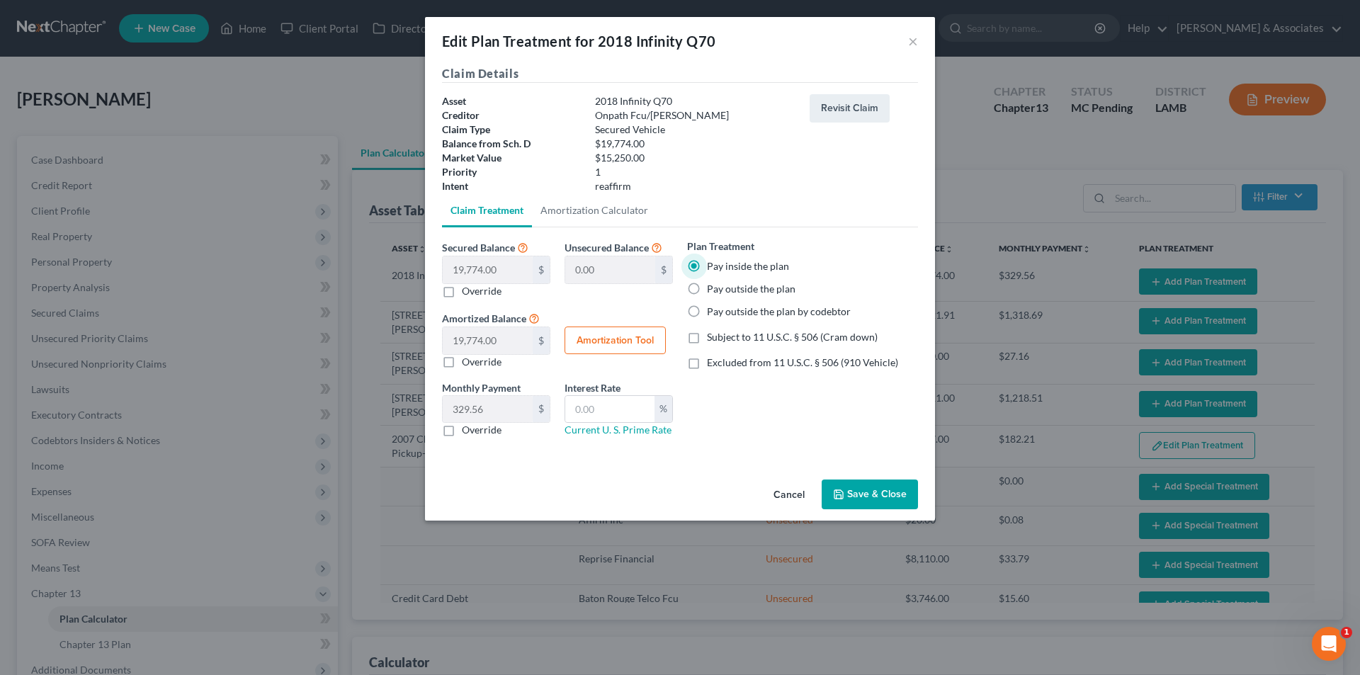
click at [778, 354] on div "Plan Treatment Pay inside the plan Pay outside the plan Pay outside the plan by…" at bounding box center [802, 344] width 245 height 210
click at [739, 367] on span "Excluded from 11 U.S.C. § 506 (910 Vehicle)" at bounding box center [802, 362] width 191 height 12
click at [722, 365] on input "Excluded from 11 U.S.C. § 506 (910 Vehicle)" at bounding box center [716, 359] width 9 height 9
checkbox input "true"
click at [623, 404] on input "text" at bounding box center [609, 409] width 89 height 27
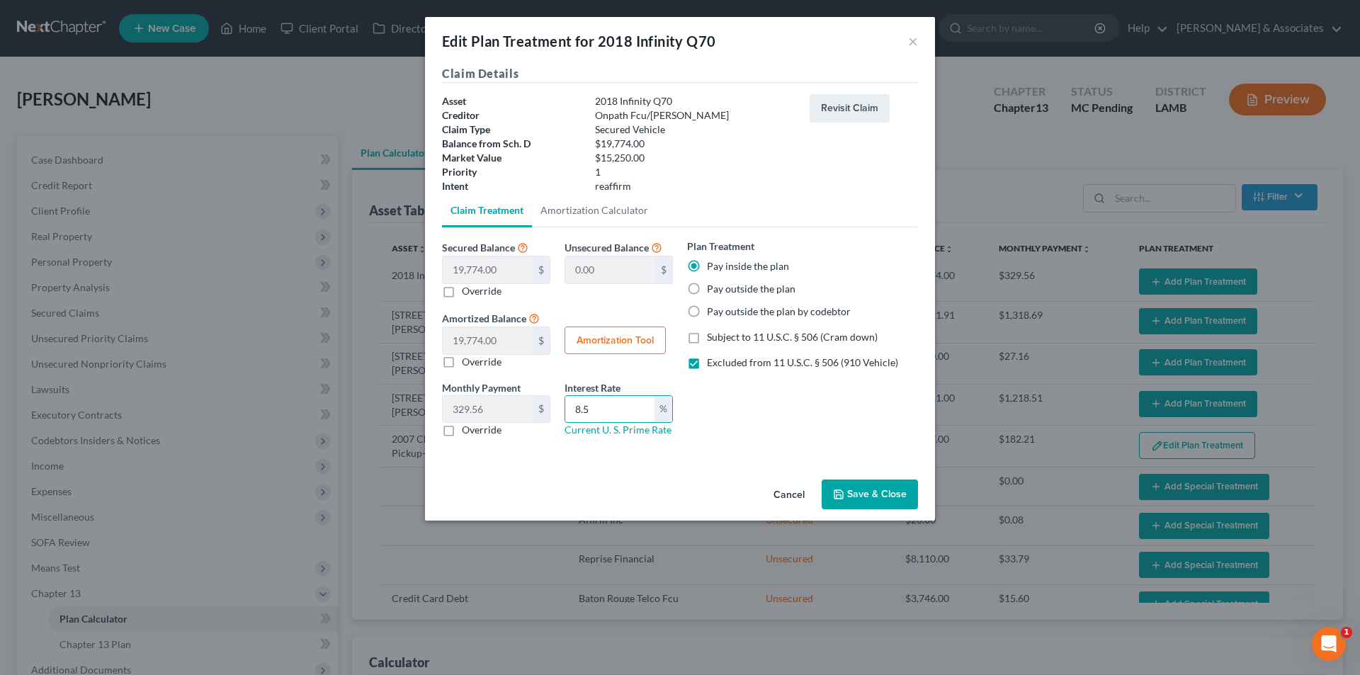
type input "8.5"
drag, startPoint x: 499, startPoint y: 431, endPoint x: 492, endPoint y: 434, distance: 7.9
click at [492, 434] on label "Override" at bounding box center [482, 430] width 40 height 14
click at [474, 423] on label "Override" at bounding box center [482, 430] width 40 height 14
click at [474, 423] on input "Override" at bounding box center [471, 427] width 9 height 9
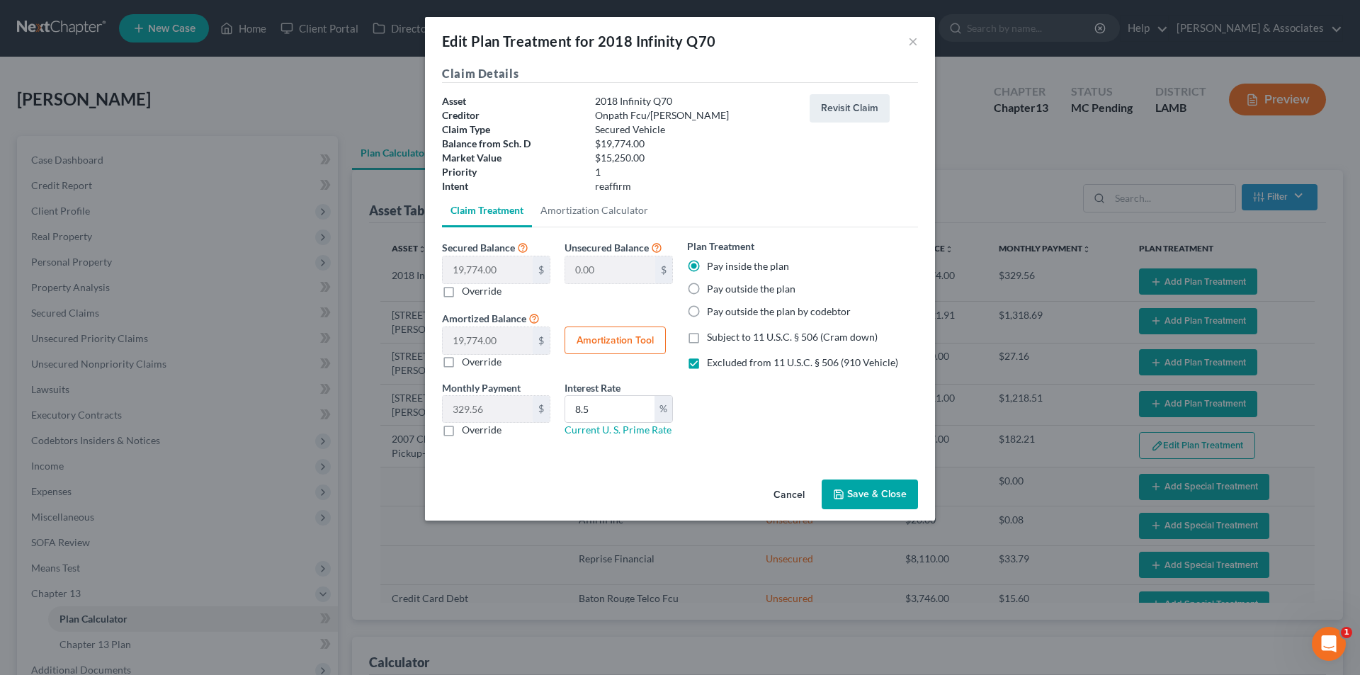
checkbox input "true"
click at [469, 413] on input "text" at bounding box center [488, 409] width 90 height 27
type input "535.86"
click at [848, 482] on button "Save & Close" at bounding box center [869, 494] width 96 height 30
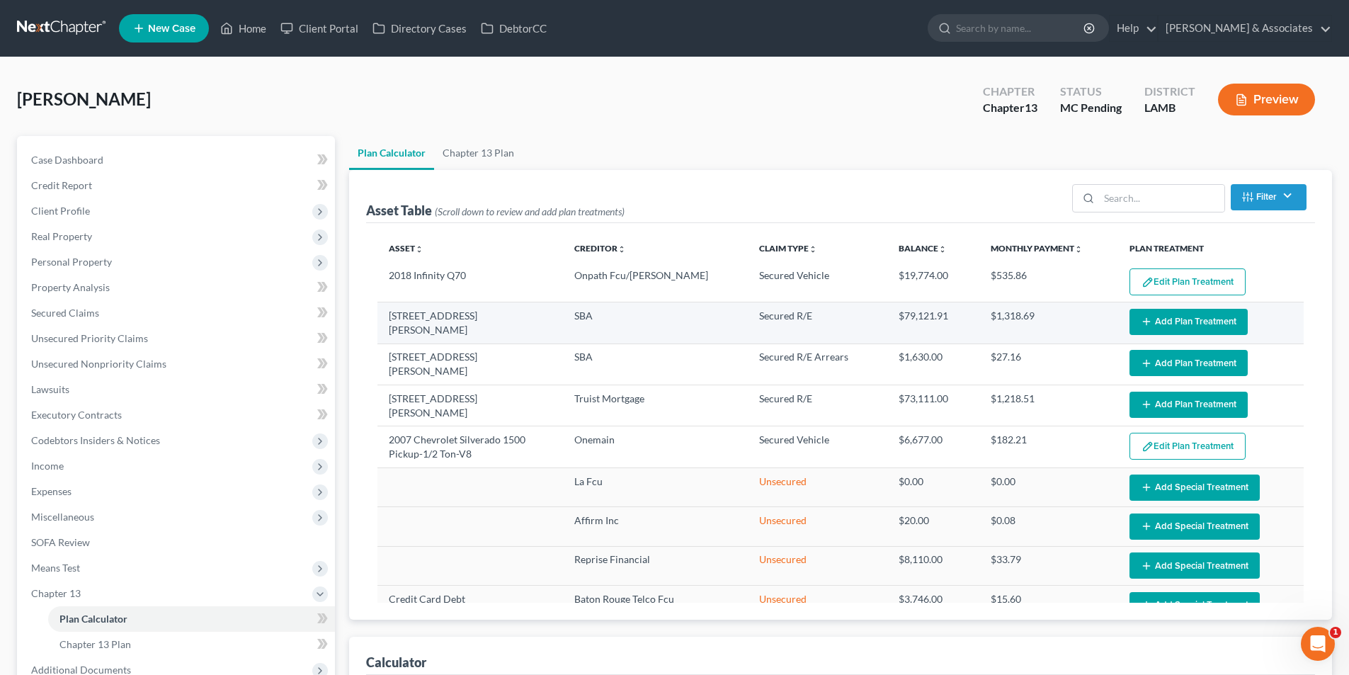
select select "59"
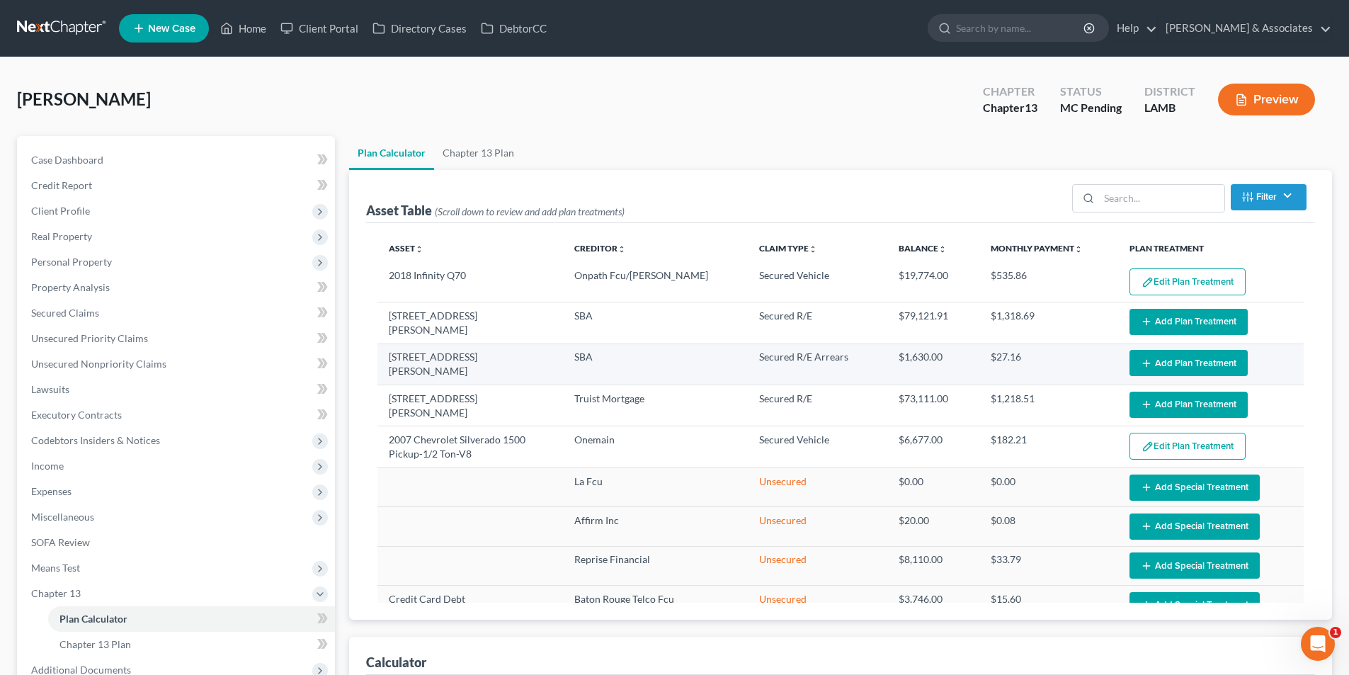
click at [1168, 360] on button "Add Plan Treatment" at bounding box center [1188, 363] width 118 height 26
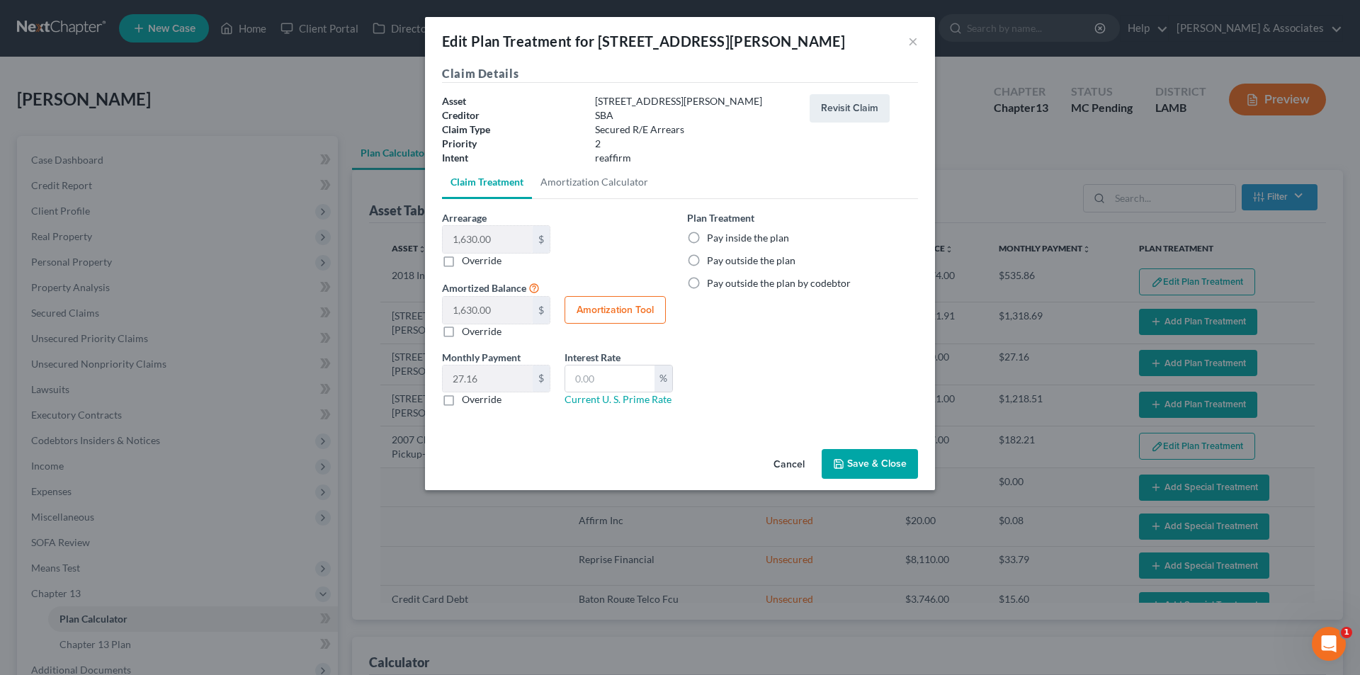
click at [780, 230] on div "Plan Treatment Pay inside the plan Pay outside the plan Pay outside the plan by…" at bounding box center [802, 250] width 231 height 80
click at [775, 243] on label "Pay inside the plan" at bounding box center [748, 238] width 82 height 14
click at [722, 240] on input "Pay inside the plan" at bounding box center [716, 235] width 9 height 9
radio input "true"
click at [477, 404] on label "Override" at bounding box center [482, 399] width 40 height 14
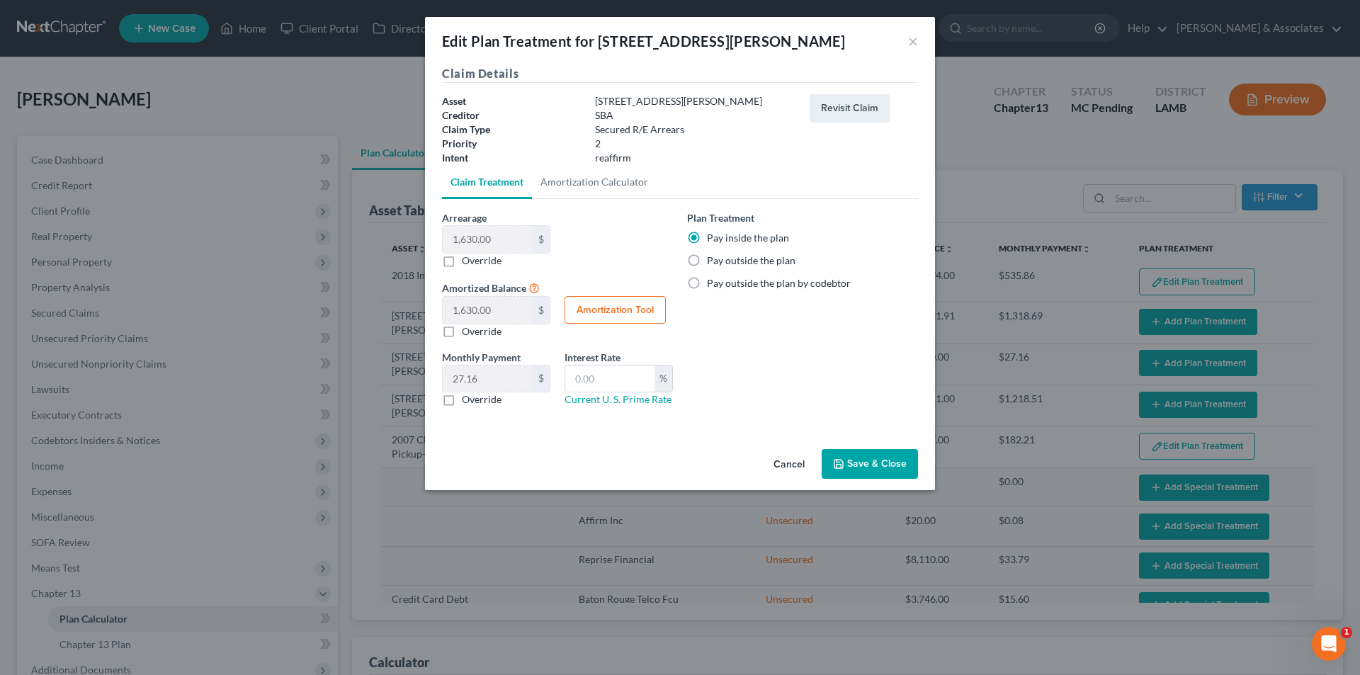
click at [477, 402] on input "Override" at bounding box center [471, 396] width 9 height 9
checkbox input "true"
click at [488, 380] on input "text" at bounding box center [488, 378] width 90 height 27
type input "326"
click at [896, 455] on button "Save & Close" at bounding box center [869, 464] width 96 height 30
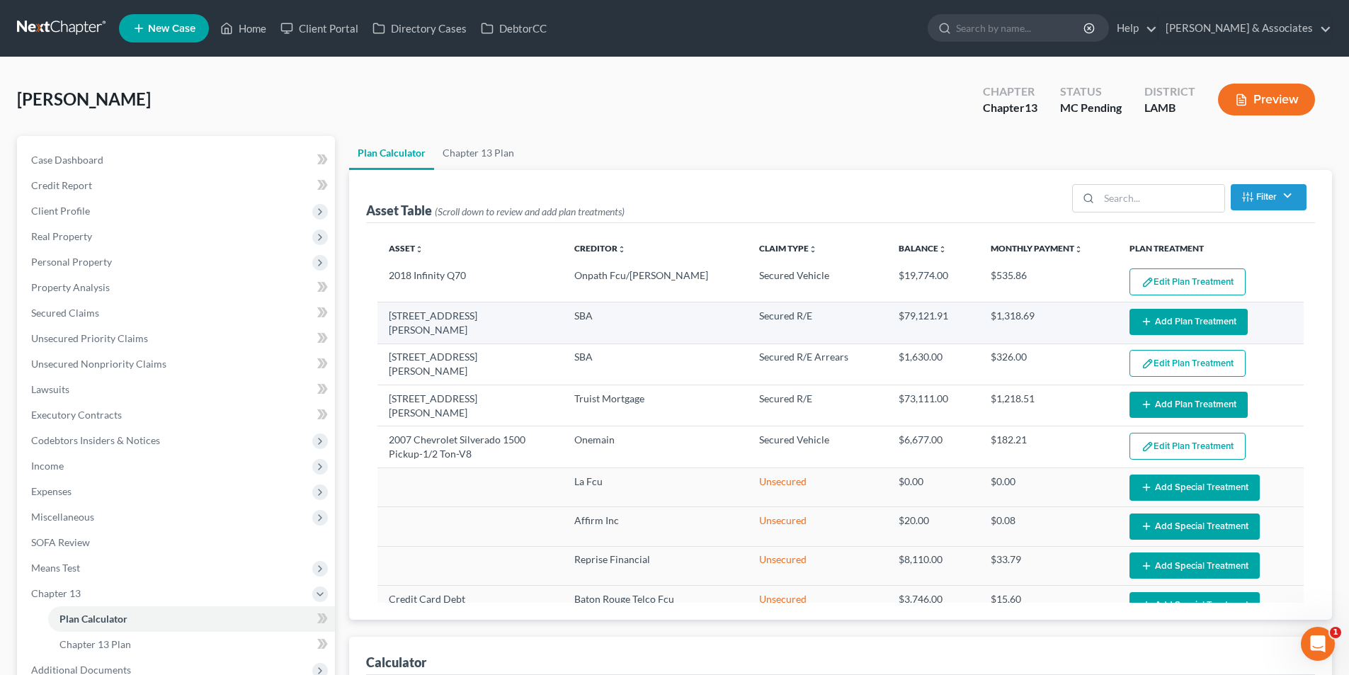
click at [1170, 305] on td "Edit Plan Treatment Add Plan Treatment" at bounding box center [1211, 322] width 186 height 41
select select "59"
click at [1146, 321] on button "Add Plan Treatment" at bounding box center [1188, 322] width 118 height 26
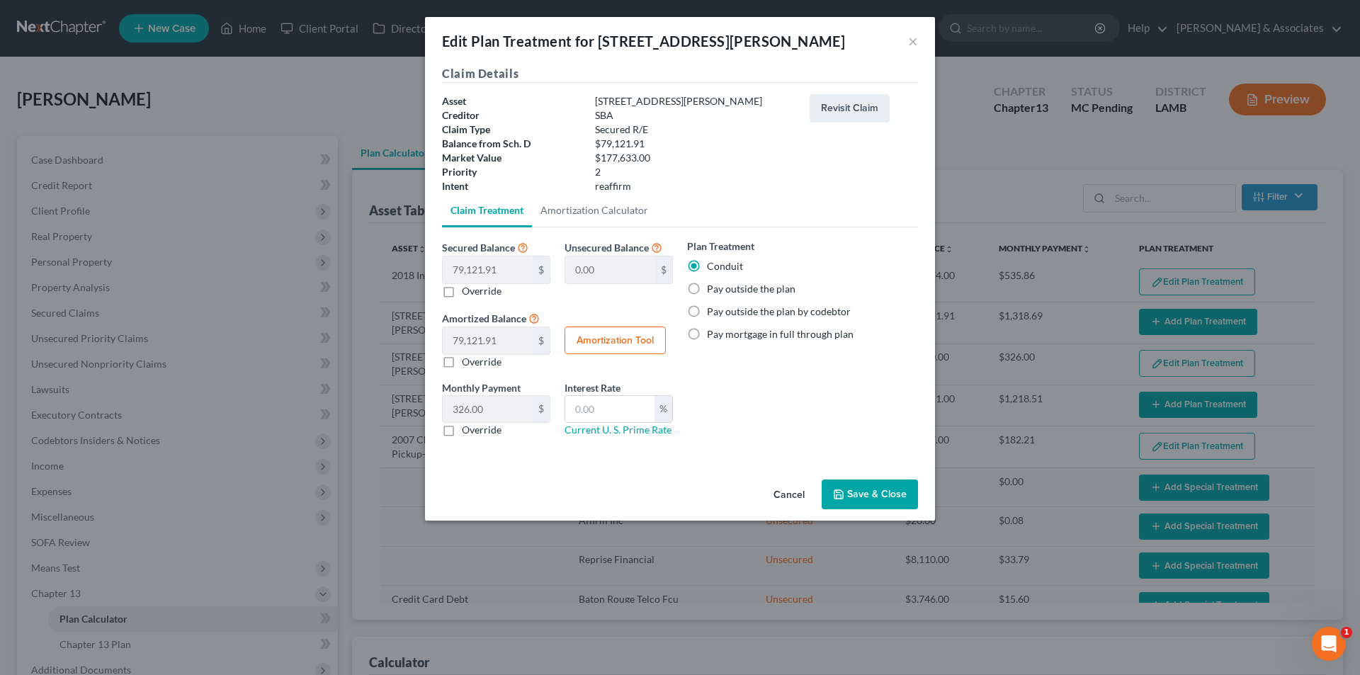
click at [888, 494] on button "Save & Close" at bounding box center [869, 494] width 96 height 30
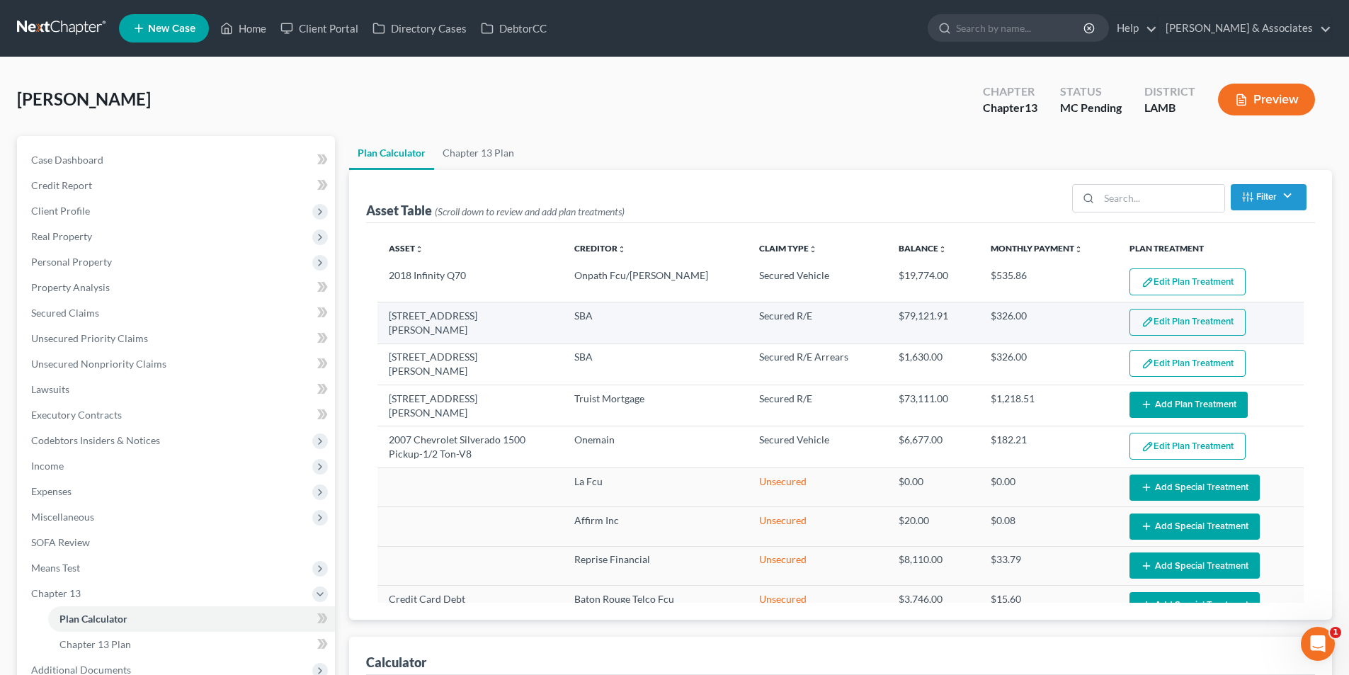
select select "59"
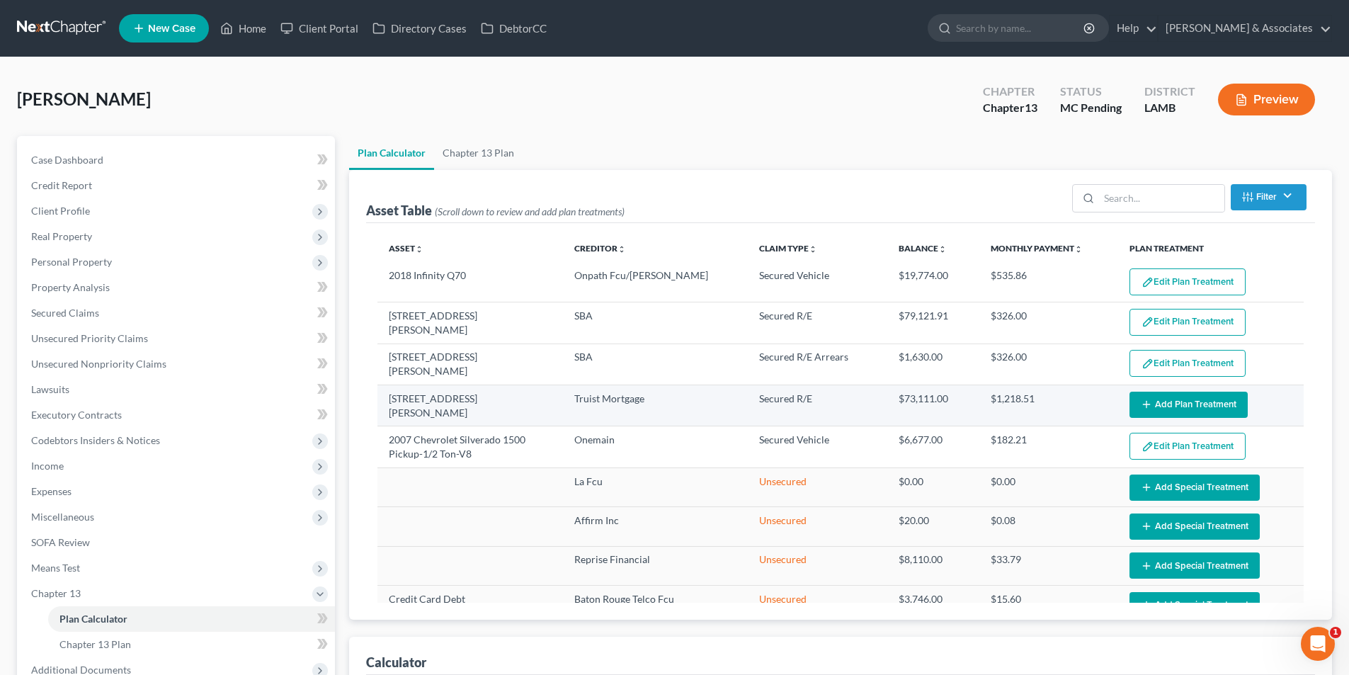
click at [1161, 397] on button "Add Plan Treatment" at bounding box center [1188, 405] width 118 height 26
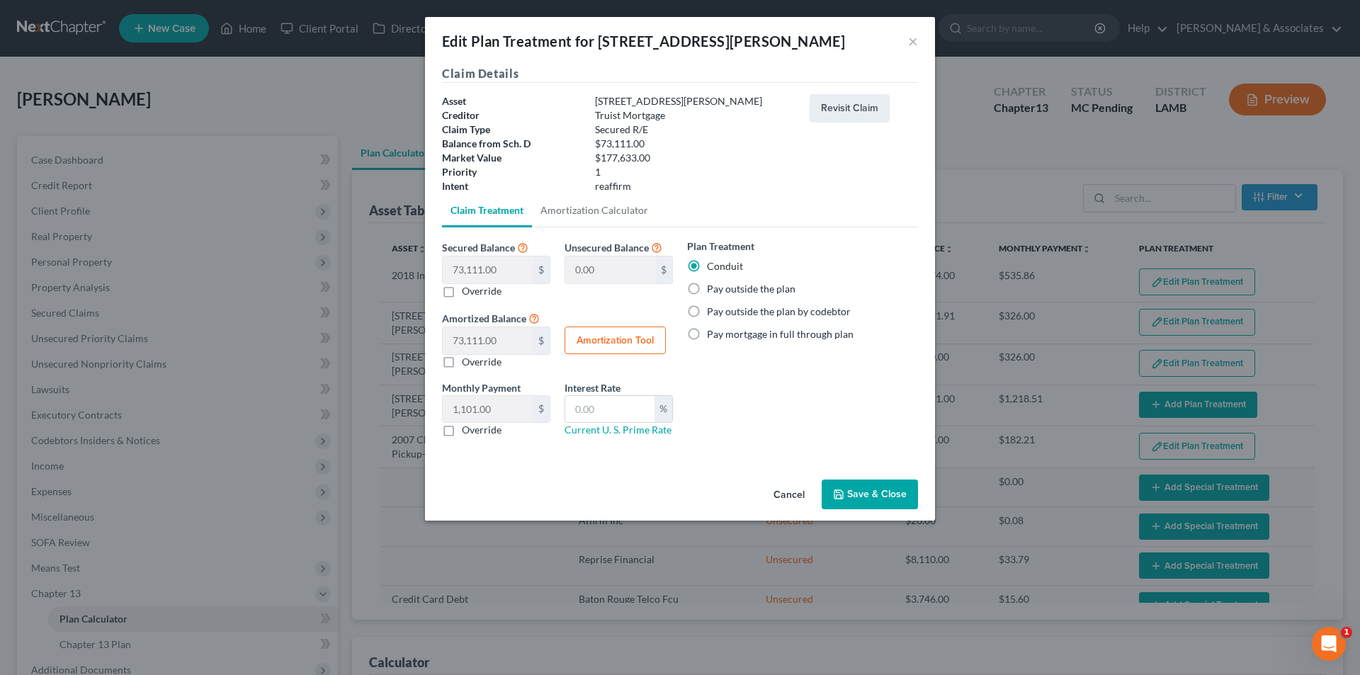
click at [763, 300] on div "Plan Treatment Conduit Pay outside the plan Pay outside the plan by codebtor Pa…" at bounding box center [802, 290] width 231 height 103
click at [763, 298] on div "Plan Treatment Conduit Pay outside the plan Pay outside the plan by codebtor Pa…" at bounding box center [802, 290] width 231 height 103
click at [763, 289] on label "Pay outside the plan" at bounding box center [751, 289] width 89 height 14
click at [722, 289] on input "Pay outside the plan" at bounding box center [716, 286] width 9 height 9
radio input "true"
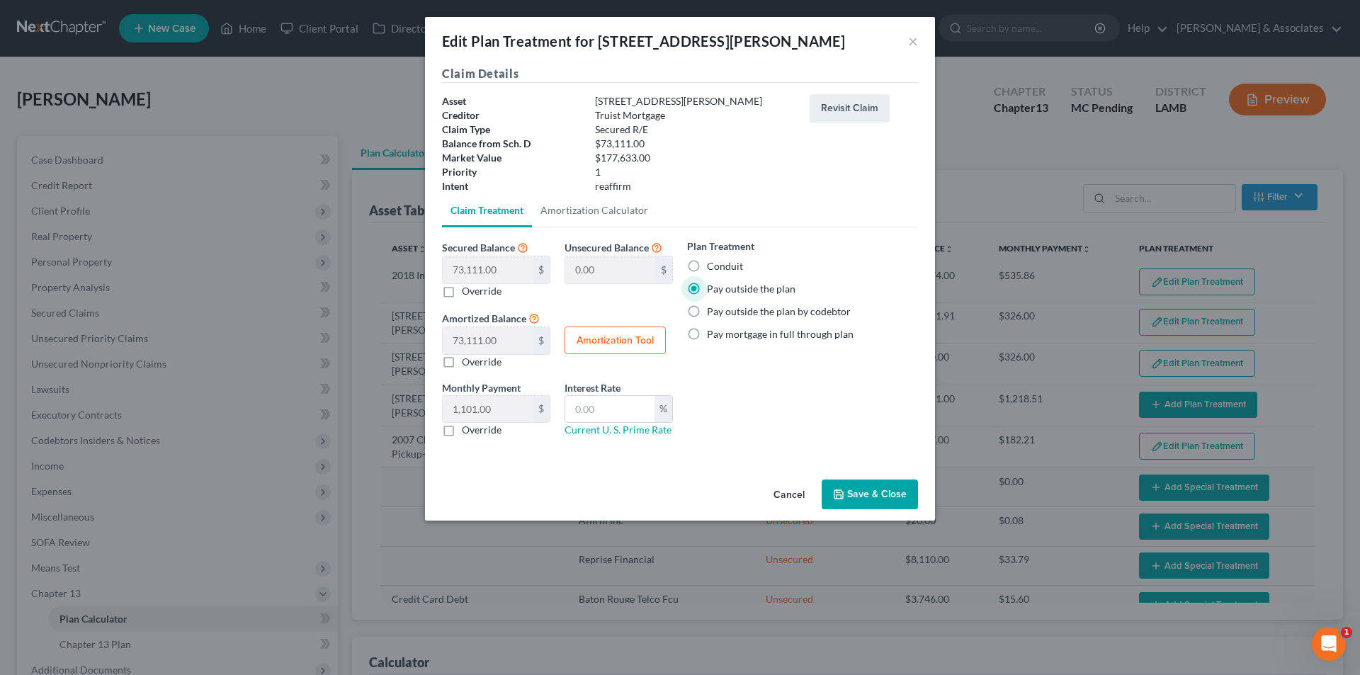
click at [897, 499] on button "Save & Close" at bounding box center [869, 494] width 96 height 30
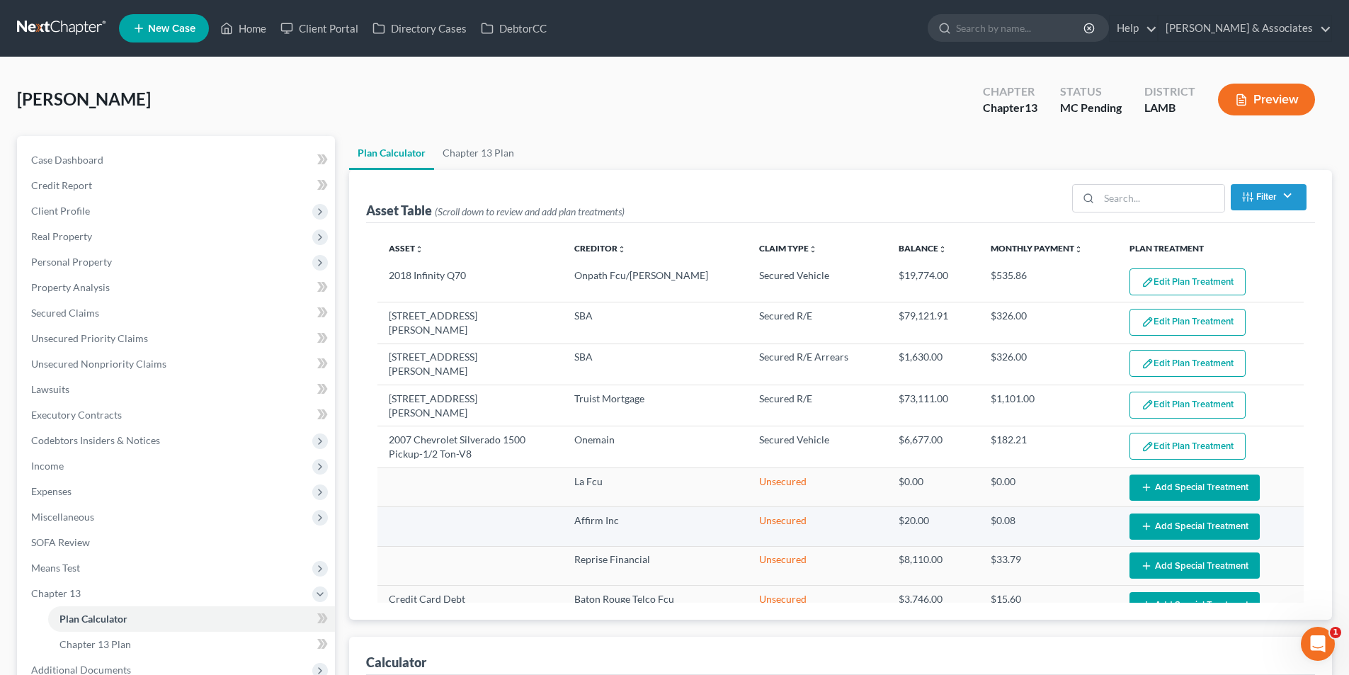
select select "59"
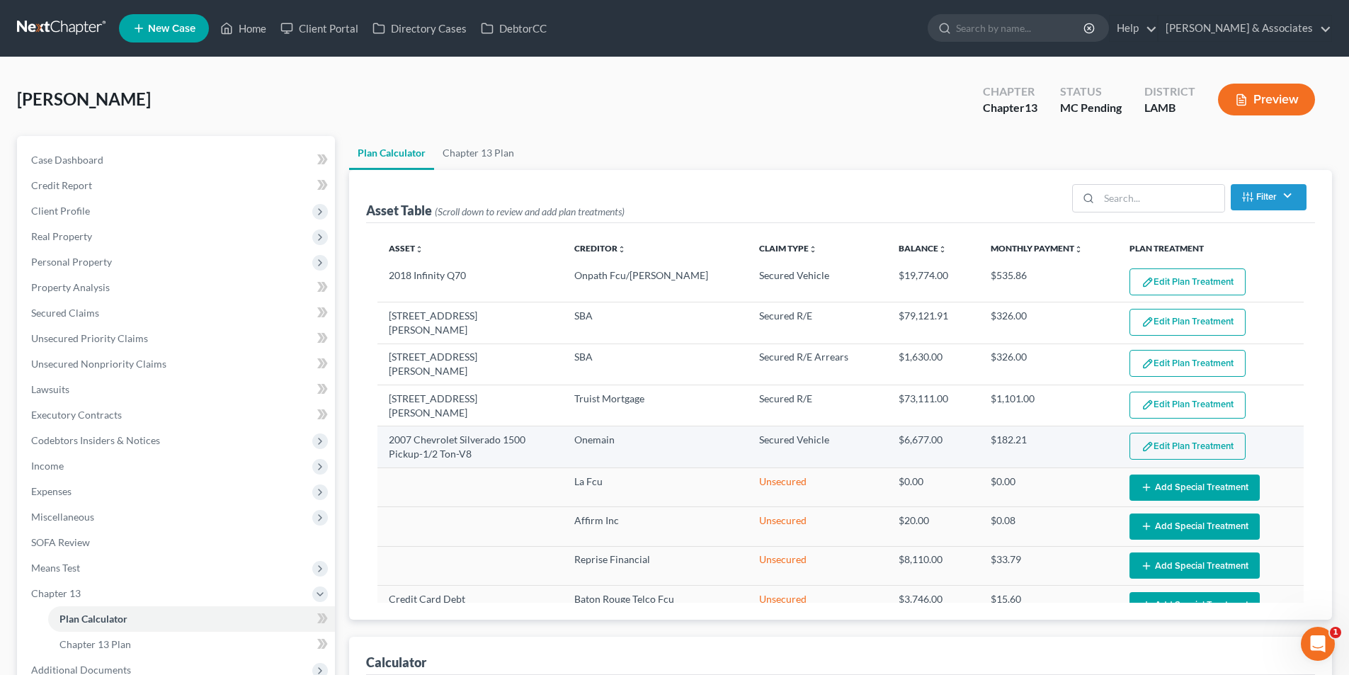
click at [1178, 448] on button "Edit Plan Treatment" at bounding box center [1187, 446] width 116 height 27
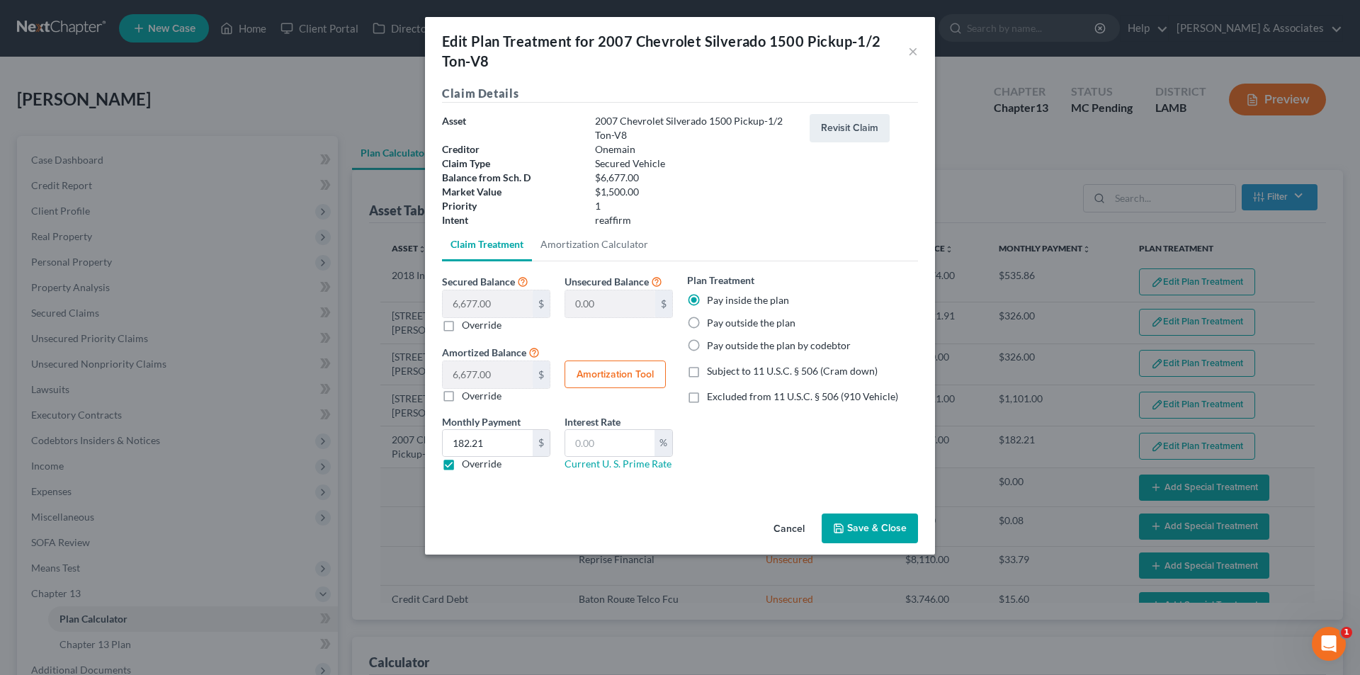
click at [740, 389] on label "Excluded from 11 U.S.C. § 506 (910 Vehicle)" at bounding box center [802, 396] width 191 height 14
click at [722, 389] on input "Excluded from 11 U.S.C. § 506 (910 Vehicle)" at bounding box center [716, 393] width 9 height 9
checkbox input "true"
click at [605, 445] on input "text" at bounding box center [609, 443] width 89 height 27
type input "8.5"
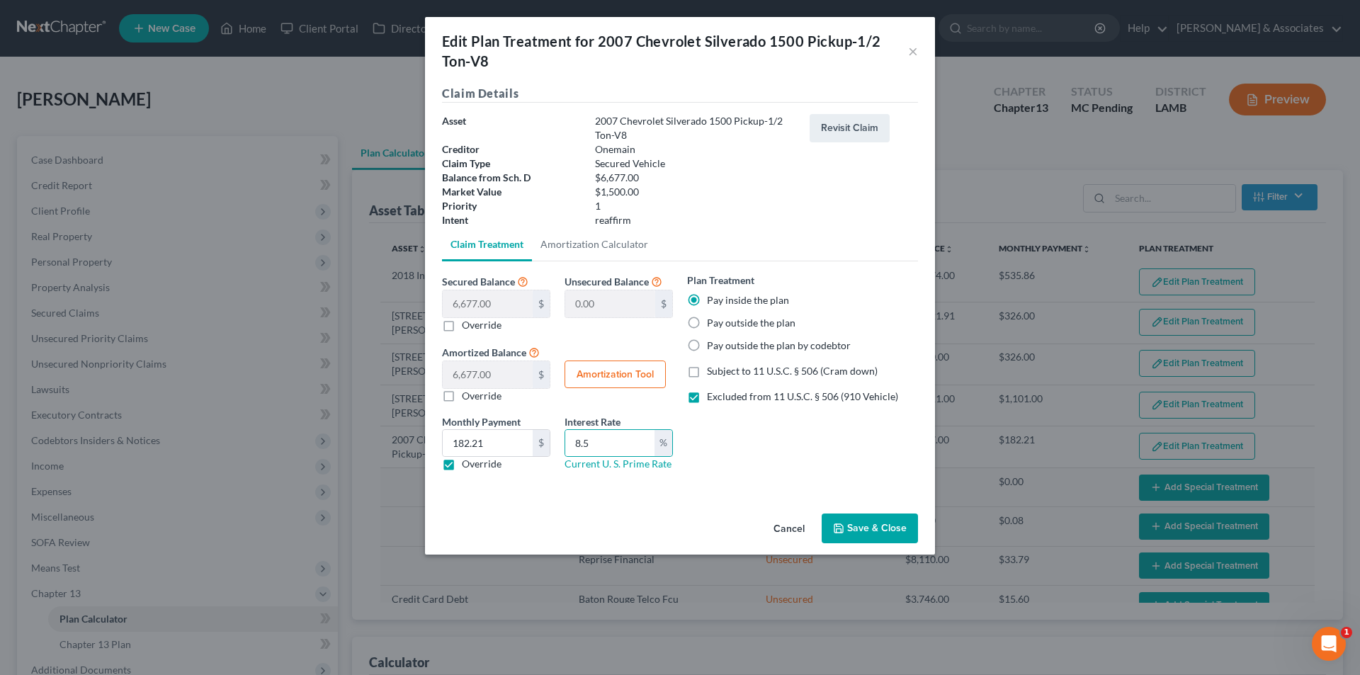
click at [817, 469] on div "Plan Treatment Pay inside the plan Pay outside the plan Pay outside the plan by…" at bounding box center [802, 378] width 245 height 210
click at [880, 533] on button "Save & Close" at bounding box center [869, 528] width 96 height 30
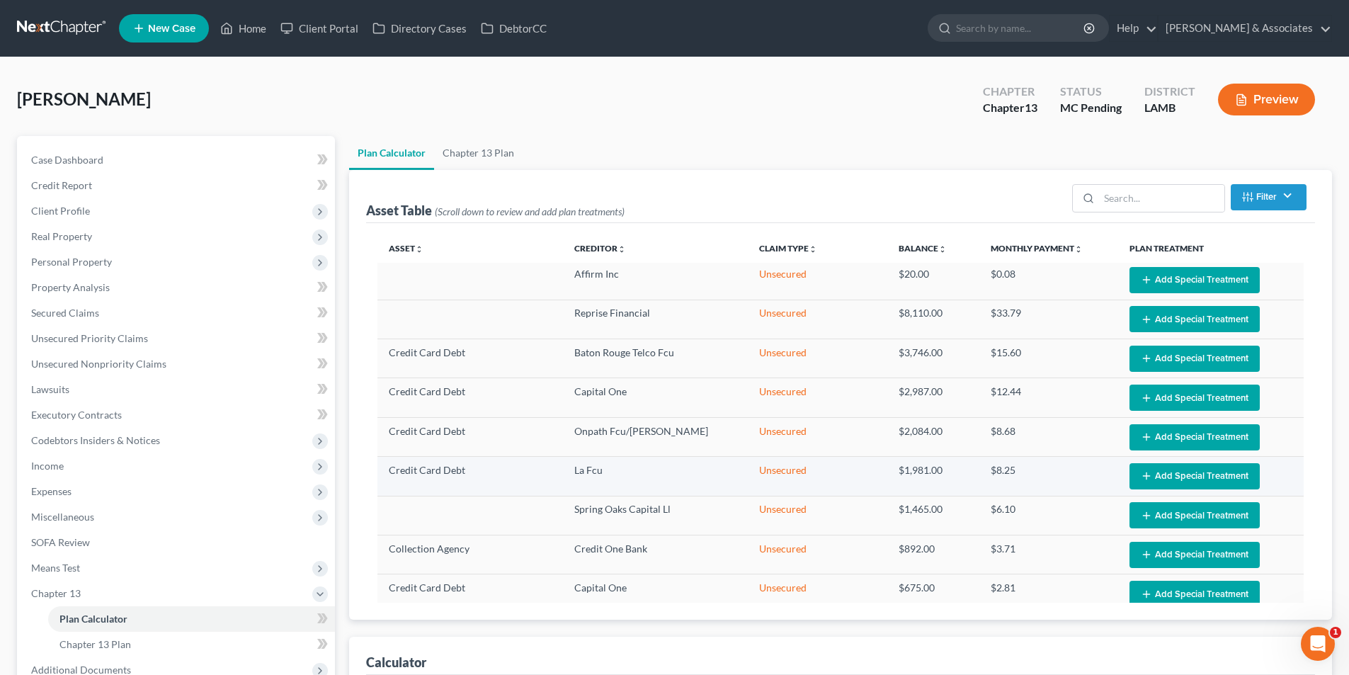
scroll to position [499, 0]
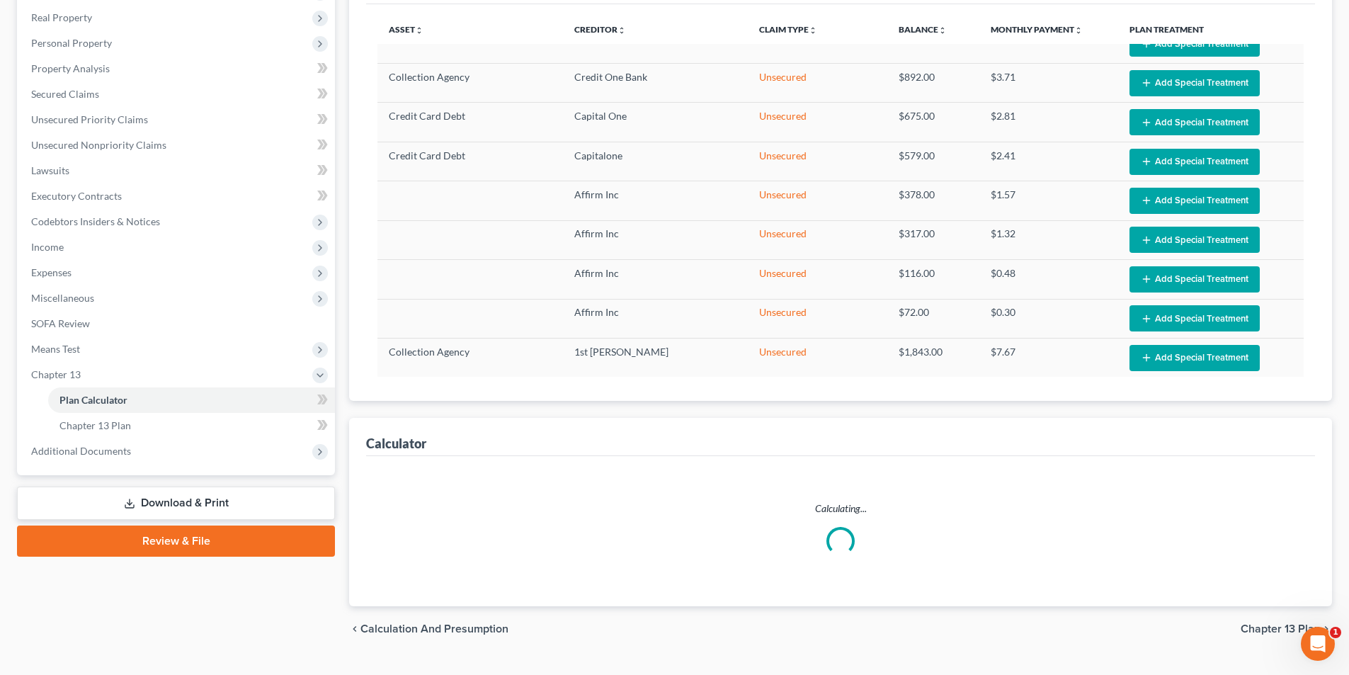
select select "59"
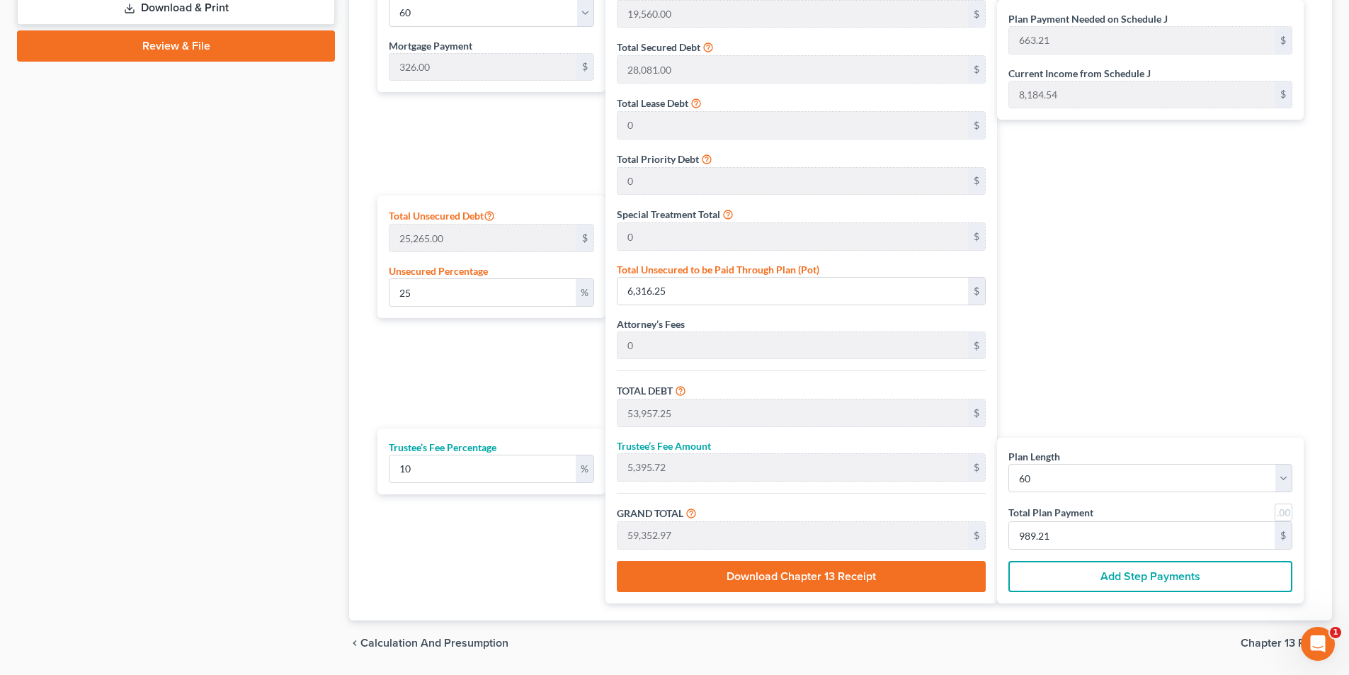
scroll to position [745, 0]
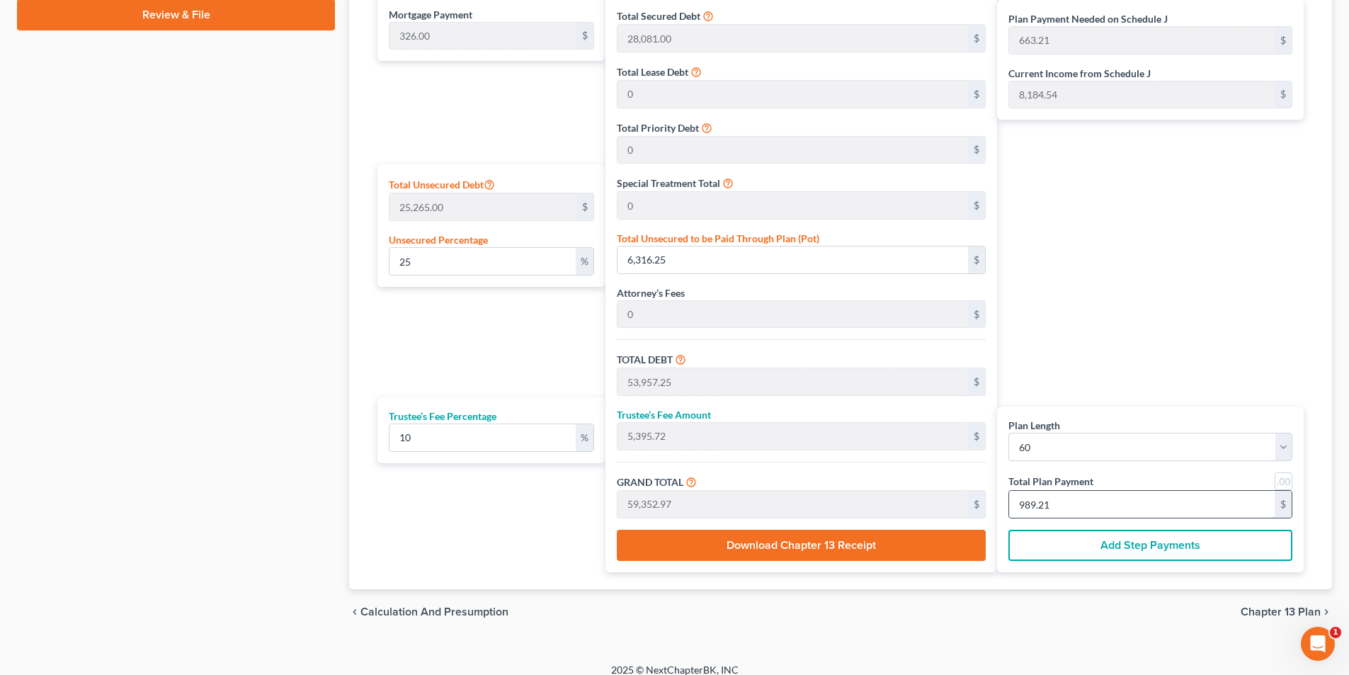
click at [1151, 505] on input "989.21" at bounding box center [1142, 504] width 266 height 27
type input "0"
type input "109.09"
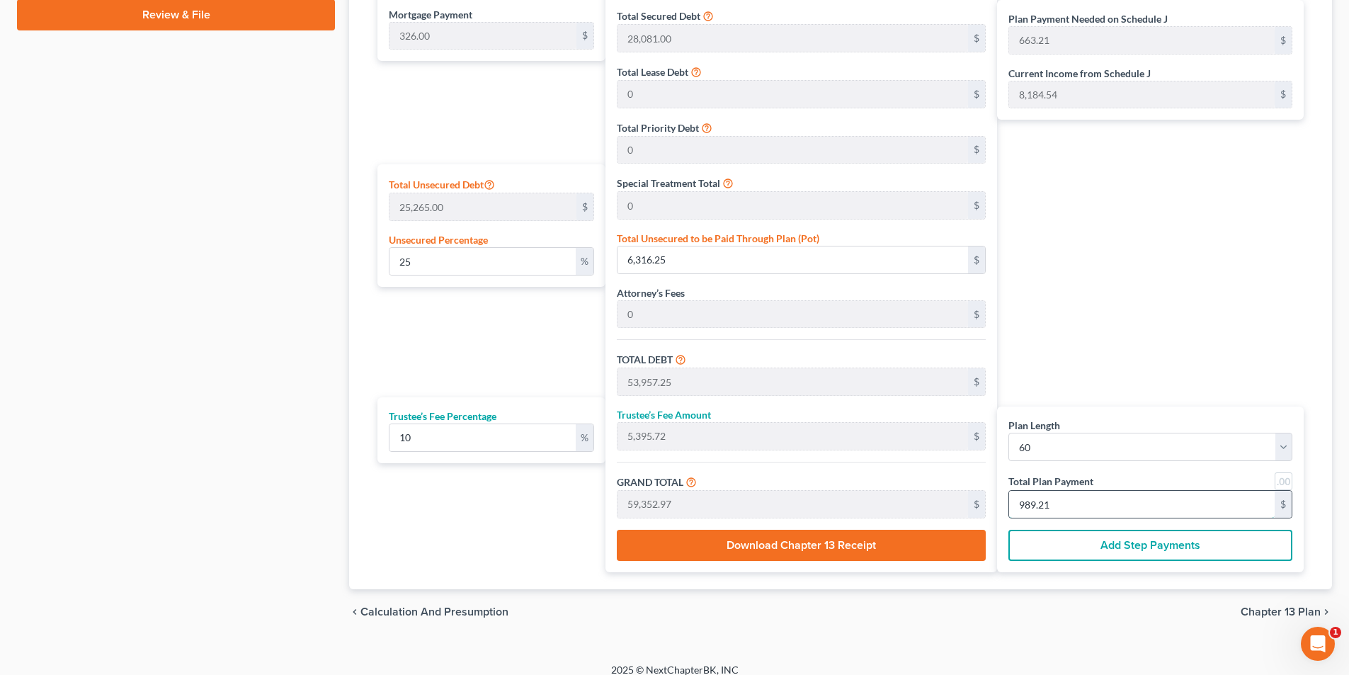
type input "10.90"
type input "120.00"
type input "2"
type input "1,363.63"
type input "136.36"
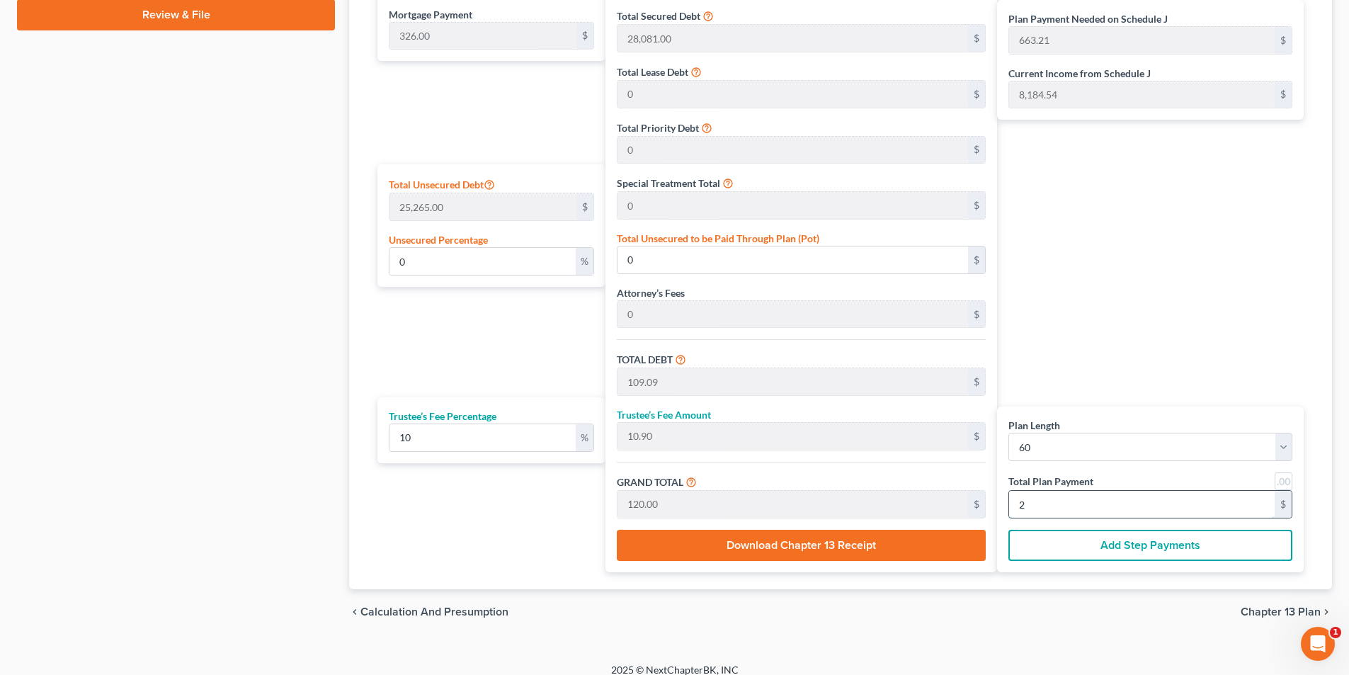
type input "1,500.00"
type input "25"
type input "13,909.09"
type input "1,390.90"
type input "15,300.00"
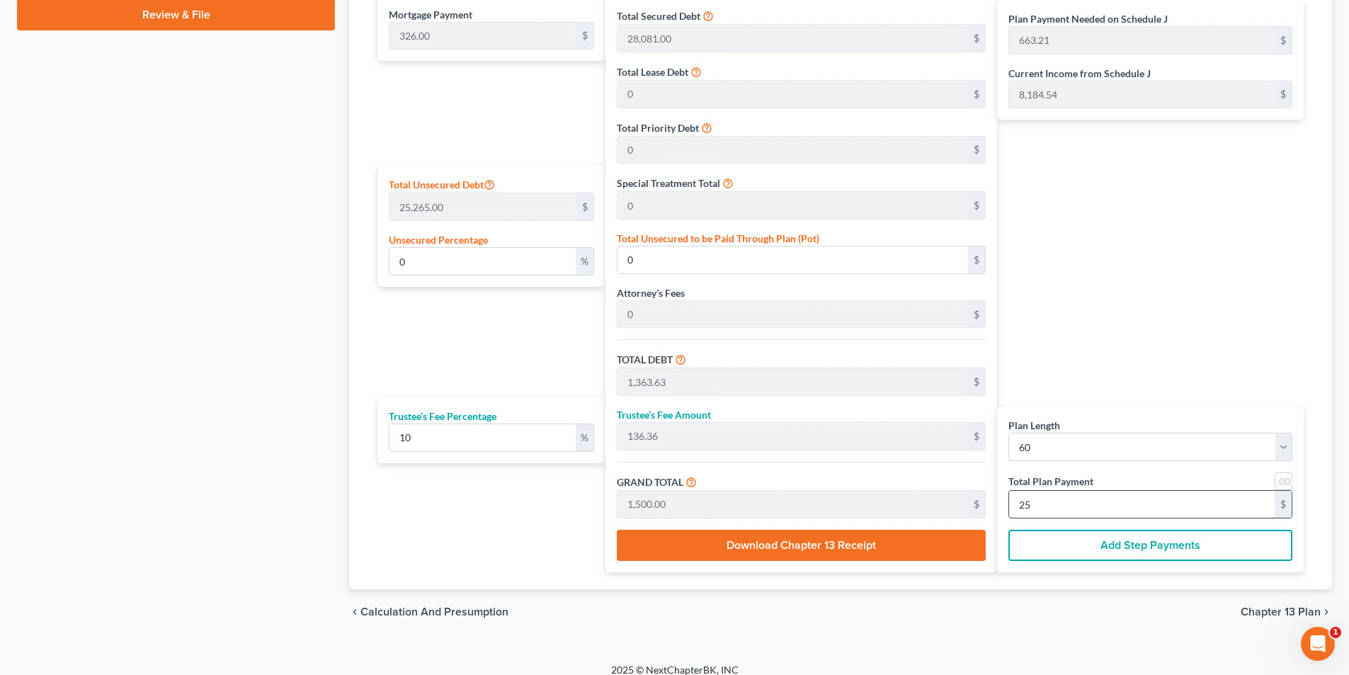
type input "255"
type input "361.96"
type input "91,449.90"
type input "139,090.90"
type input "13,909.09"
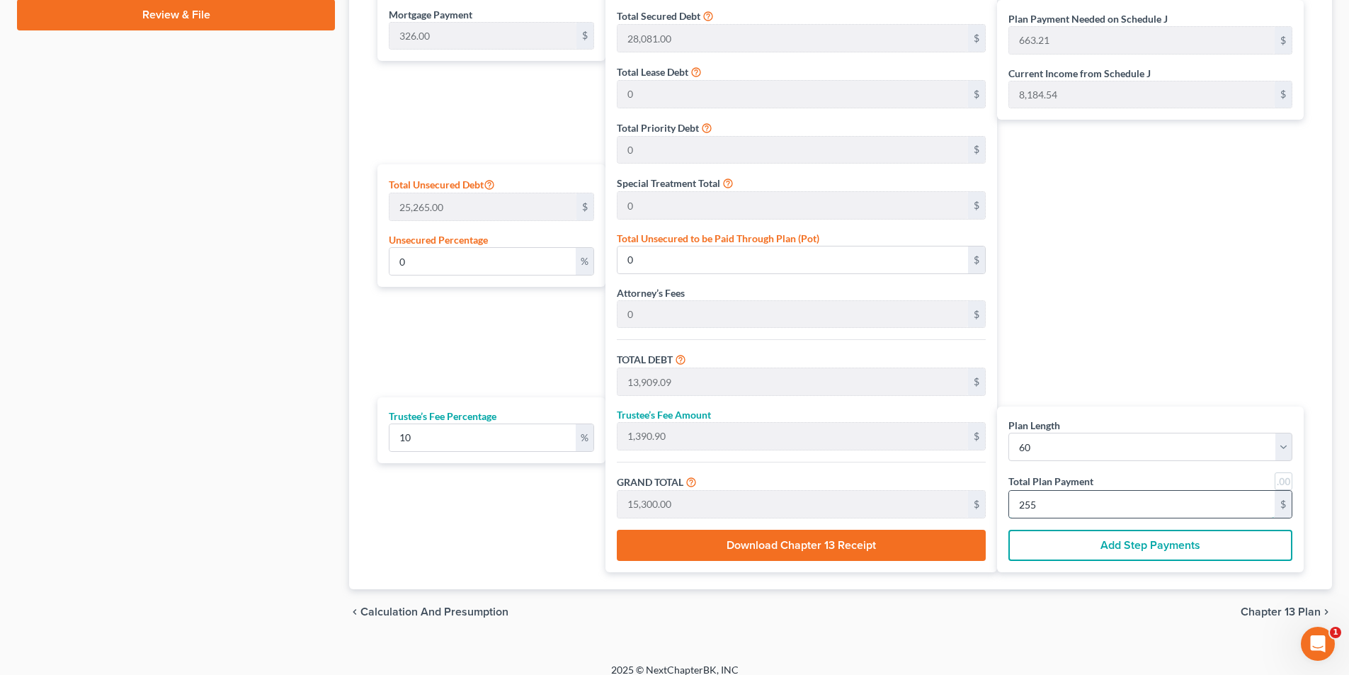
type input "153,000.00"
type input "2,550"
click at [1168, 468] on div "Plan Length 1 2 3 4 5 6 7 8 9 10 11 12 13 14 15 16 17 18 19 20 21 22 23 24 25 2…" at bounding box center [1150, 489] width 307 height 166
click at [1171, 450] on select "1 2 3 4 5 6 7 8 9 10 11 12 13 14 15 16 17 18 19 20 21 22 23 24 25 26 27 28 29 3…" at bounding box center [1150, 447] width 284 height 28
select select "47"
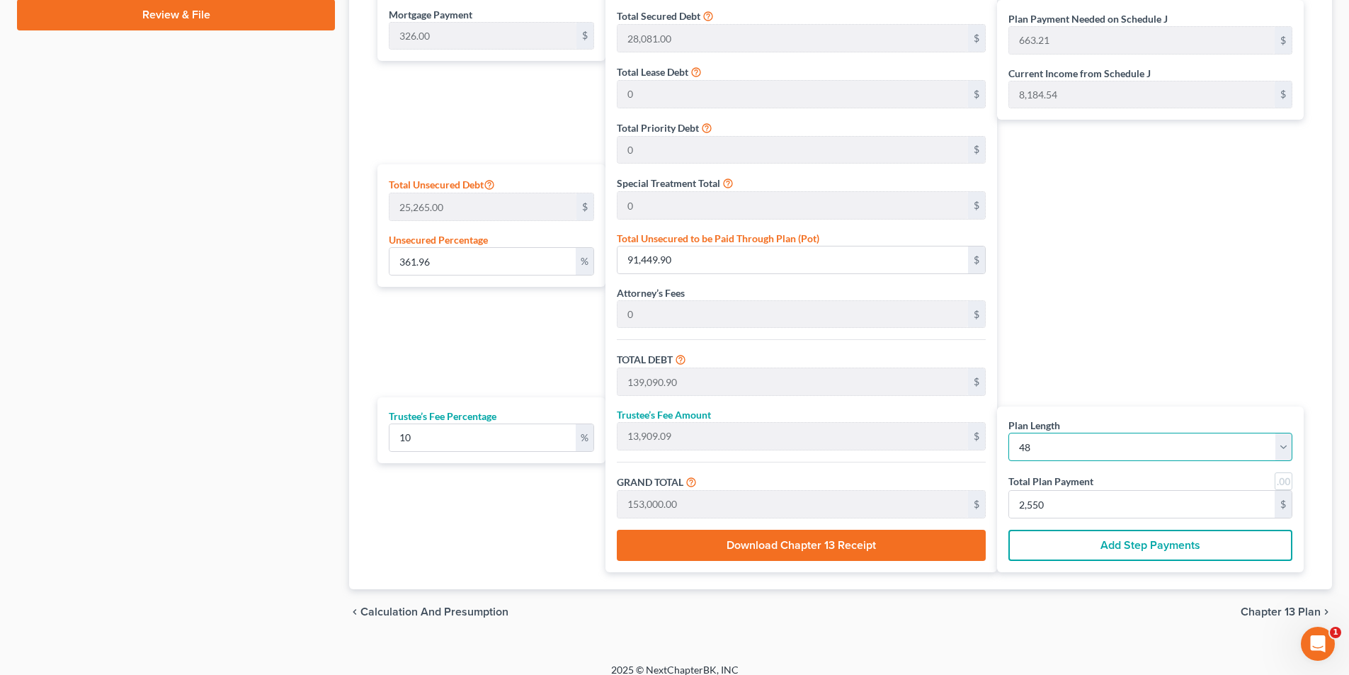
click at [1008, 433] on select "1 2 3 4 5 6 7 8 9 10 11 12 13 14 15 16 17 18 19 20 21 22 23 24 25 26 27 28 29 3…" at bounding box center [1150, 447] width 284 height 28
select select "47"
type input "15,648.00"
type input "135,178.90"
type input "13,517.89"
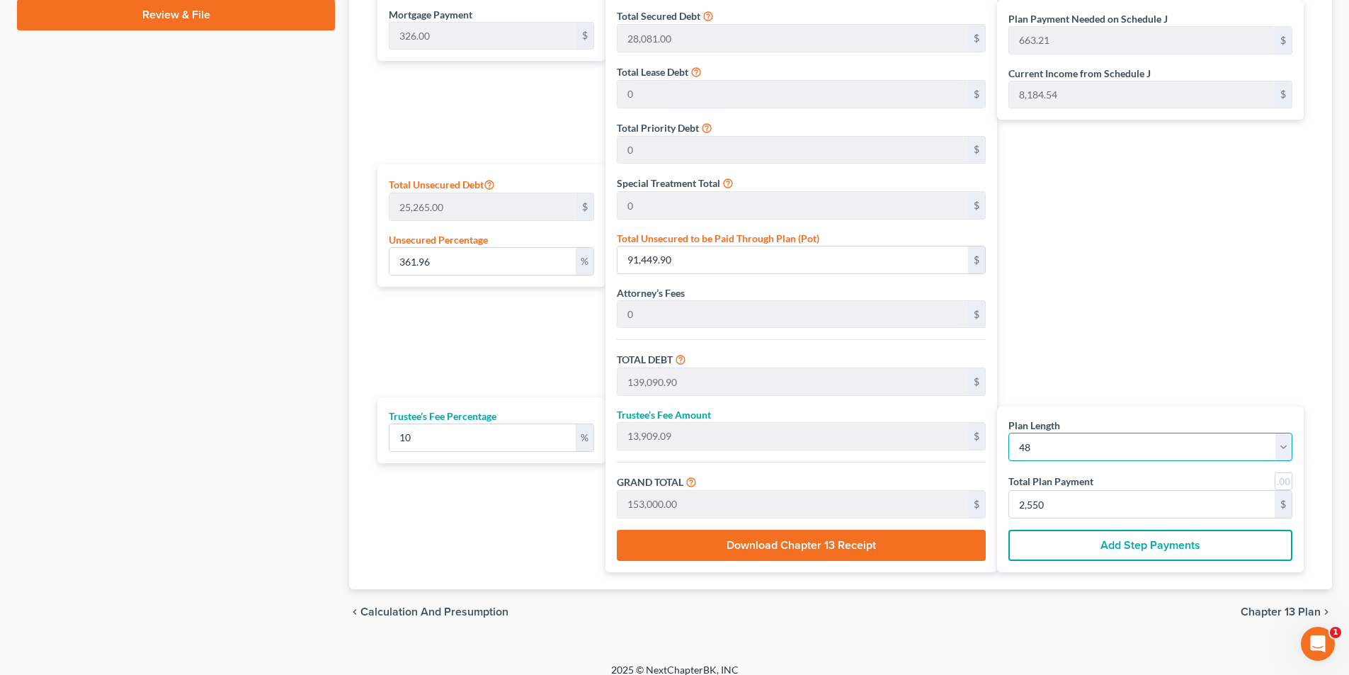
type input "148,696.80"
type input "2,771.85"
type input "3,097.85"
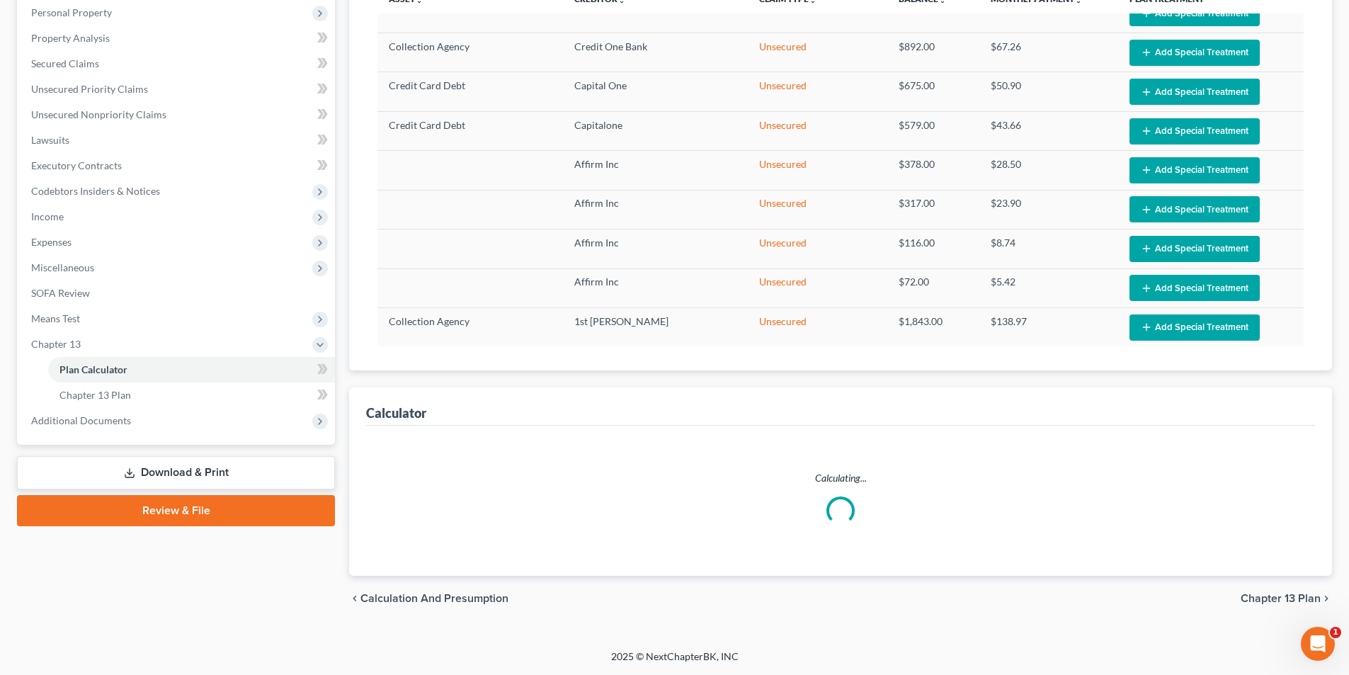
scroll to position [249, 0]
click at [1088, 501] on div "Calculating..." at bounding box center [840, 498] width 926 height 54
select select "47"
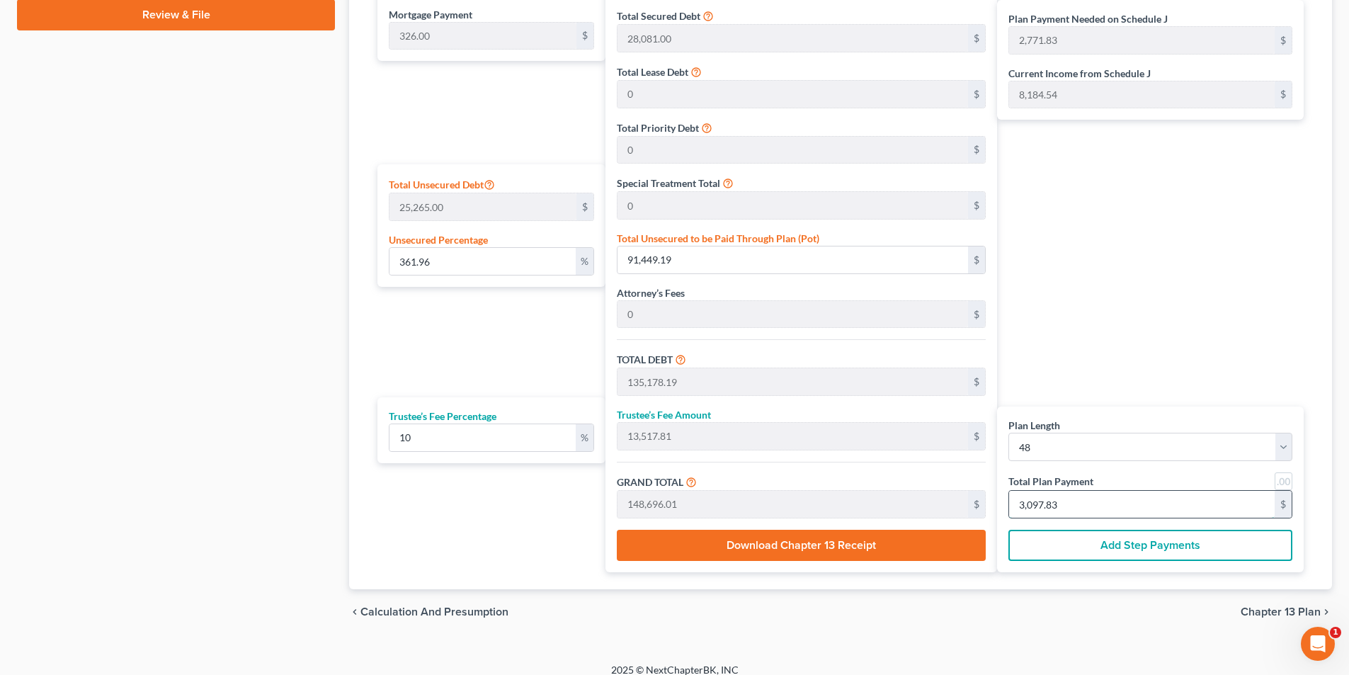
click at [1087, 496] on input "3,097.83" at bounding box center [1142, 504] width 266 height 27
type input "0"
type input "87.27"
type input "8.72"
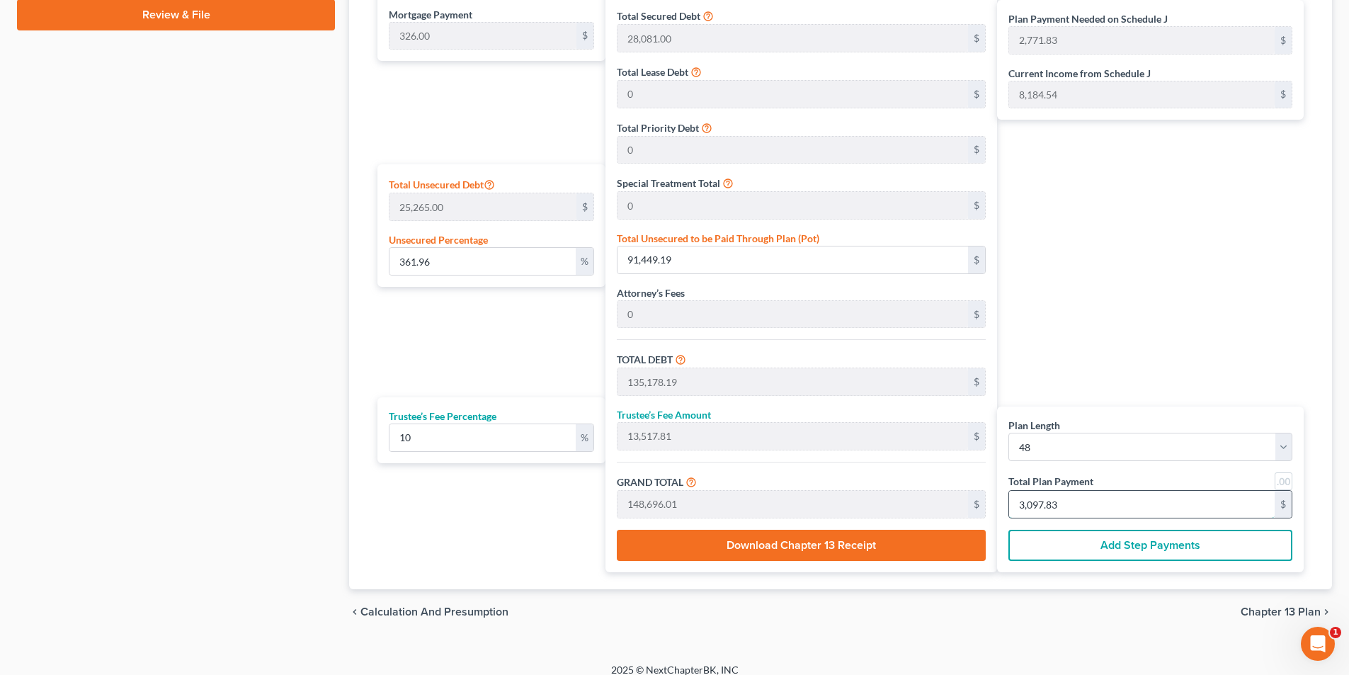
type input "96.00"
type input "2"
type input "1,090.90"
type input "109.09"
type input "1,200.00"
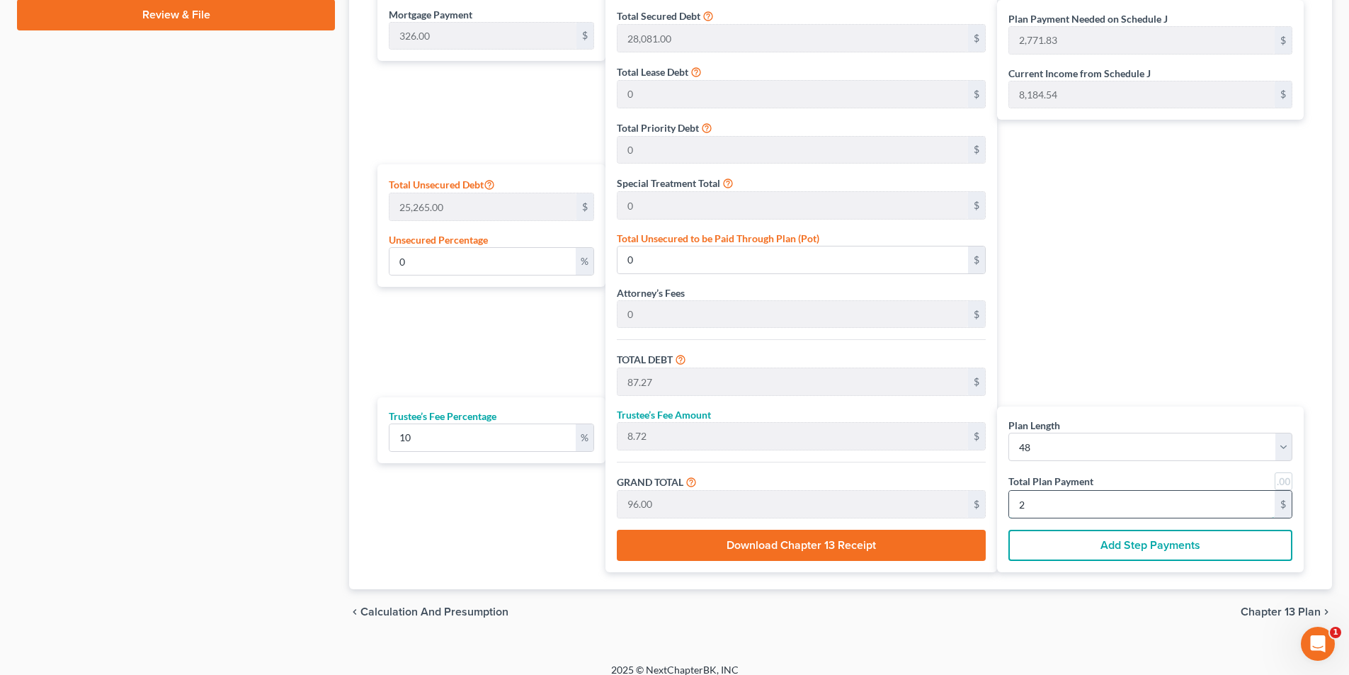
type input "25"
type input "11,127.27"
type input "1,112.72"
type input "12,240.00"
type input "255"
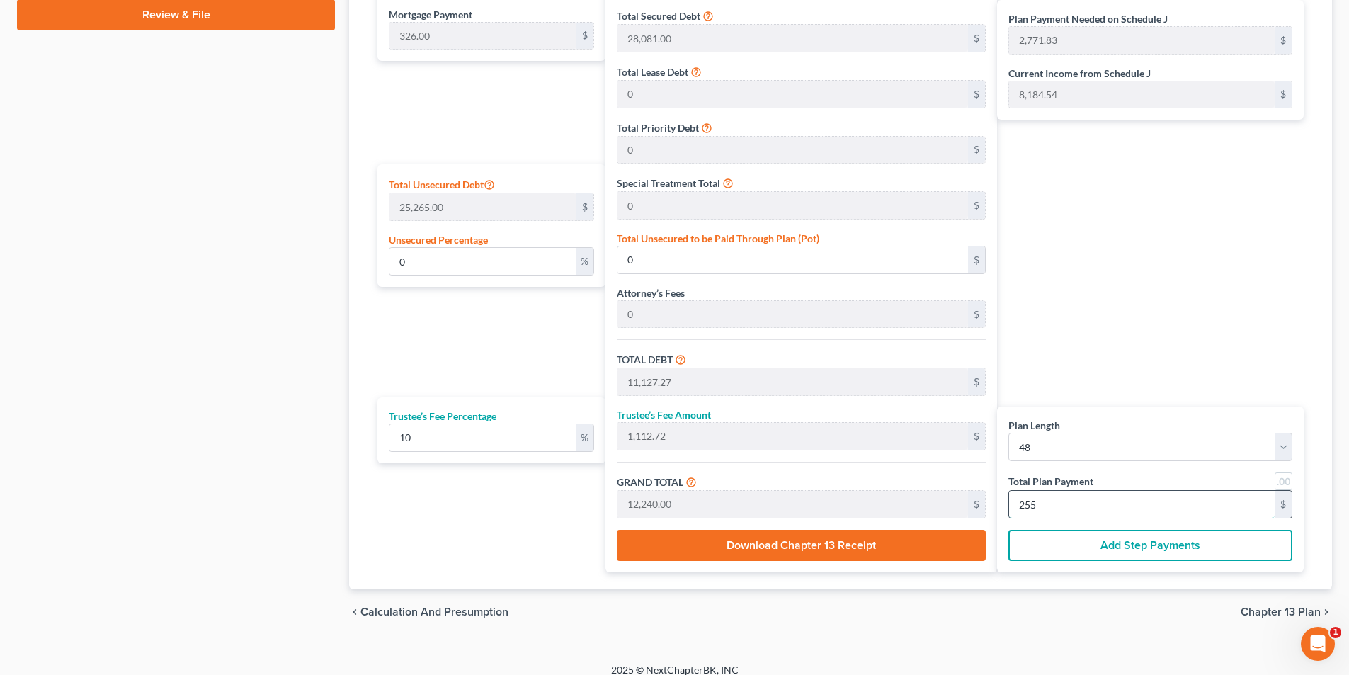
type input "267.34"
type input "67,543.72"
type input "111,272.72"
type input "11,127.27"
type input "122,400.00"
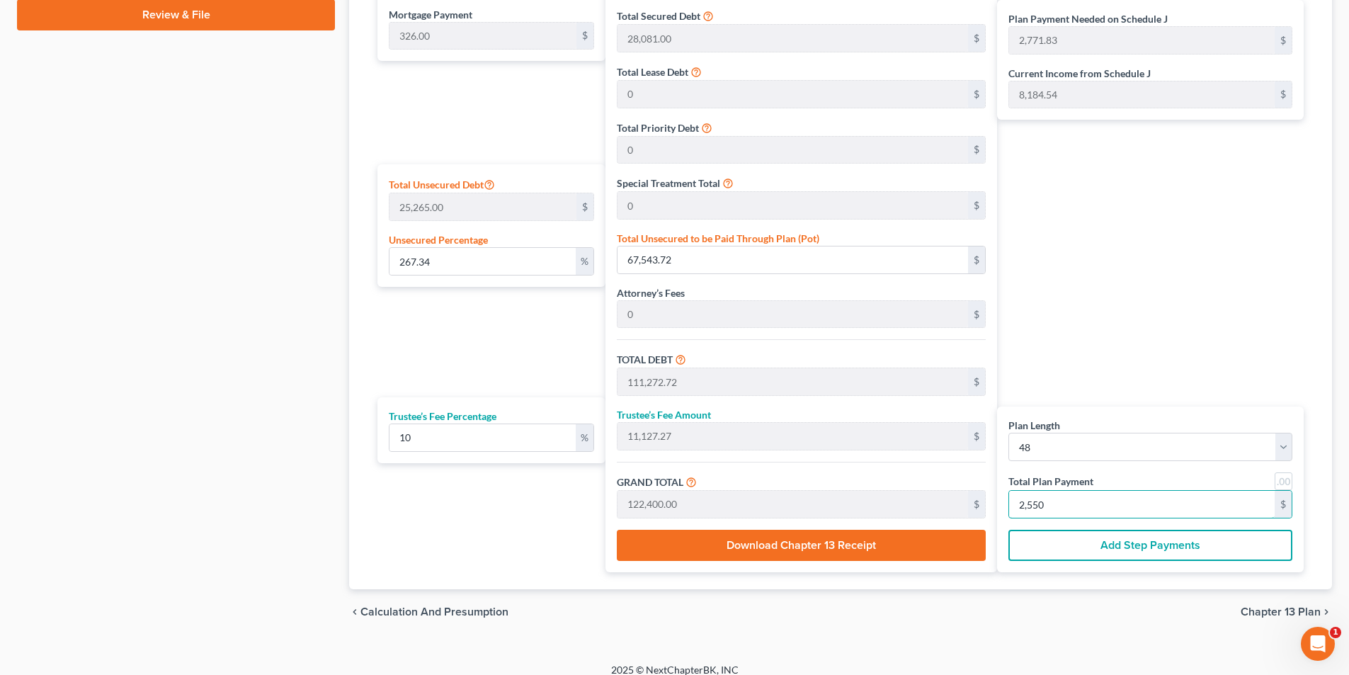
type input "2,550"
click at [1276, 602] on div "chevron_left Calculation and Presumption Chapter 13 Plan chevron_right" at bounding box center [840, 611] width 983 height 45
click at [1277, 613] on span "Chapter 13 Plan" at bounding box center [1281, 611] width 80 height 11
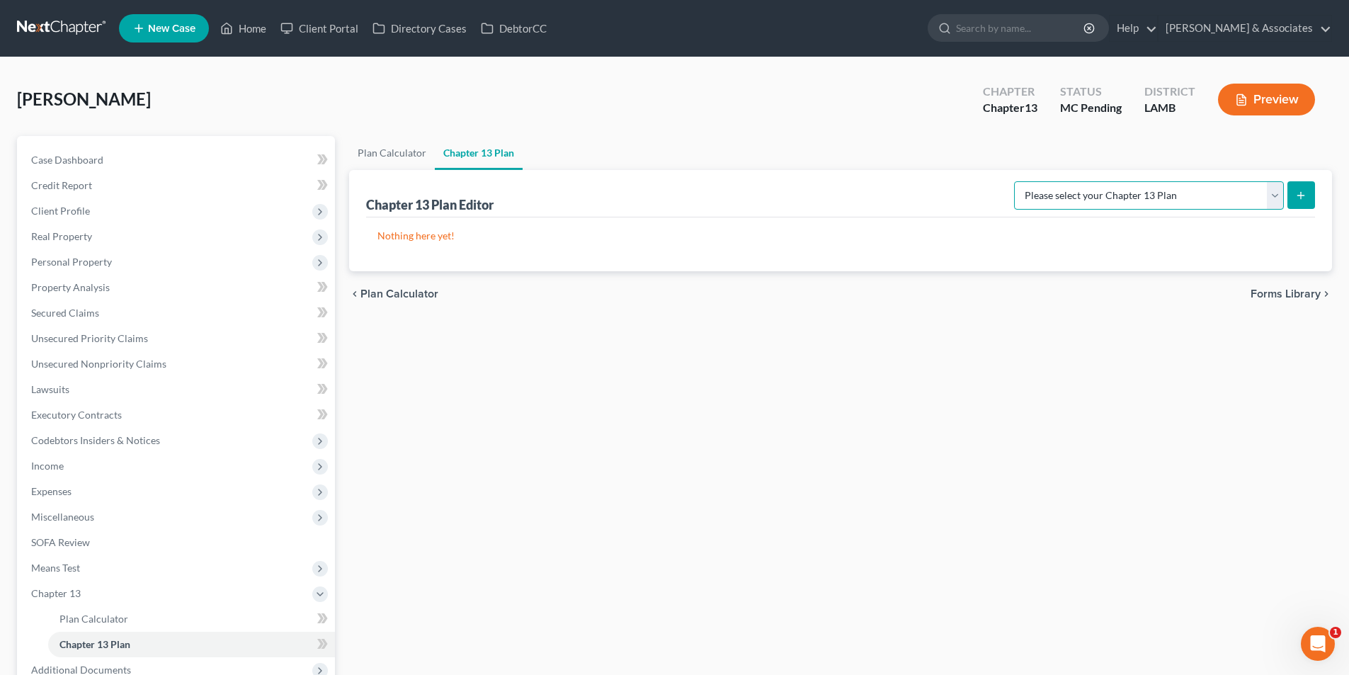
drag, startPoint x: 1223, startPoint y: 188, endPoint x: 1222, endPoint y: 205, distance: 17.1
click at [1223, 188] on select "Please select your Chapter 13 Plan Middle District of Louisiana - Plan Effectiv…" at bounding box center [1149, 195] width 270 height 28
click at [1204, 192] on select "Please select your Chapter 13 Plan Middle District of Louisiana - Plan Effectiv…" at bounding box center [1149, 195] width 270 height 28
select select "0"
click at [1021, 181] on select "Please select your Chapter 13 Plan Middle District of Louisiana - Plan Effectiv…" at bounding box center [1149, 195] width 270 height 28
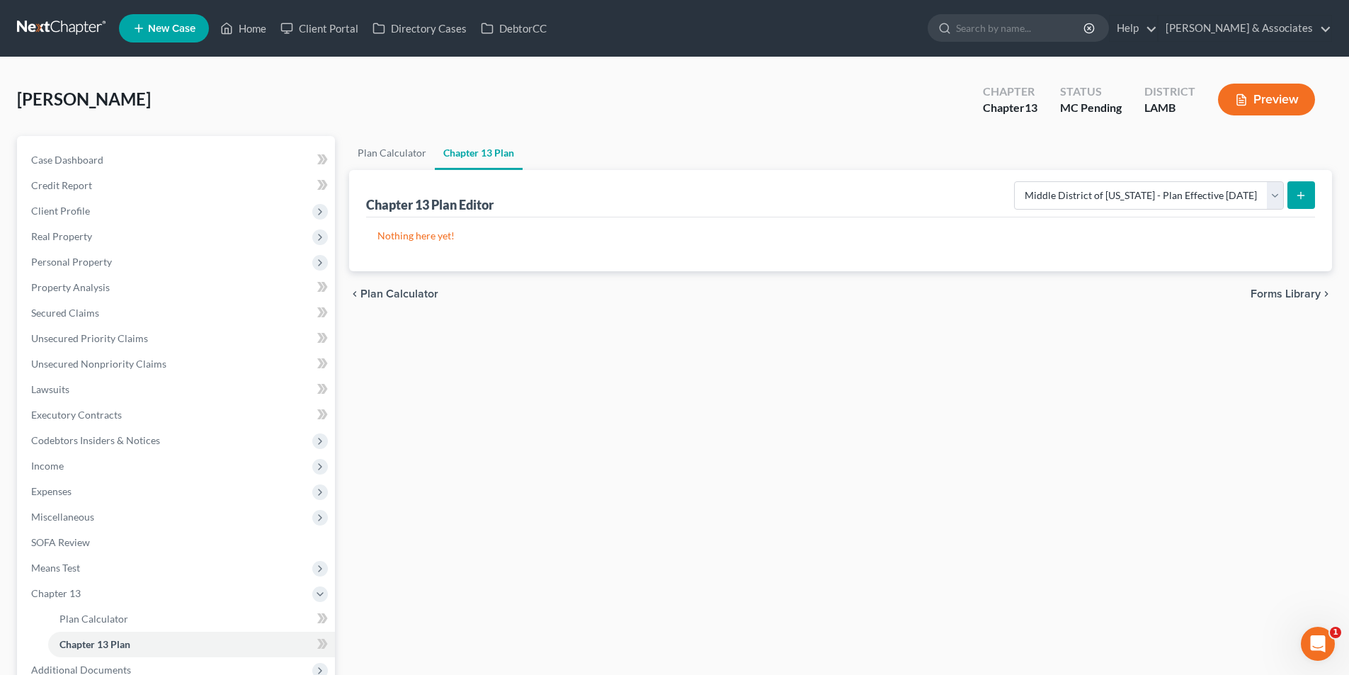
click at [1304, 206] on button "submit" at bounding box center [1301, 195] width 28 height 28
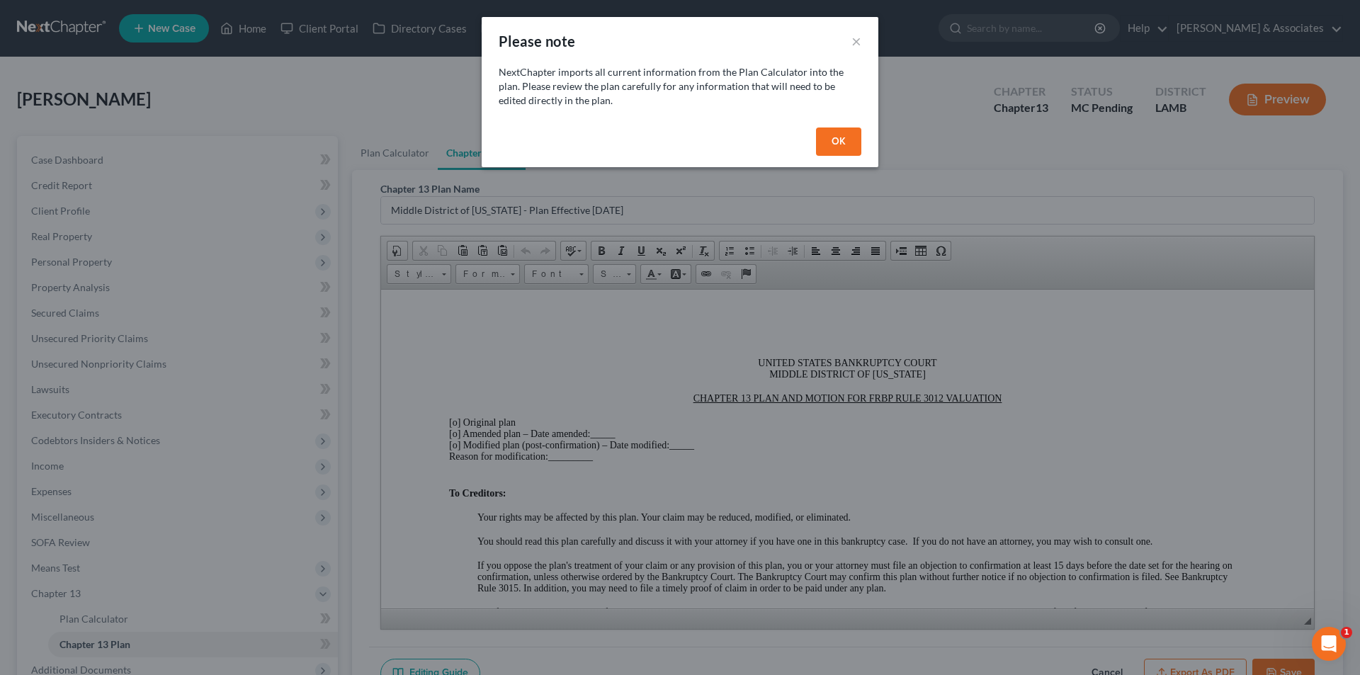
click at [835, 124] on div "OK" at bounding box center [680, 144] width 397 height 45
click at [835, 131] on button "OK" at bounding box center [838, 141] width 45 height 28
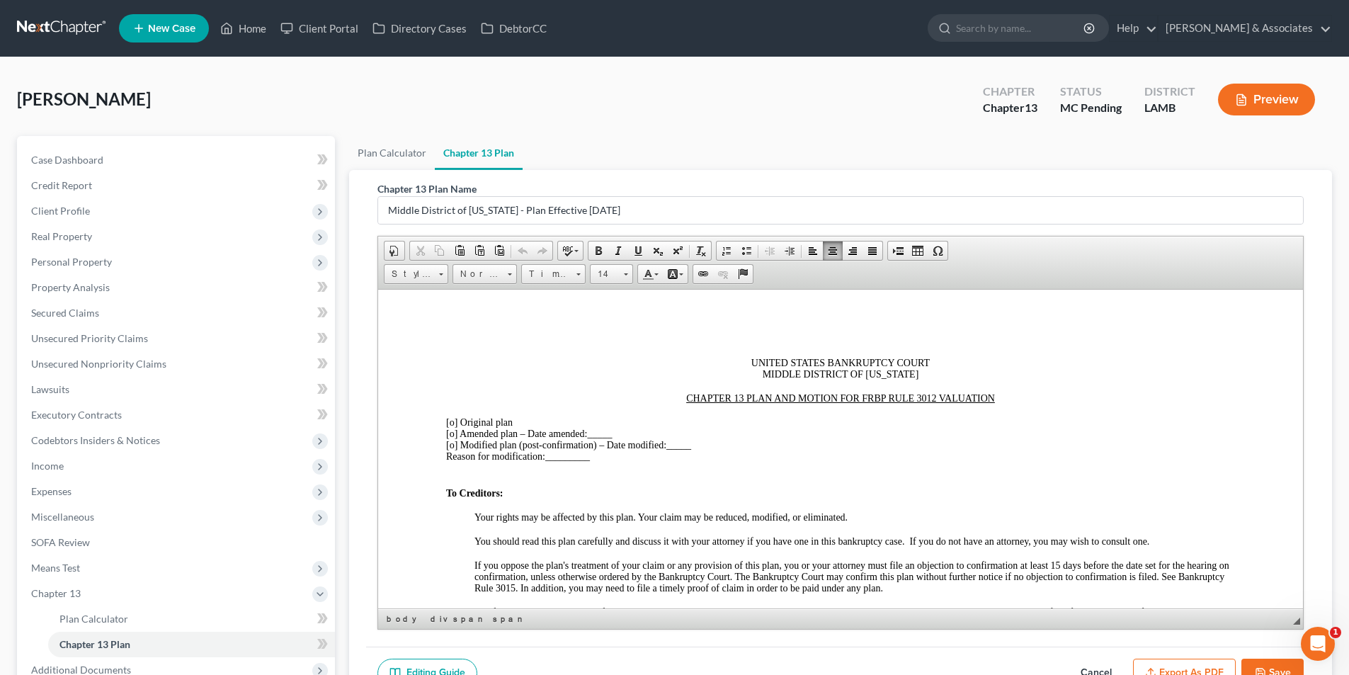
click at [826, 384] on div at bounding box center [840, 386] width 789 height 13
click at [450, 423] on span "[o]" at bounding box center [451, 421] width 11 height 11
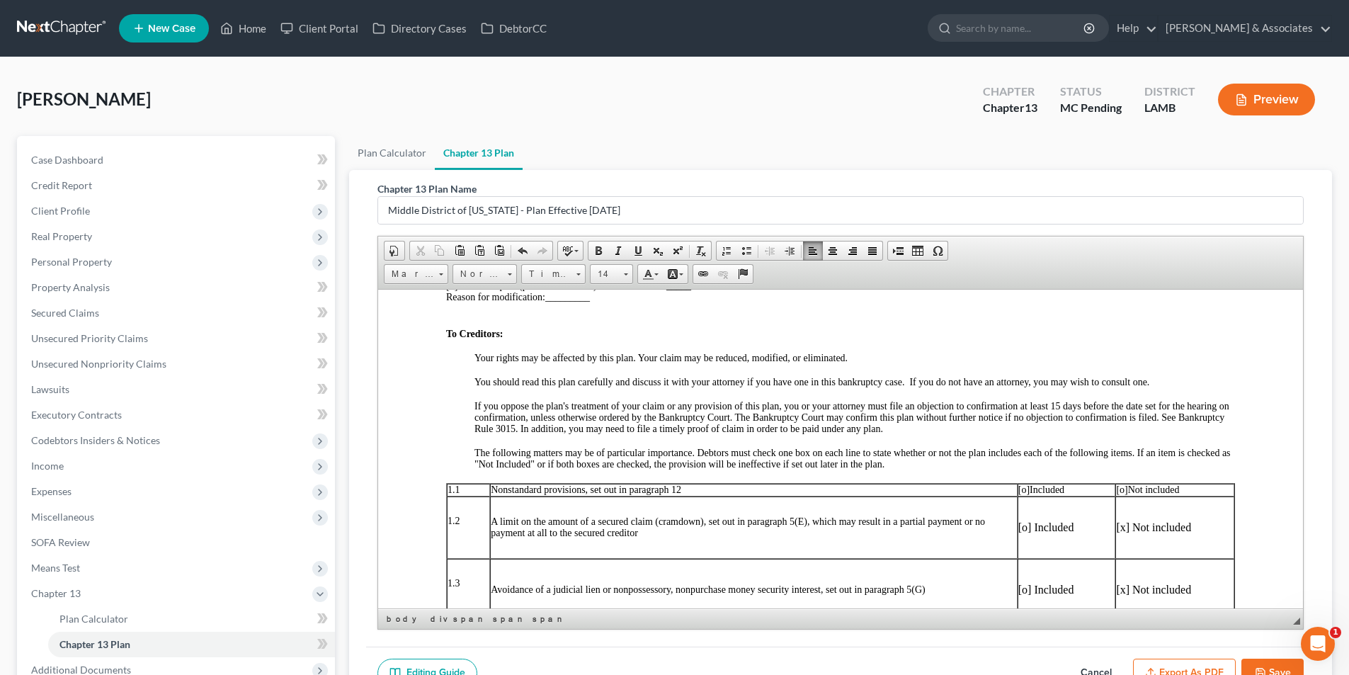
scroll to position [212, 0]
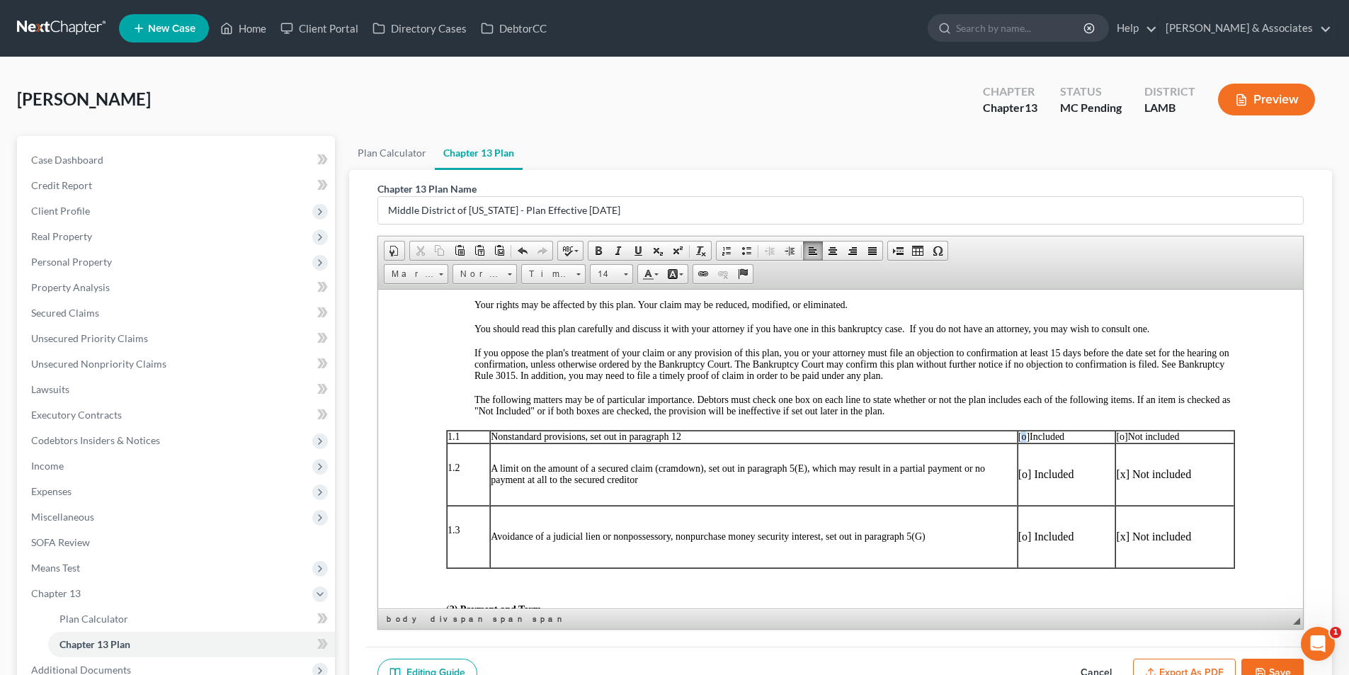
click at [1018, 437] on span "[o]" at bounding box center [1023, 436] width 11 height 11
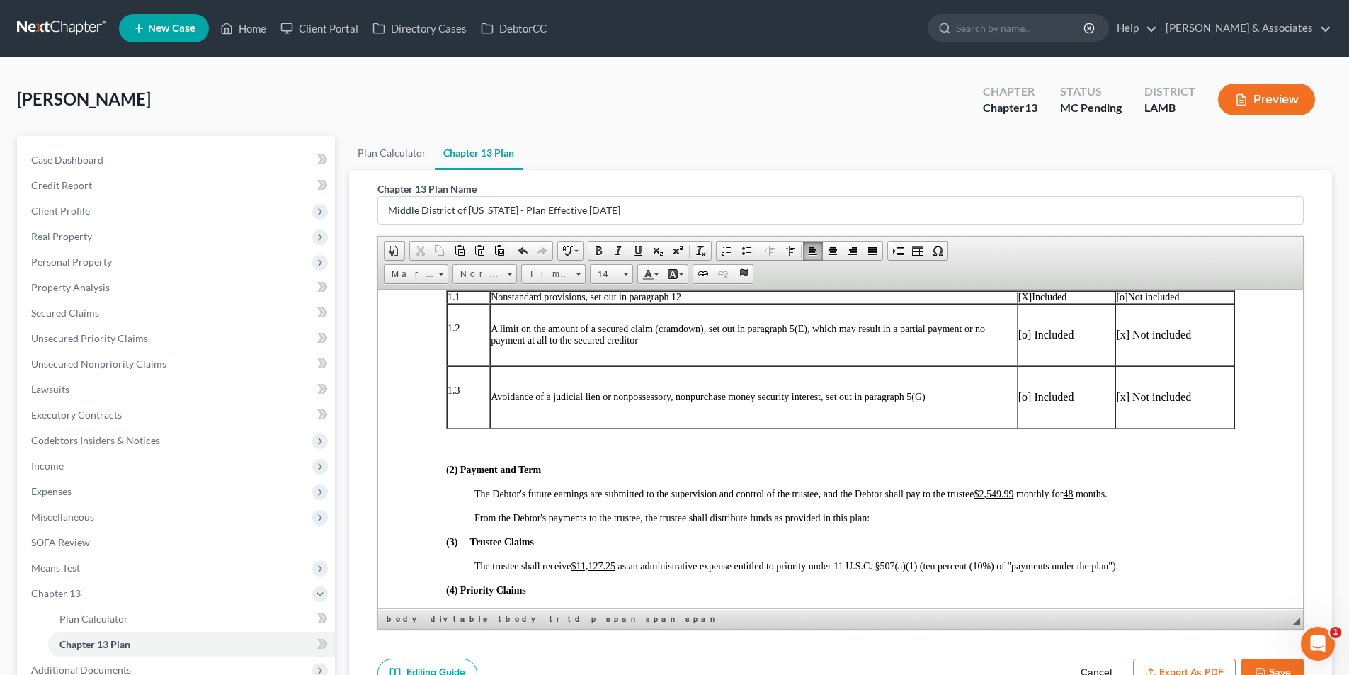
scroll to position [354, 0]
drag, startPoint x: 994, startPoint y: 490, endPoint x: 1015, endPoint y: 489, distance: 21.3
click at [1013, 489] on u "$2,549.99" at bounding box center [994, 491] width 40 height 11
drag, startPoint x: 581, startPoint y: 559, endPoint x: 617, endPoint y: 562, distance: 35.5
click at [617, 562] on span "The trustee shall receive $11,127.25 as an administrative expense entitled to p…" at bounding box center [796, 563] width 644 height 11
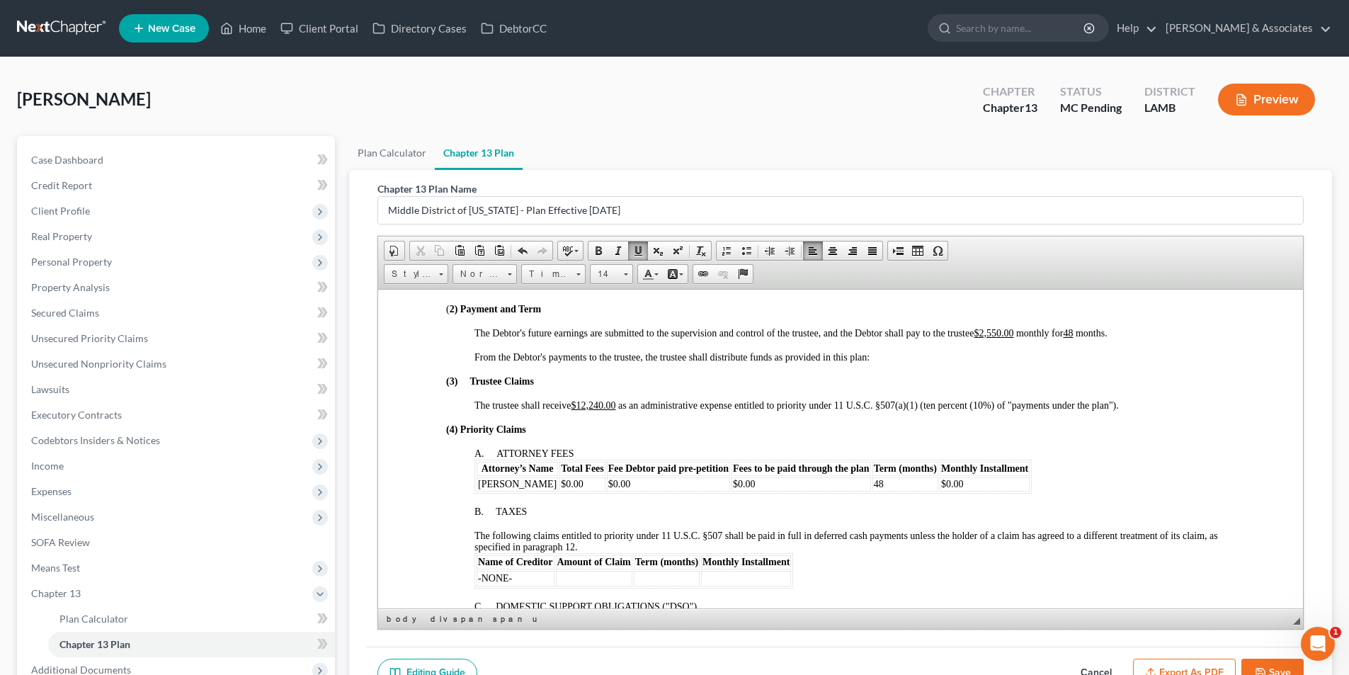
scroll to position [567, 0]
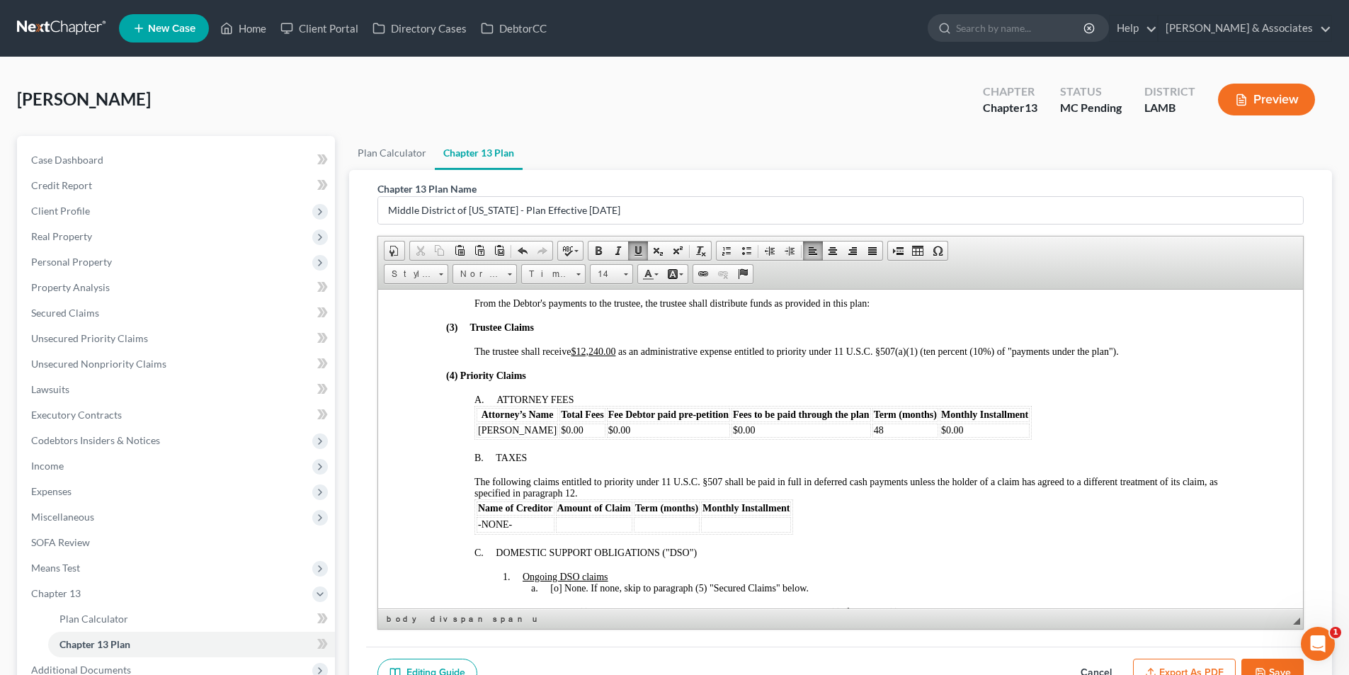
click at [534, 432] on span "[PERSON_NAME]" at bounding box center [517, 429] width 79 height 11
click at [532, 430] on span "[PERSON_NAME]" at bounding box center [517, 429] width 79 height 11
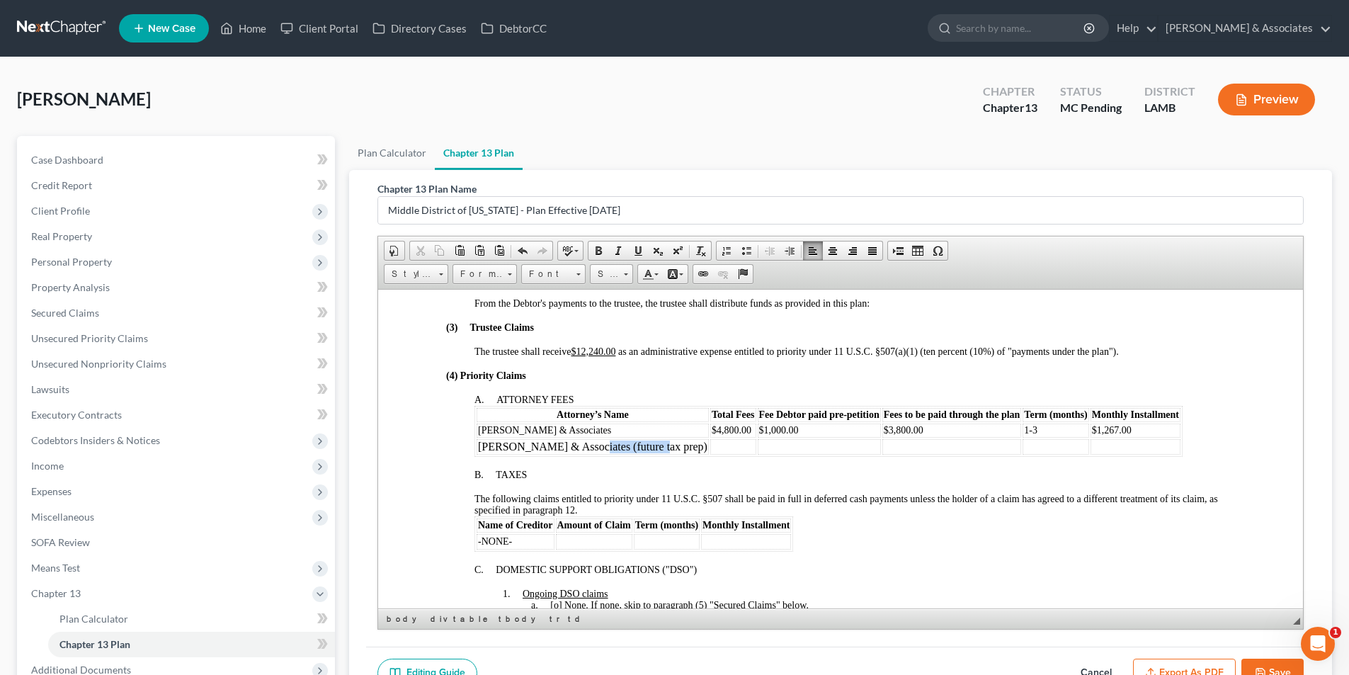
drag, startPoint x: 580, startPoint y: 447, endPoint x: 649, endPoint y: 447, distance: 68.7
click at [649, 447] on td "Diment & Associates (future tax prep)" at bounding box center [593, 446] width 232 height 16
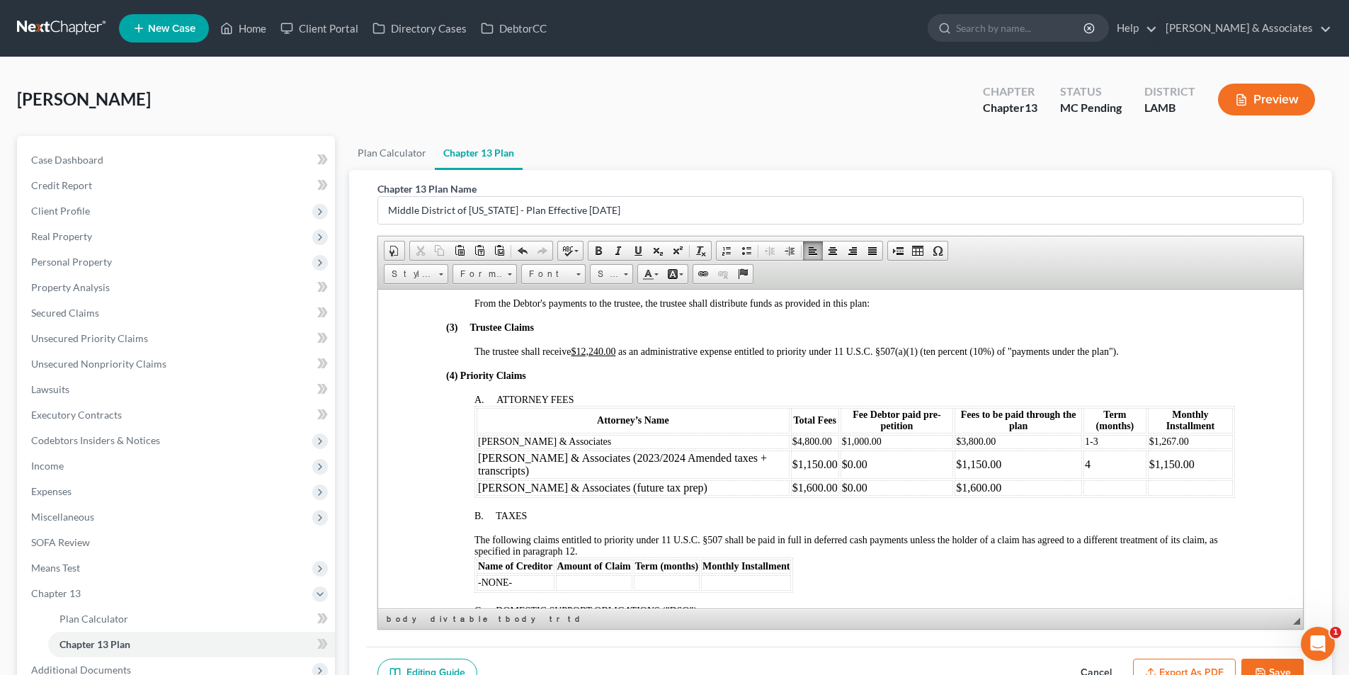
click at [1096, 484] on td at bounding box center [1114, 487] width 63 height 16
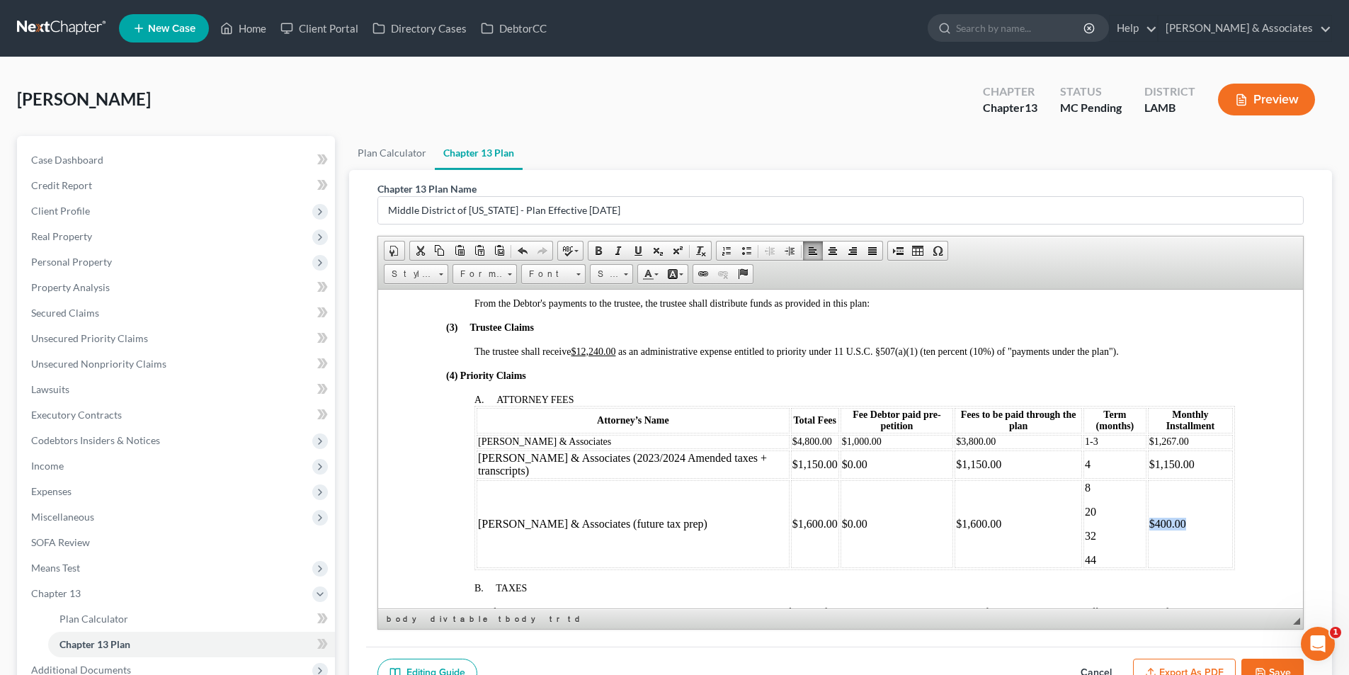
copy td "$400.00"
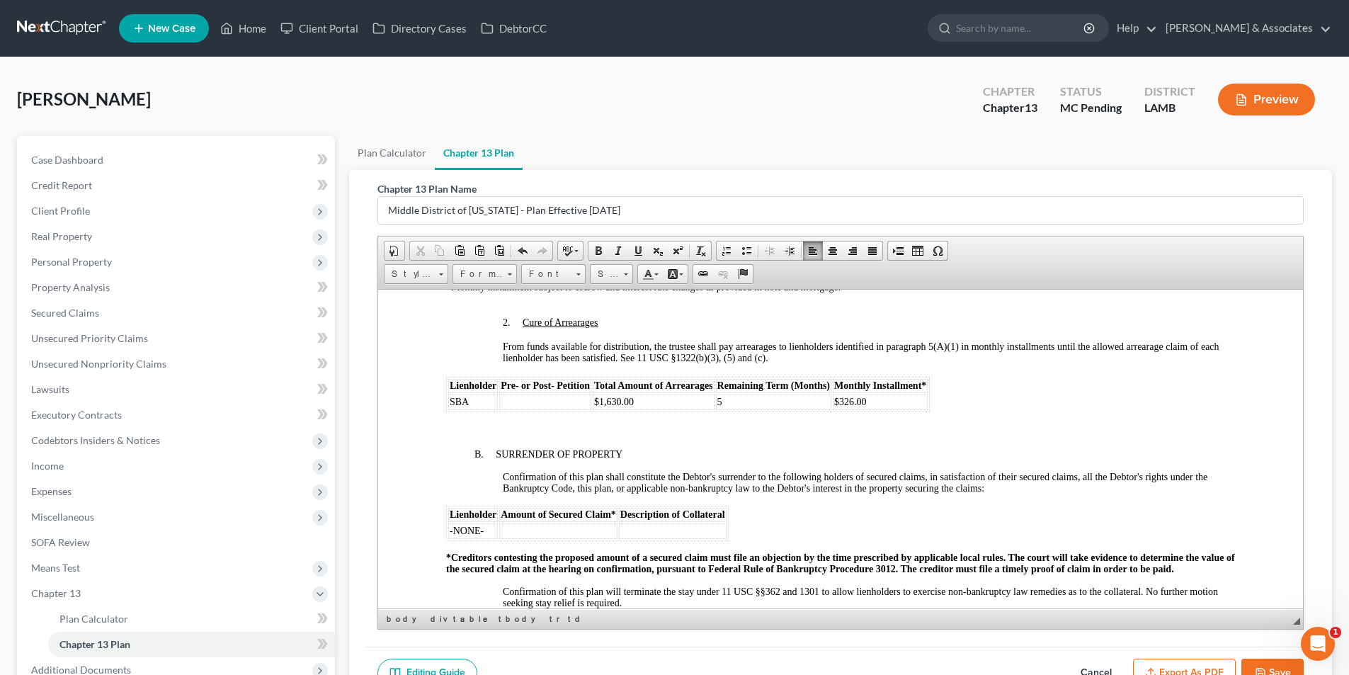
scroll to position [1629, 0]
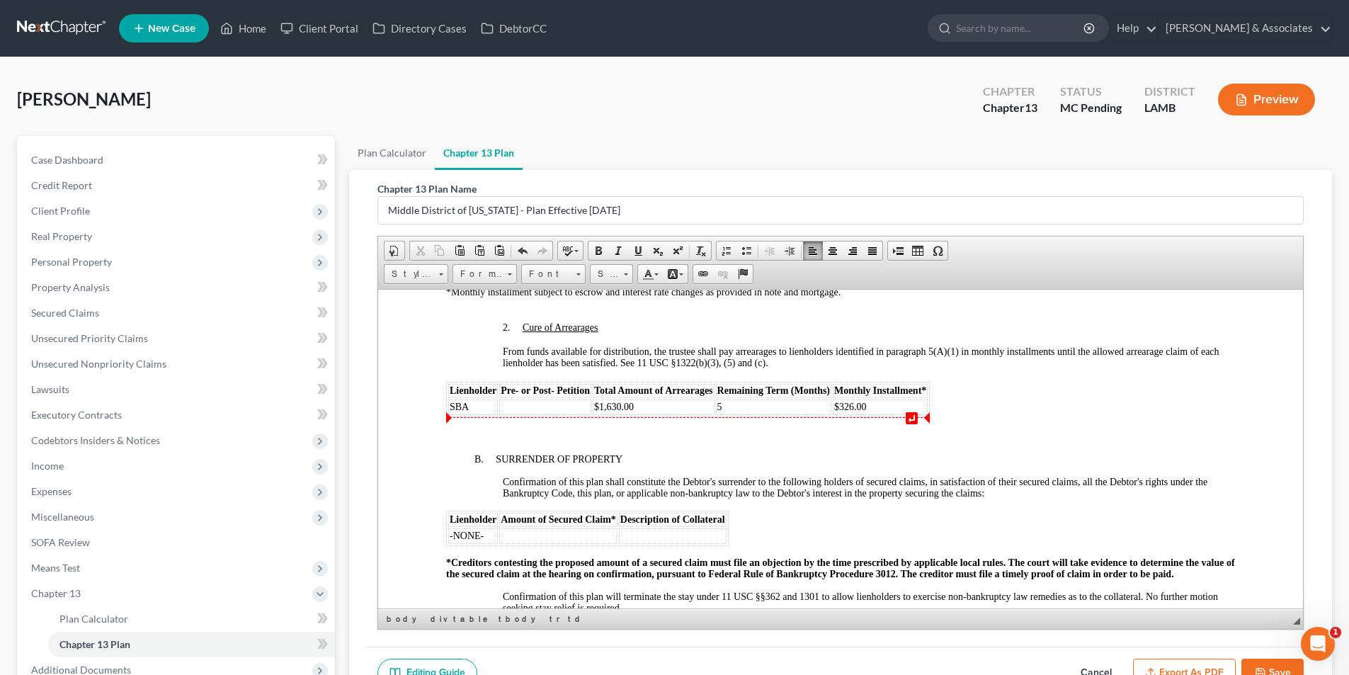
click at [516, 403] on td at bounding box center [545, 407] width 92 height 16
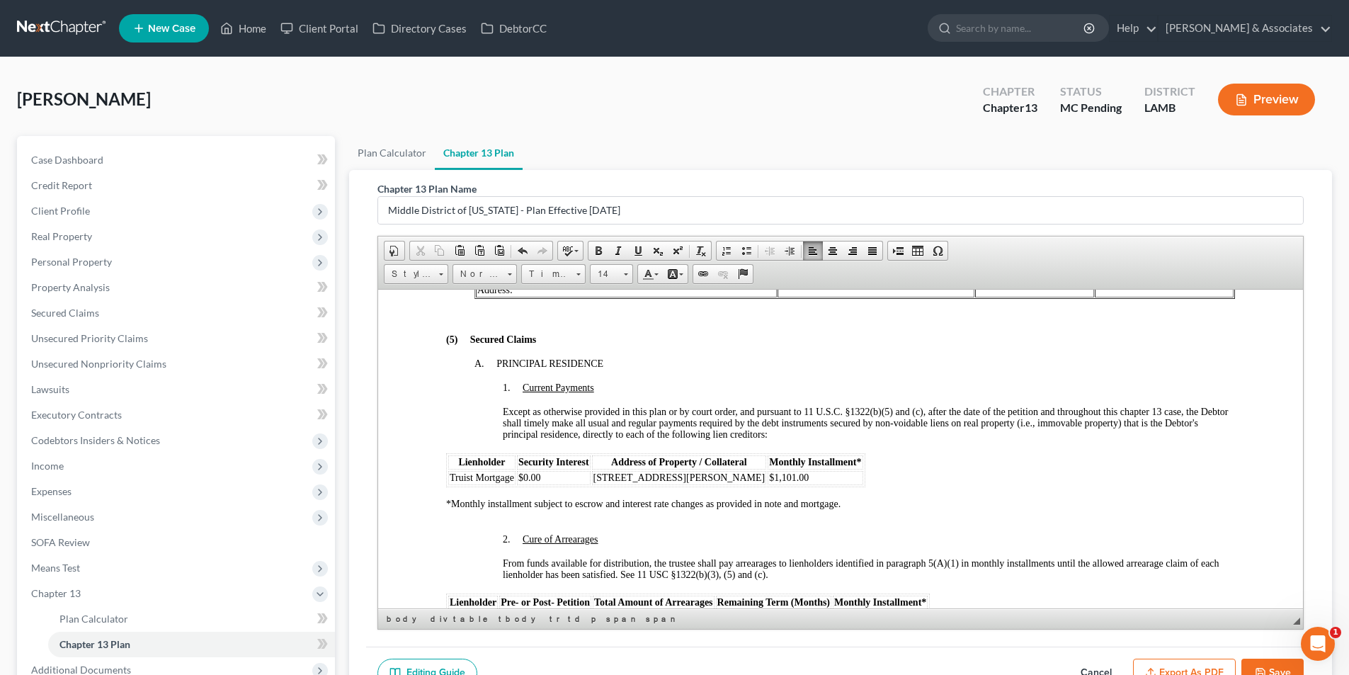
scroll to position [1416, 0]
drag, startPoint x: 548, startPoint y: 477, endPoint x: 516, endPoint y: 479, distance: 31.9
click at [517, 479] on td "$0.00" at bounding box center [554, 478] width 74 height 14
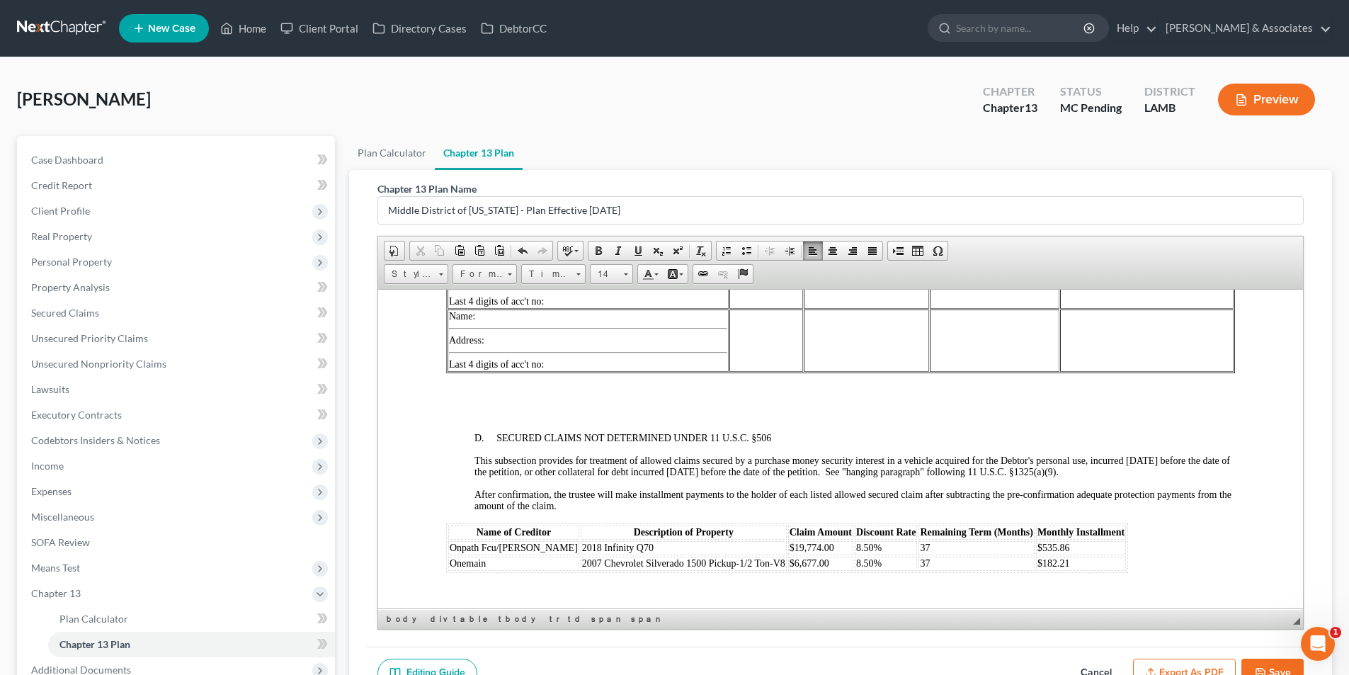
scroll to position [2266, 0]
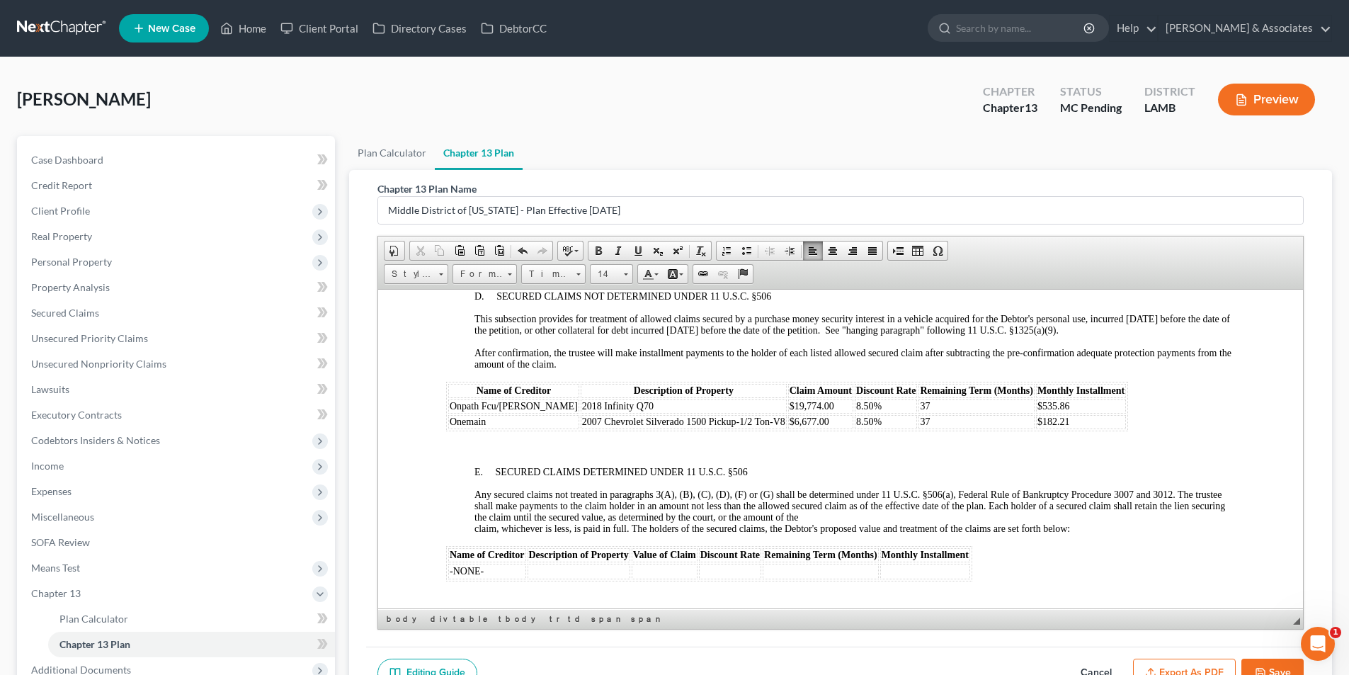
click at [918, 403] on td "37" at bounding box center [975, 406] width 115 height 14
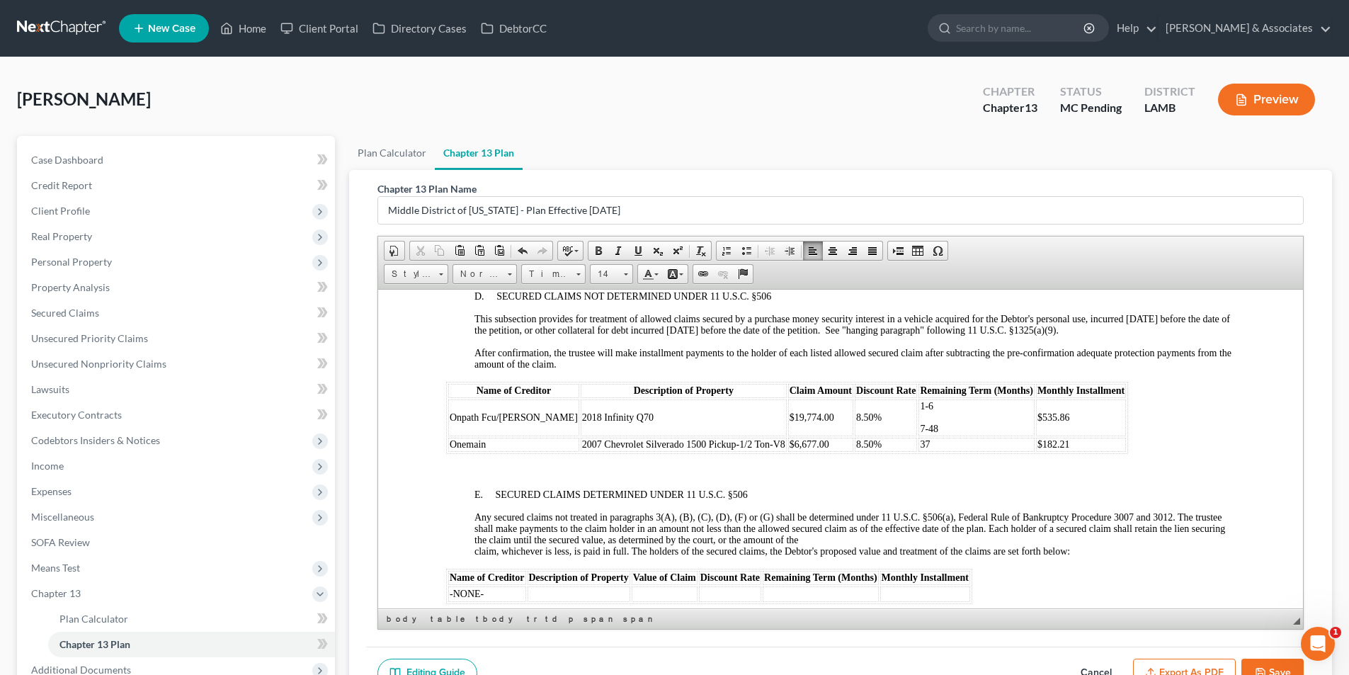
click at [1037, 417] on span "$535.86" at bounding box center [1053, 416] width 33 height 11
drag, startPoint x: 879, startPoint y: 444, endPoint x: 868, endPoint y: 442, distance: 10.8
click at [868, 442] on tr "Onemain 2007 Chevrolet Silverado 1500 Pickup-1/2 Ton-V8 $6,677.00 8.50% 37 $182…" at bounding box center [787, 444] width 678 height 14
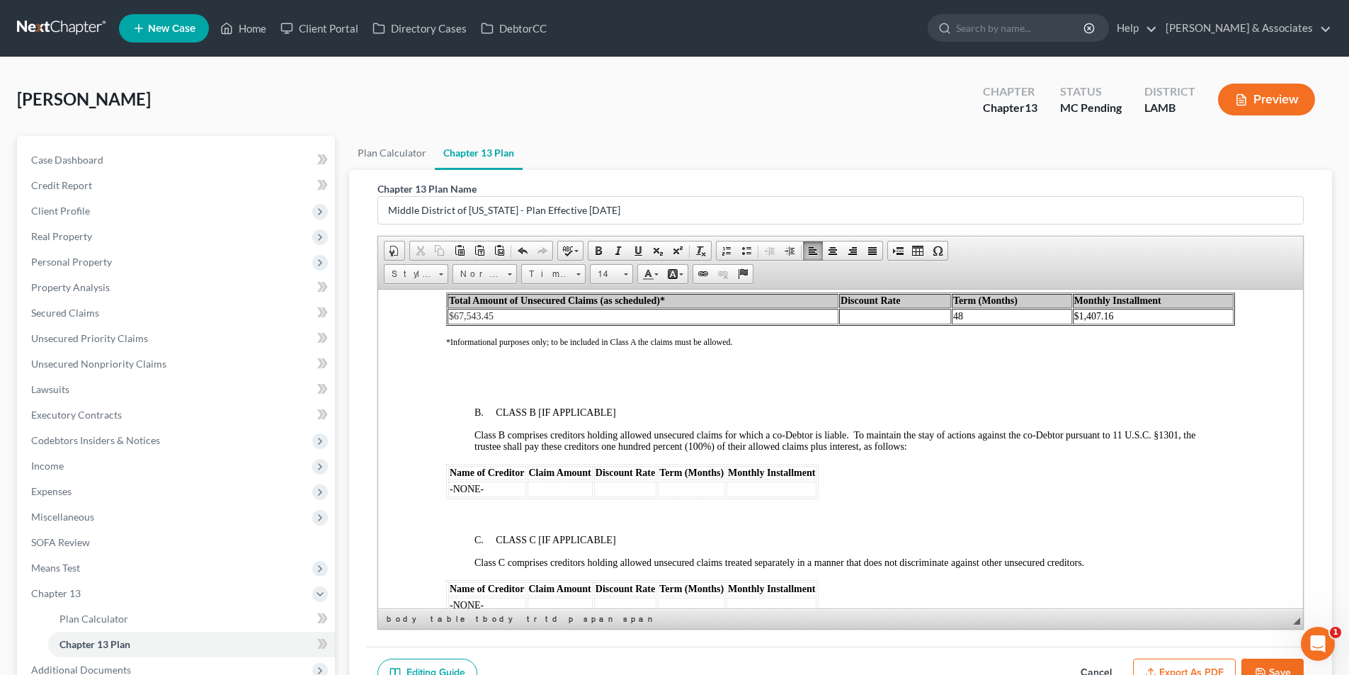
scroll to position [2974, 0]
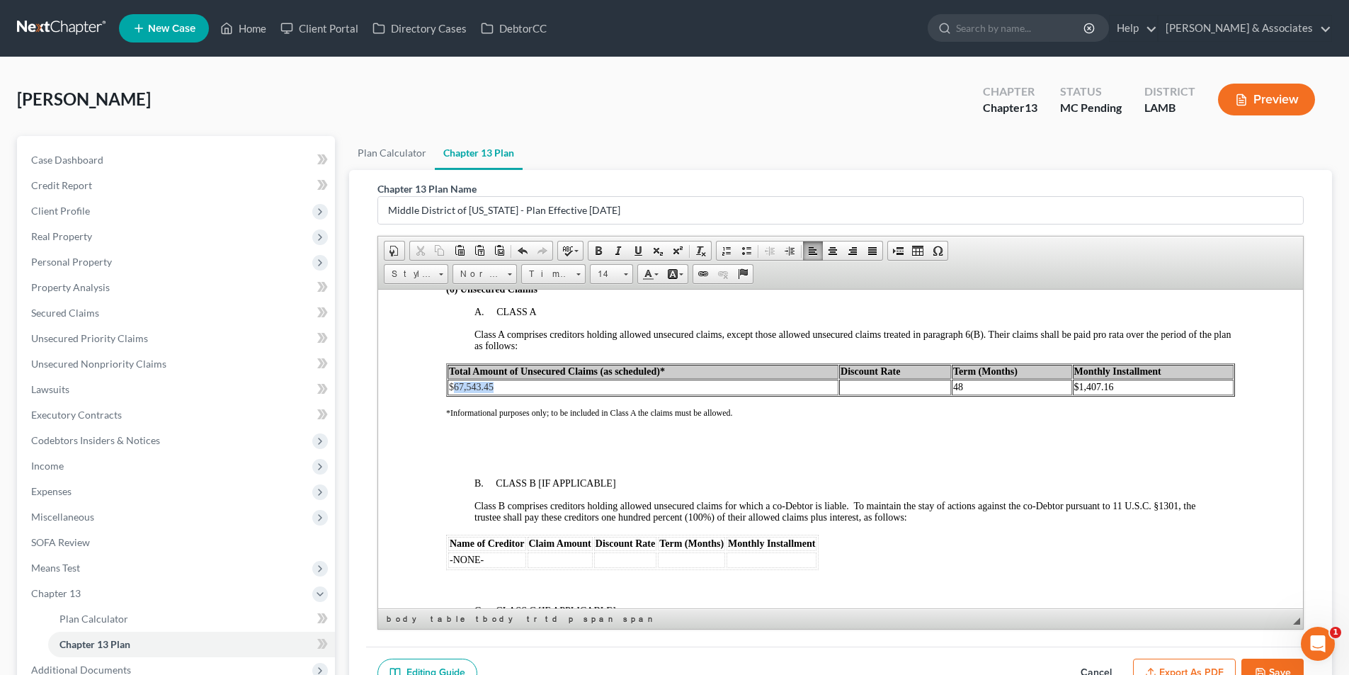
drag, startPoint x: 484, startPoint y: 387, endPoint x: 452, endPoint y: 387, distance: 31.9
click at [452, 387] on td "$67,543.45" at bounding box center [643, 387] width 391 height 16
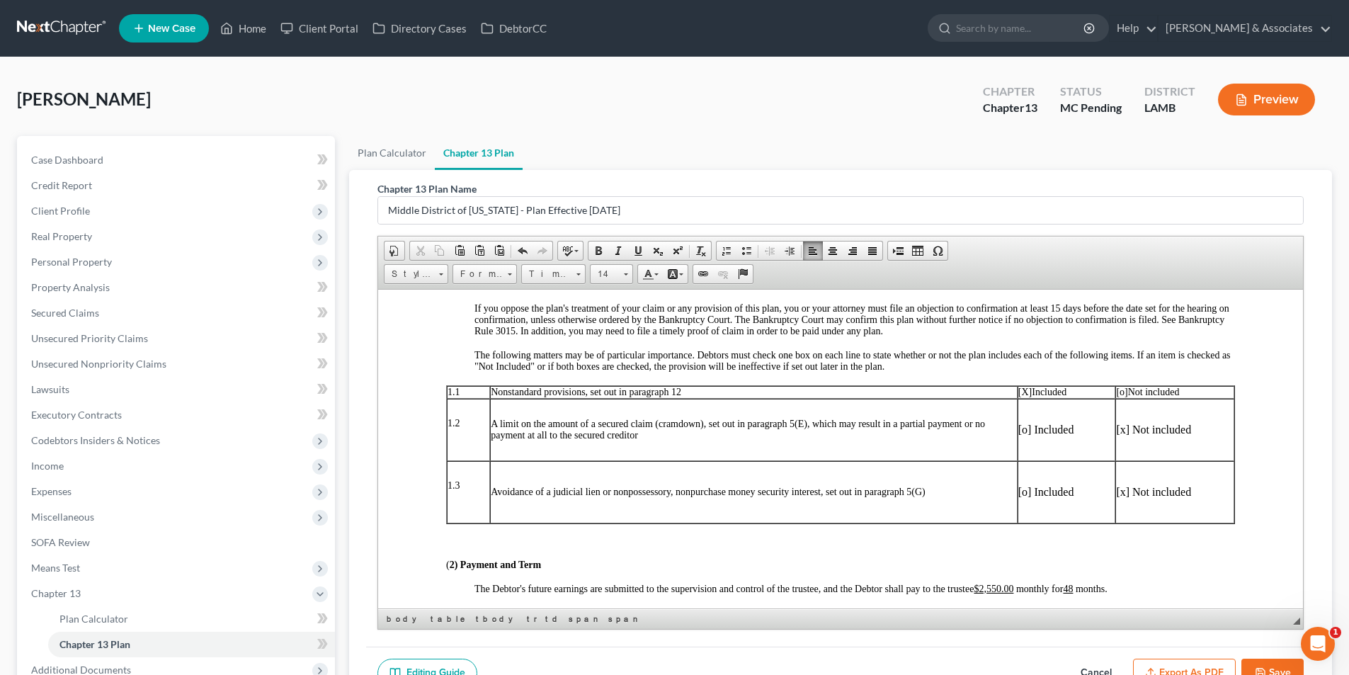
scroll to position [425, 0]
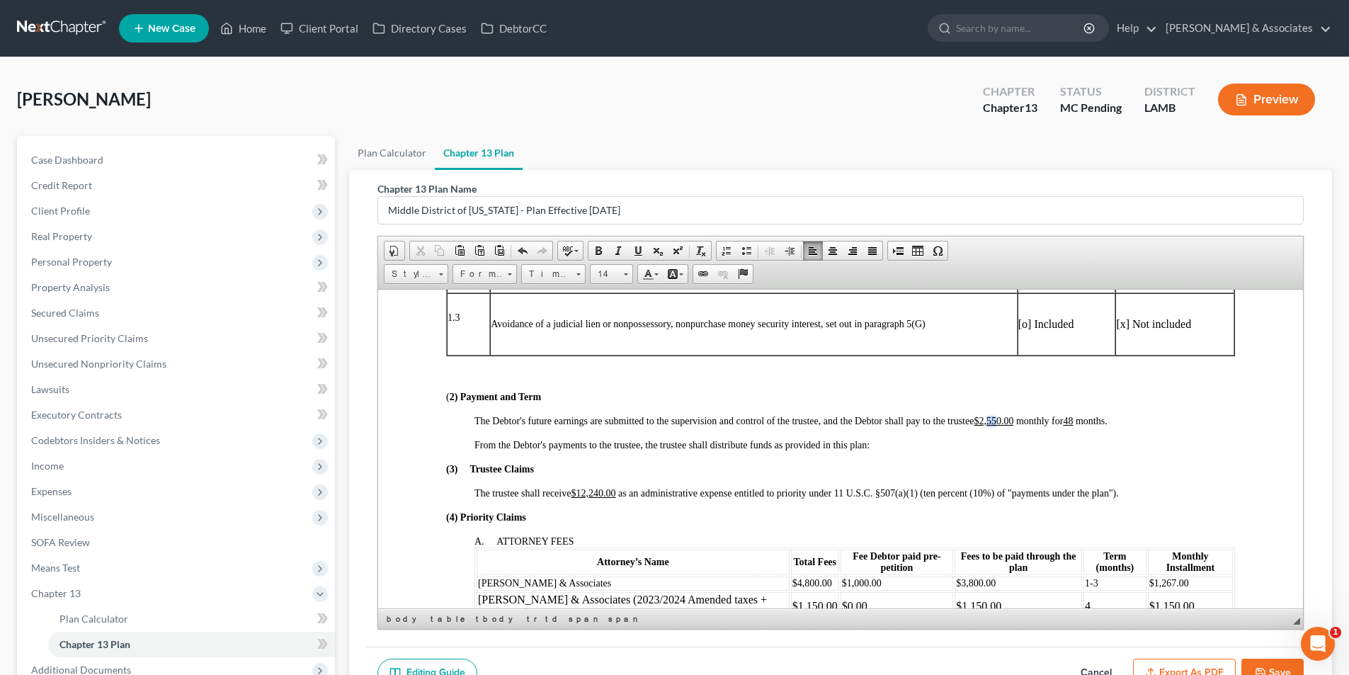
drag, startPoint x: 989, startPoint y: 421, endPoint x: 999, endPoint y: 419, distance: 10.7
click at [999, 419] on u "$2,550.00" at bounding box center [994, 420] width 40 height 11
drag, startPoint x: 591, startPoint y: 495, endPoint x: 606, endPoint y: 491, distance: 16.0
click at [606, 491] on u "$12,240.00" at bounding box center [593, 492] width 45 height 11
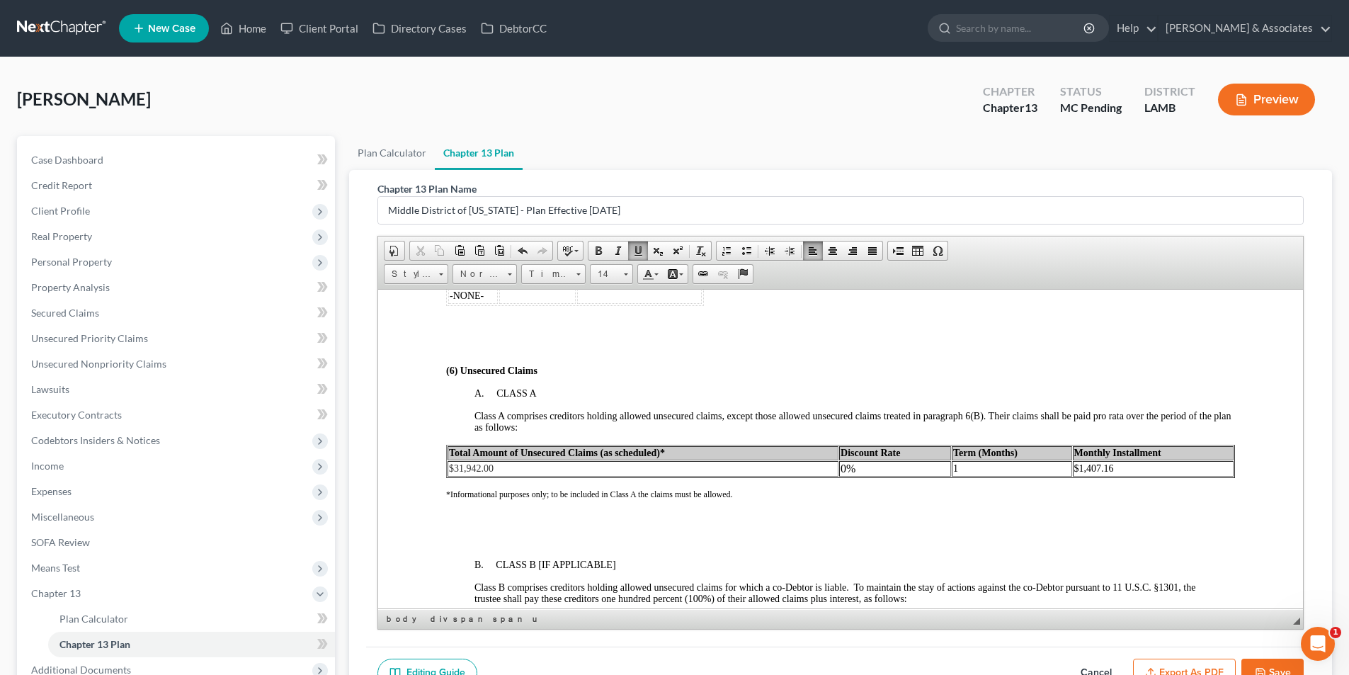
scroll to position [2903, 0]
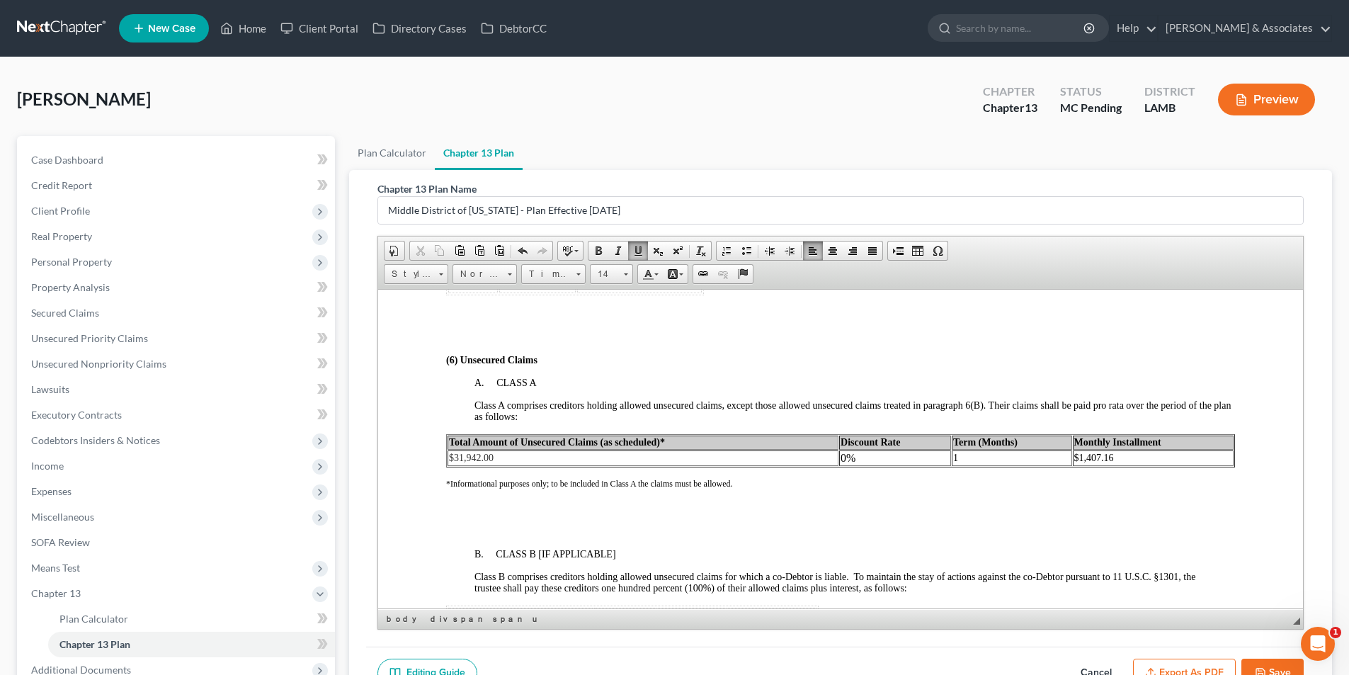
click at [996, 460] on td "1" at bounding box center [1012, 458] width 120 height 16
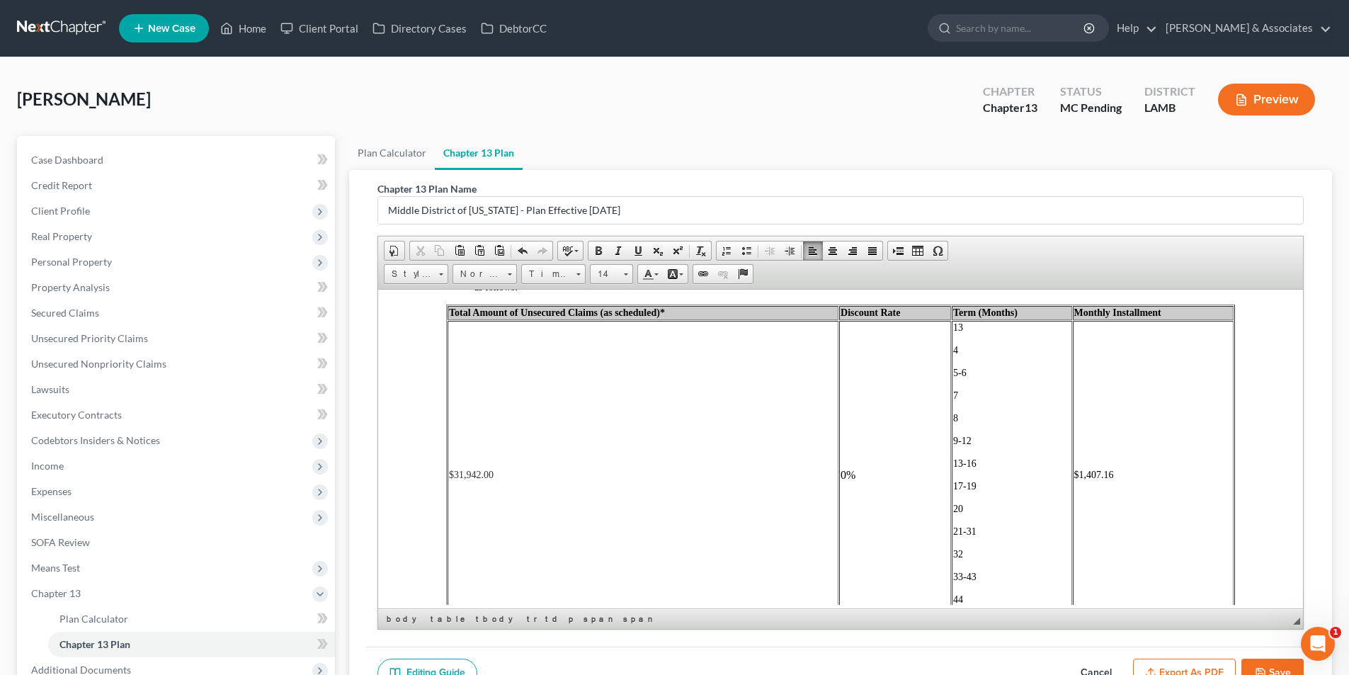
scroll to position [3052, 0]
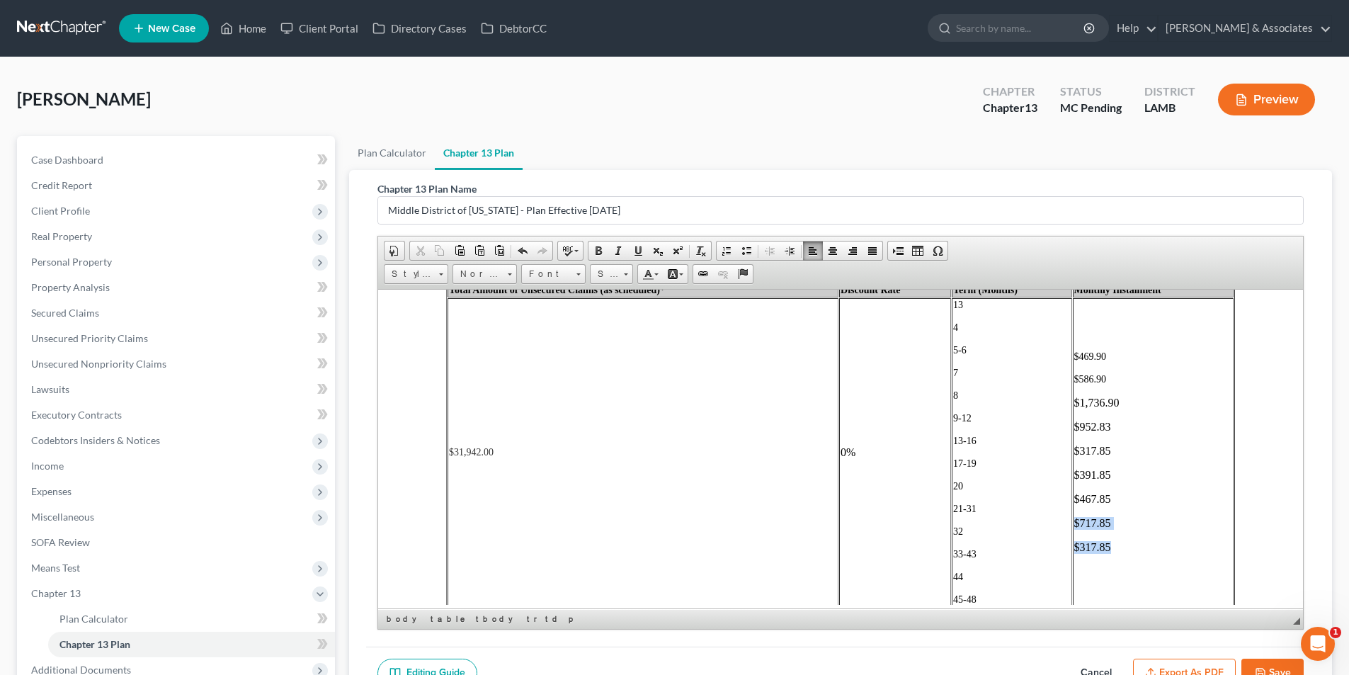
click at [1073, 520] on td "$469.90 $586.90 $1,736.90 $952.83 $317.85 $391.85 $467.85 $717.85 $317.85" at bounding box center [1153, 451] width 161 height 309
copy td "$717.85 $317.85"
click at [1125, 539] on td "$469.90 $586.90 $1,736.90 $952.83 $317.85 $391.85 $467.85 $717.85 $317.85" at bounding box center [1153, 451] width 161 height 309
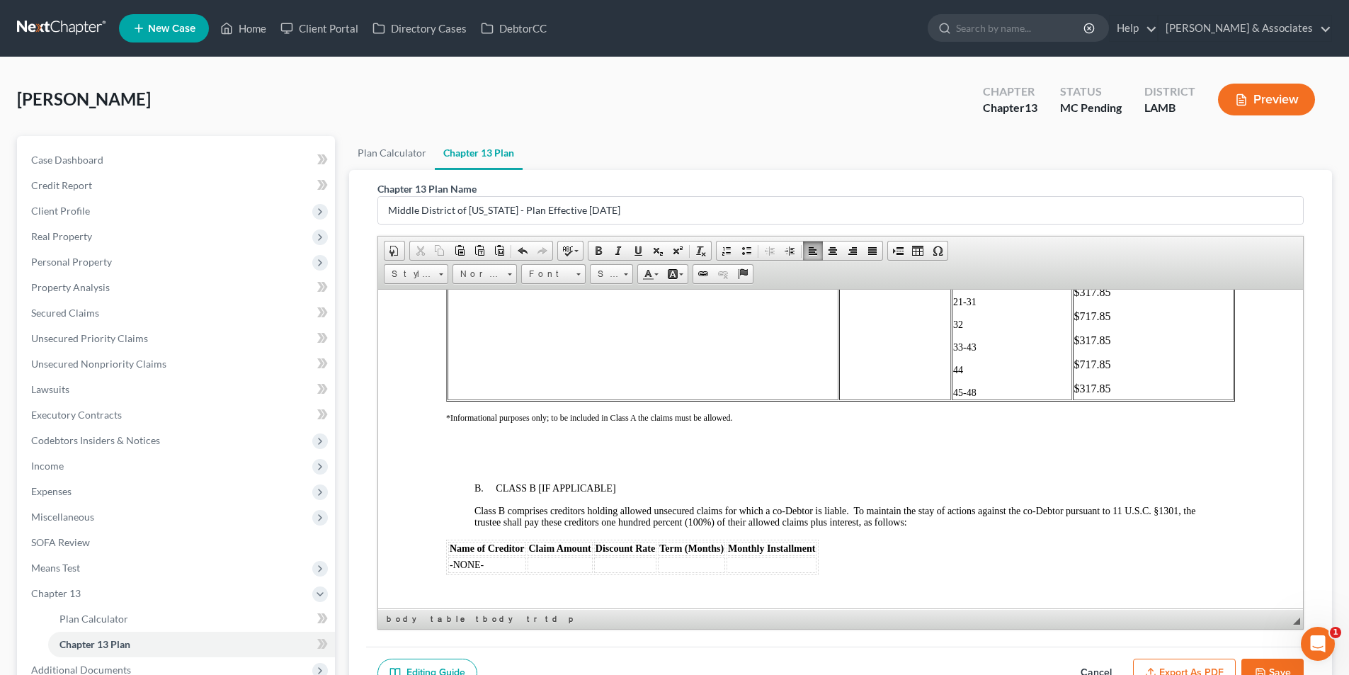
scroll to position [3265, 0]
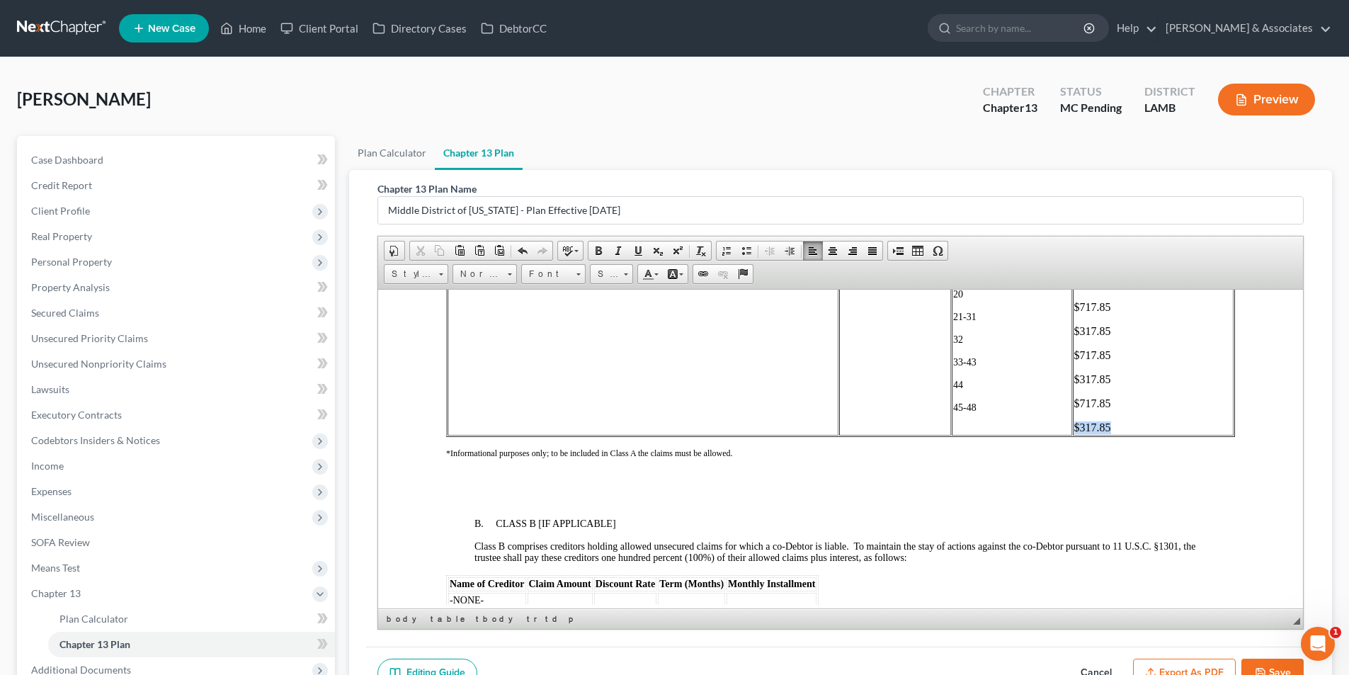
click at [1127, 403] on p "$717.85" at bounding box center [1153, 403] width 159 height 13
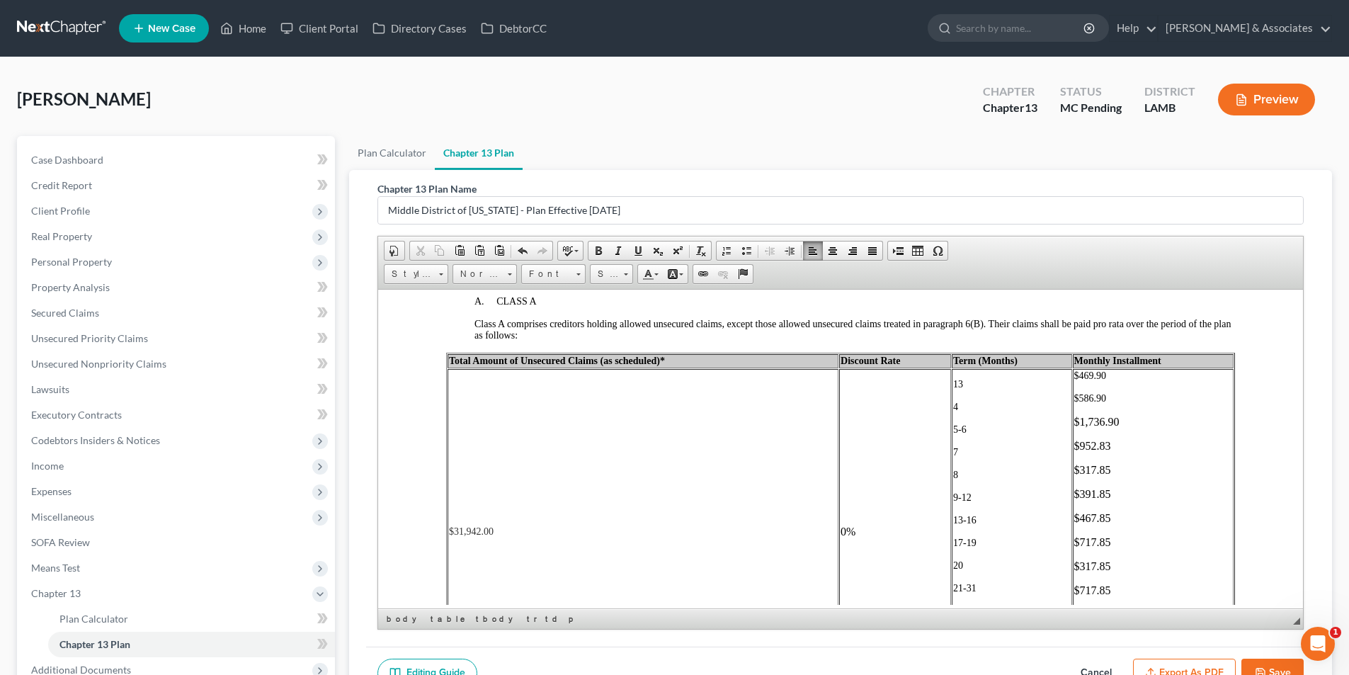
scroll to position [2910, 0]
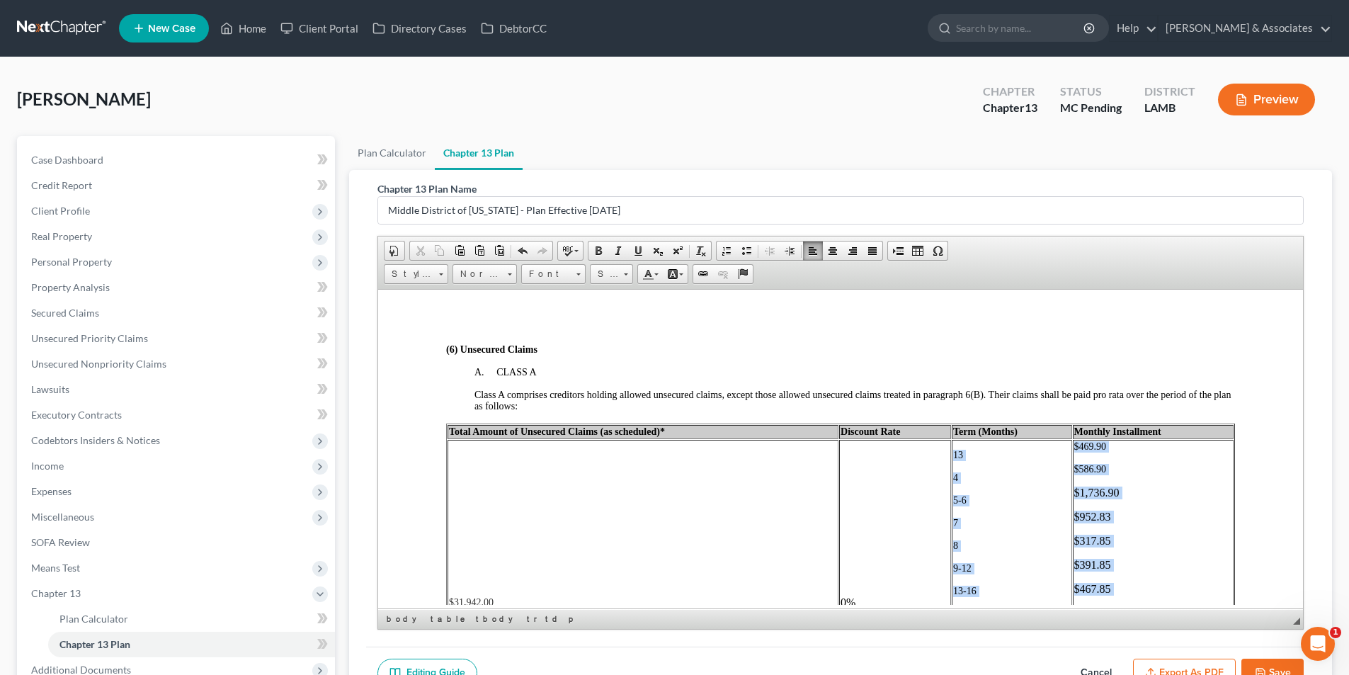
click at [943, 456] on td "0%" at bounding box center [895, 602] width 112 height 326
click at [617, 276] on span "Size" at bounding box center [605, 274] width 28 height 18
click at [627, 396] on link "14" at bounding box center [633, 405] width 81 height 18
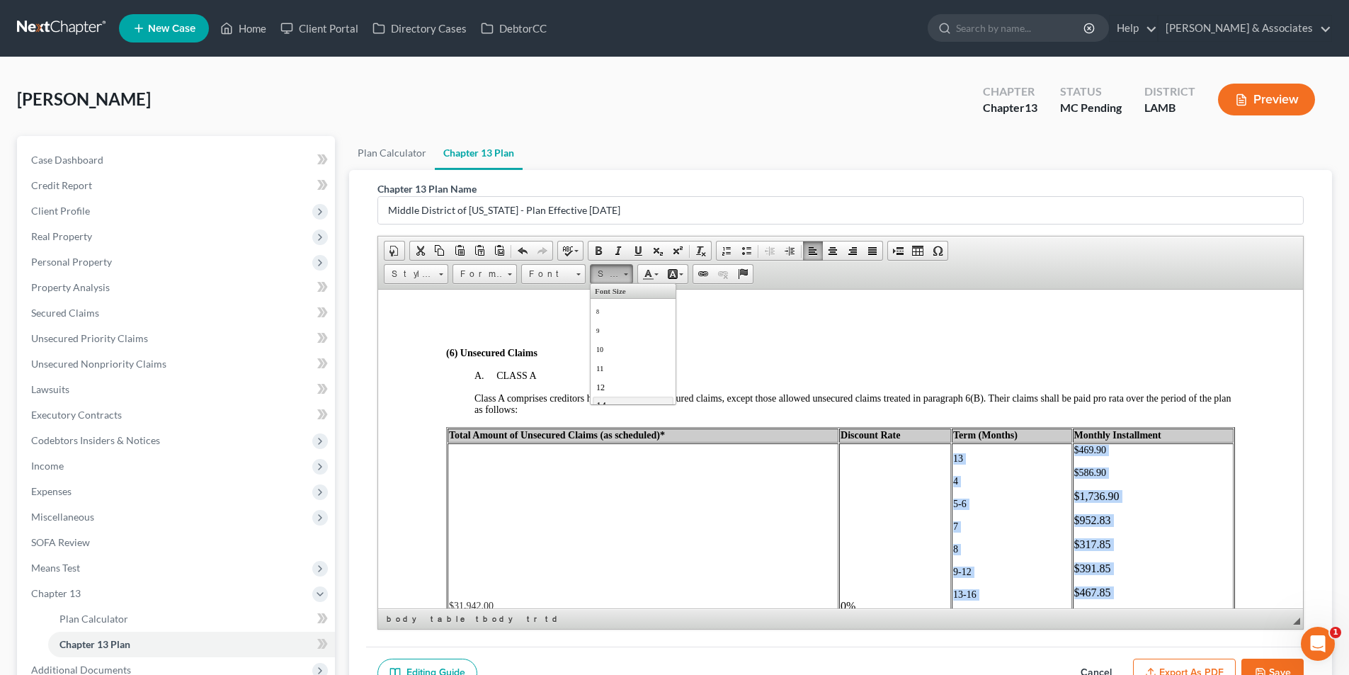
scroll to position [3057, 0]
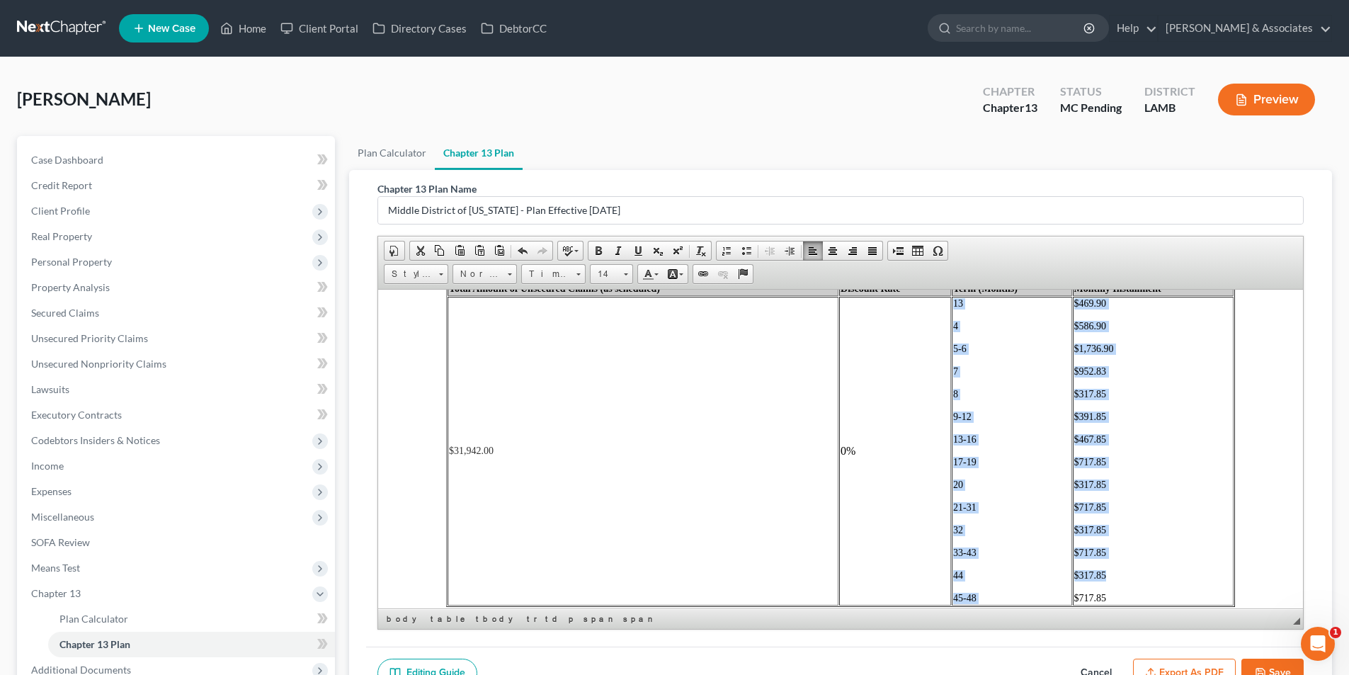
click at [1162, 560] on td "$469.90 $586.90 $1,736.90 $952.83 $317.85 $391.85 $467.85 $717.85 $317.85 $717.…" at bounding box center [1153, 450] width 161 height 309
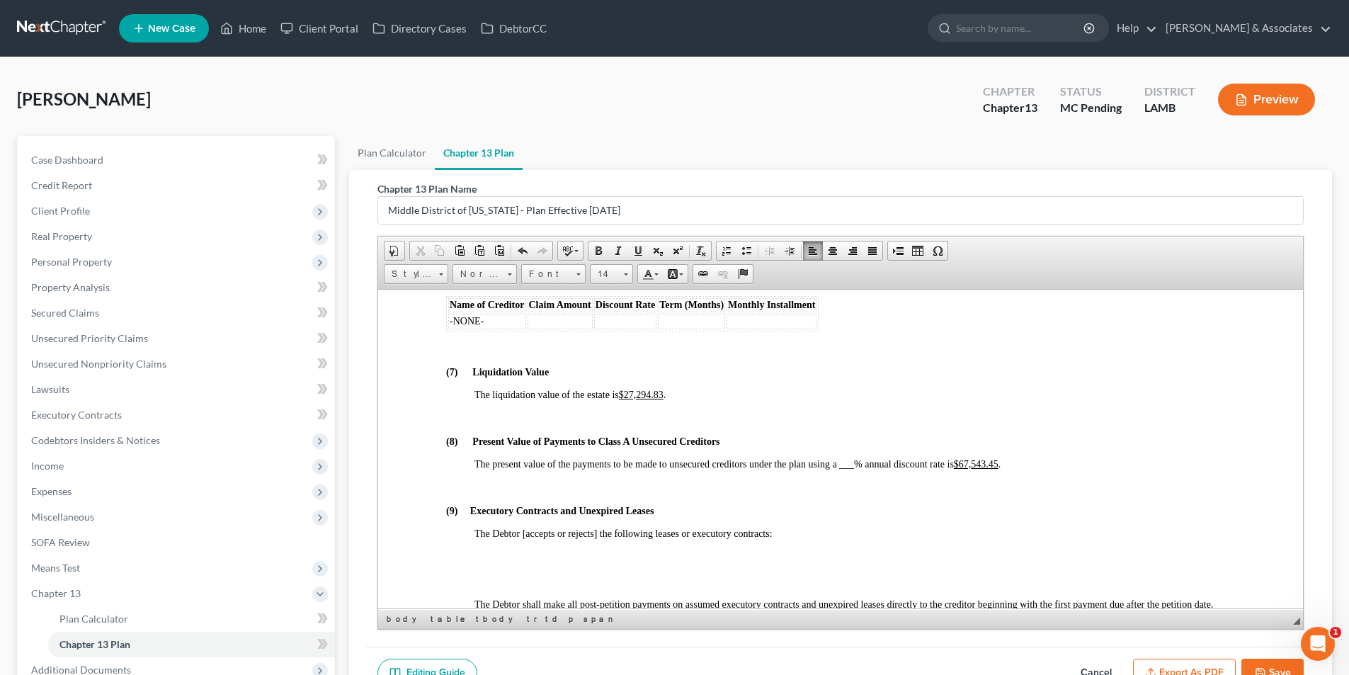
scroll to position [3624, 0]
drag, startPoint x: 960, startPoint y: 463, endPoint x: 994, endPoint y: 462, distance: 33.3
click at [994, 462] on u "$67,543.45" at bounding box center [976, 462] width 45 height 11
drag, startPoint x: 1001, startPoint y: 462, endPoint x: 965, endPoint y: 465, distance: 35.5
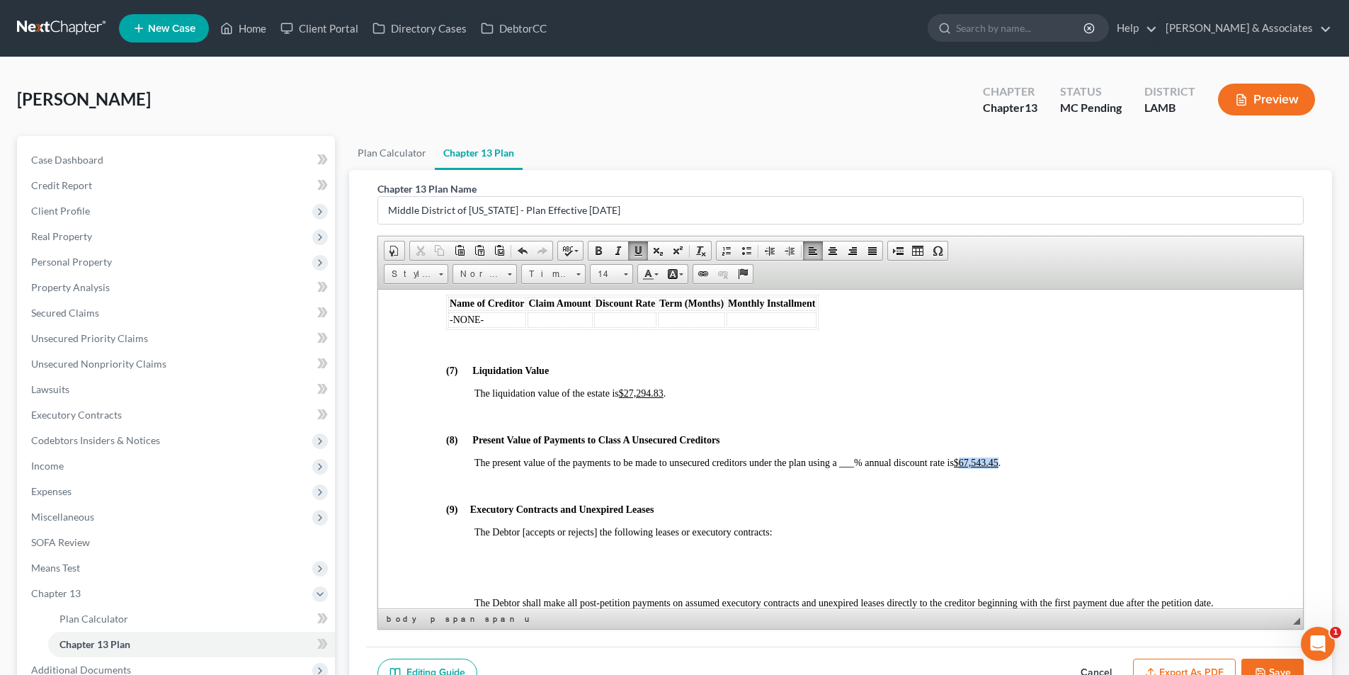
click at [965, 465] on u "$67,543.45" at bounding box center [976, 462] width 45 height 11
click at [847, 463] on span "___" at bounding box center [846, 462] width 15 height 11
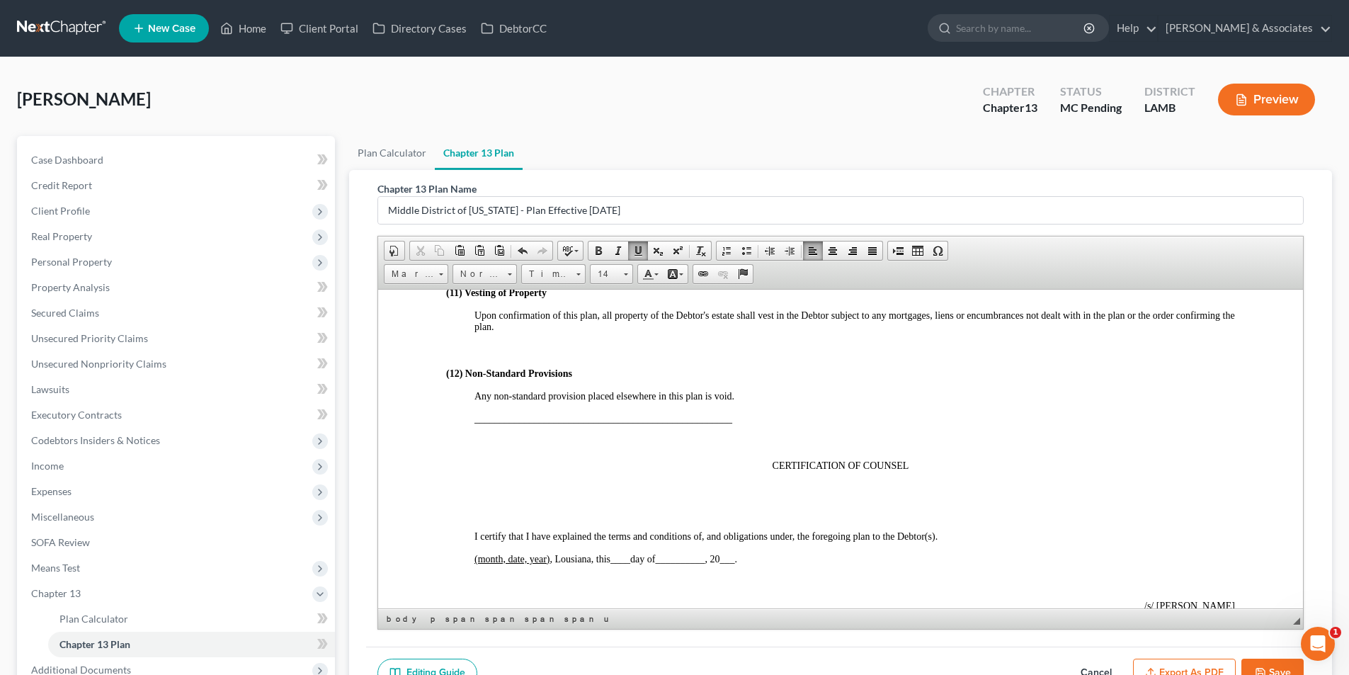
scroll to position [4048, 0]
drag, startPoint x: 730, startPoint y: 429, endPoint x: 751, endPoint y: 433, distance: 21.5
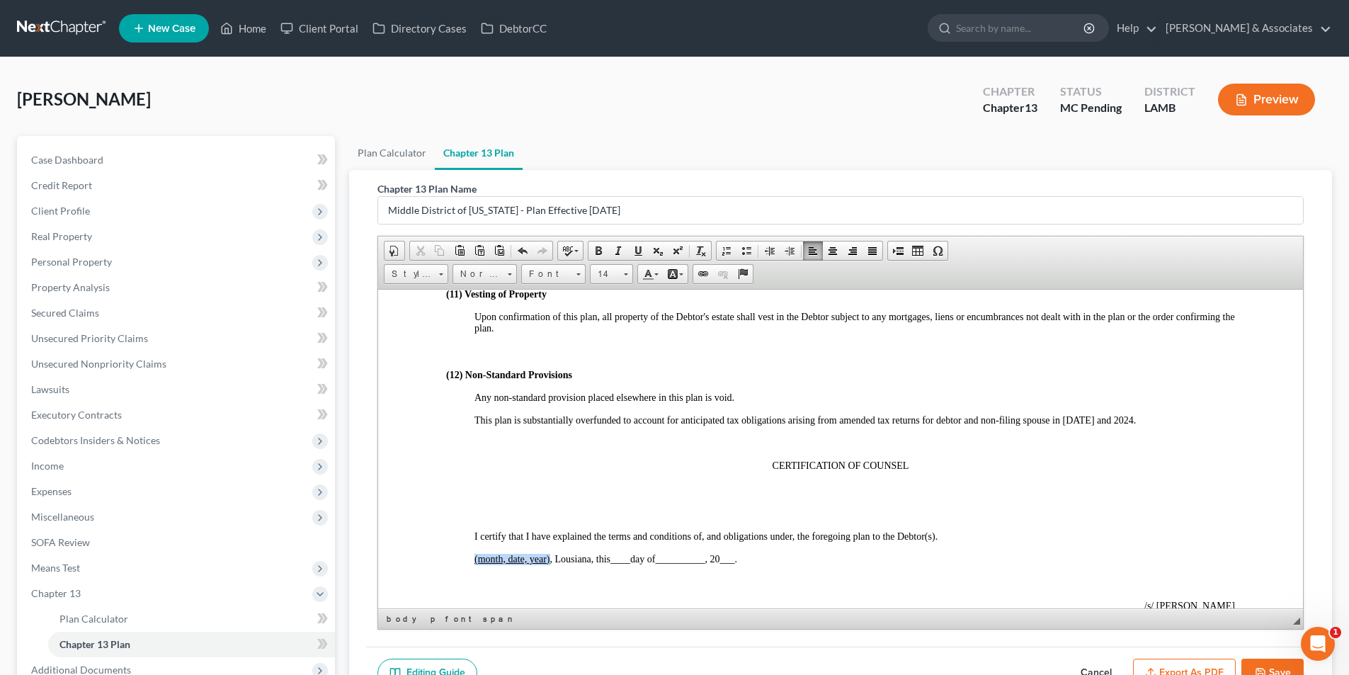
drag, startPoint x: 466, startPoint y: 562, endPoint x: 548, endPoint y: 559, distance: 82.2
click at [599, 561] on span "____" at bounding box center [597, 559] width 20 height 11
drag, startPoint x: 654, startPoint y: 562, endPoint x: 693, endPoint y: 559, distance: 38.4
click at [691, 559] on span "__________" at bounding box center [667, 559] width 50 height 11
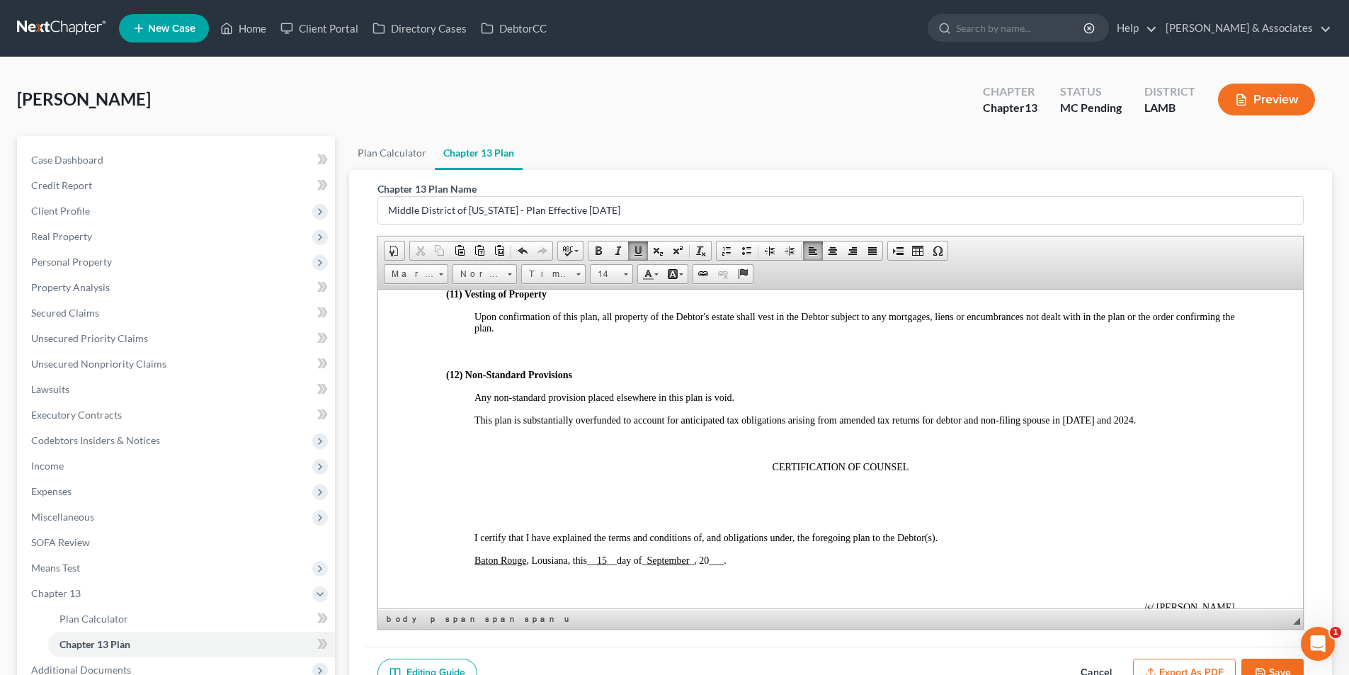
click at [724, 559] on span "___" at bounding box center [716, 559] width 15 height 11
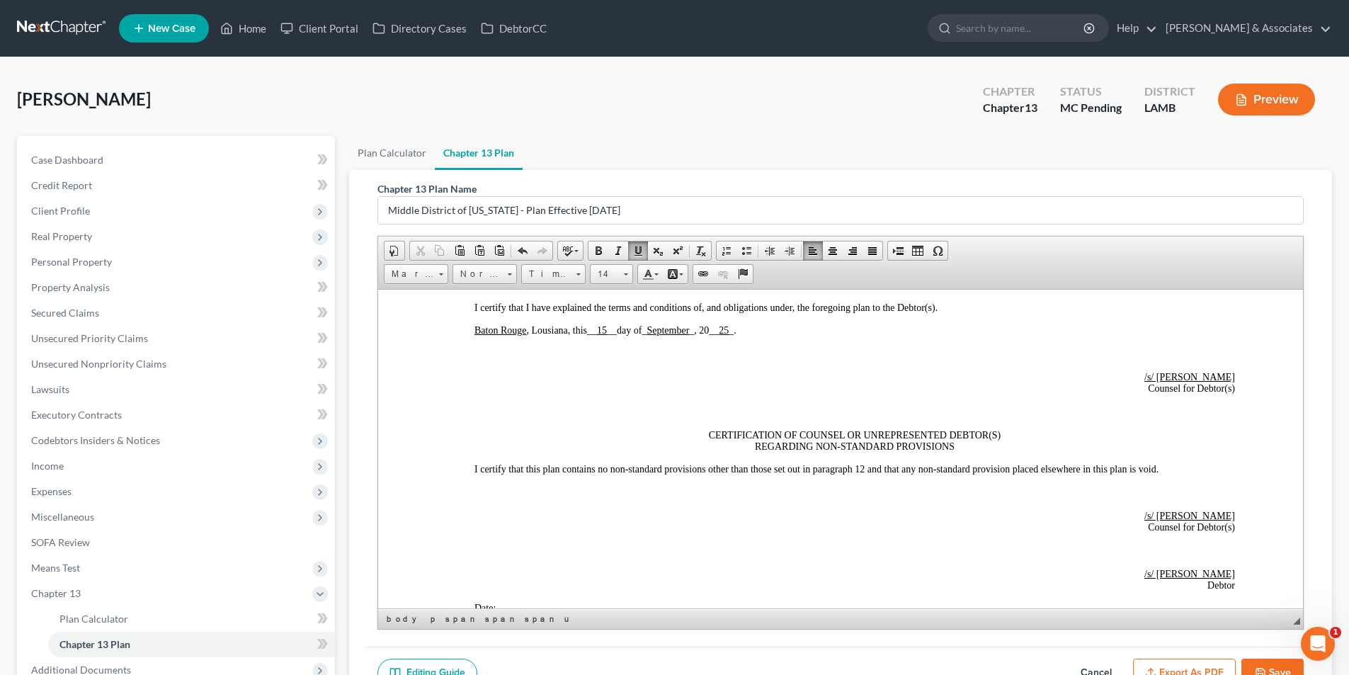
scroll to position [4402, 0]
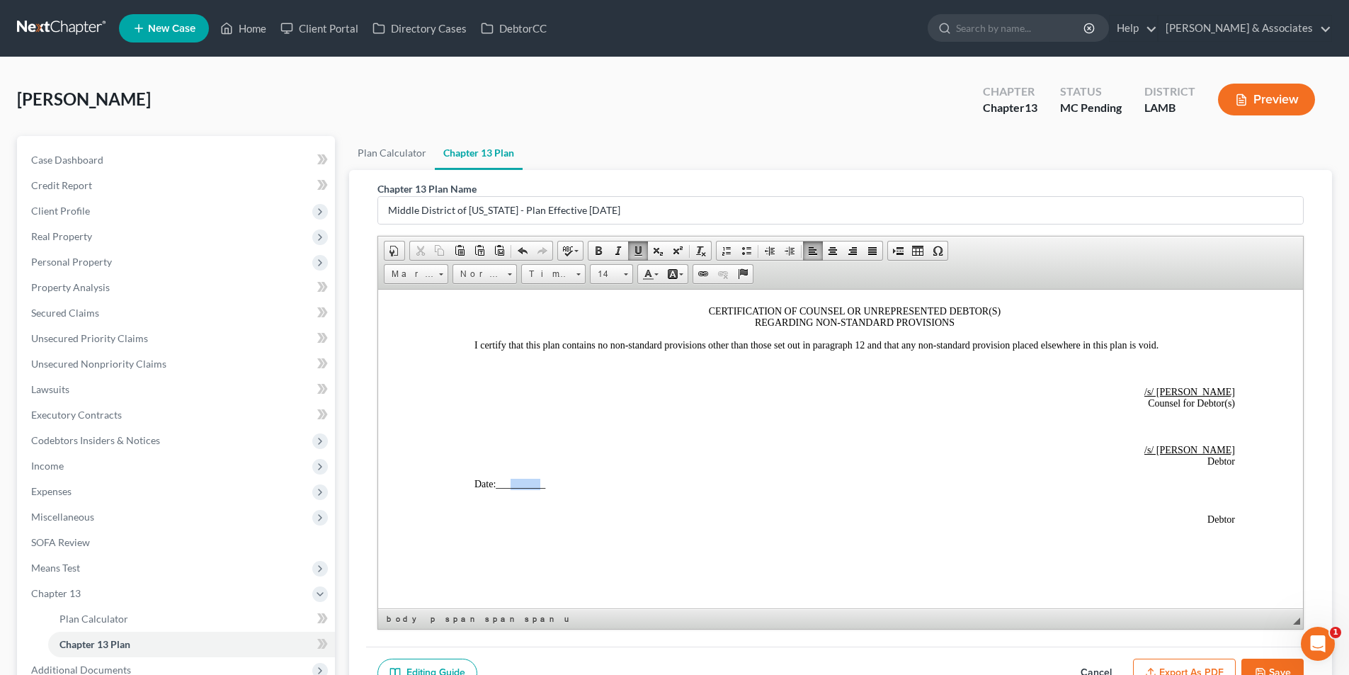
drag, startPoint x: 511, startPoint y: 479, endPoint x: 542, endPoint y: 481, distance: 31.9
click at [542, 481] on span "__________" at bounding box center [521, 483] width 50 height 11
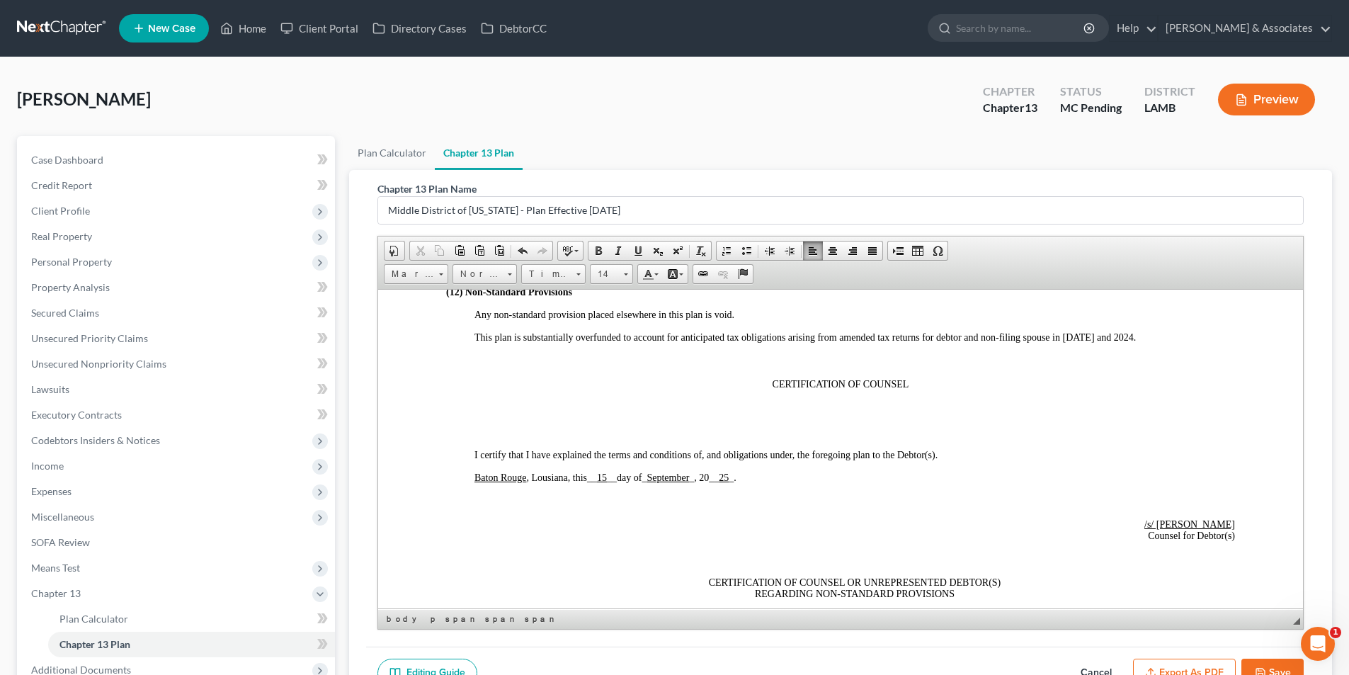
scroll to position [4106, 0]
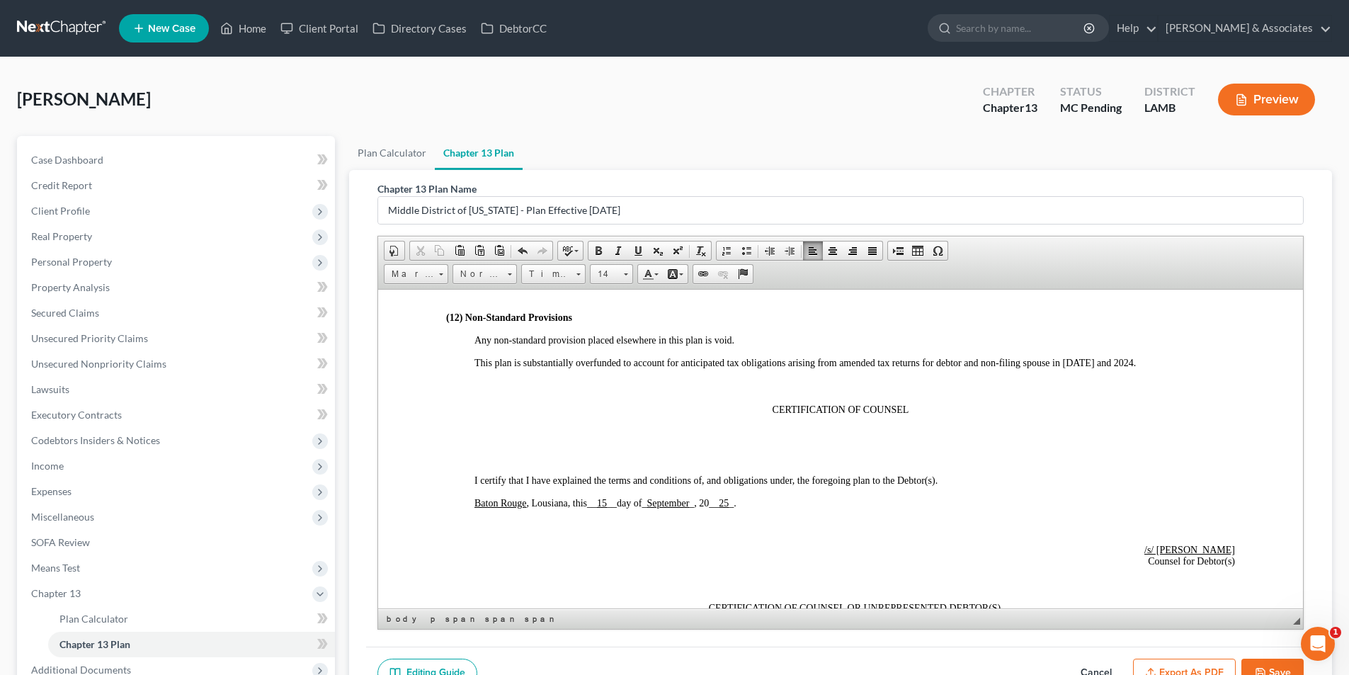
click at [1256, 668] on icon "button" at bounding box center [1260, 672] width 8 height 8
select select "0"
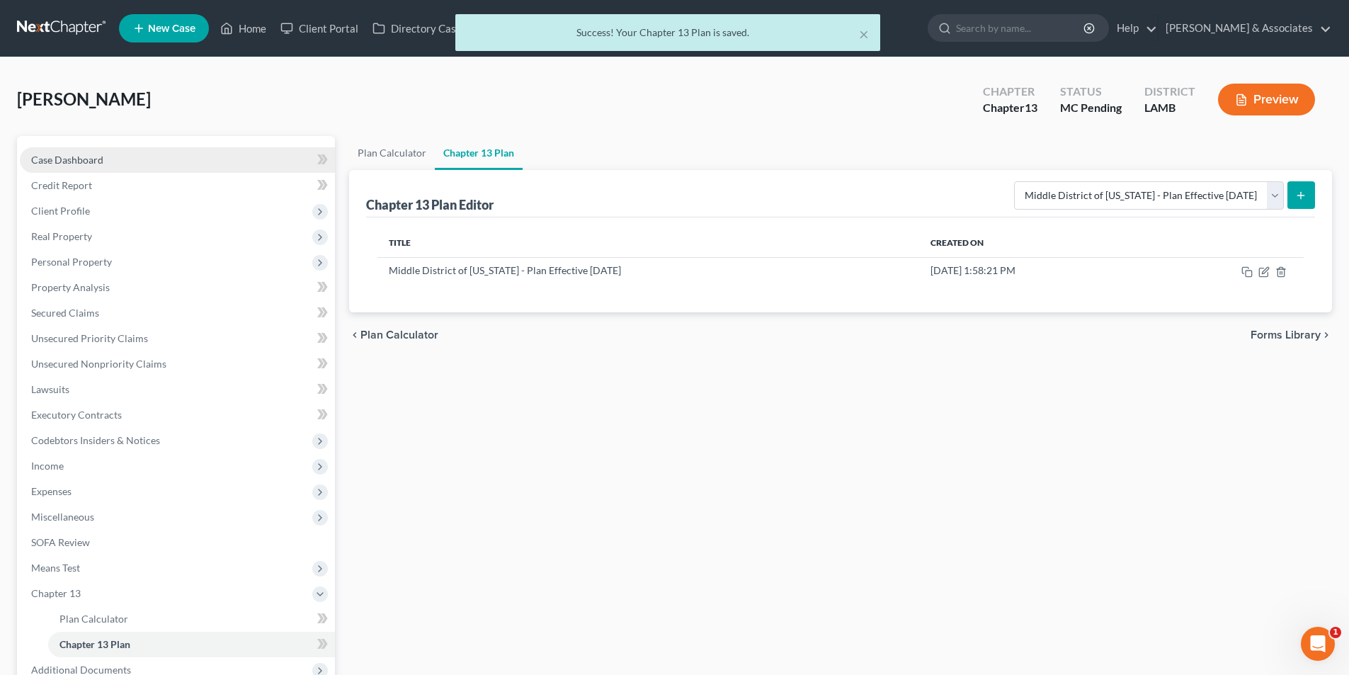
click at [235, 156] on link "Case Dashboard" at bounding box center [177, 159] width 315 height 25
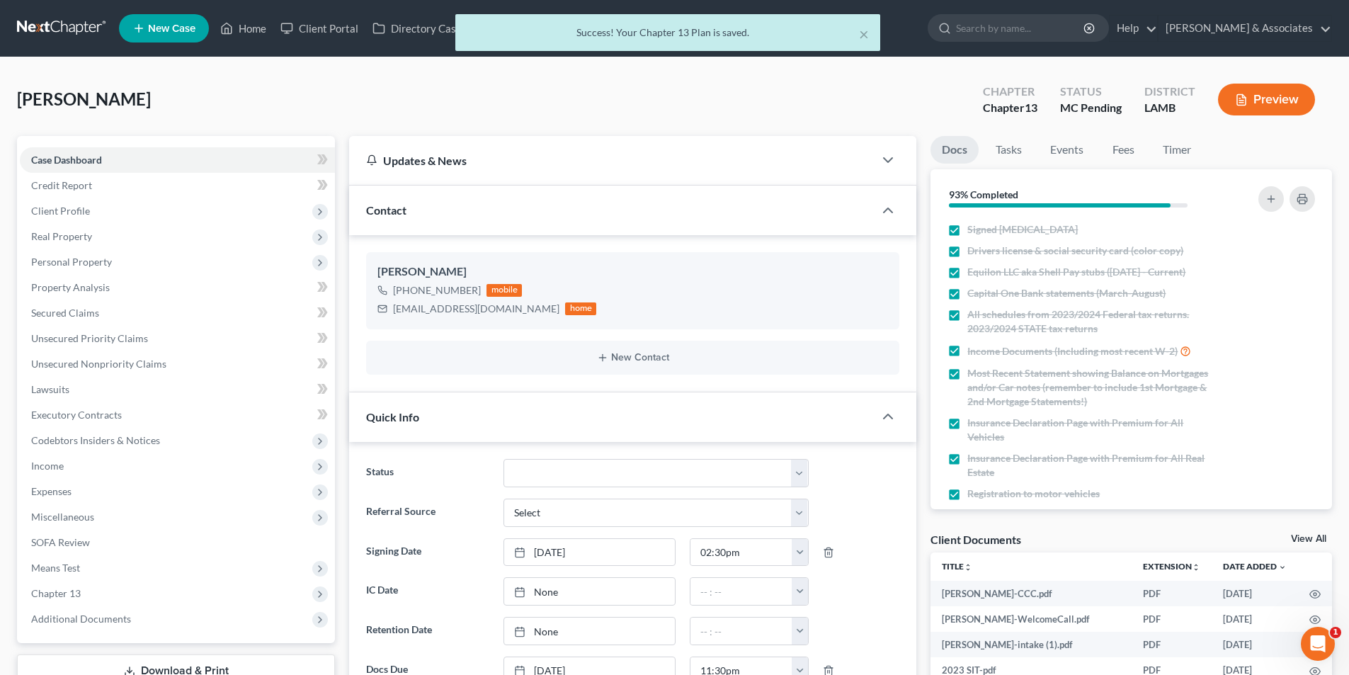
scroll to position [354, 0]
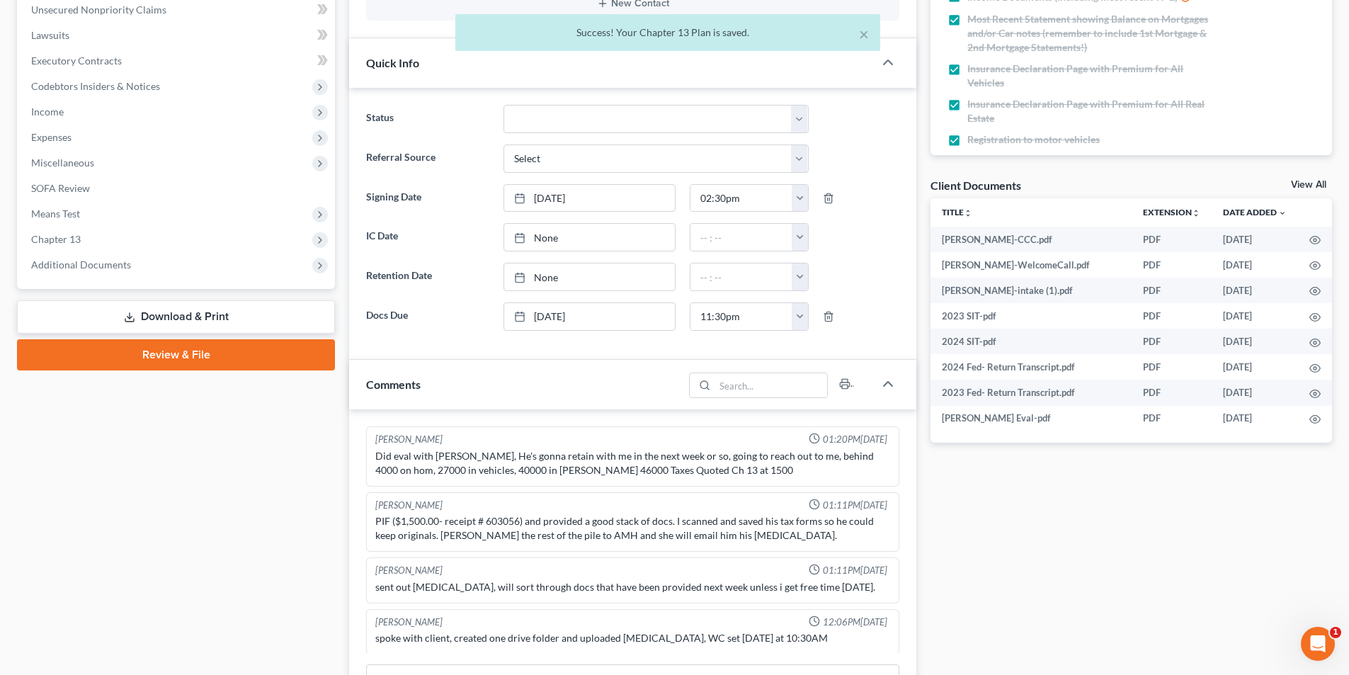
click at [525, 595] on div "sent out retainer, will sort through docs that have been provided next week unl…" at bounding box center [632, 587] width 520 height 20
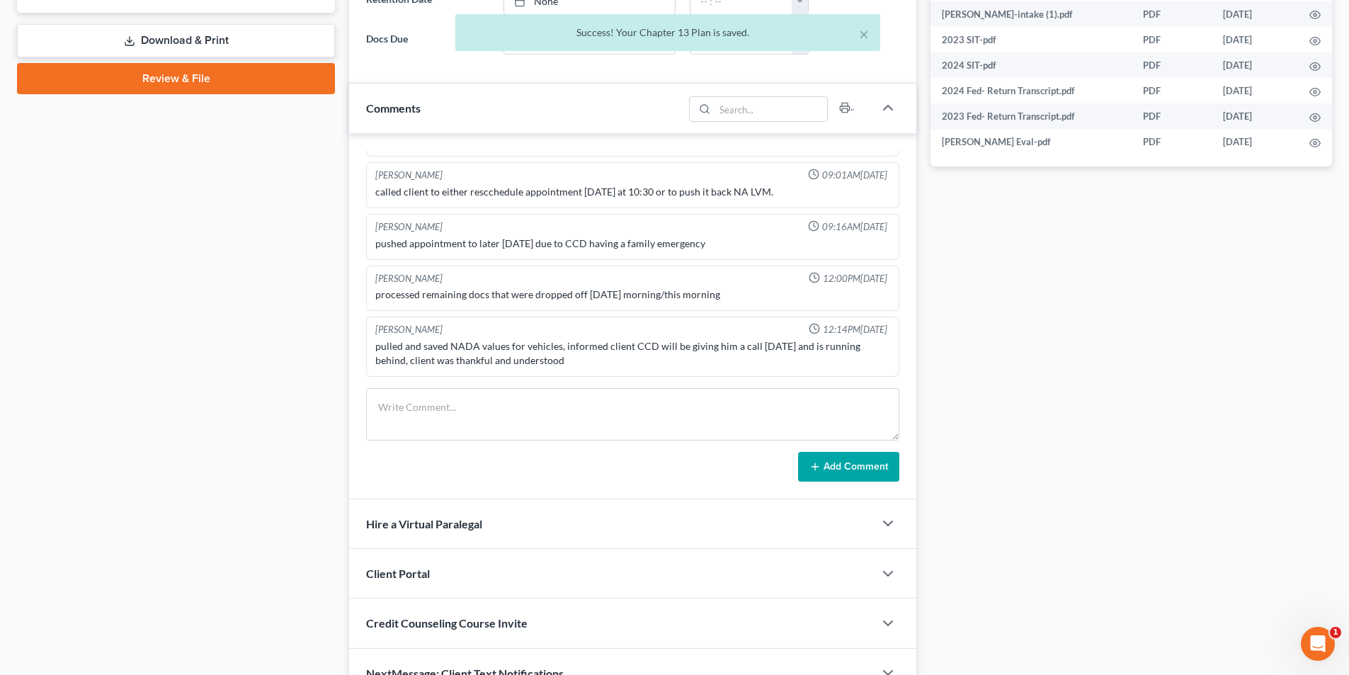
scroll to position [637, 0]
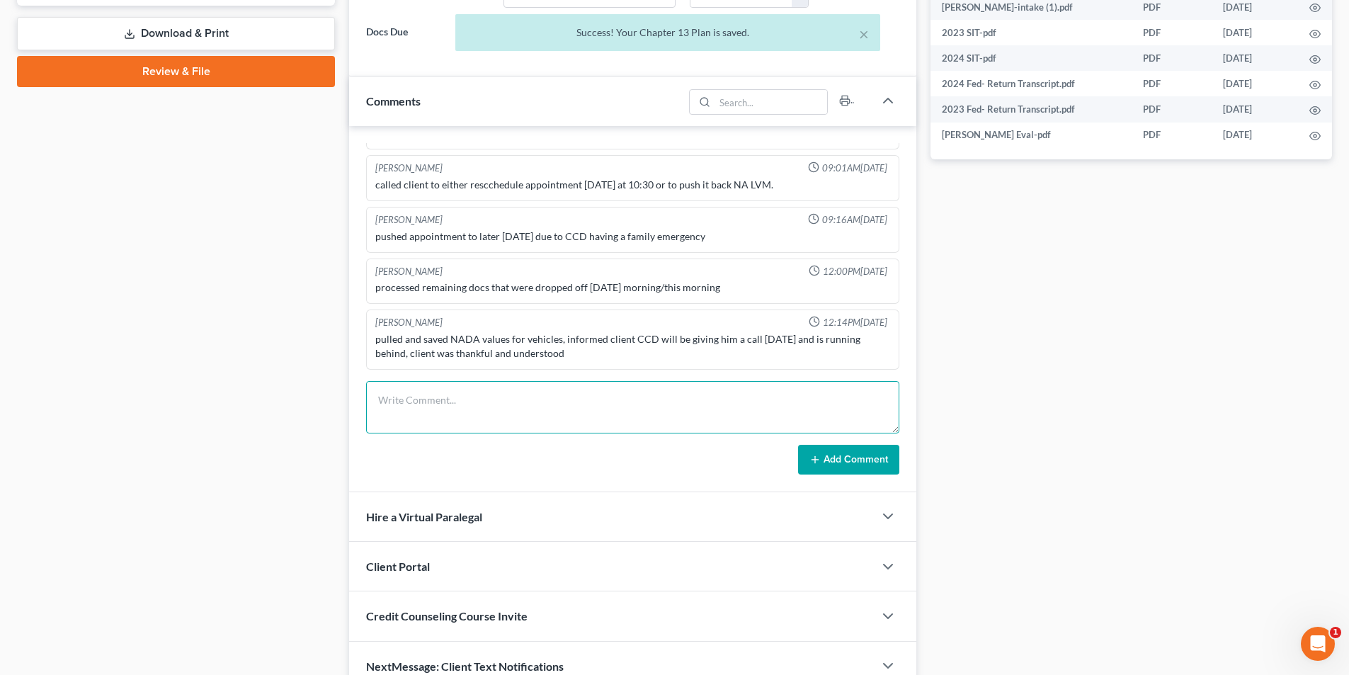
click at [605, 423] on textarea at bounding box center [632, 407] width 533 height 52
type textarea "A"
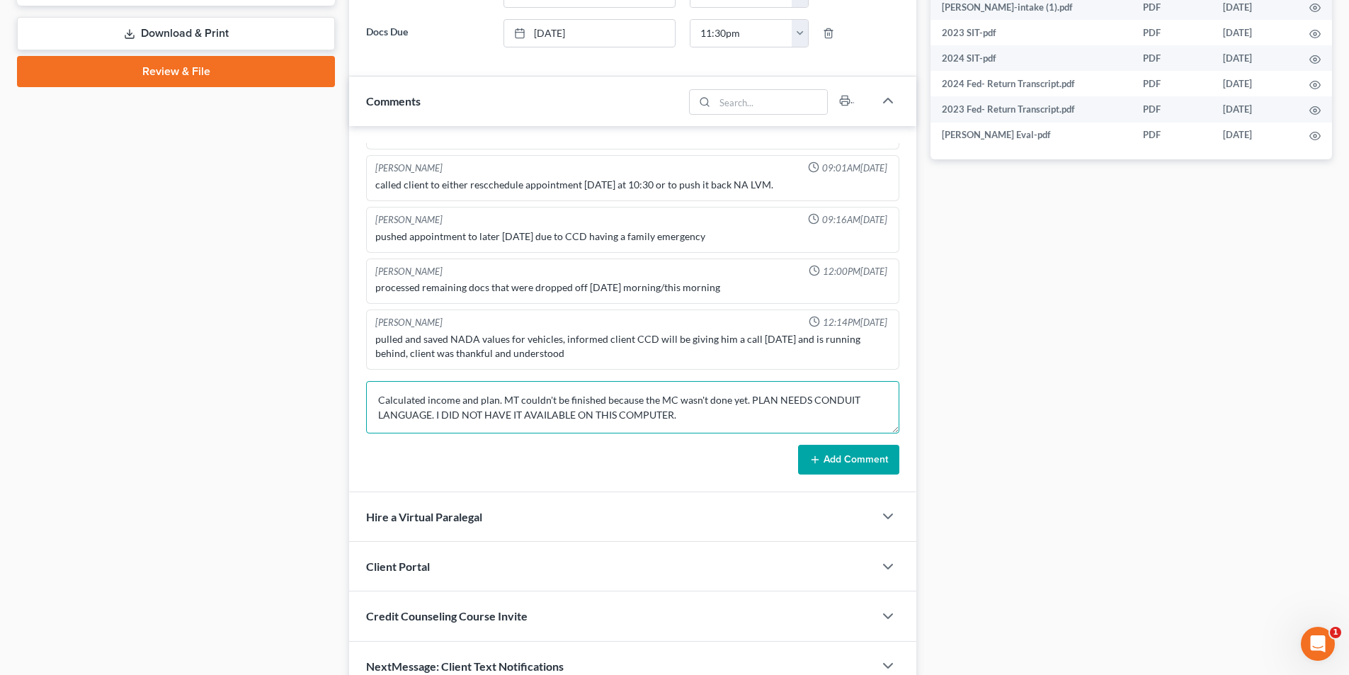
type textarea "Calculated income and plan. MT couldn't be finished because the MC wasn't done …"
click at [847, 465] on button "Add Comment" at bounding box center [848, 460] width 101 height 30
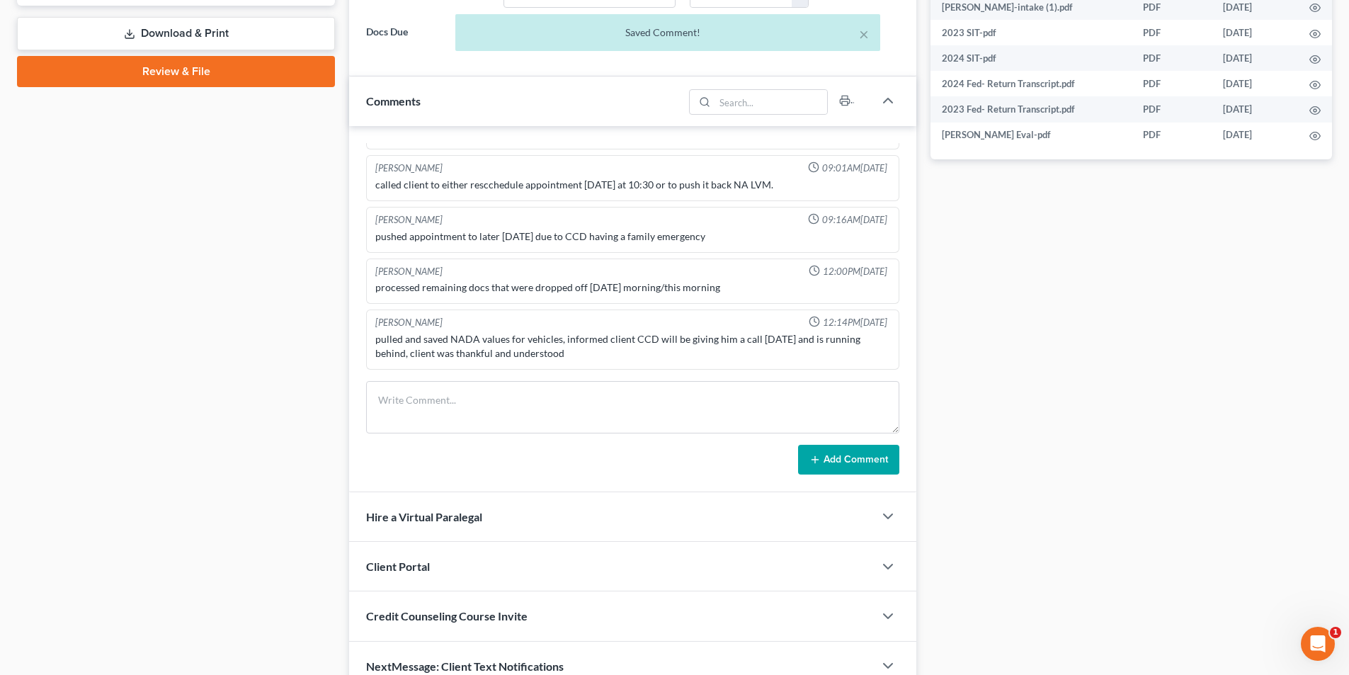
scroll to position [486, 0]
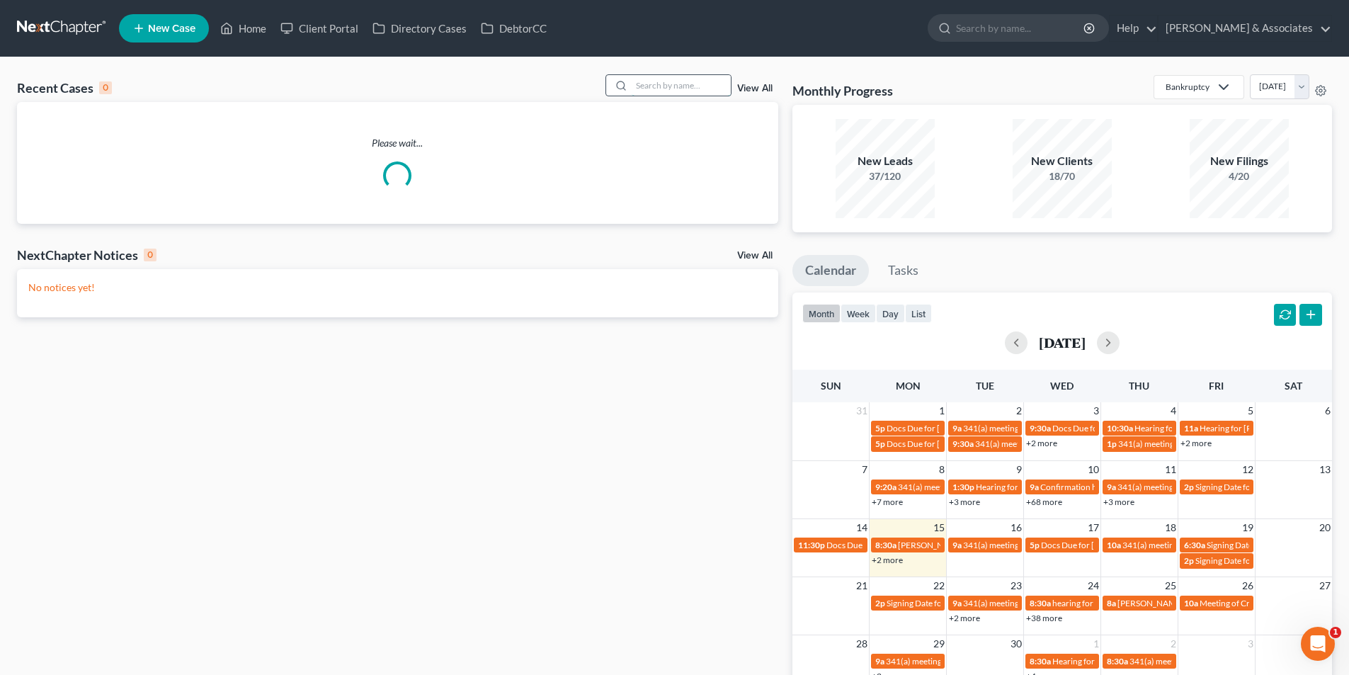
click at [661, 84] on input "search" at bounding box center [681, 85] width 99 height 21
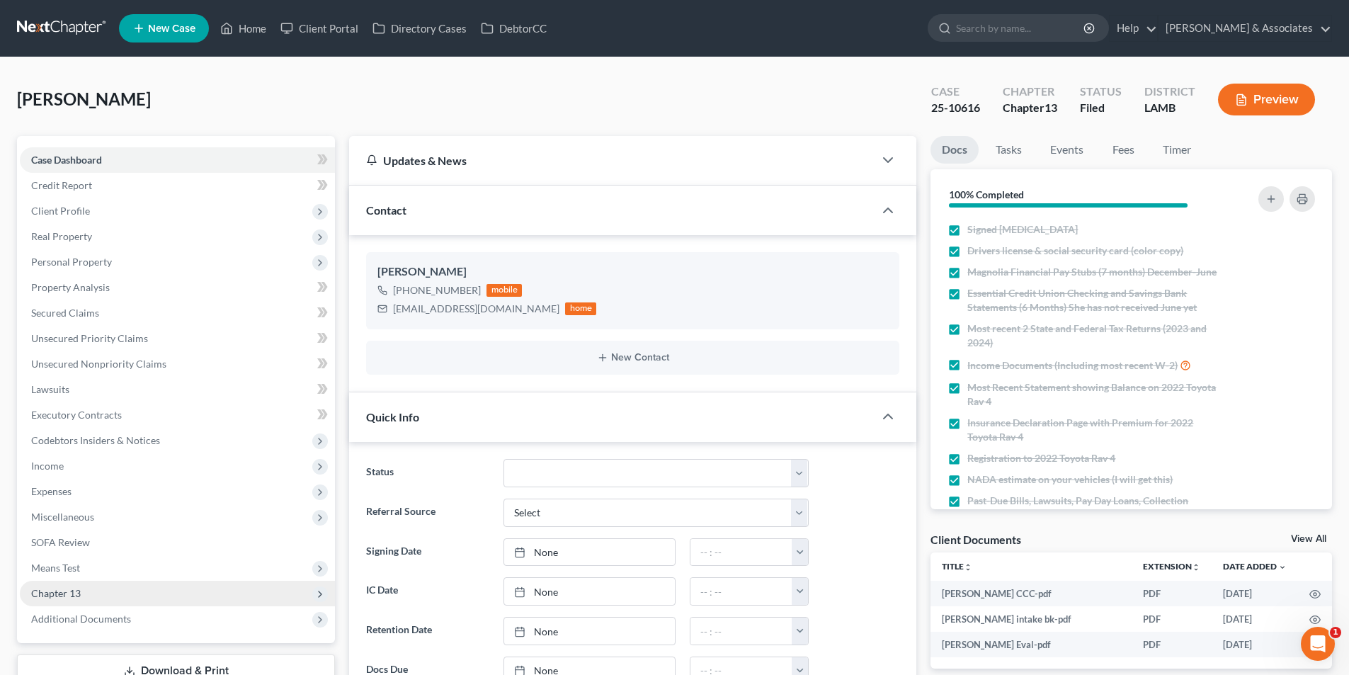
scroll to position [2430, 0]
click at [115, 588] on span "Chapter 13" at bounding box center [177, 593] width 315 height 25
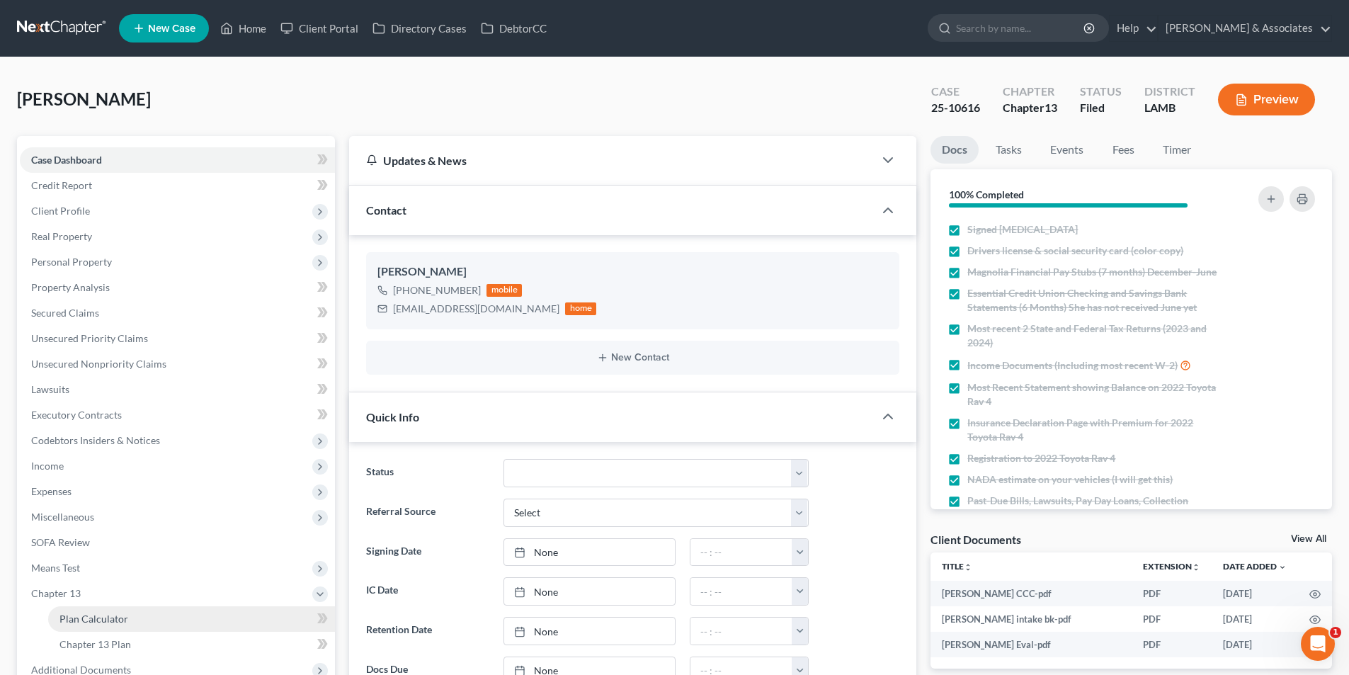
scroll to position [476, 0]
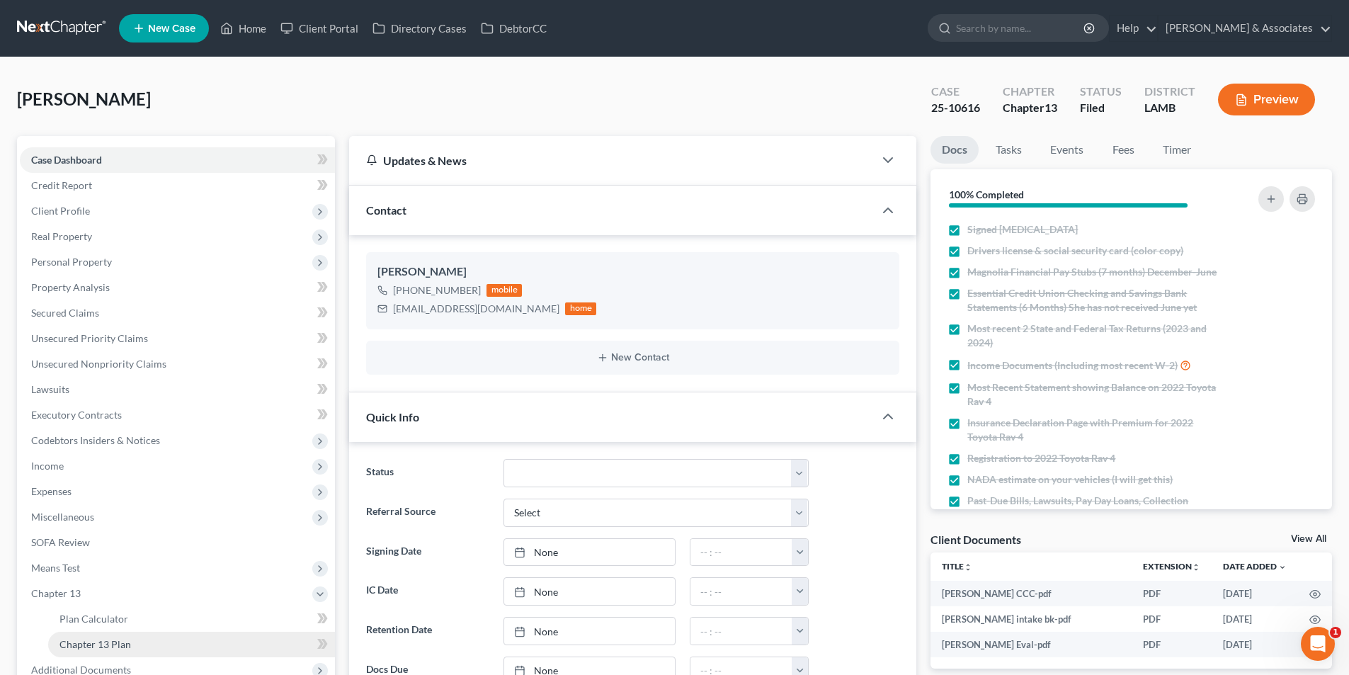
click at [113, 639] on span "Chapter 13 Plan" at bounding box center [95, 644] width 72 height 12
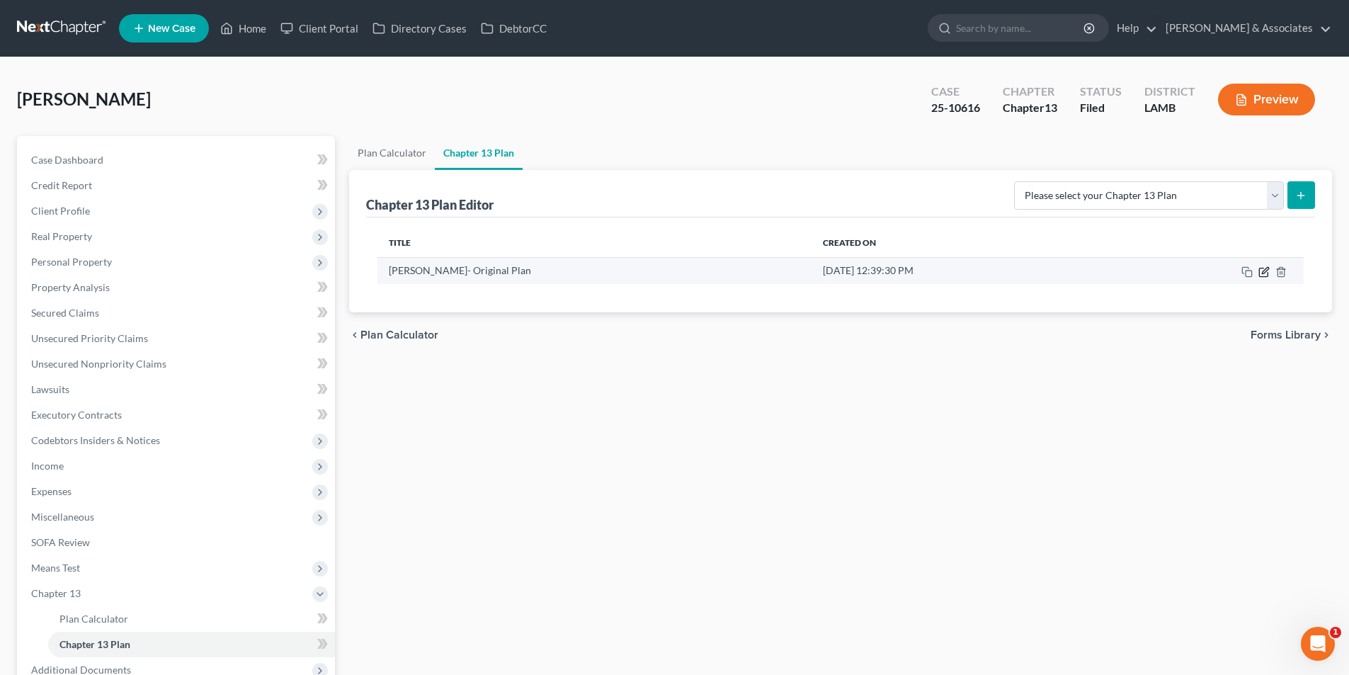
click at [1267, 268] on icon "button" at bounding box center [1265, 270] width 6 height 6
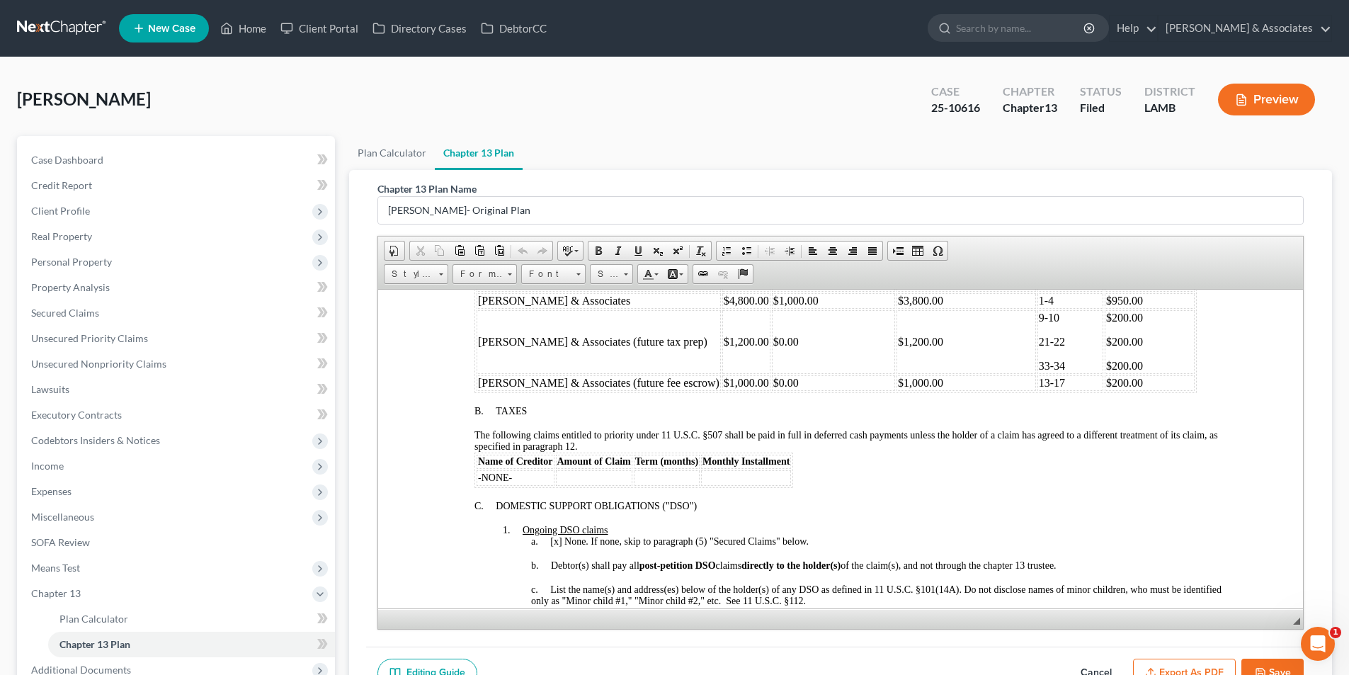
scroll to position [283, 0]
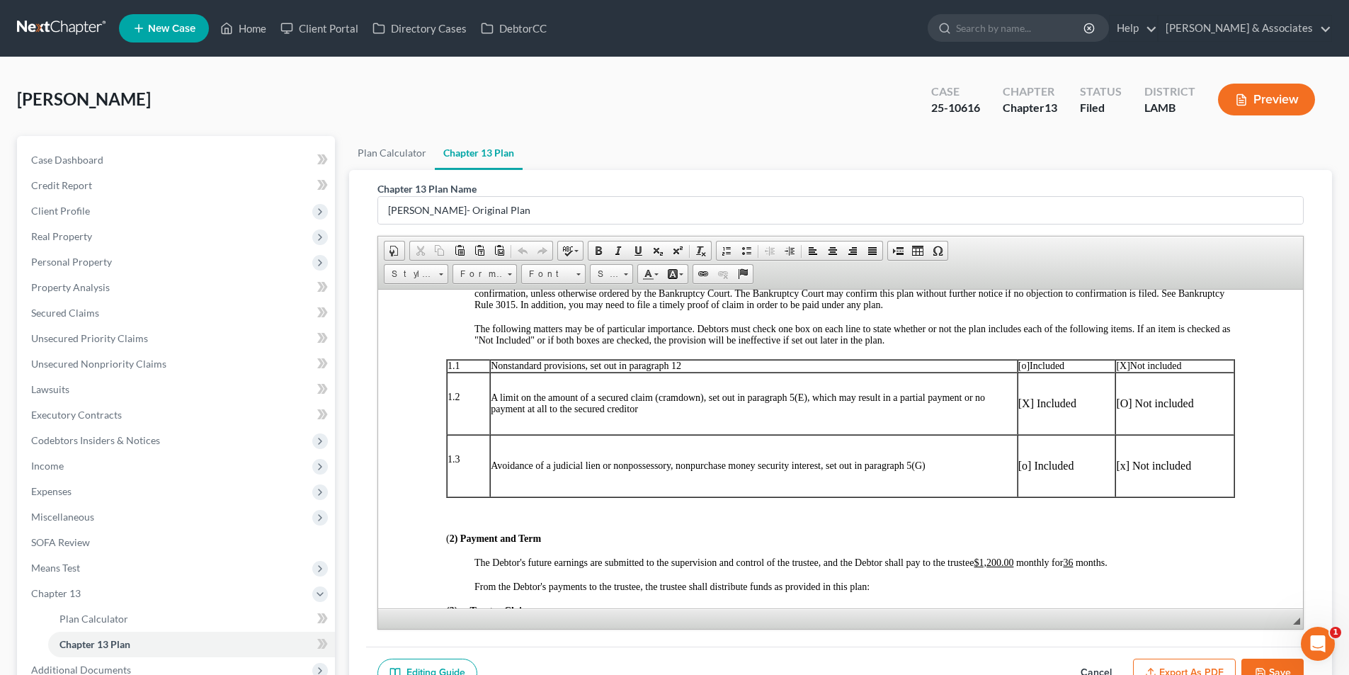
click at [1090, 659] on button "Cancel" at bounding box center [1096, 674] width 62 height 30
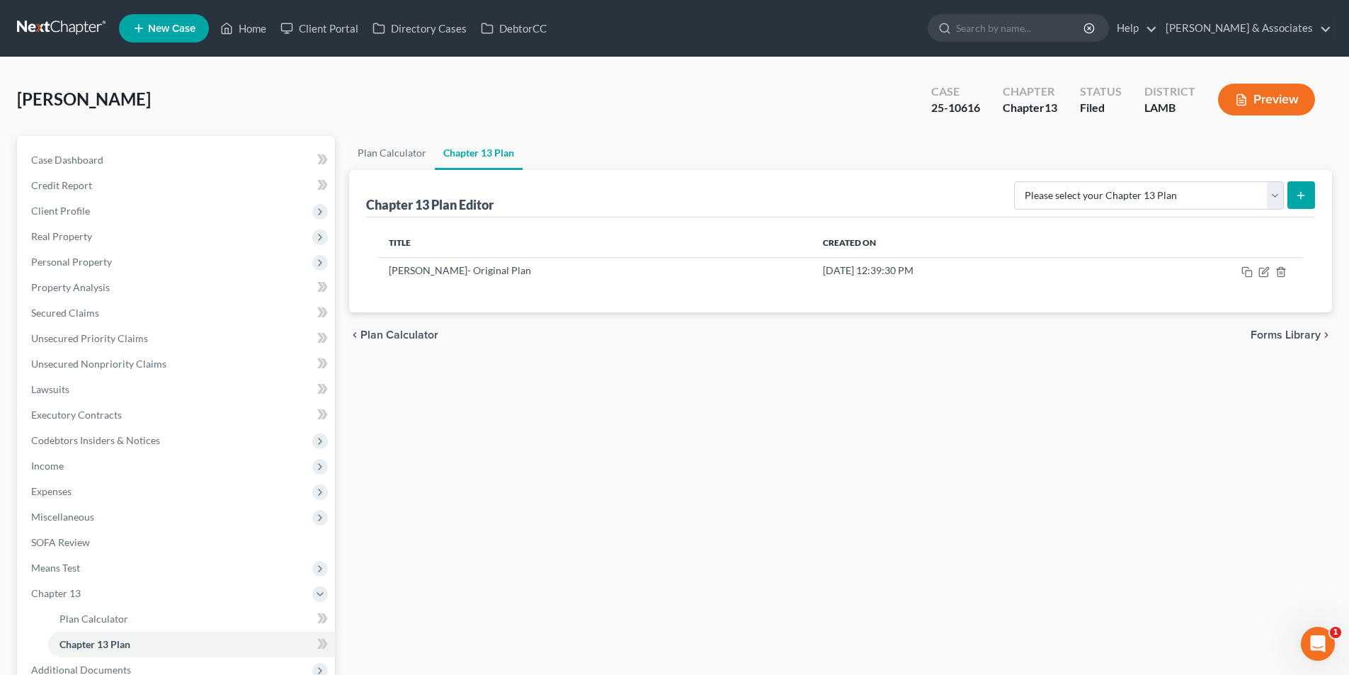
click at [93, 25] on link at bounding box center [62, 28] width 91 height 25
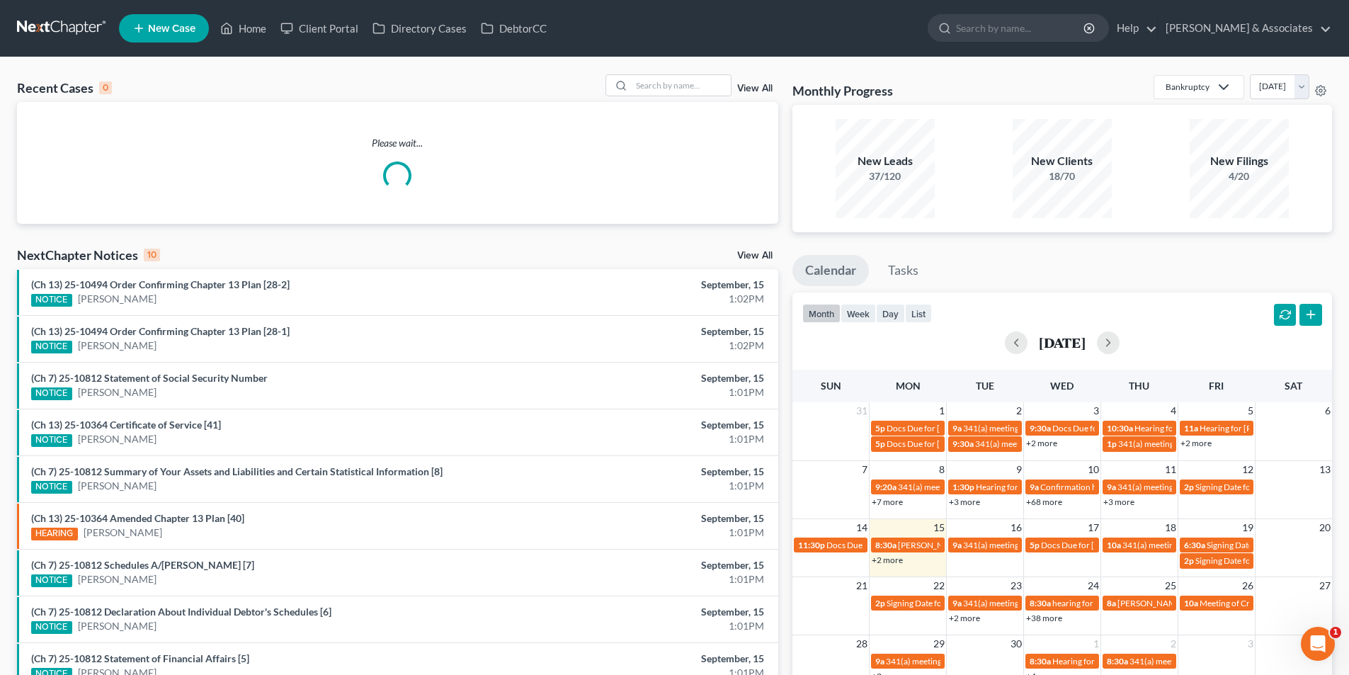
click at [1040, 504] on link "+68 more" at bounding box center [1044, 501] width 36 height 11
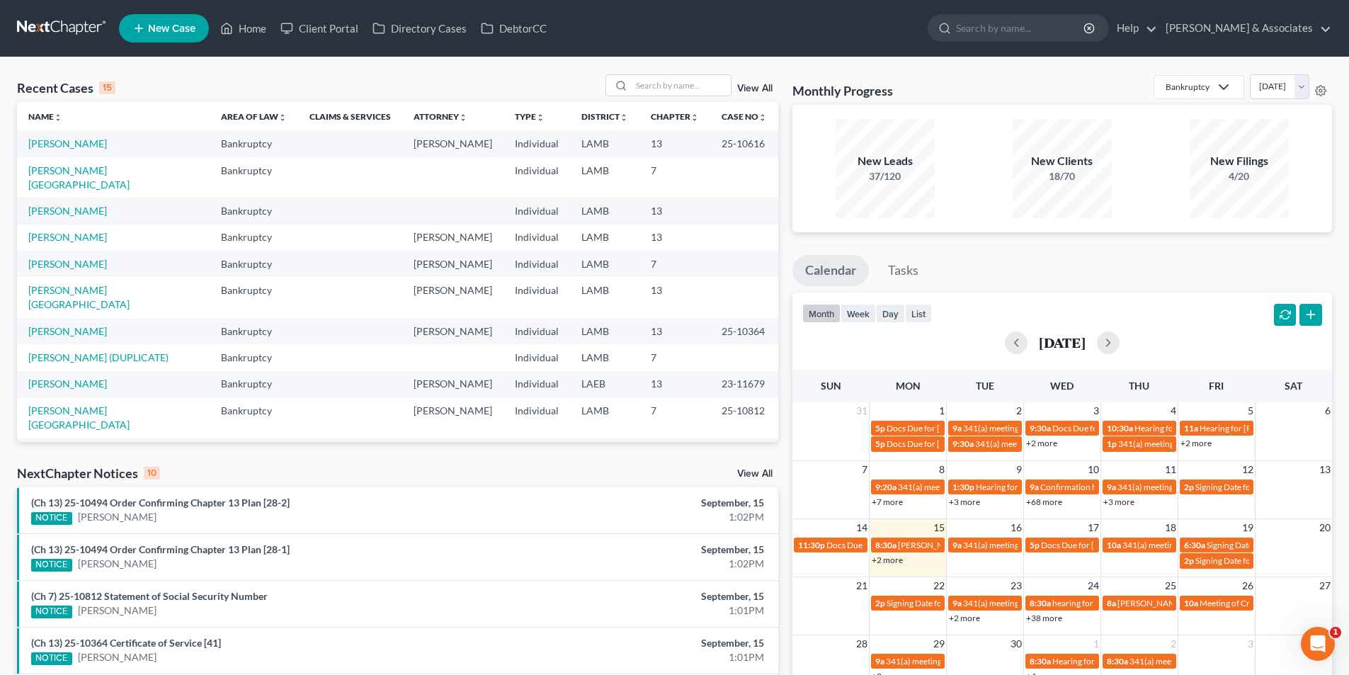
click at [994, 228] on div "New Leads 37/120 New Clients 18/70 New Filings 4/20" at bounding box center [1062, 168] width 540 height 127
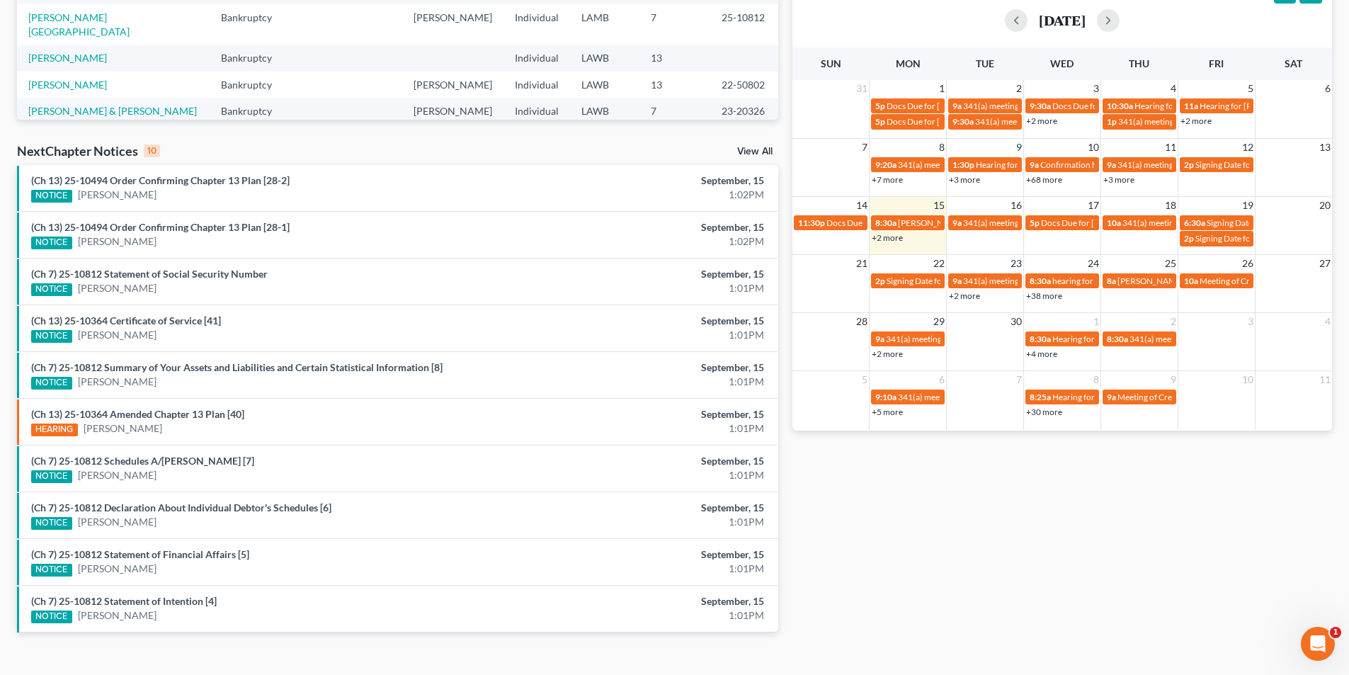
scroll to position [344, 0]
